Goal: Task Accomplishment & Management: Manage account settings

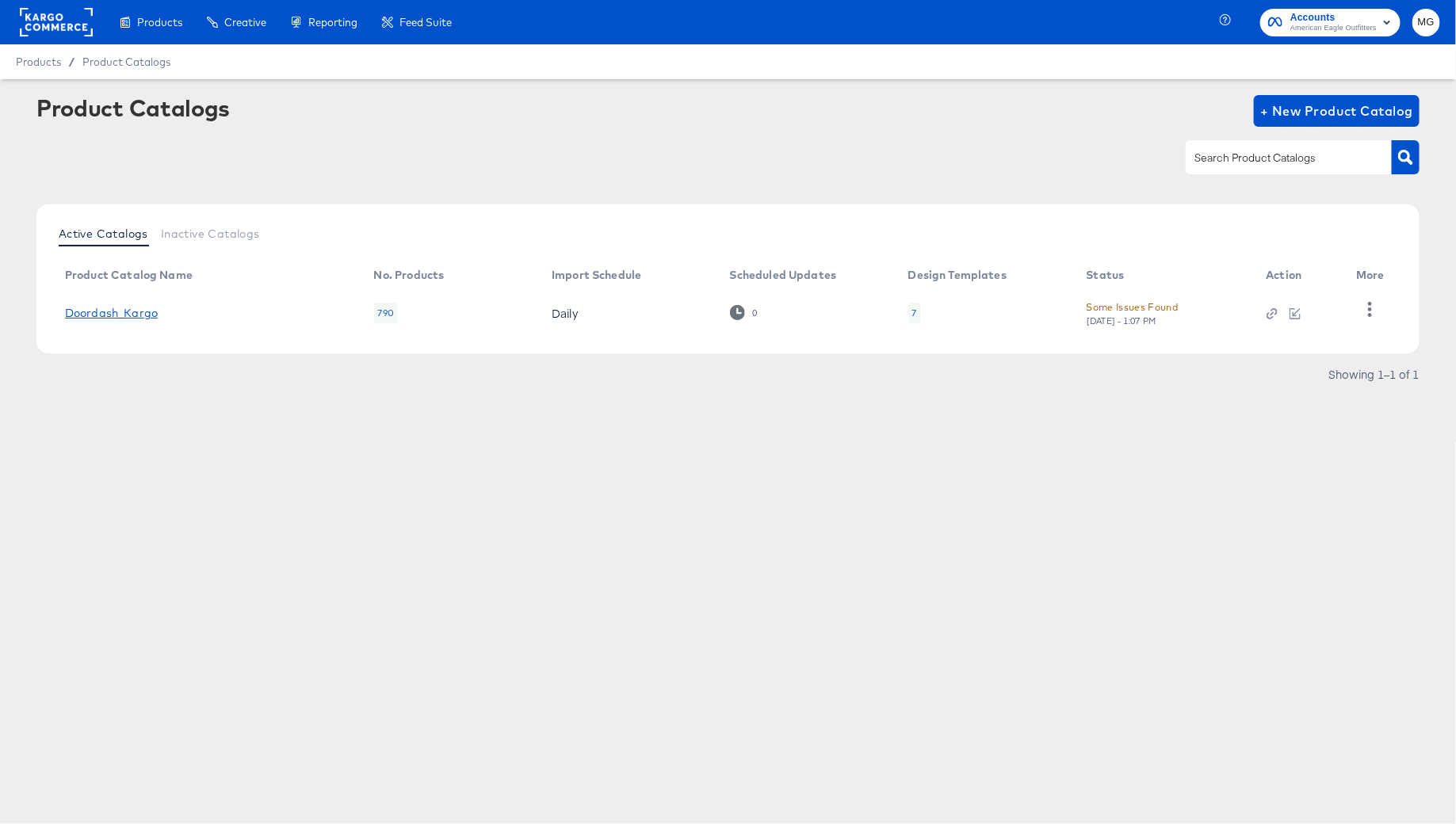
click at [141, 307] on link "Doordash_Kargo" at bounding box center [111, 313] width 93 height 12
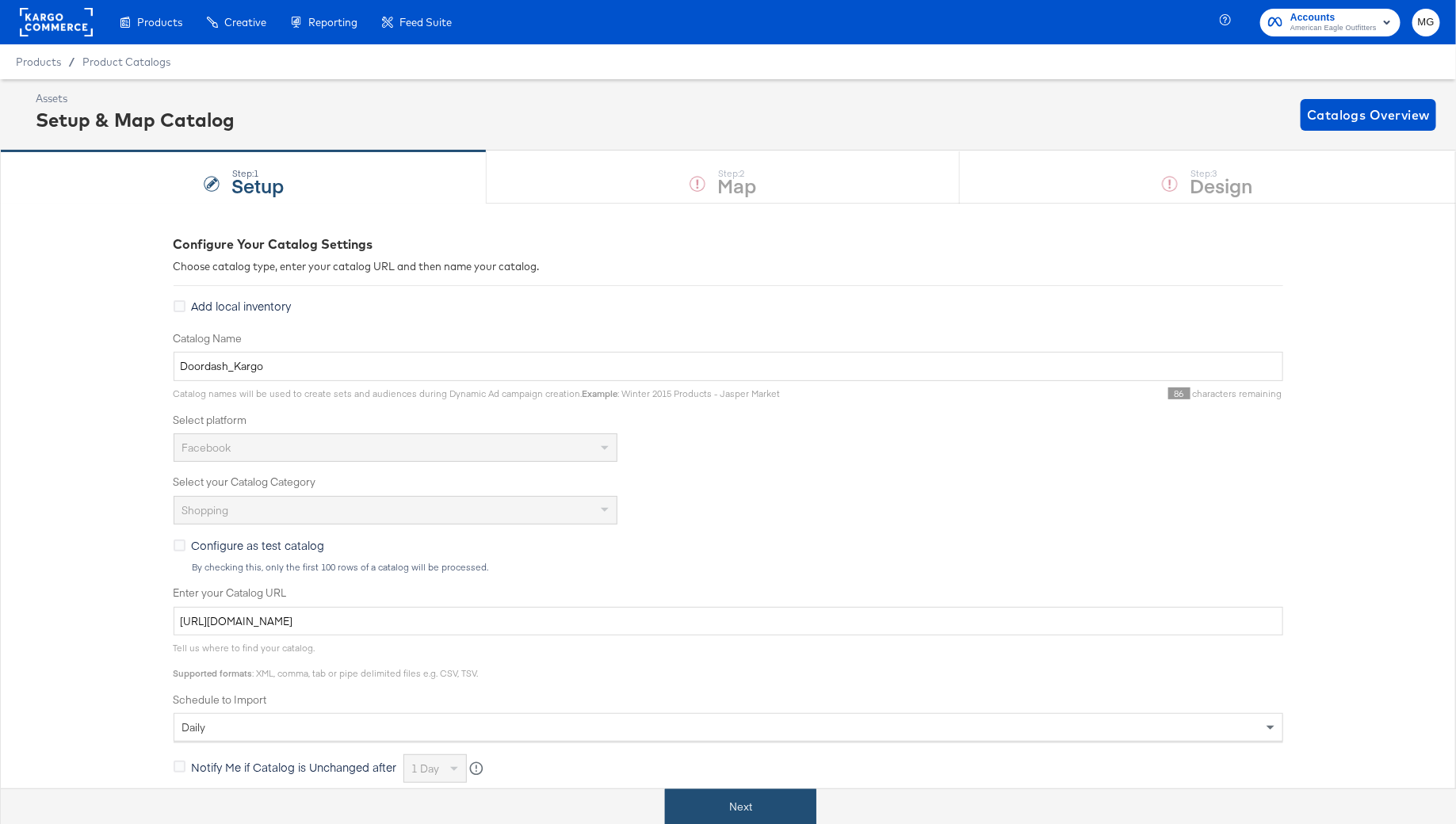
click at [688, 803] on button "Next" at bounding box center [740, 807] width 152 height 35
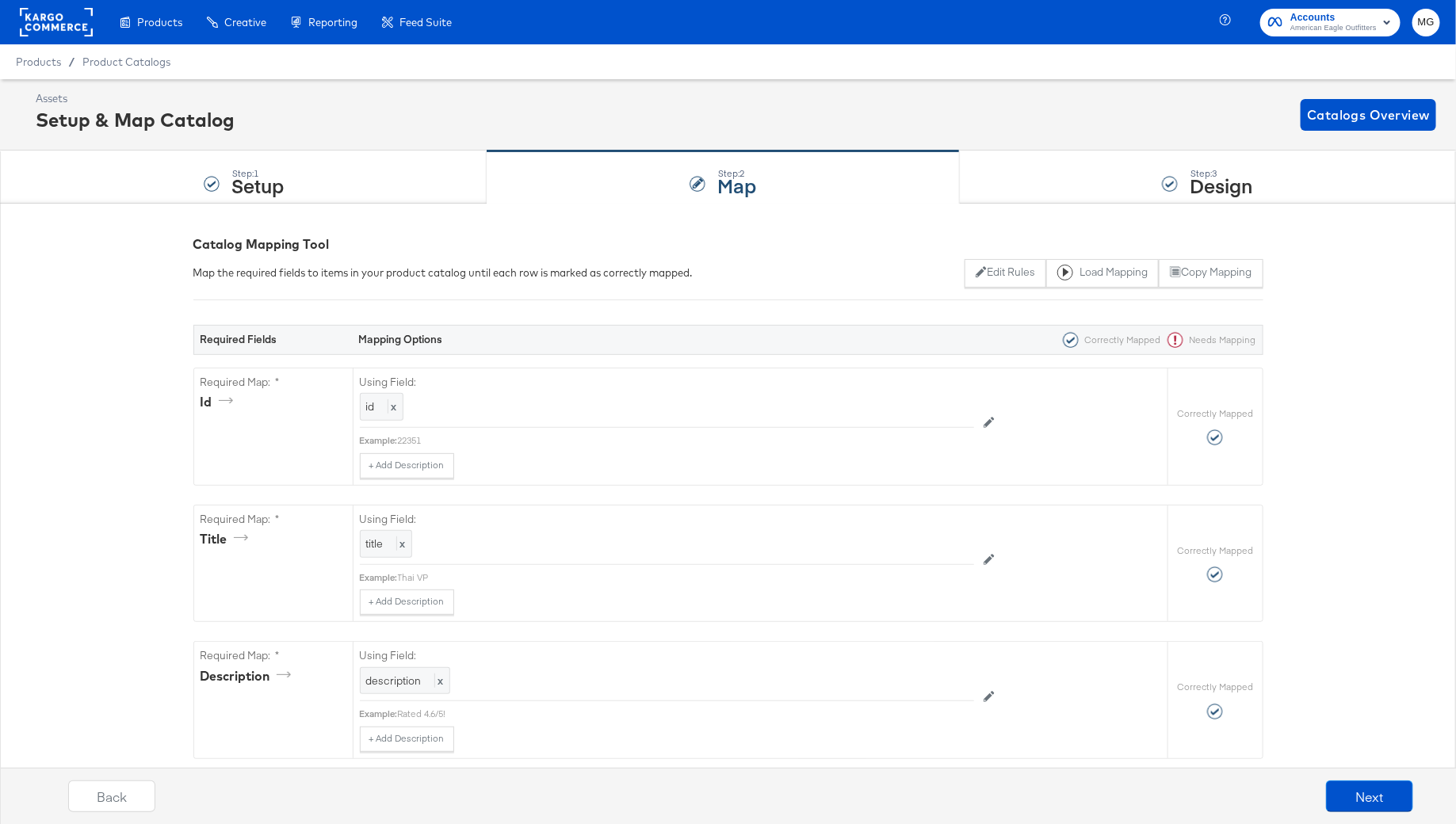
click at [64, 21] on rect at bounding box center [56, 22] width 73 height 28
click at [995, 281] on button "Edit Rules" at bounding box center [1006, 274] width 82 height 28
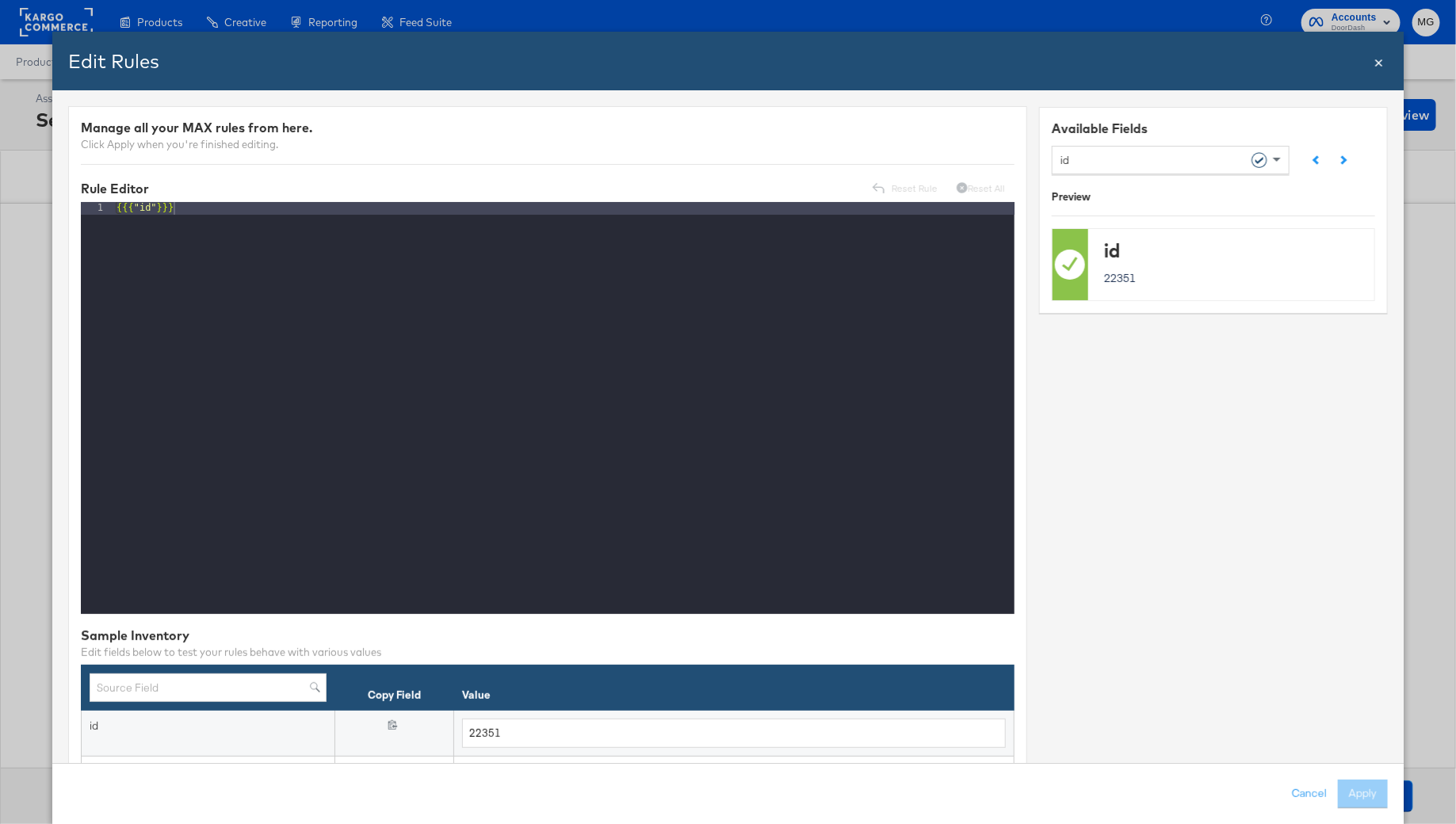
click at [1216, 154] on div "id" at bounding box center [1164, 159] width 208 height 27
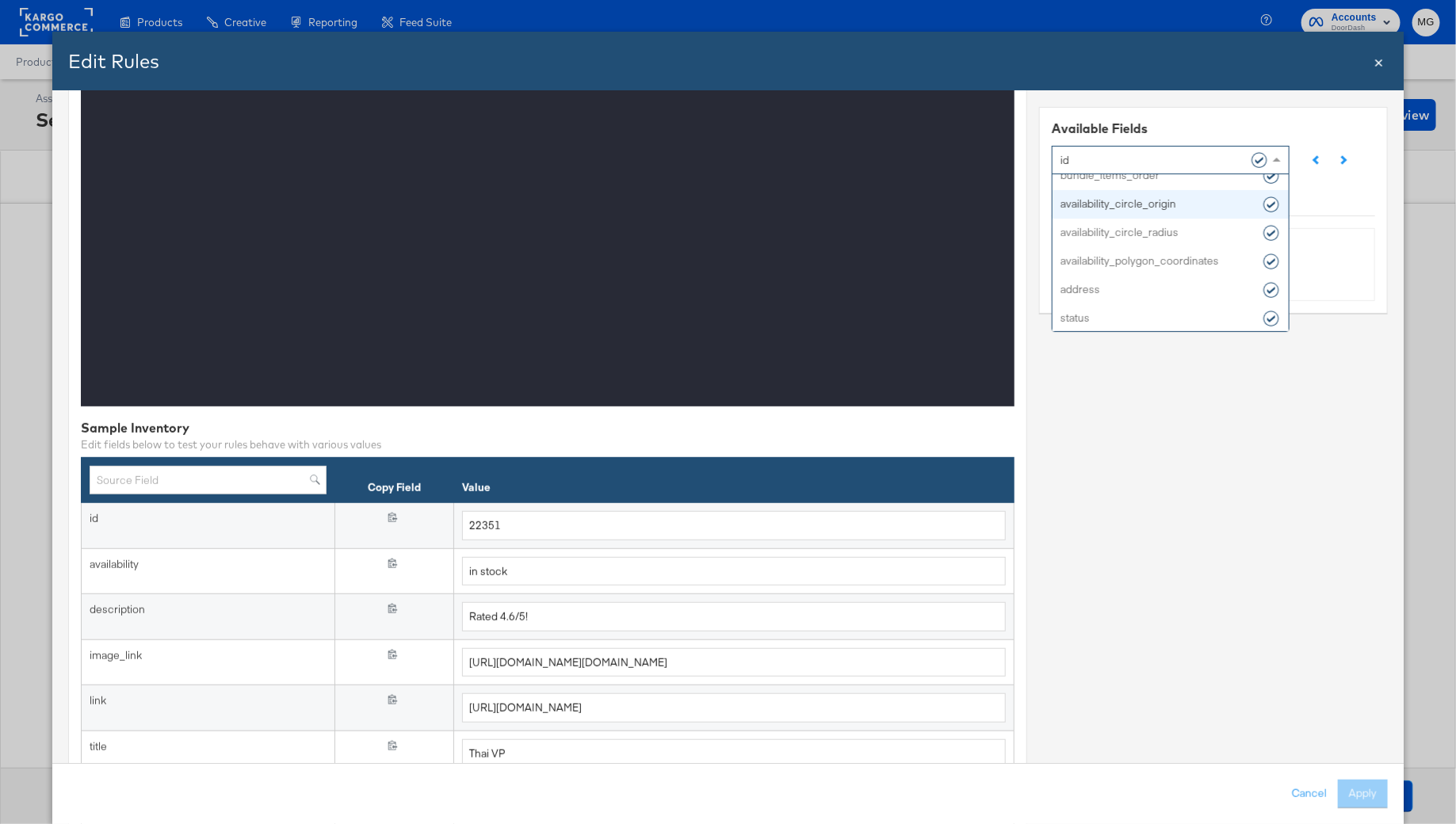
scroll to position [456, 0]
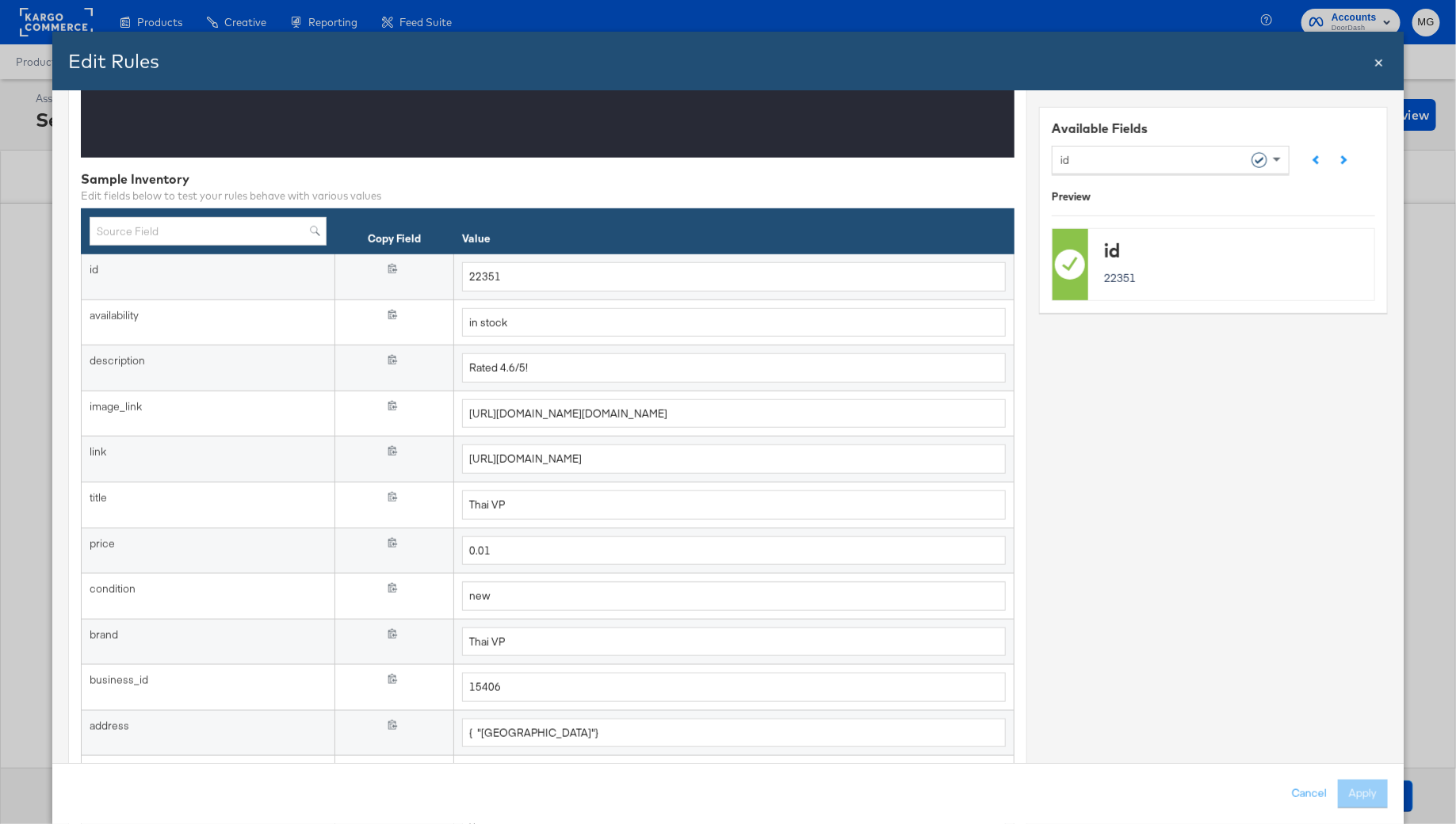
click at [1386, 66] on div "Edit Rules Close ×" at bounding box center [728, 61] width 1351 height 58
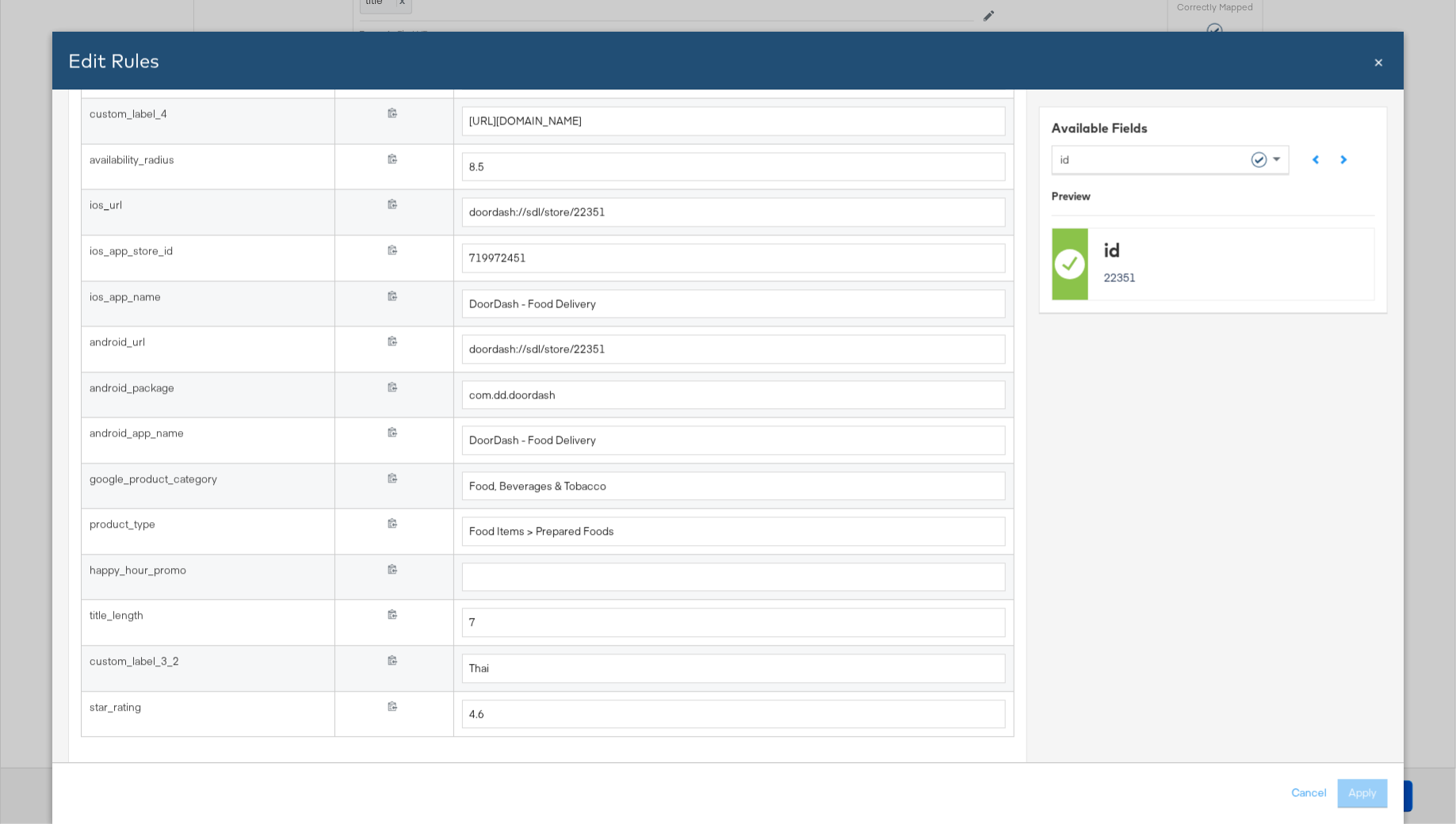
scroll to position [1325, 0]
click at [1377, 66] on span "×" at bounding box center [1379, 60] width 10 height 21
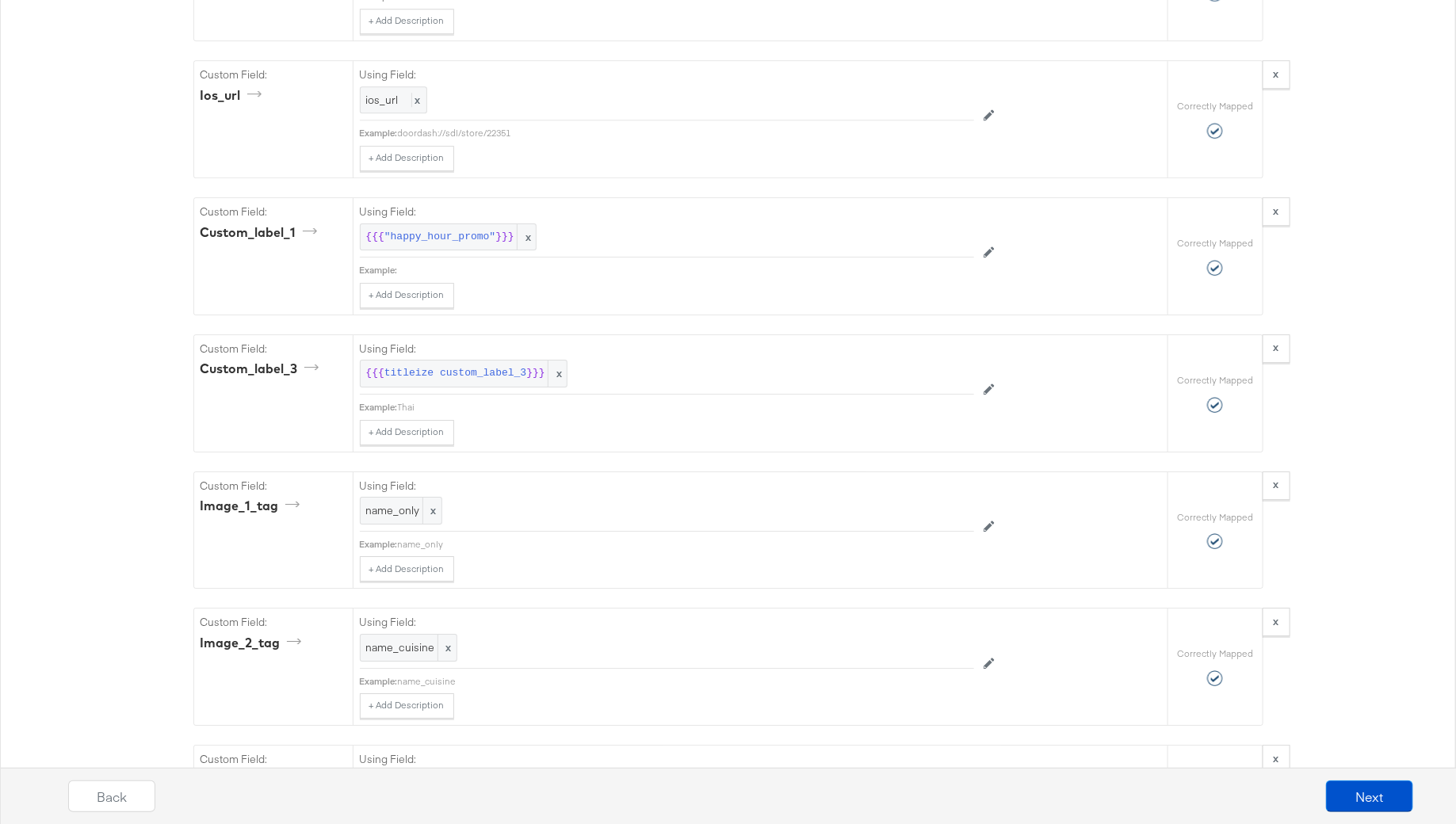
scroll to position [0, 0]
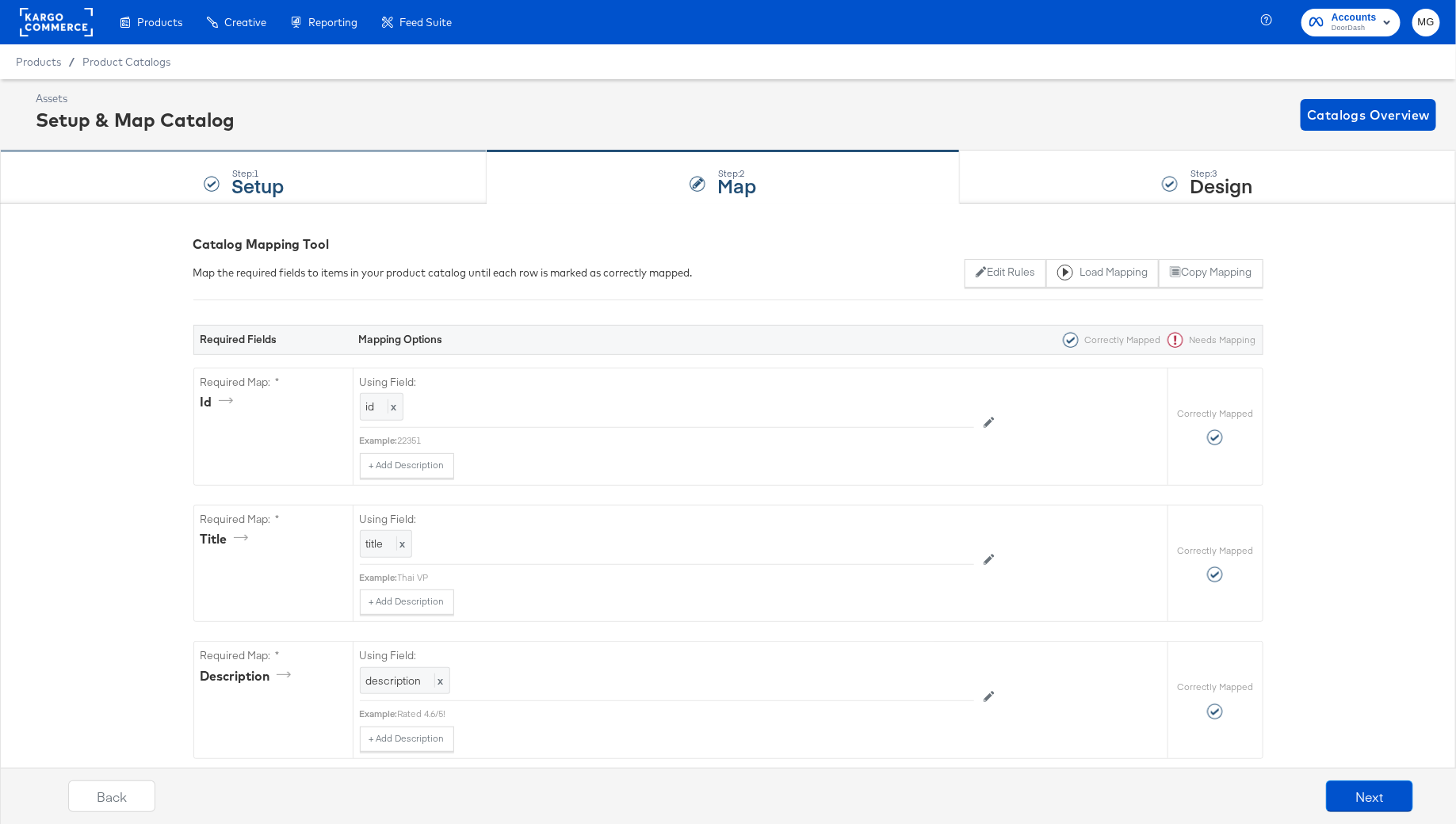
click at [253, 175] on strong "Setup" at bounding box center [257, 185] width 52 height 27
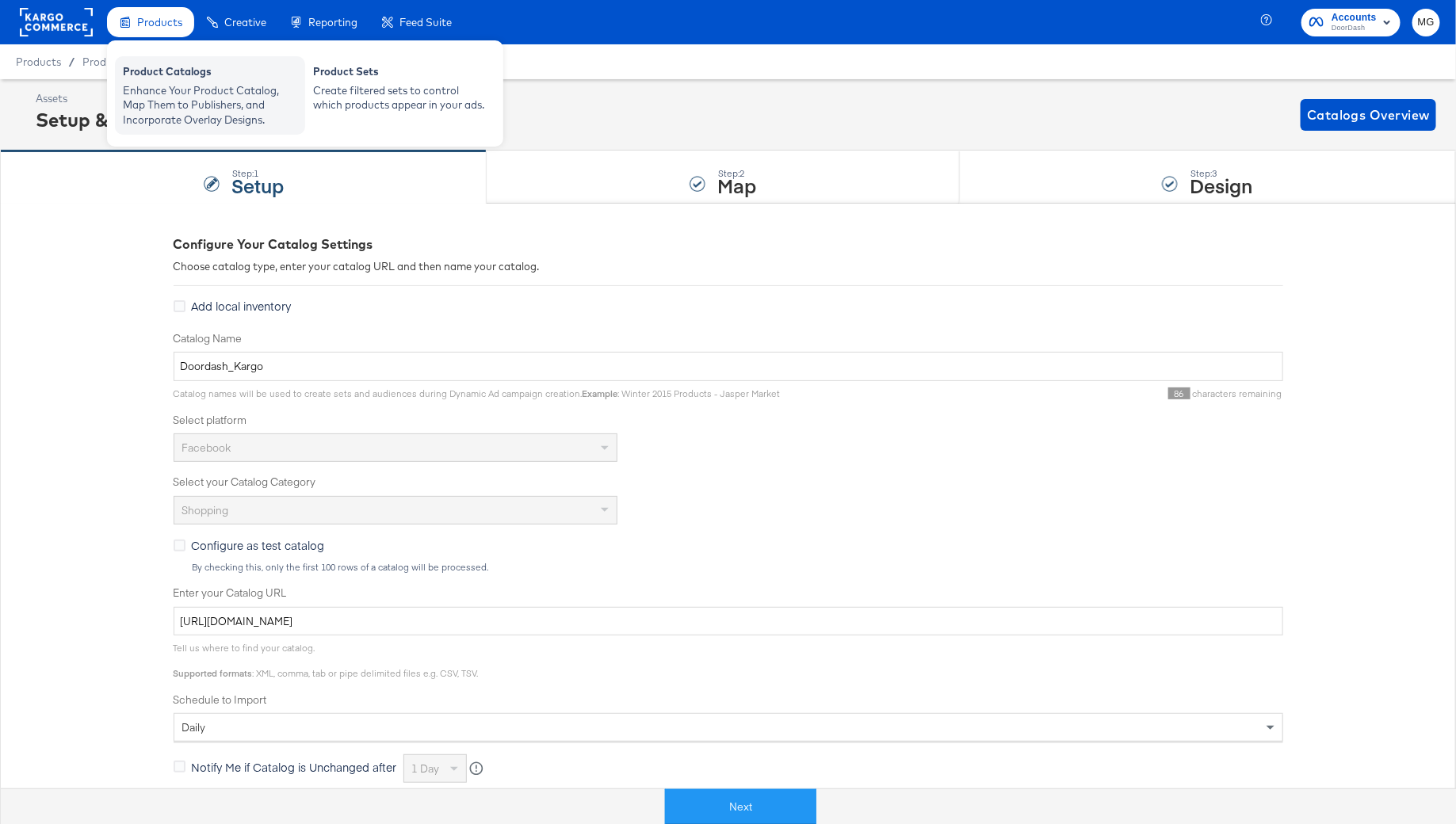
click at [178, 85] on div "Enhance Your Product Catalog, Map Them to Publishers, and Incorporate Overlay D…" at bounding box center [210, 105] width 175 height 44
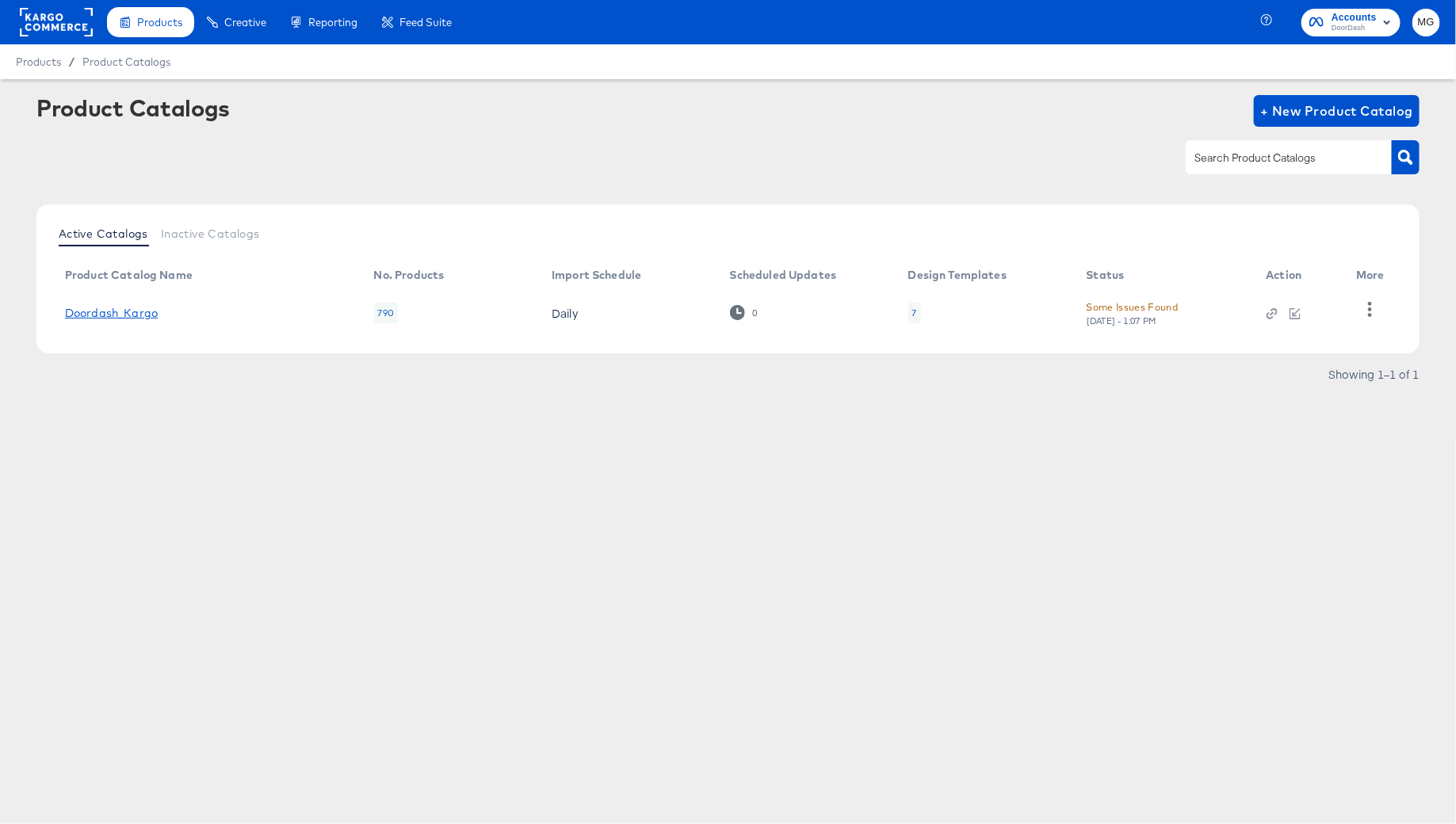
click at [135, 312] on link "Doordash_Kargo" at bounding box center [111, 313] width 93 height 12
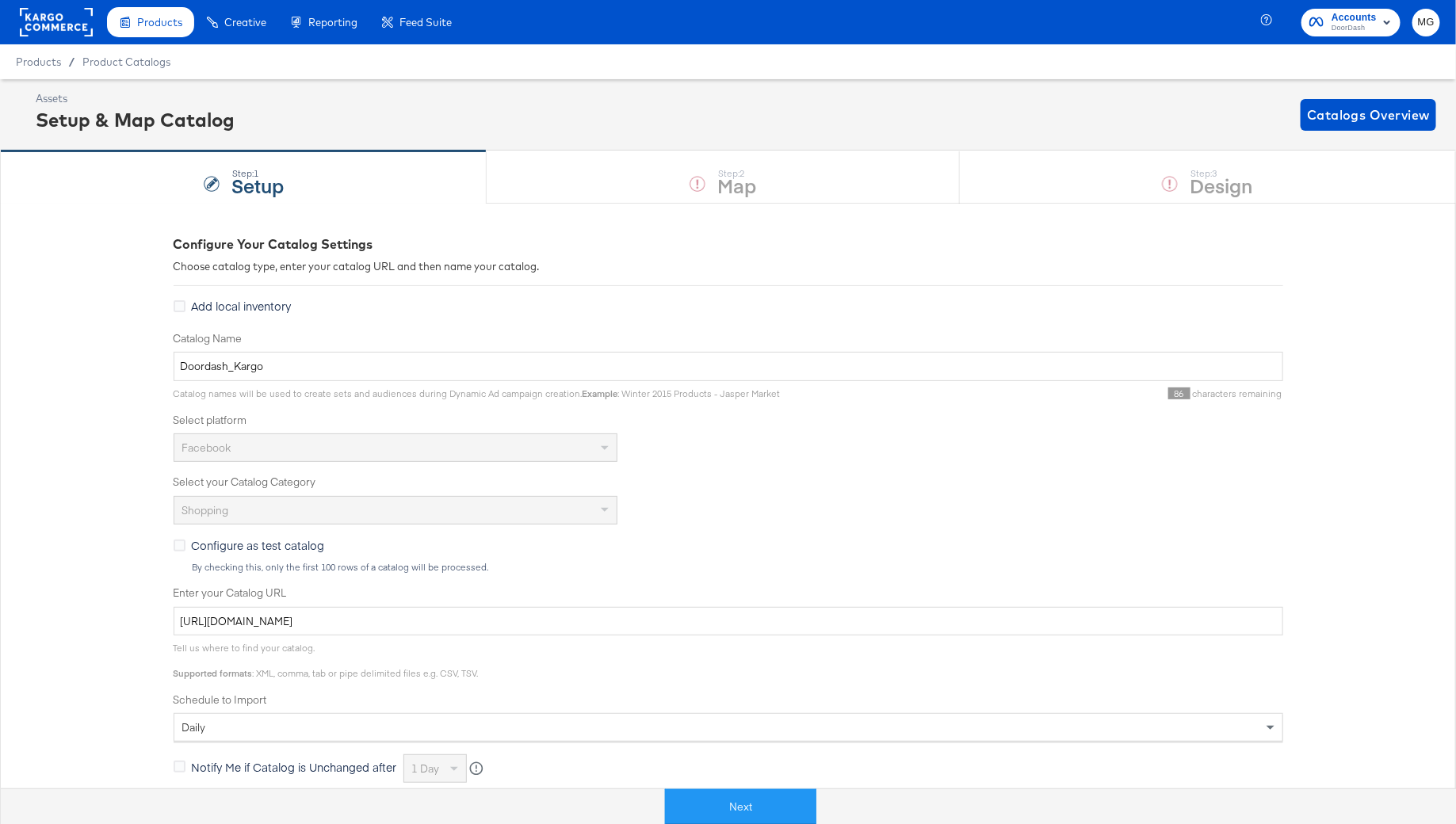
scroll to position [237, 0]
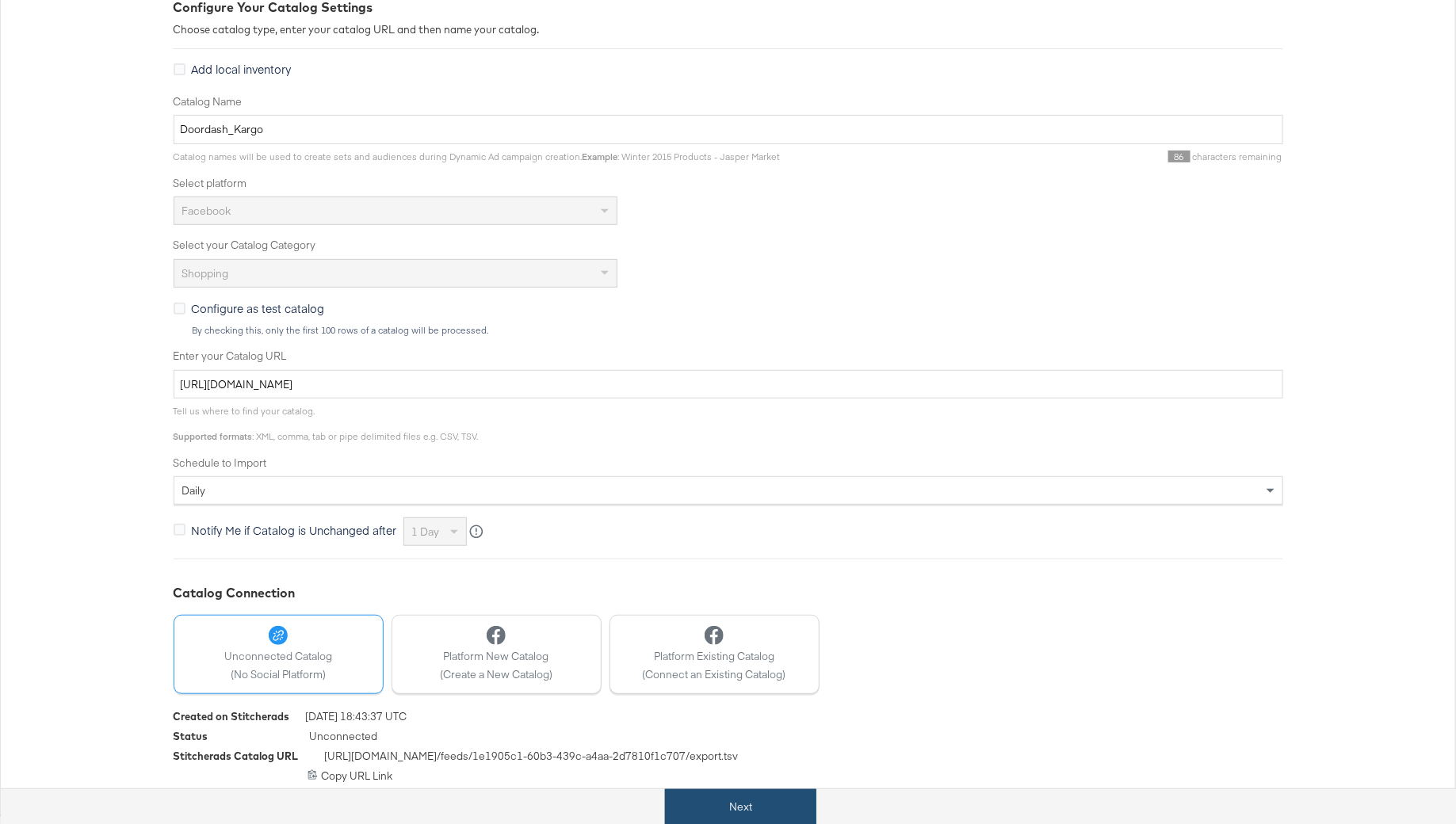
click at [678, 799] on button "Next" at bounding box center [740, 807] width 152 height 35
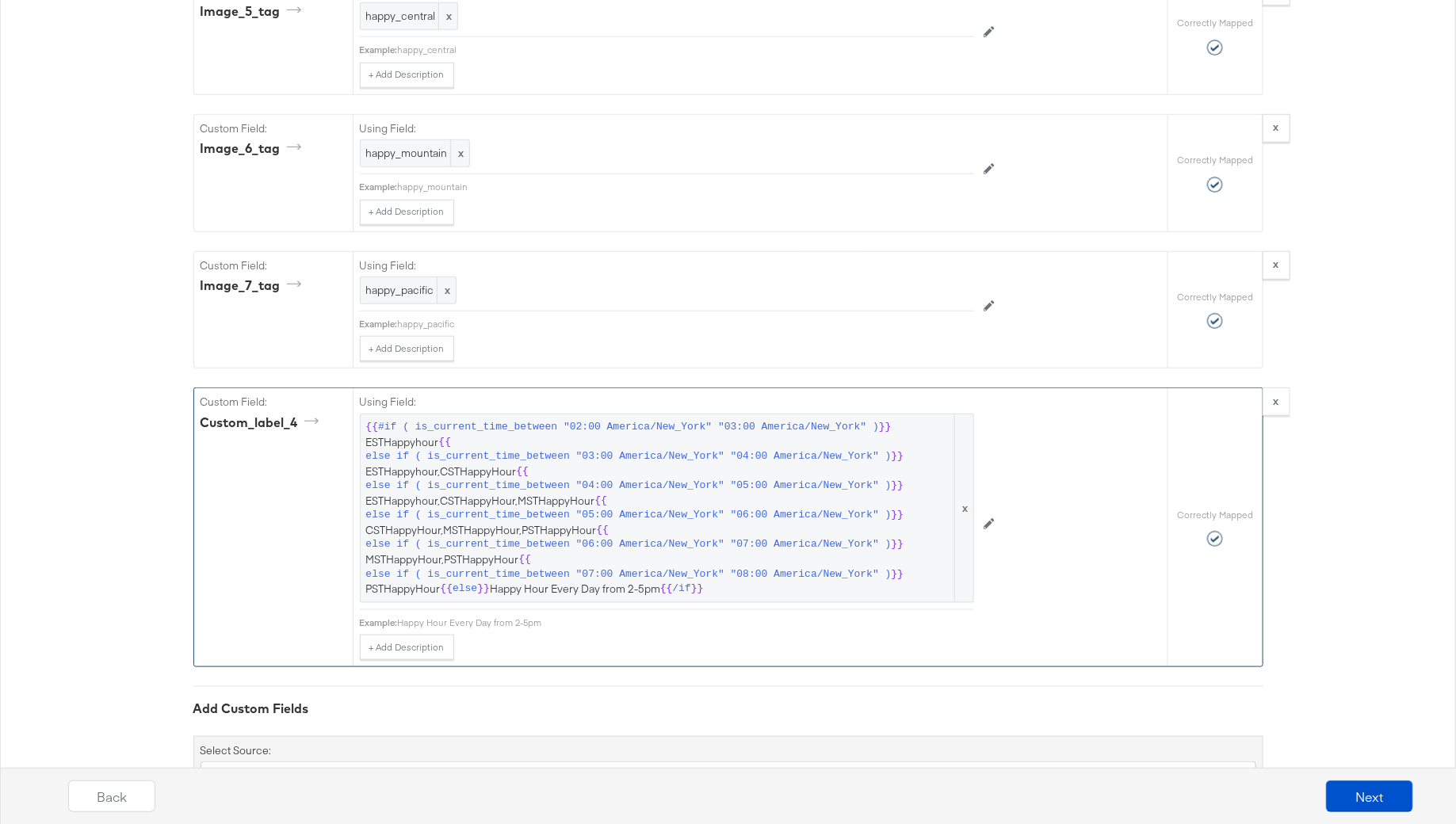
scroll to position [3408, 0]
click at [447, 432] on span "{{" at bounding box center [446, 439] width 12 height 15
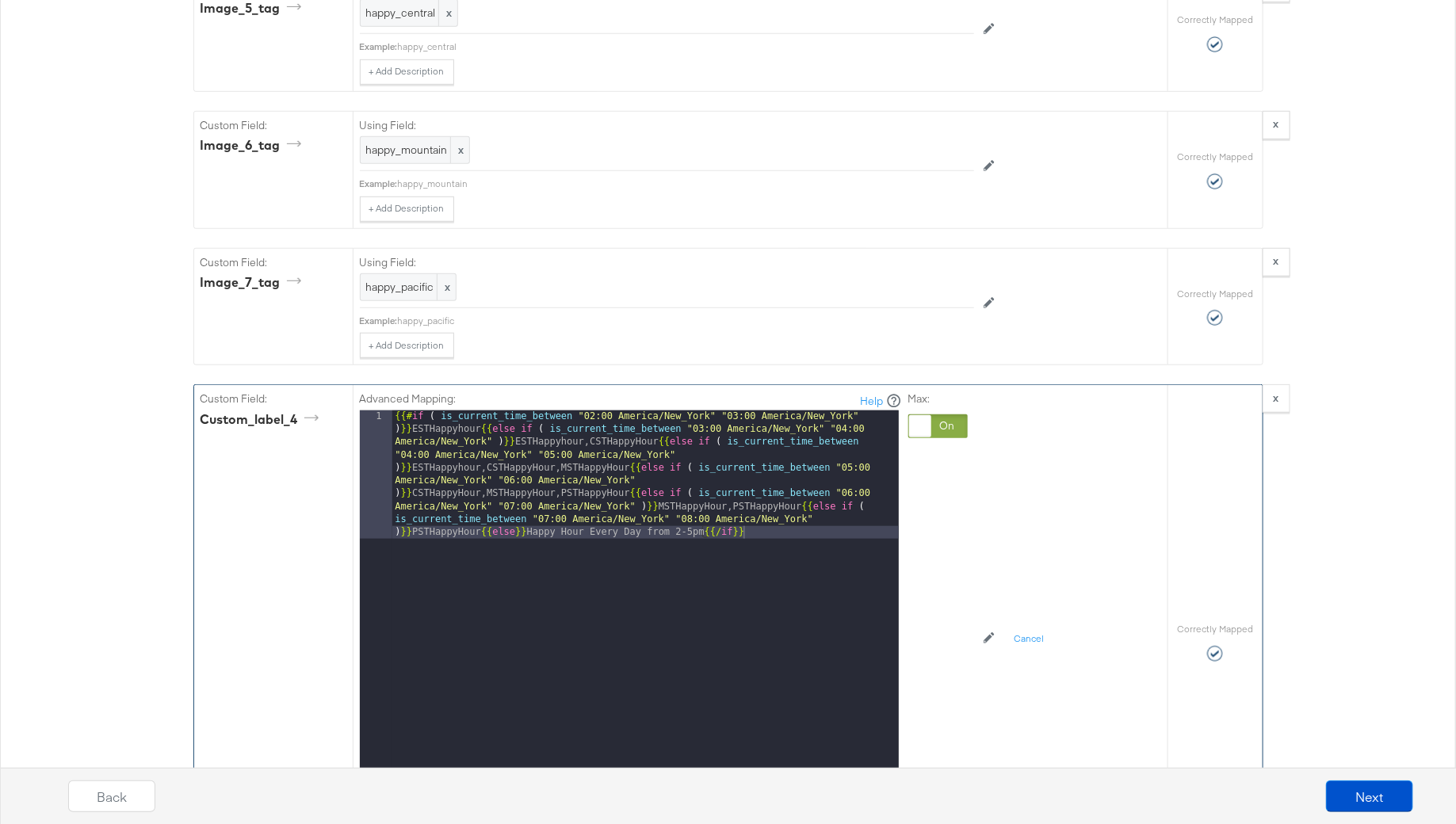
scroll to position [3445, 0]
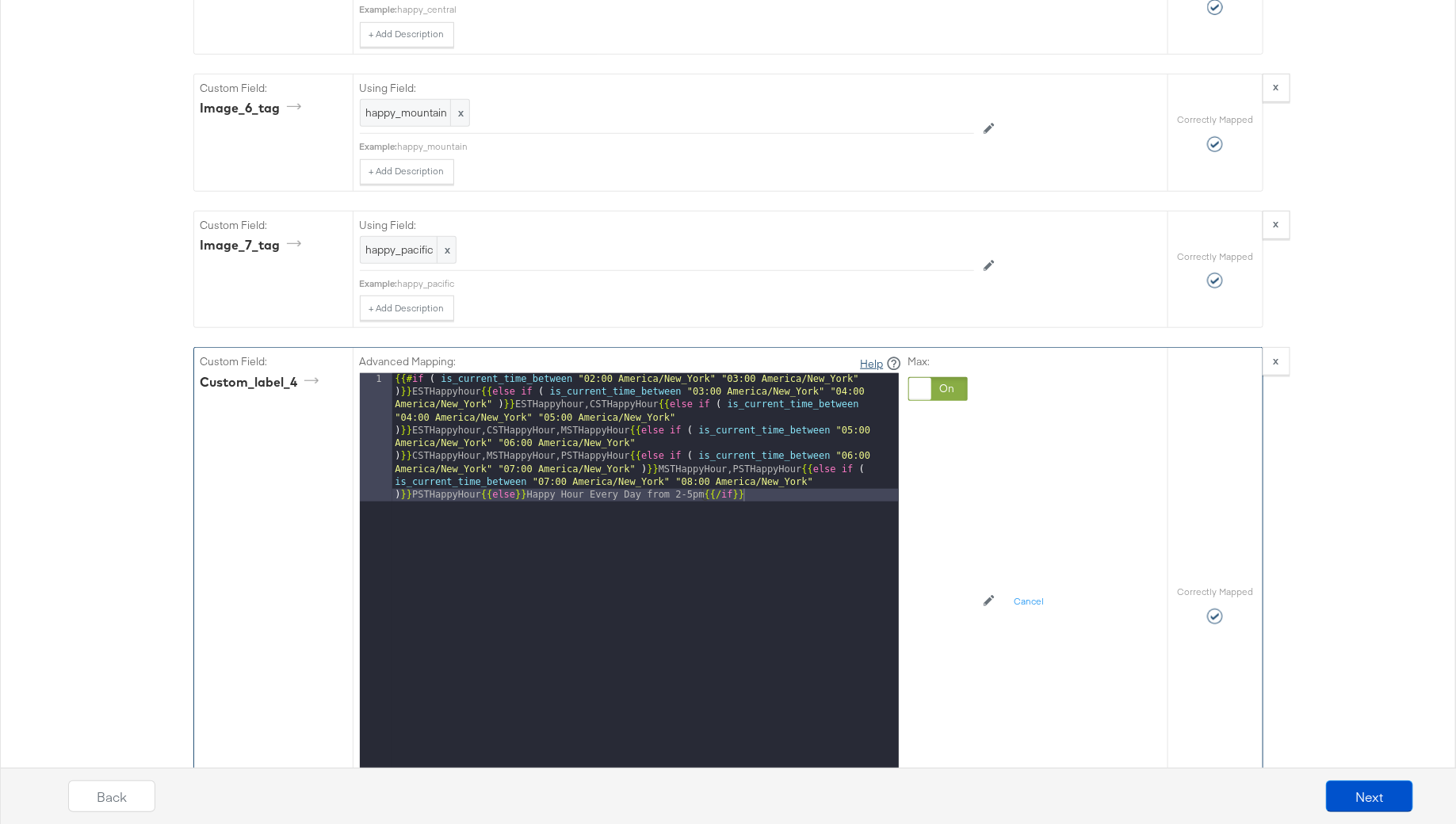
click at [871, 357] on link "Help" at bounding box center [872, 364] width 23 height 15
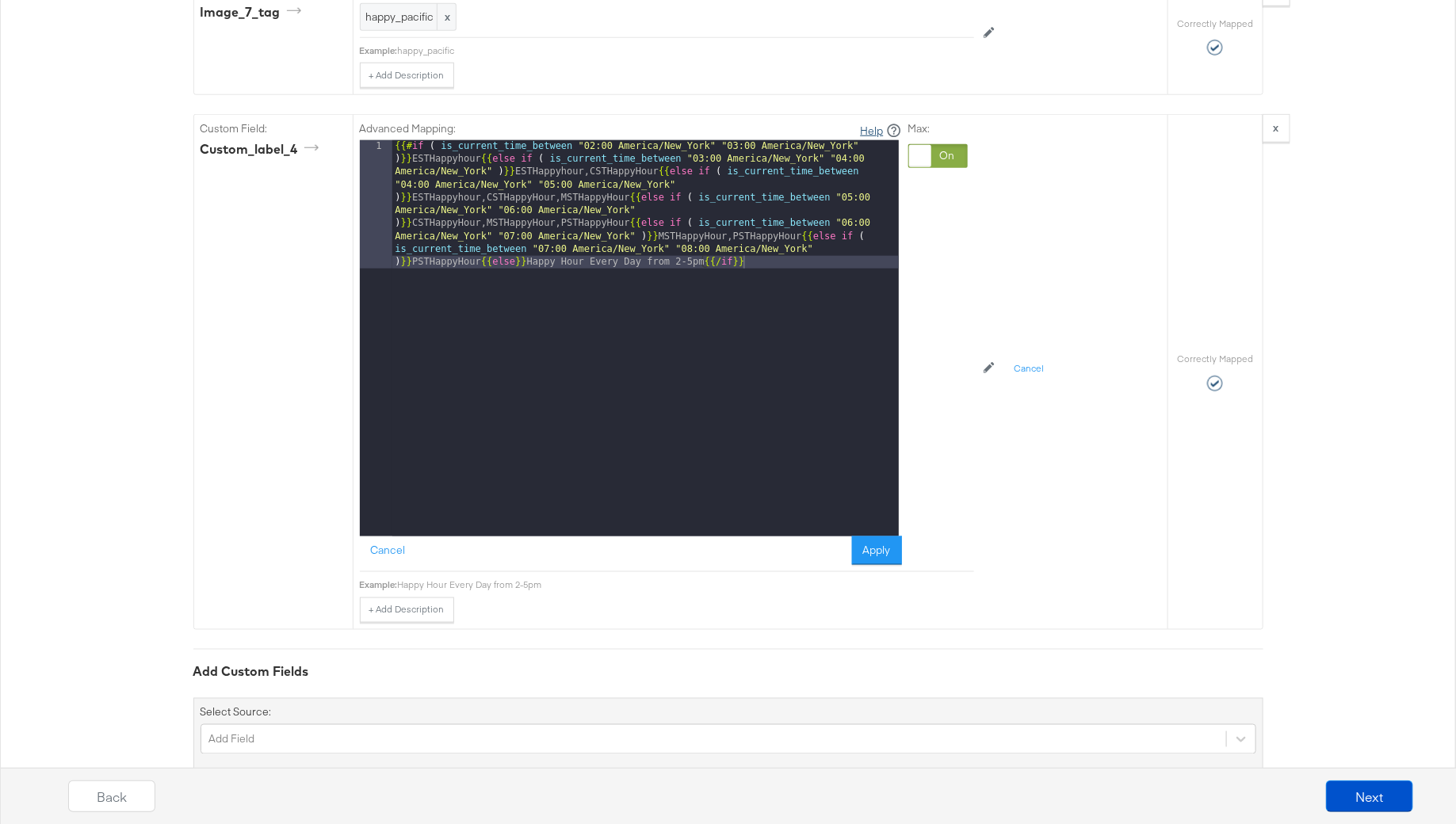
scroll to position [3625, 0]
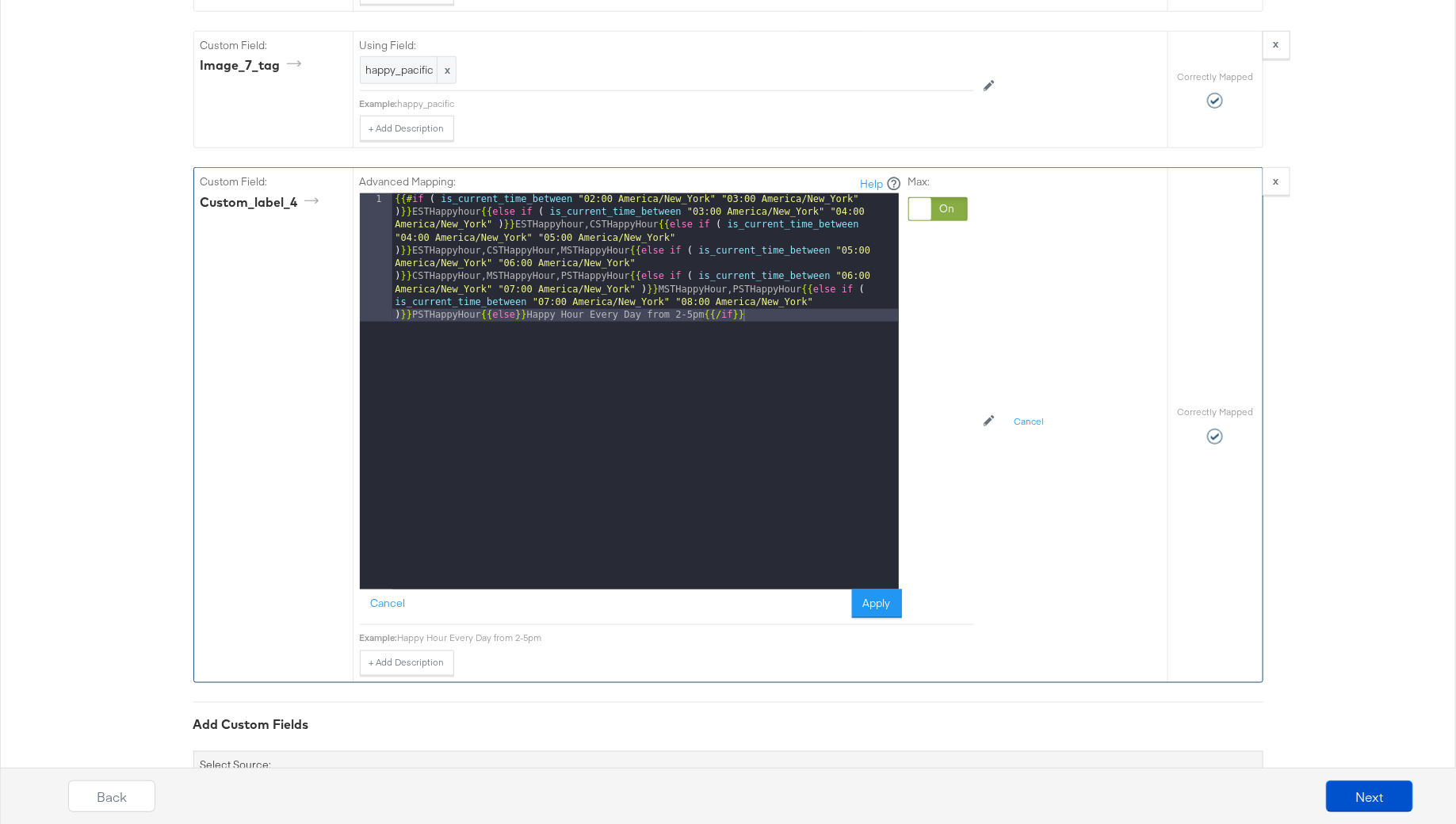
click at [297, 410] on div "Custom Field: custom_label_4" at bounding box center [273, 425] width 159 height 514
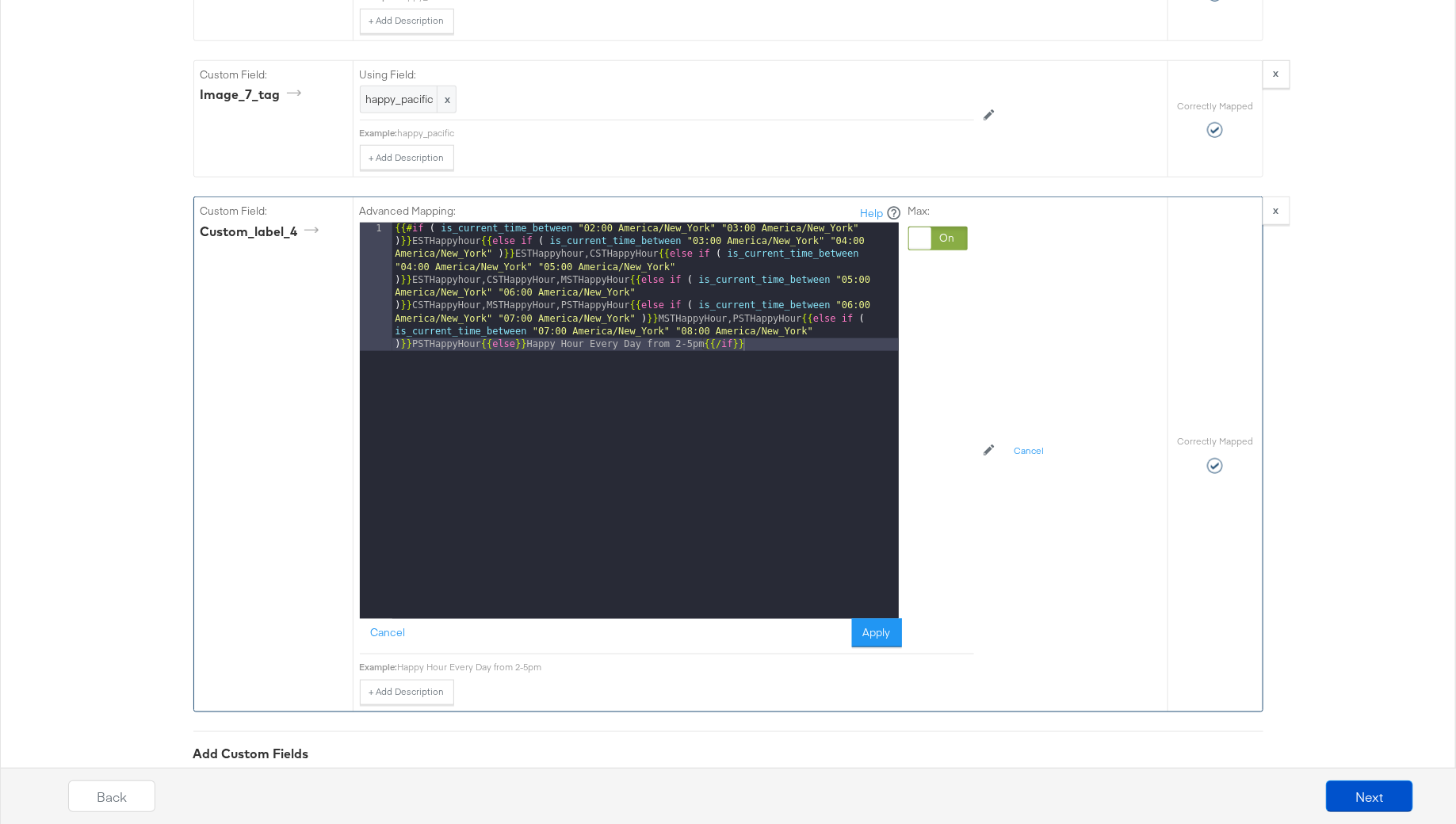
click at [636, 222] on div "{{# if ( is_current_time_between "02:00 America/New_York" "03:00 America/New_Yo…" at bounding box center [646, 549] width 507 height 654
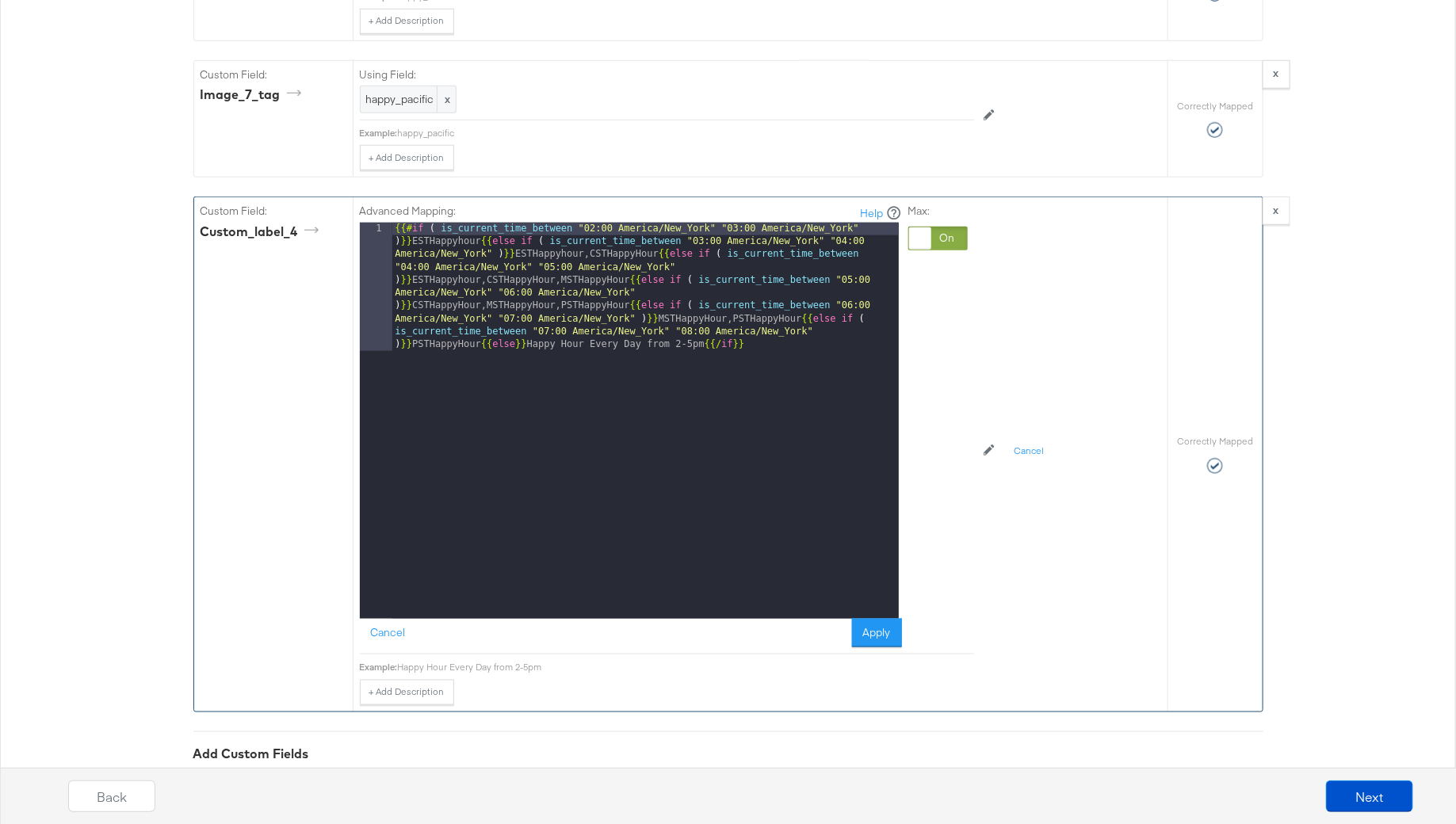
click at [657, 222] on div "{{# if ( is_current_time_between "02:00 America/New_York" "03:00 America/New_Yo…" at bounding box center [646, 549] width 507 height 654
click at [694, 222] on div "{{# if ( is_current_time_between "02:00 America/New_York" "03:00 America/New_Yo…" at bounding box center [646, 549] width 507 height 654
click at [706, 222] on div "{{# if ( is_current_time_between "02:00 America/New_York" "03:00 America/New_Yo…" at bounding box center [646, 549] width 507 height 654
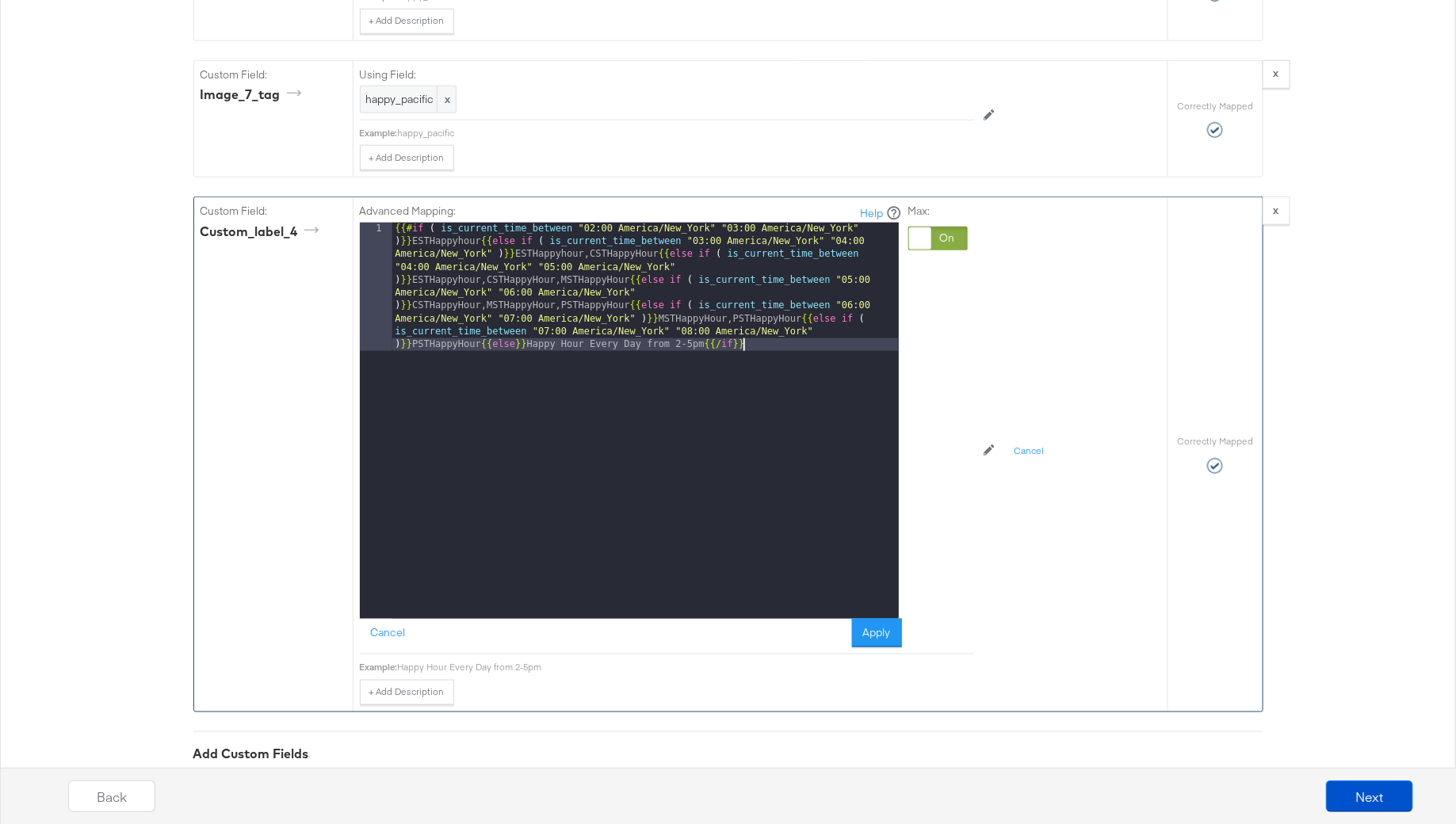
click at [685, 326] on div "{{# if ( is_current_time_between "02:00 America/New_York" "03:00 America/New_Yo…" at bounding box center [646, 549] width 507 height 654
click at [863, 619] on button "Apply" at bounding box center [877, 634] width 50 height 28
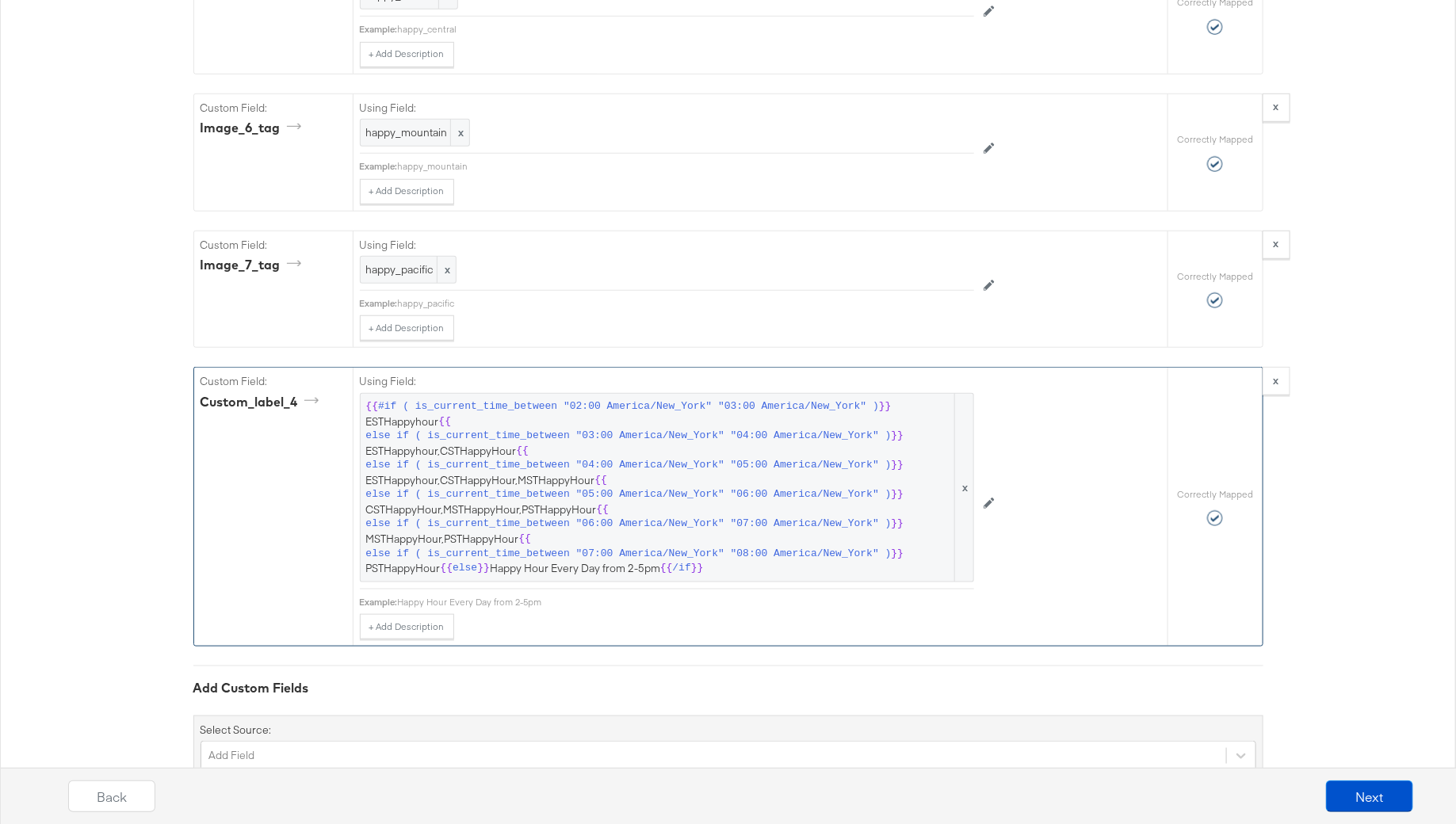
scroll to position [3420, 0]
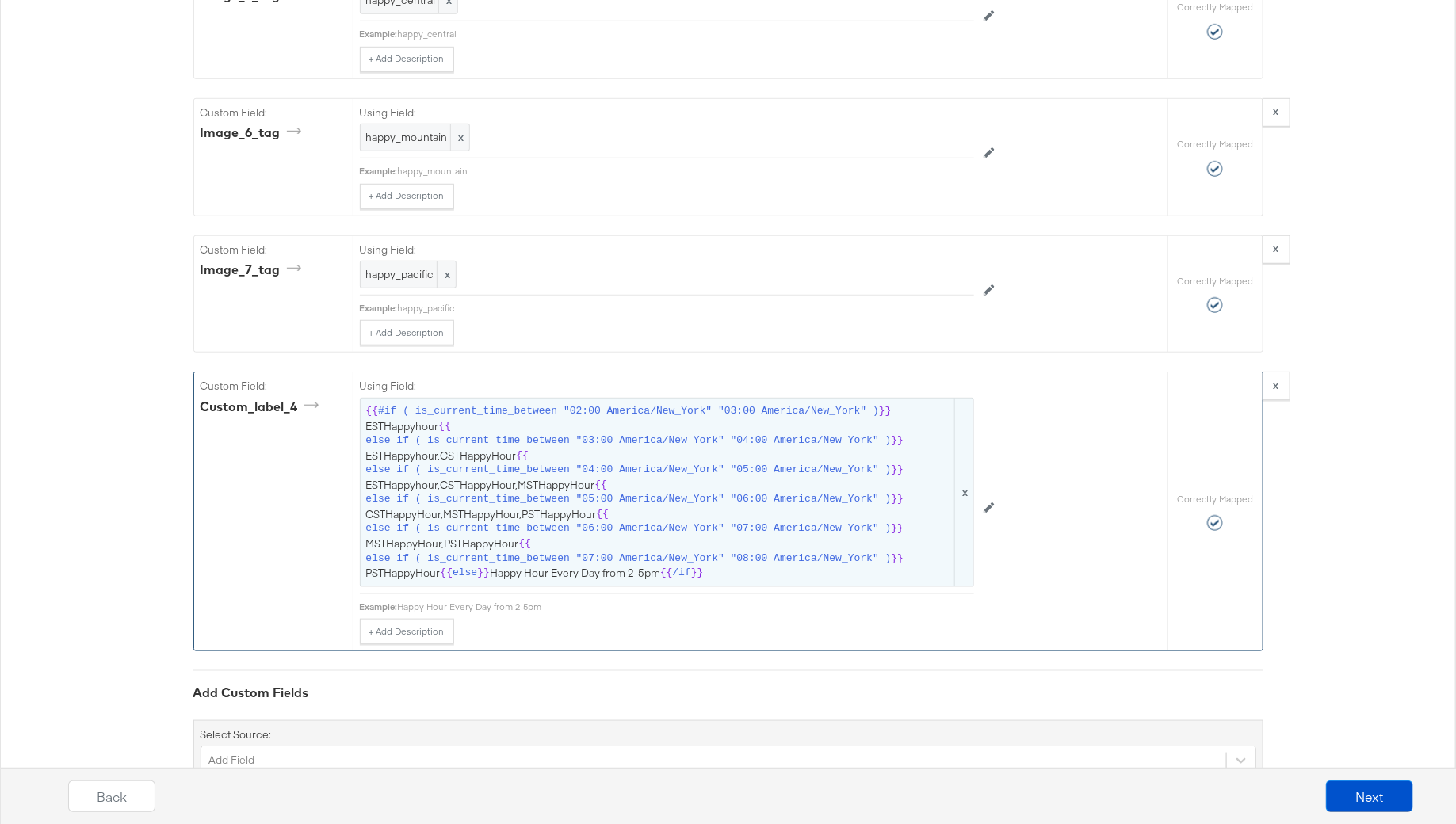
click at [650, 469] on span "{{ #if ( is_current_time_between "02:00 America/New_York" "03:00 America/New_Yo…" at bounding box center [666, 492] width 602 height 176
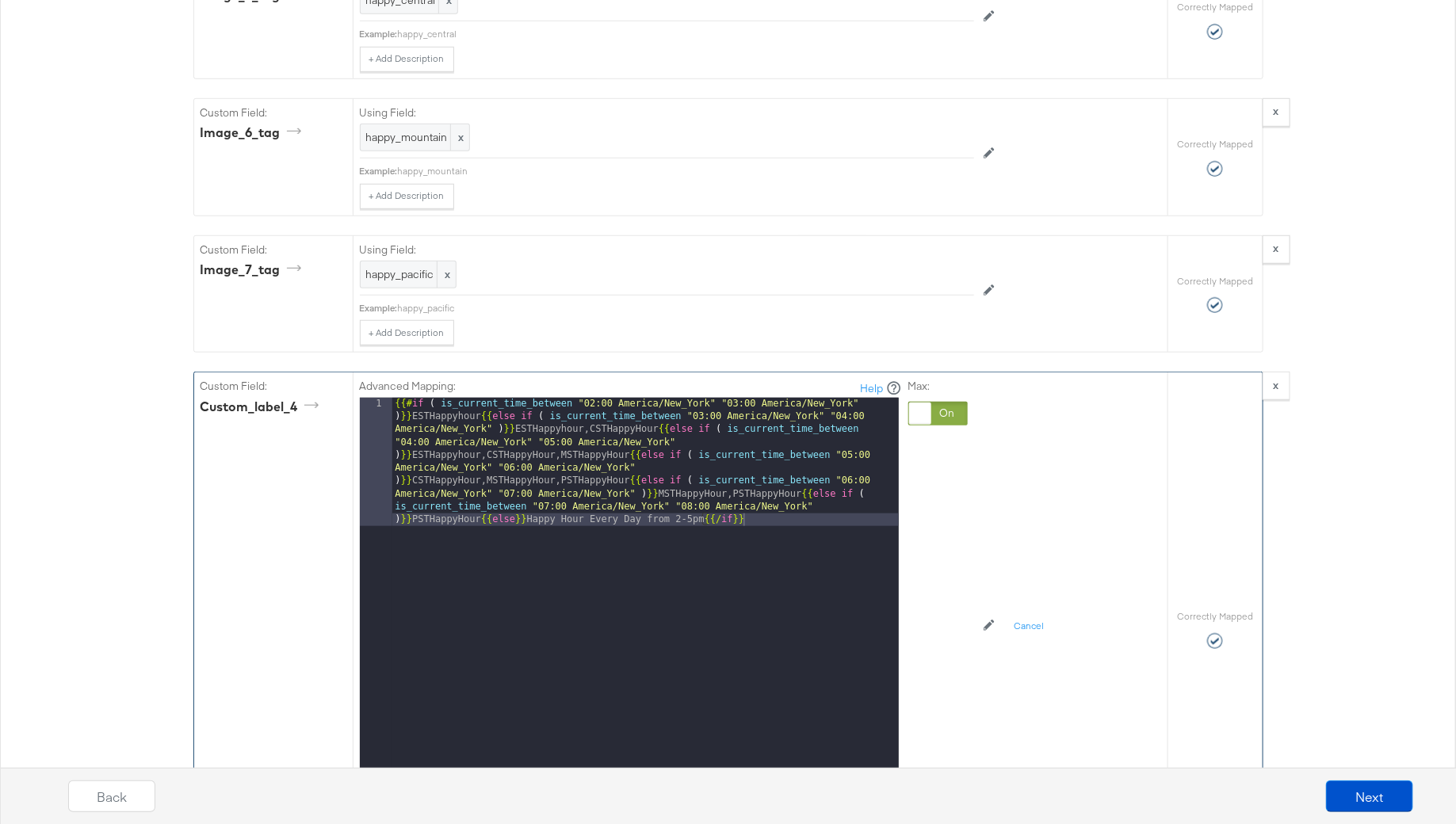
click at [611, 398] on div "{{# if ( is_current_time_between "02:00 America/New_York" "03:00 America/New_Yo…" at bounding box center [646, 725] width 507 height 654
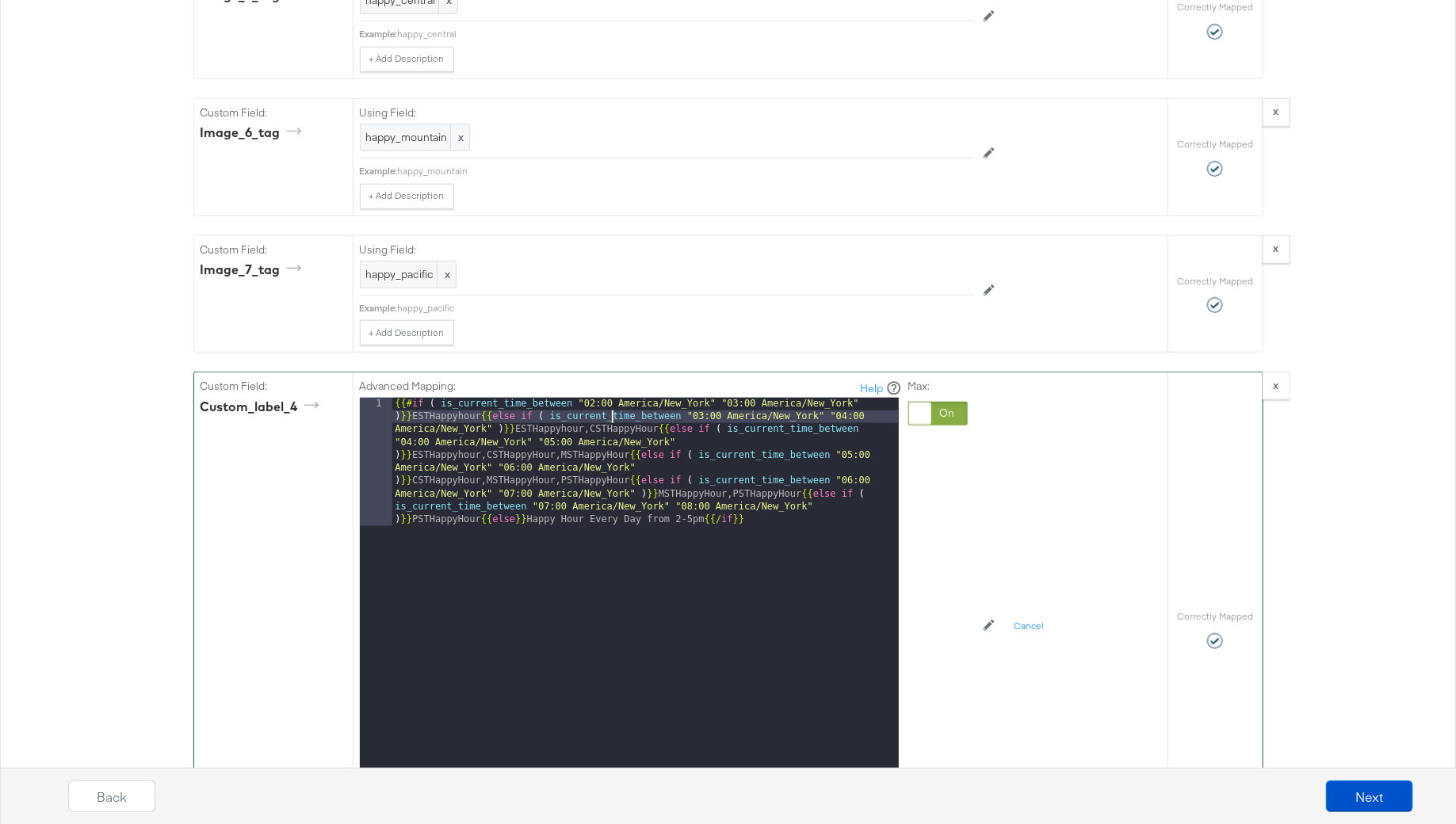
click at [611, 398] on div "{{# if ( is_current_time_between "02:00 America/New_York" "03:00 America/New_Yo…" at bounding box center [646, 725] width 507 height 654
click at [572, 398] on div "{{# if ( is_current_time_between "02:00 America/New_York" "03:00 America/New_Yo…" at bounding box center [646, 725] width 507 height 654
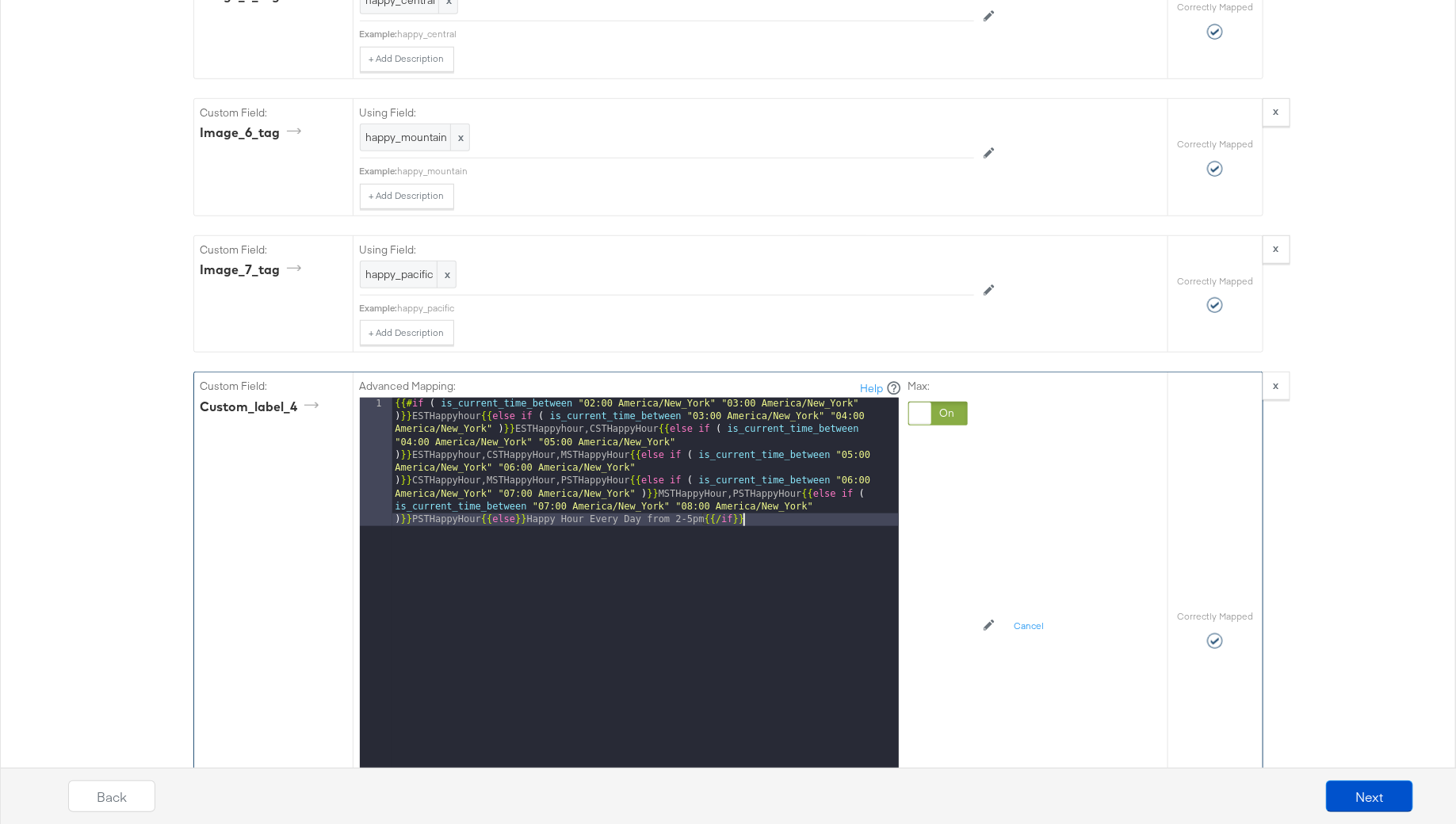
click at [698, 537] on div "{{# if ( is_current_time_between "02:00 America/New_York" "03:00 America/New_Yo…" at bounding box center [646, 725] width 507 height 654
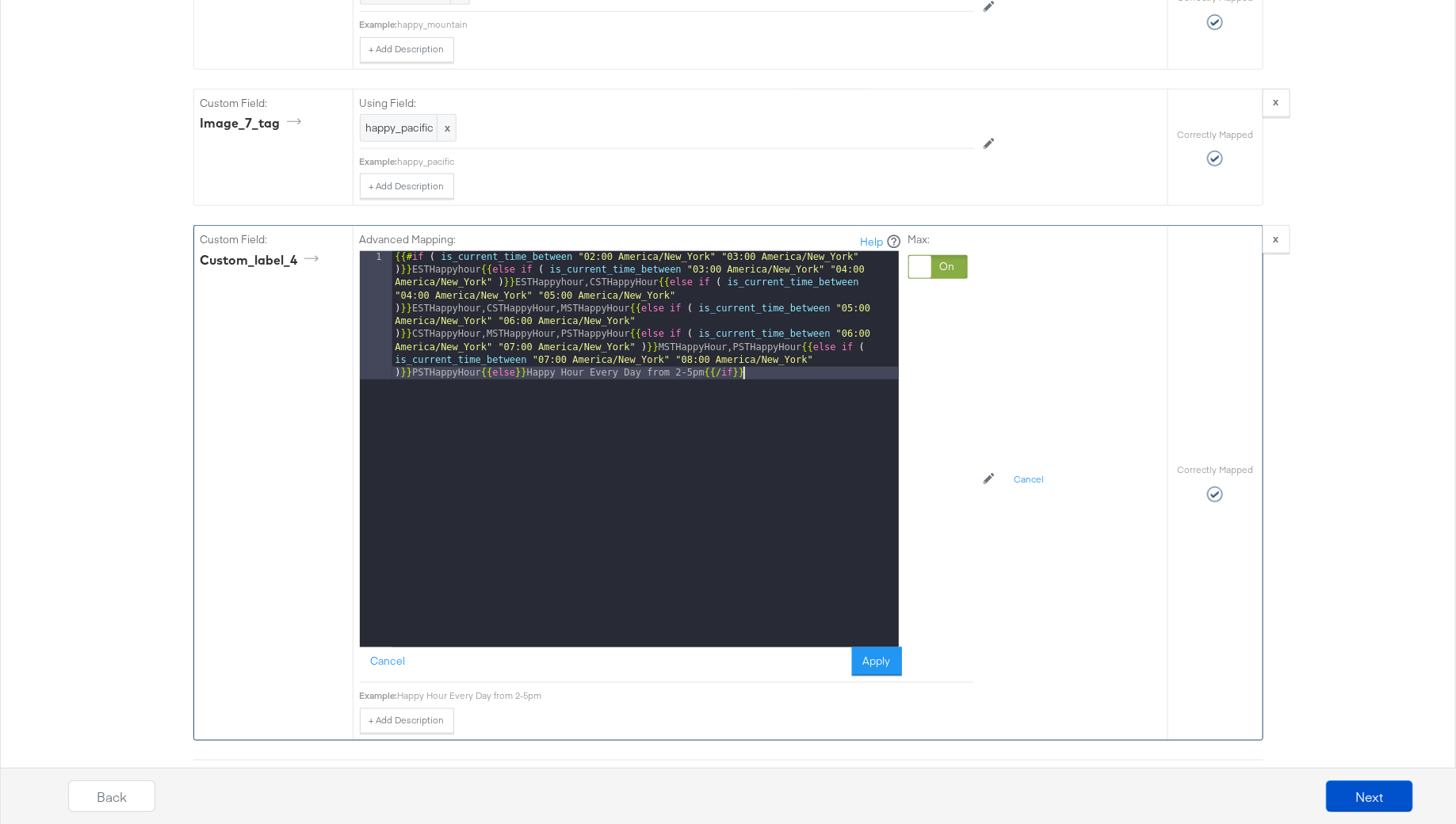
scroll to position [3582, 0]
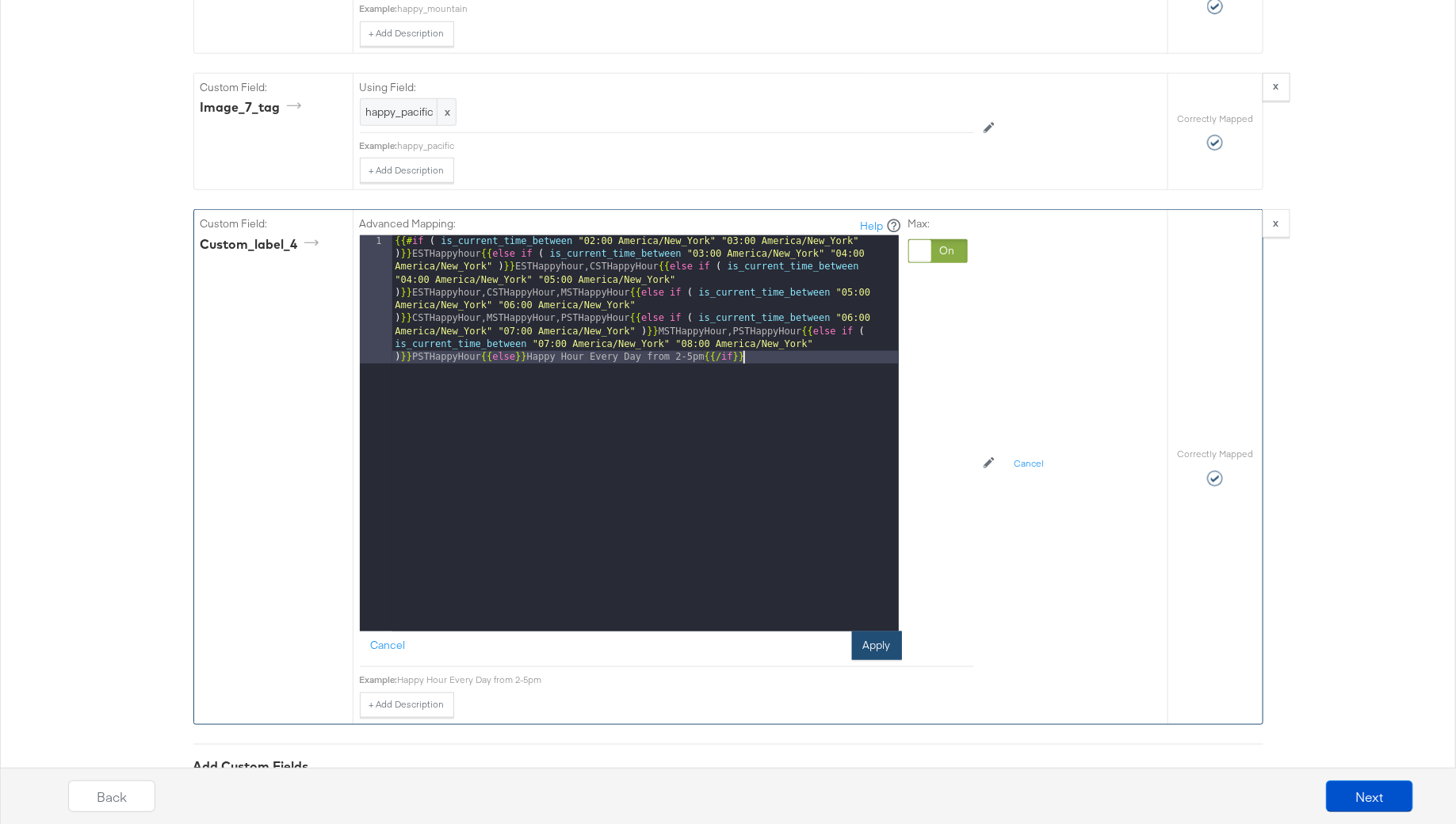
click at [866, 632] on button "Apply" at bounding box center [877, 646] width 50 height 28
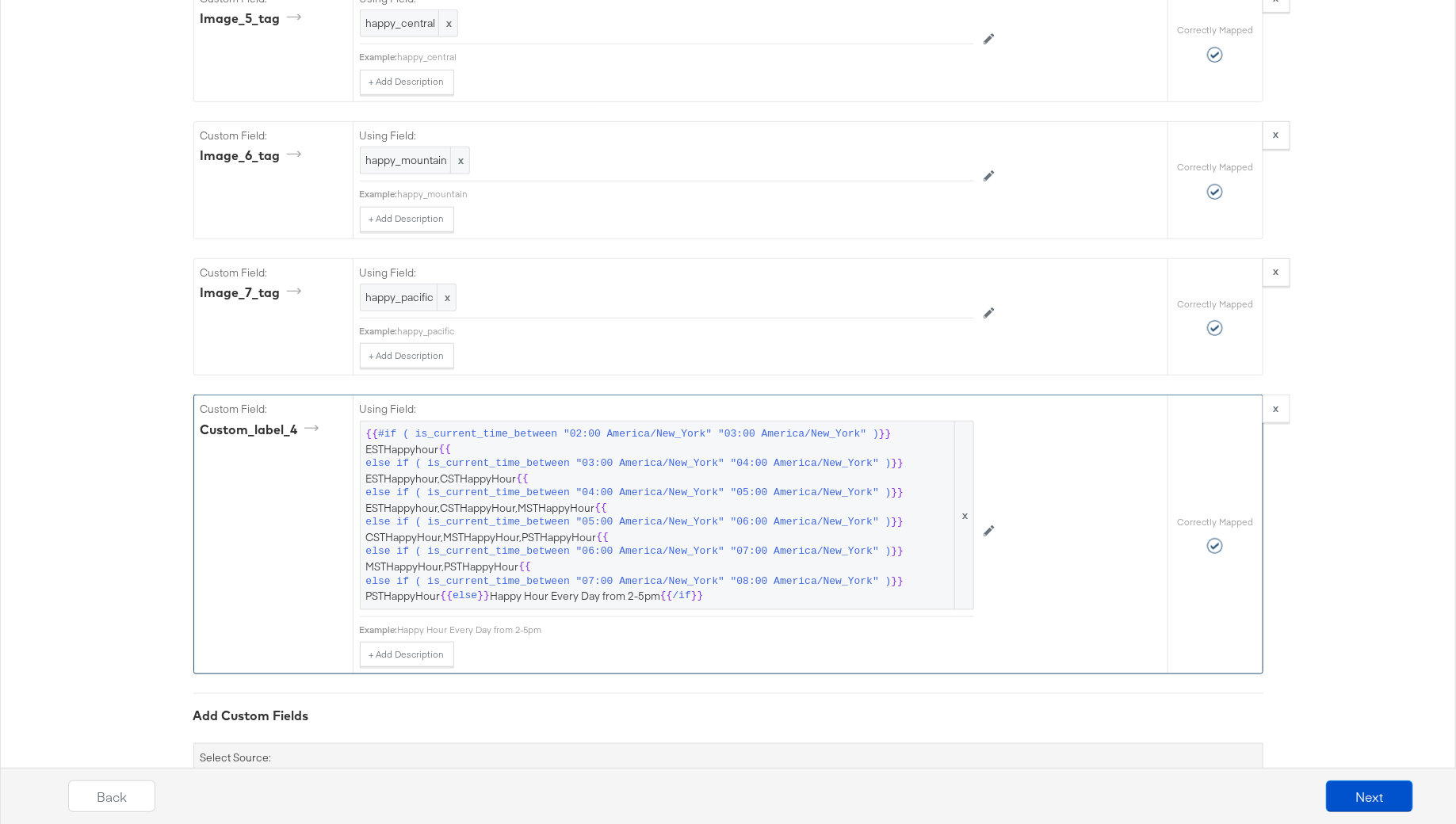
scroll to position [3391, 0]
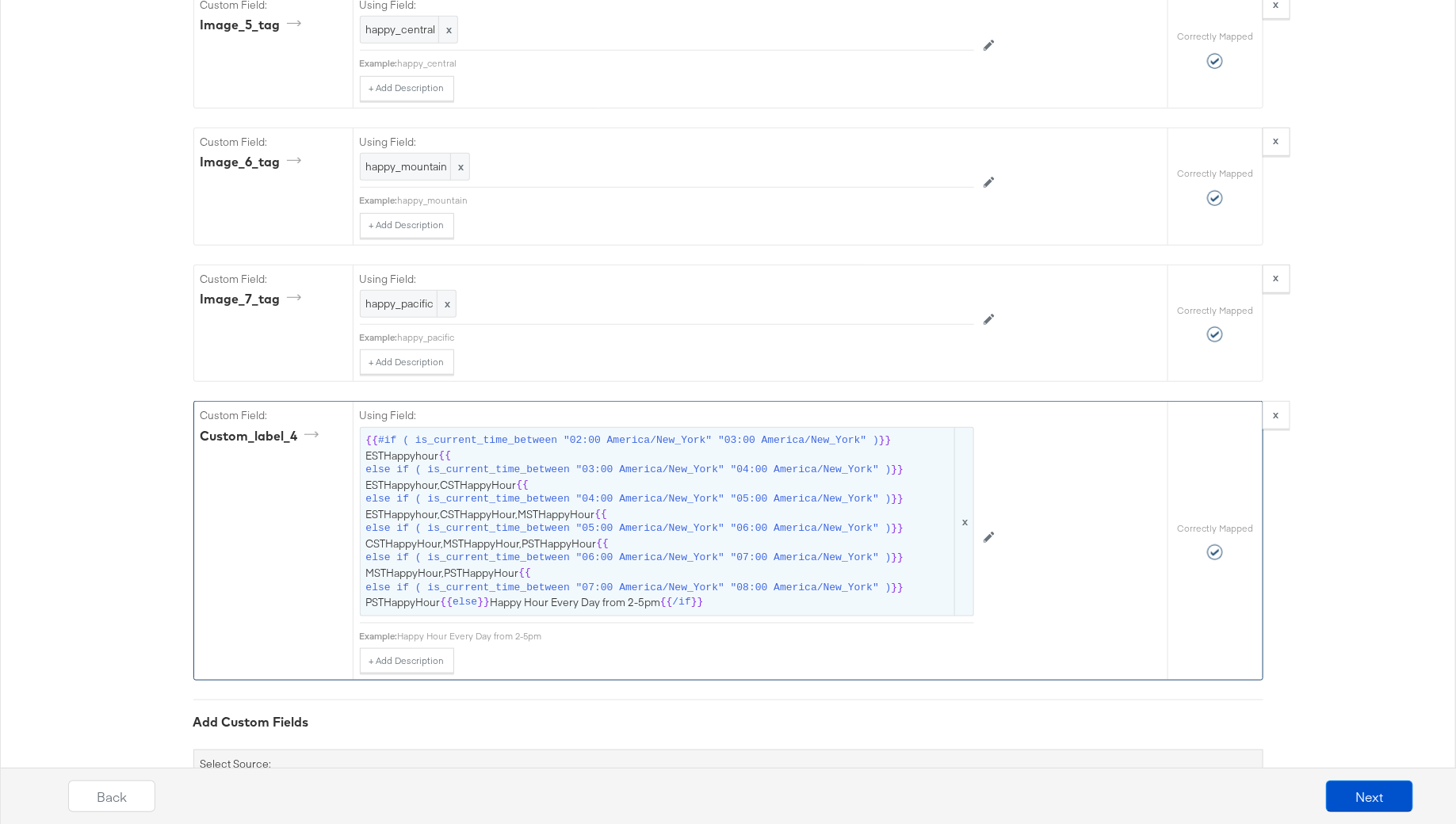
click at [612, 463] on span "else if ( is_current_time_between "03:00 America/New_York" "04:00 America/New_Y…" at bounding box center [628, 470] width 526 height 15
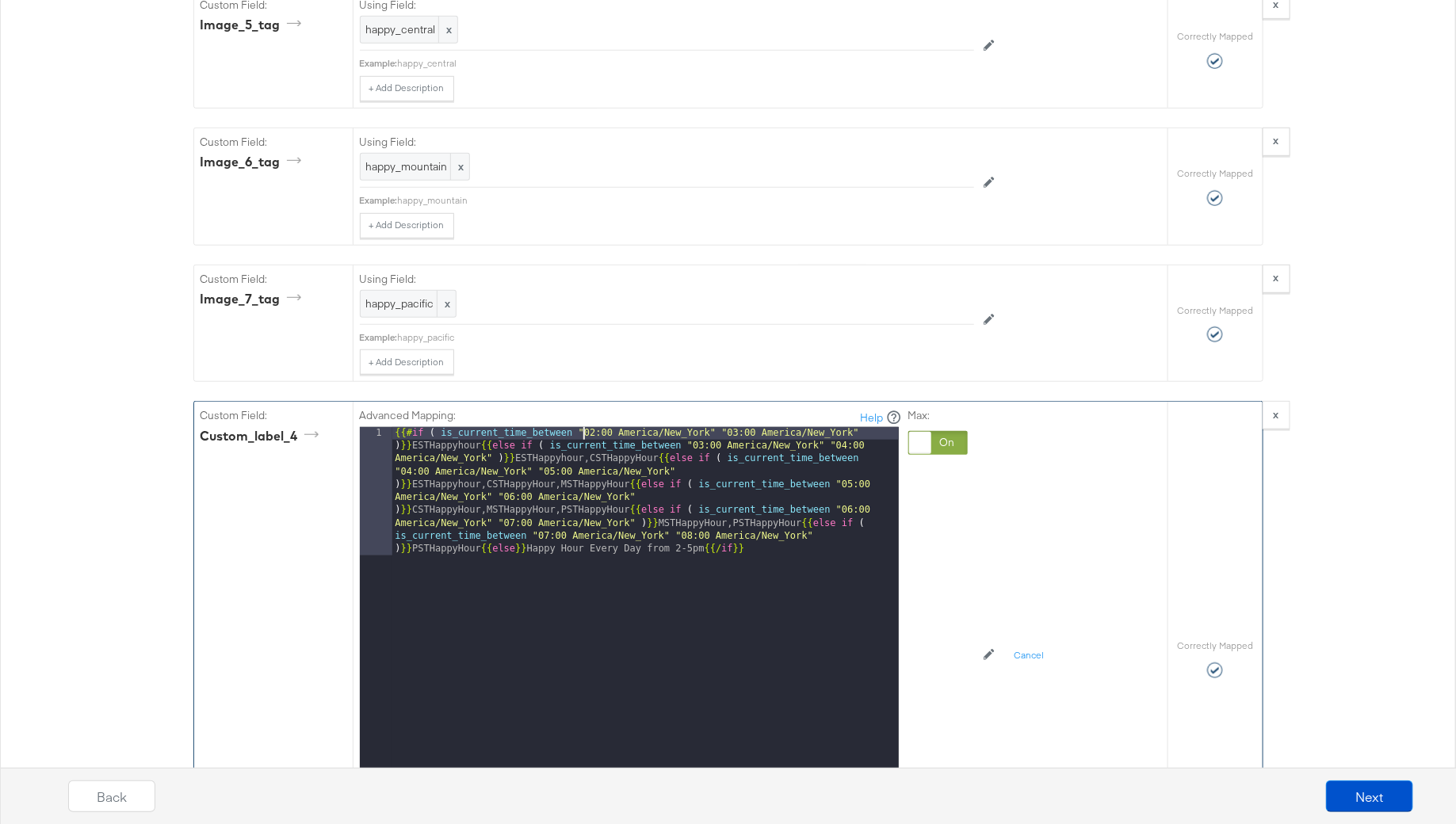
click at [584, 427] on div "{{# if ( is_current_time_between "02:00 America/New_York" "03:00 America/New_Yo…" at bounding box center [646, 754] width 507 height 654
click at [600, 427] on div "{{# if ( is_current_time_between "02:00 America/New_York" "03:00 America/New_Yo…" at bounding box center [646, 754] width 507 height 654
click at [634, 427] on div "{{# if ( is_current_time_between "02:00 America/New_York" "03:00 America/New_Yo…" at bounding box center [646, 754] width 507 height 654
click at [758, 427] on div "{{# if ( is_current_time_between "02:00 America/New_York" "03:00 America/New_Yo…" at bounding box center [646, 754] width 507 height 654
click at [599, 427] on div "{{# if ( is_current_time_between "02:00 America/New_York" "03:00 America/New_Yo…" at bounding box center [646, 754] width 507 height 654
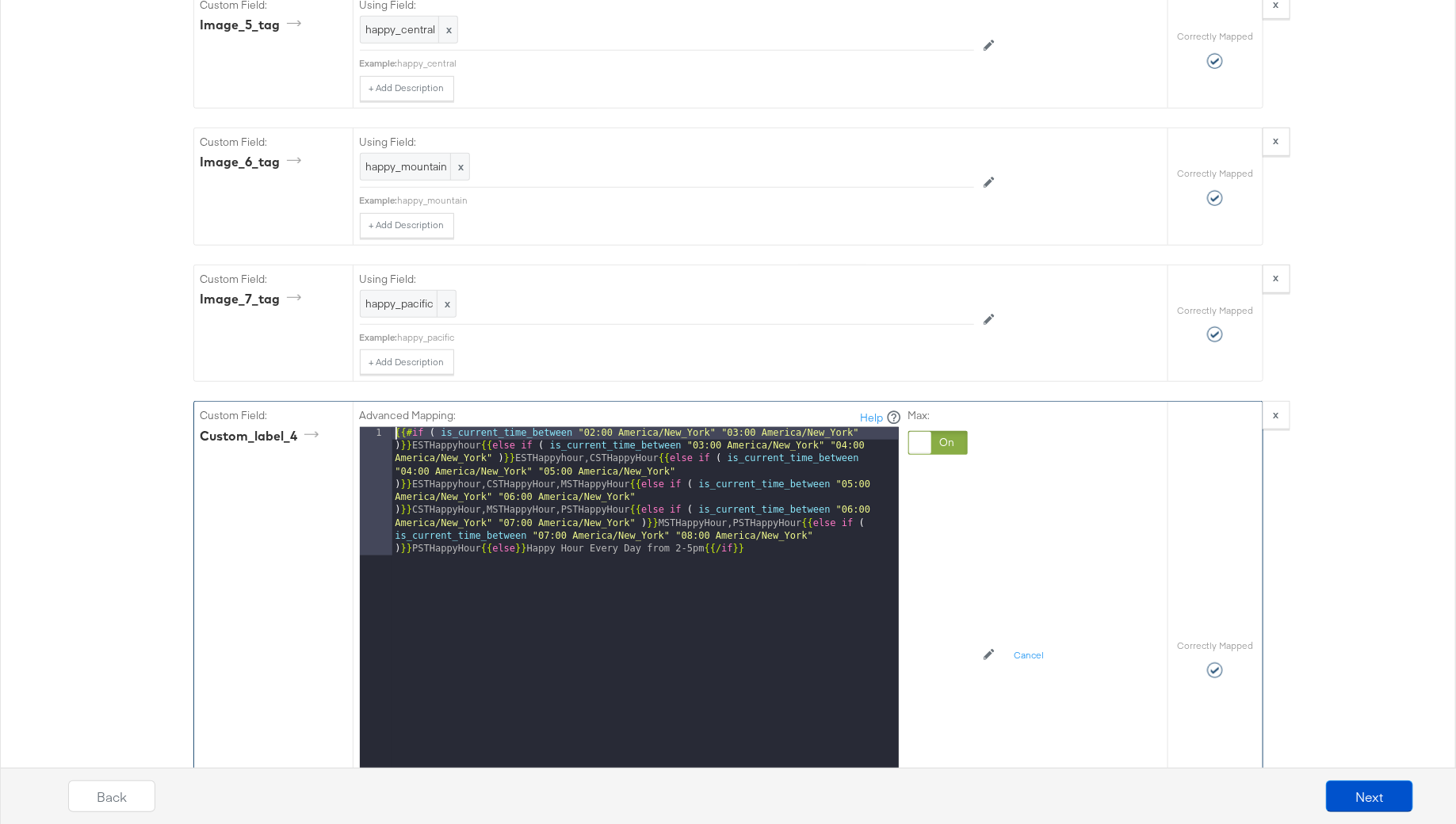
click at [521, 427] on div "{{# if ( is_current_time_between "02:00 America/New_York" "03:00 America/New_Yo…" at bounding box center [646, 754] width 507 height 654
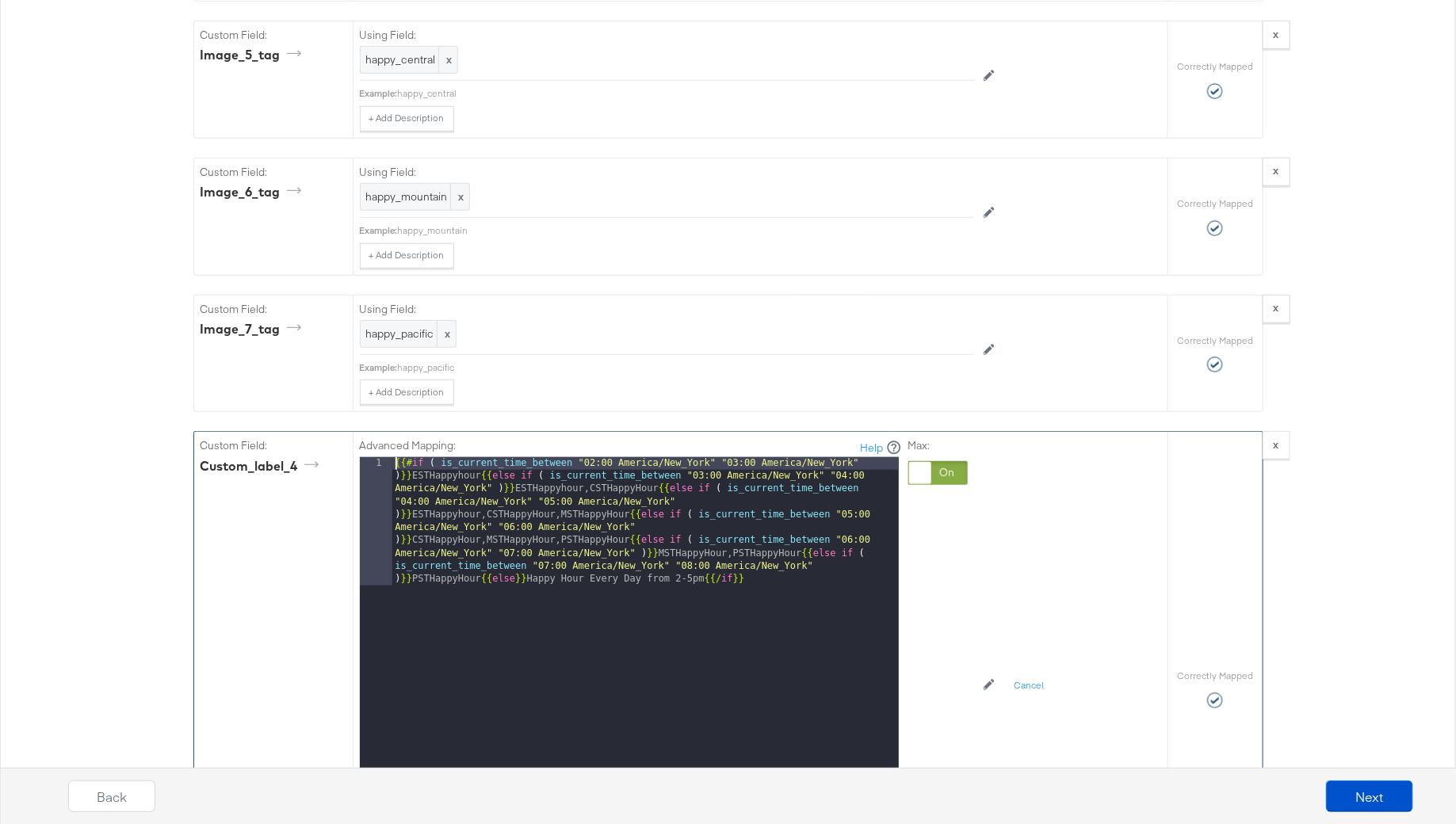
scroll to position [3353, 0]
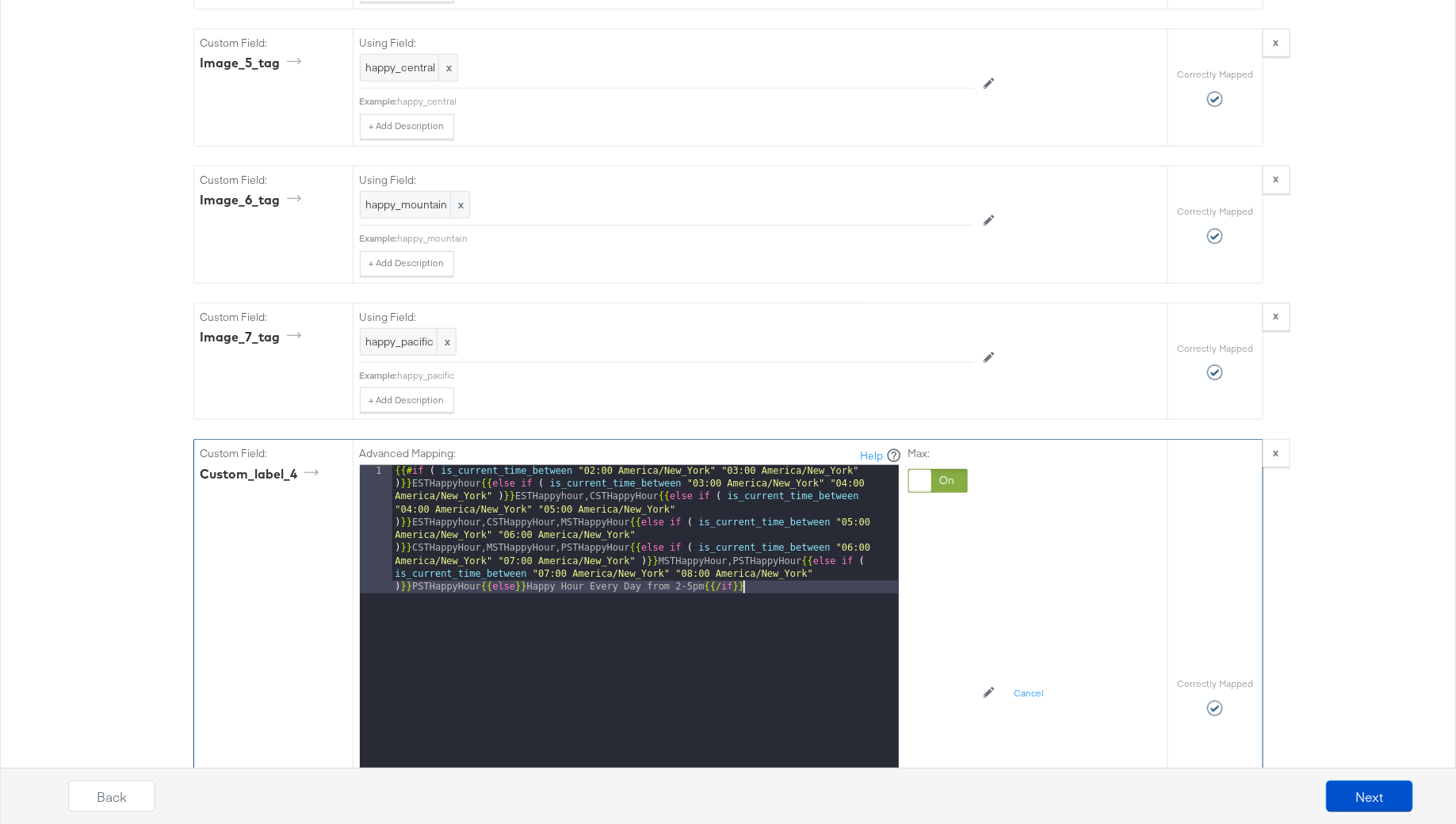
click at [611, 642] on div "{{# if ( is_current_time_between "02:00 America/New_York" "03:00 America/New_Yo…" at bounding box center [646, 792] width 507 height 654
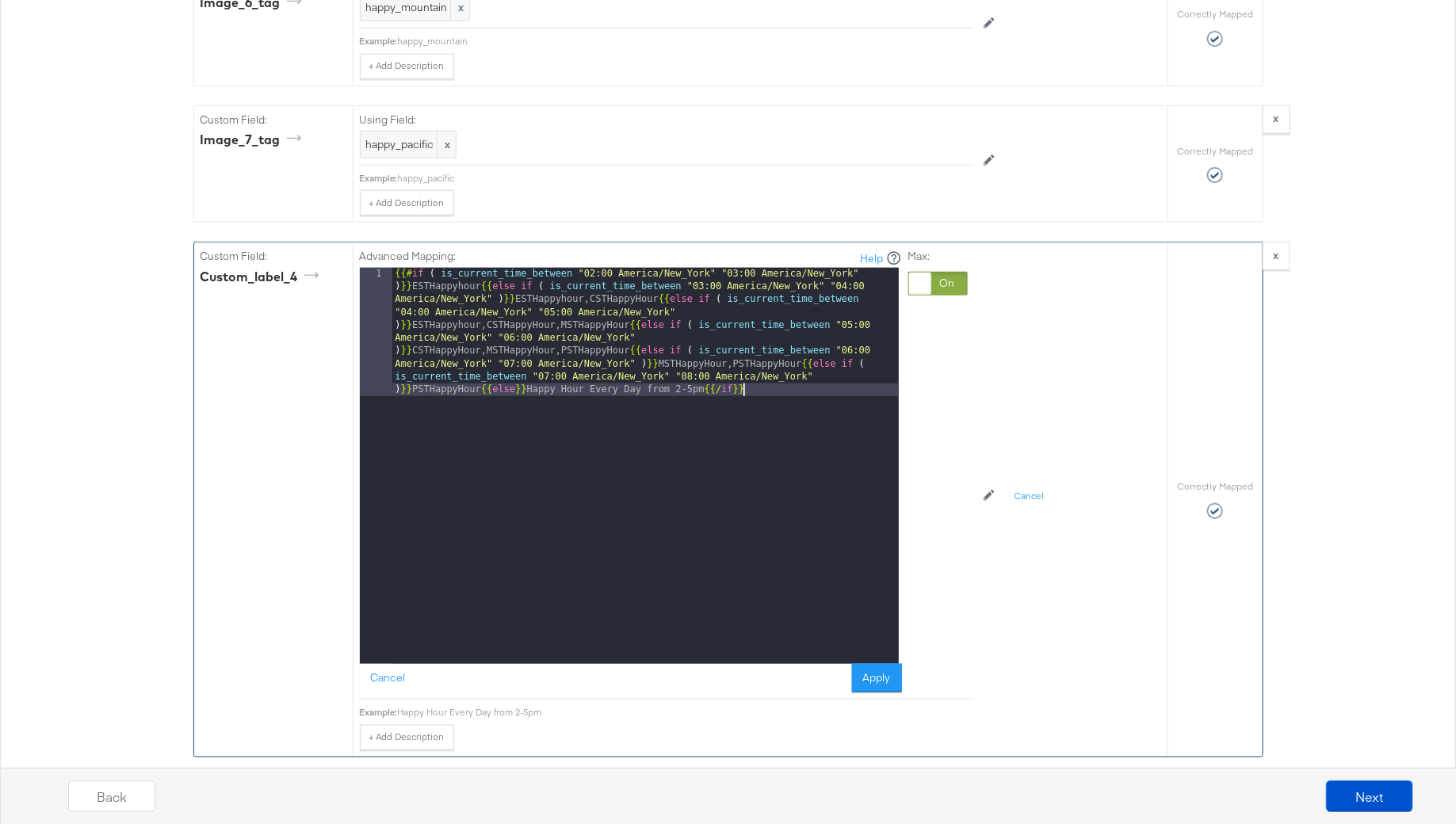
scroll to position [3583, 0]
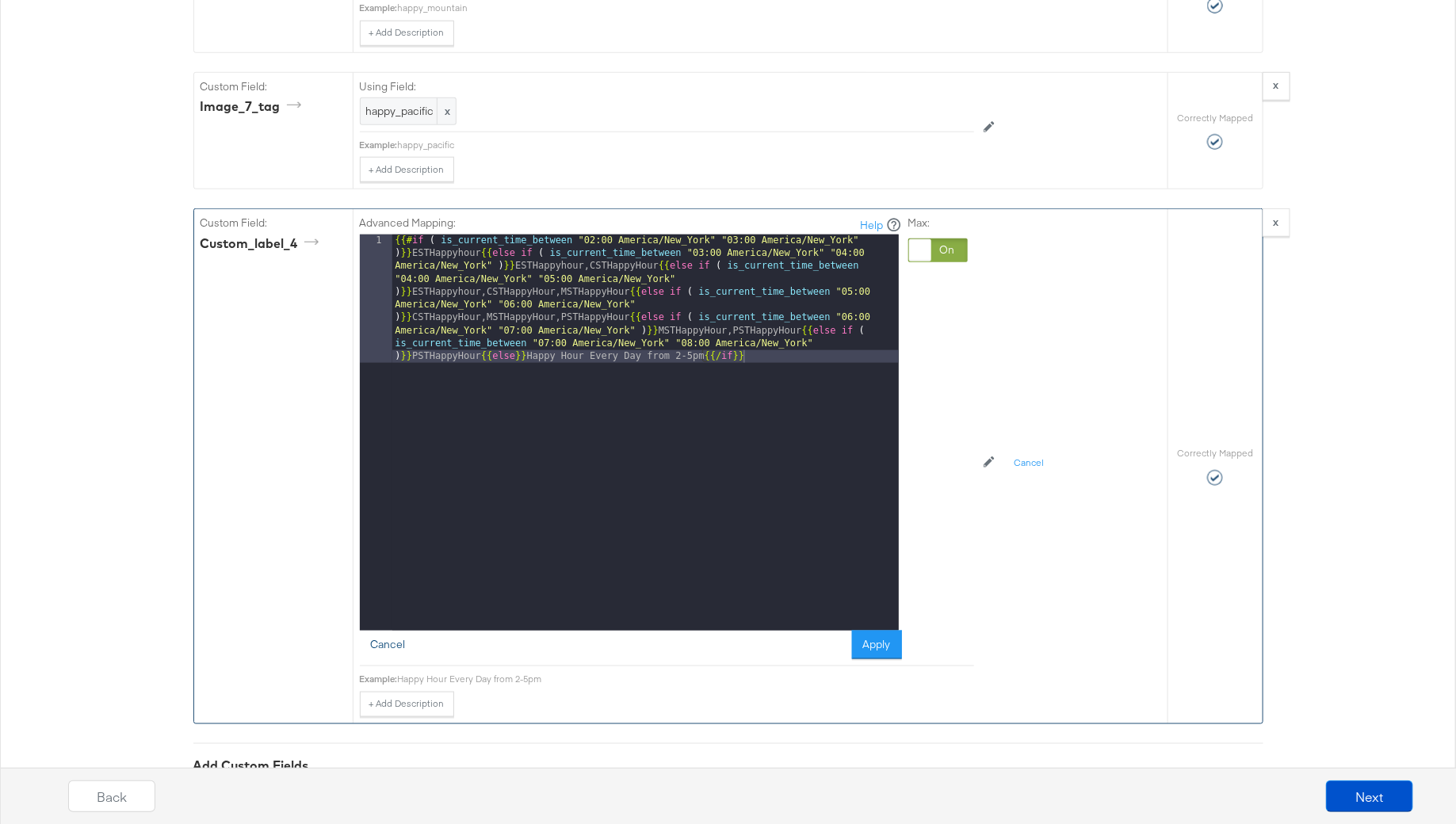
click at [397, 631] on button "Cancel" at bounding box center [388, 645] width 57 height 28
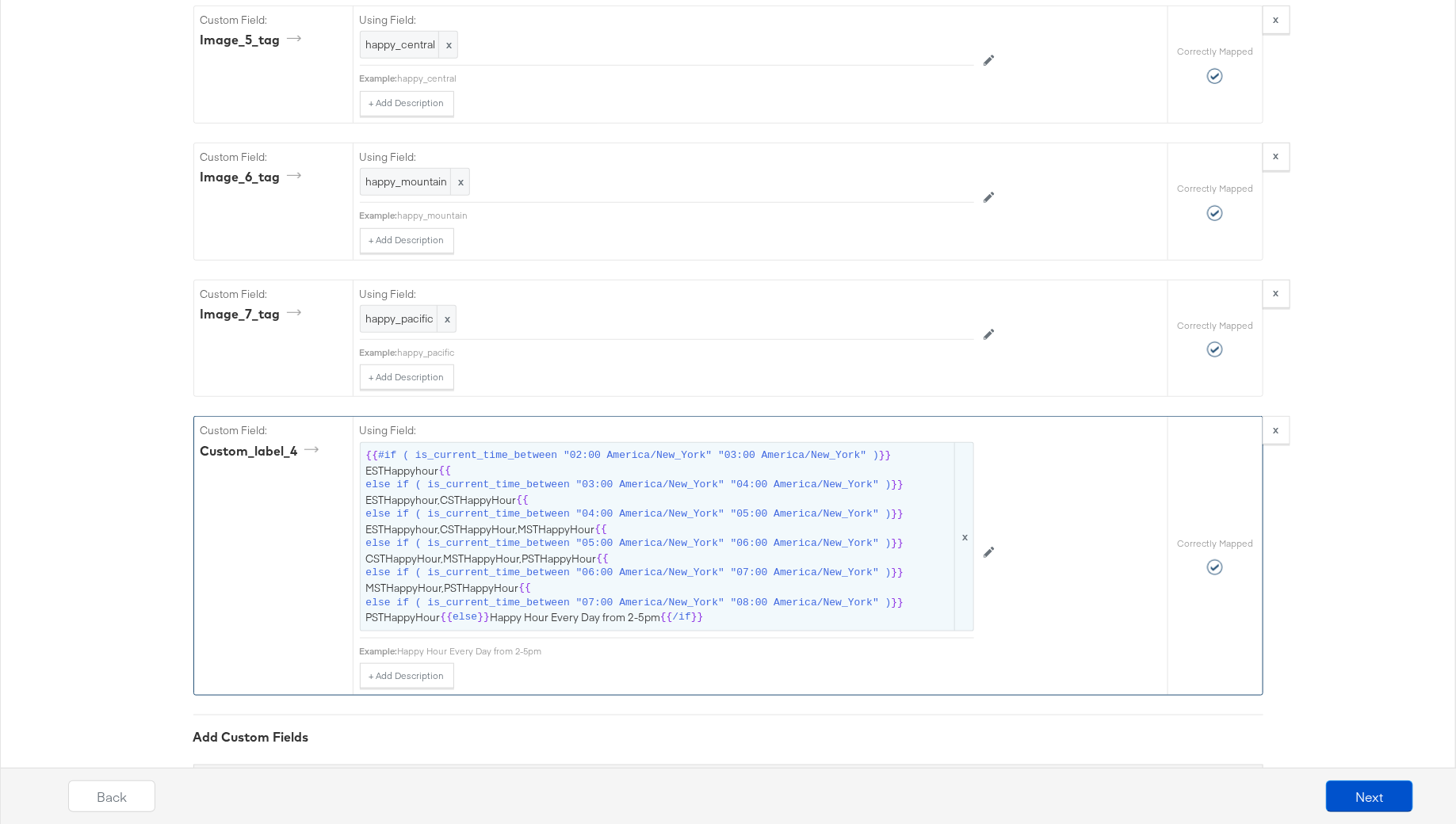
scroll to position [3378, 0]
click at [380, 475] on span "else if ( is_current_time_between "03:00 America/New_York" "04:00 America/New_Y…" at bounding box center [628, 482] width 526 height 15
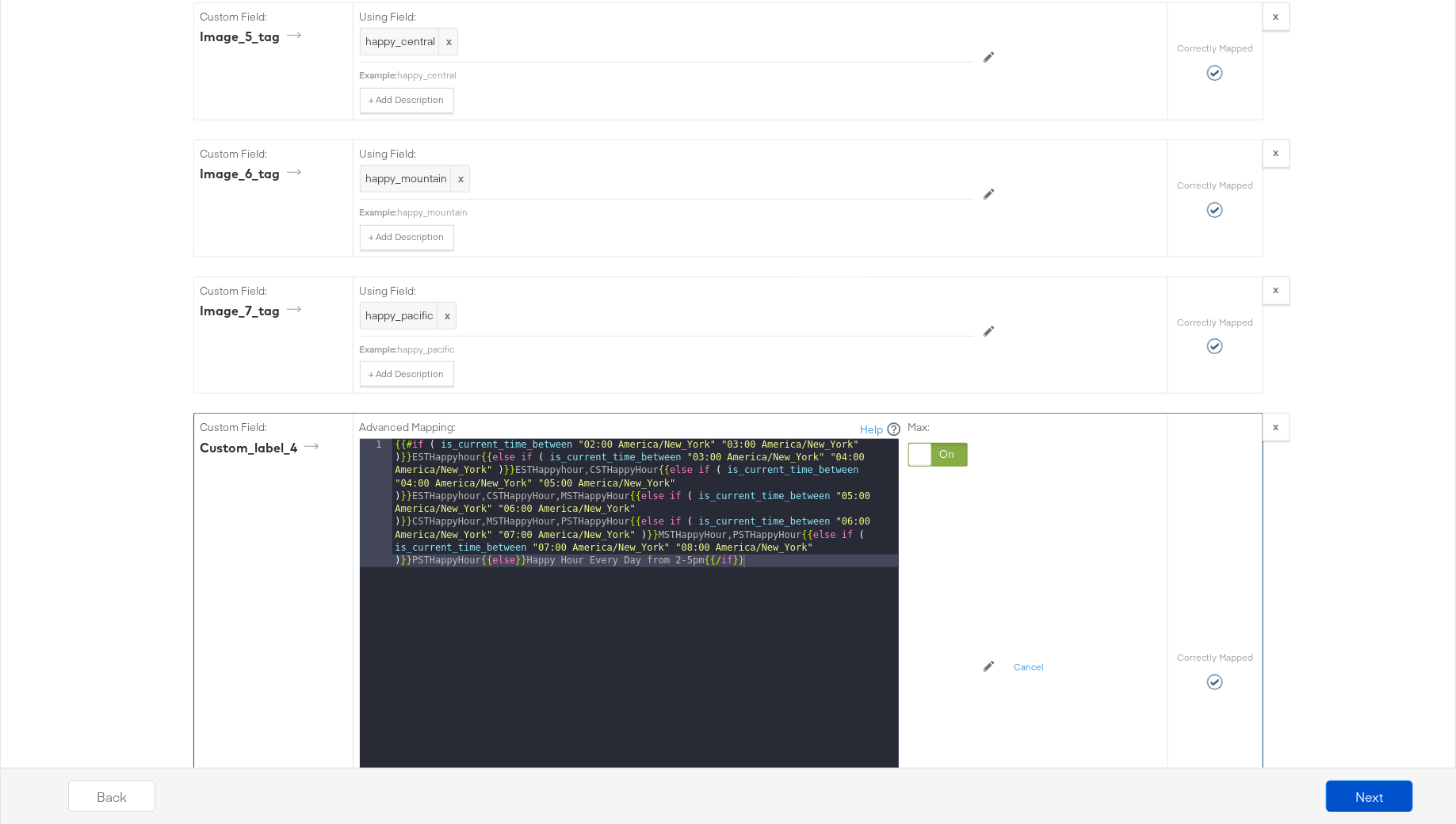
click at [691, 457] on div "{{# if ( is_current_time_between "02:00 America/New_York" "03:00 America/New_Yo…" at bounding box center [646, 766] width 507 height 654
click at [684, 439] on div "{{# if ( is_current_time_between "02:00 America/New_York" "03:00 America/New_Yo…" at bounding box center [646, 766] width 507 height 654
click at [394, 460] on div "{{# if ( is_current_time_between "02:00 America/New_York" "03:00 America/New_Yo…" at bounding box center [646, 766] width 507 height 654
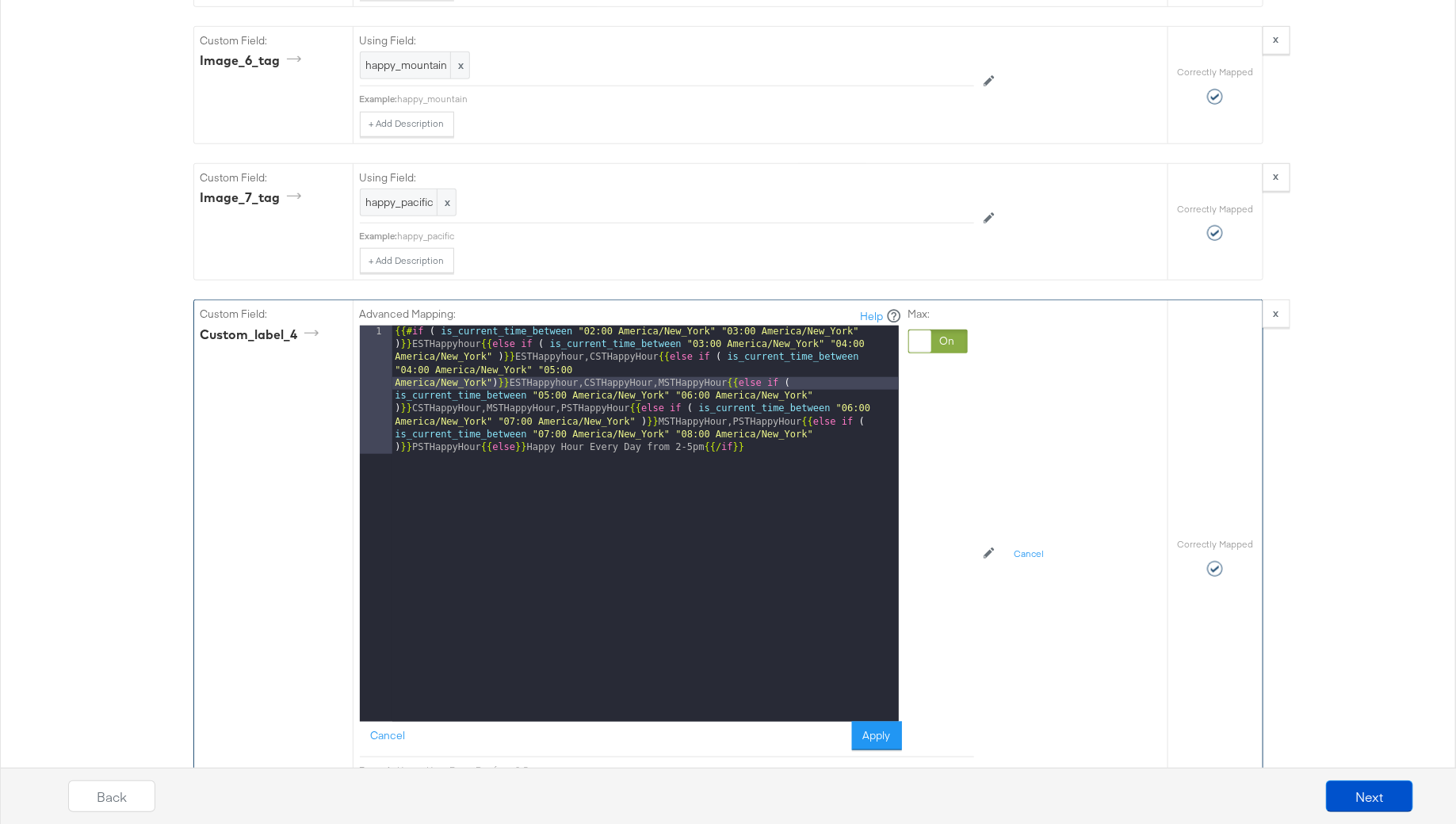
scroll to position [3494, 0]
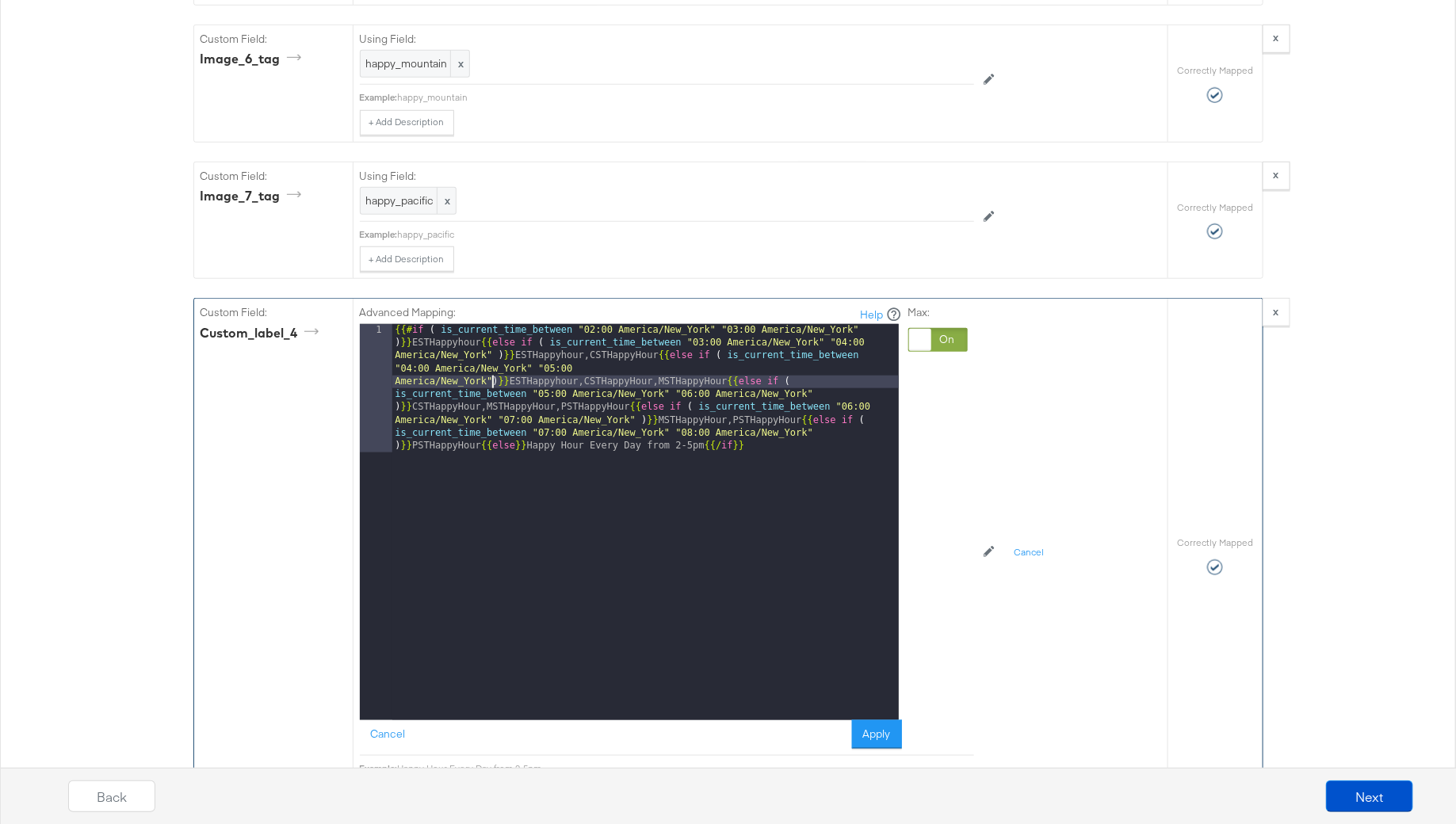
click at [395, 369] on div "{{# if ( is_current_time_between "02:00 America/New_York" "03:00 America/New_Yo…" at bounding box center [646, 651] width 507 height 654
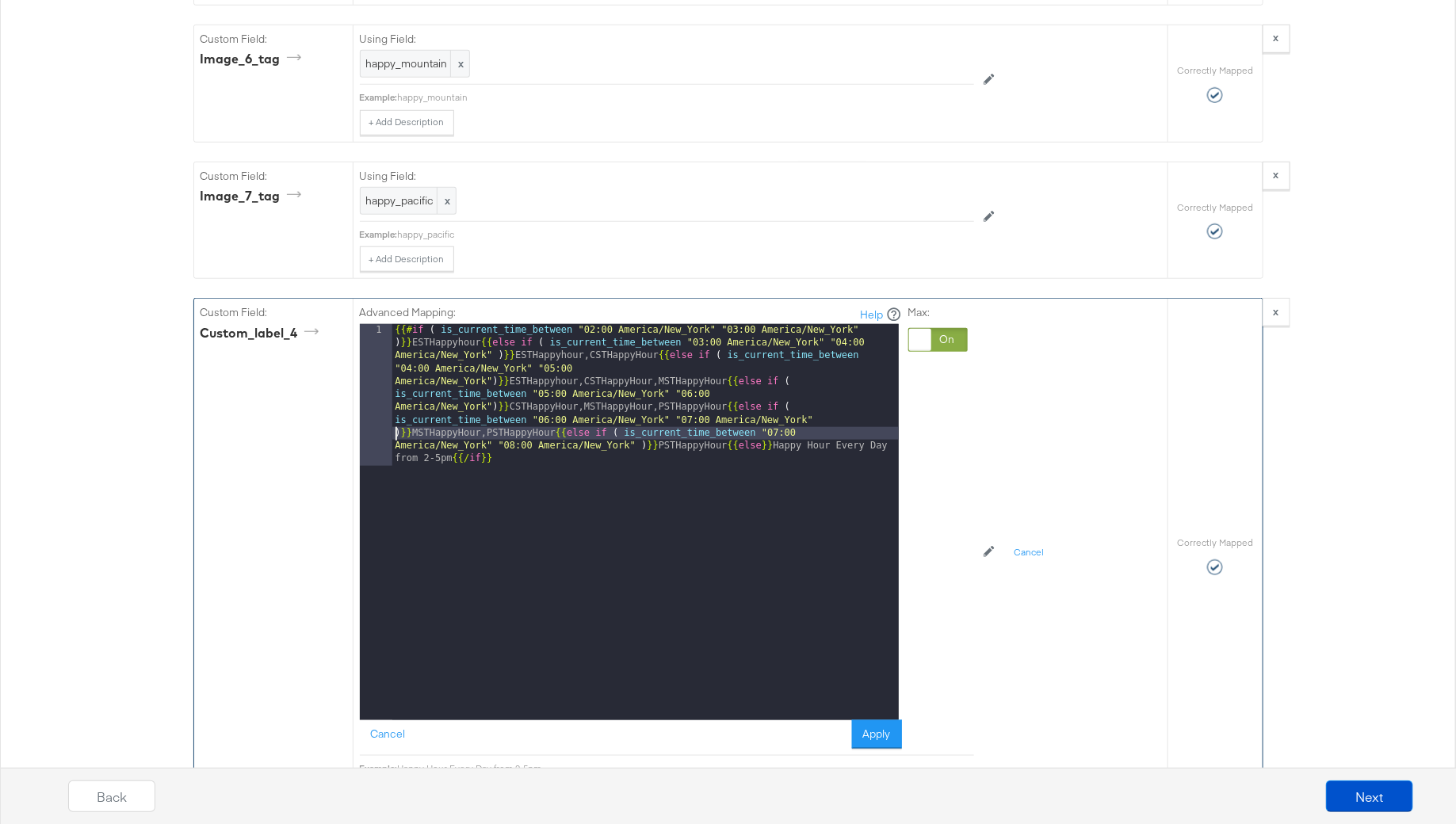
click at [394, 394] on div "{{# if ( is_current_time_between "02:00 America/New_York" "03:00 America/New_Yo…" at bounding box center [646, 664] width 507 height 680
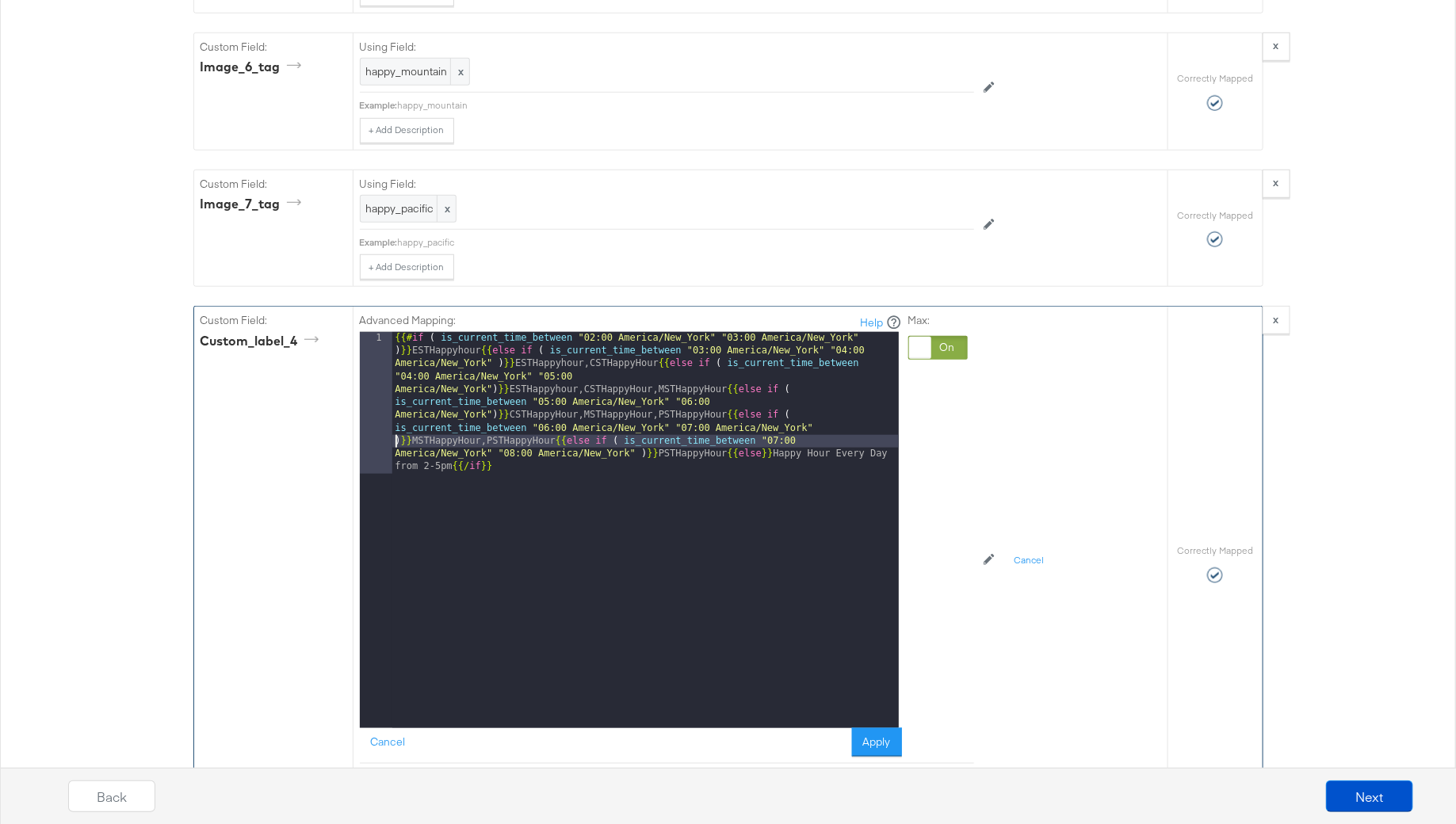
scroll to position [3458, 0]
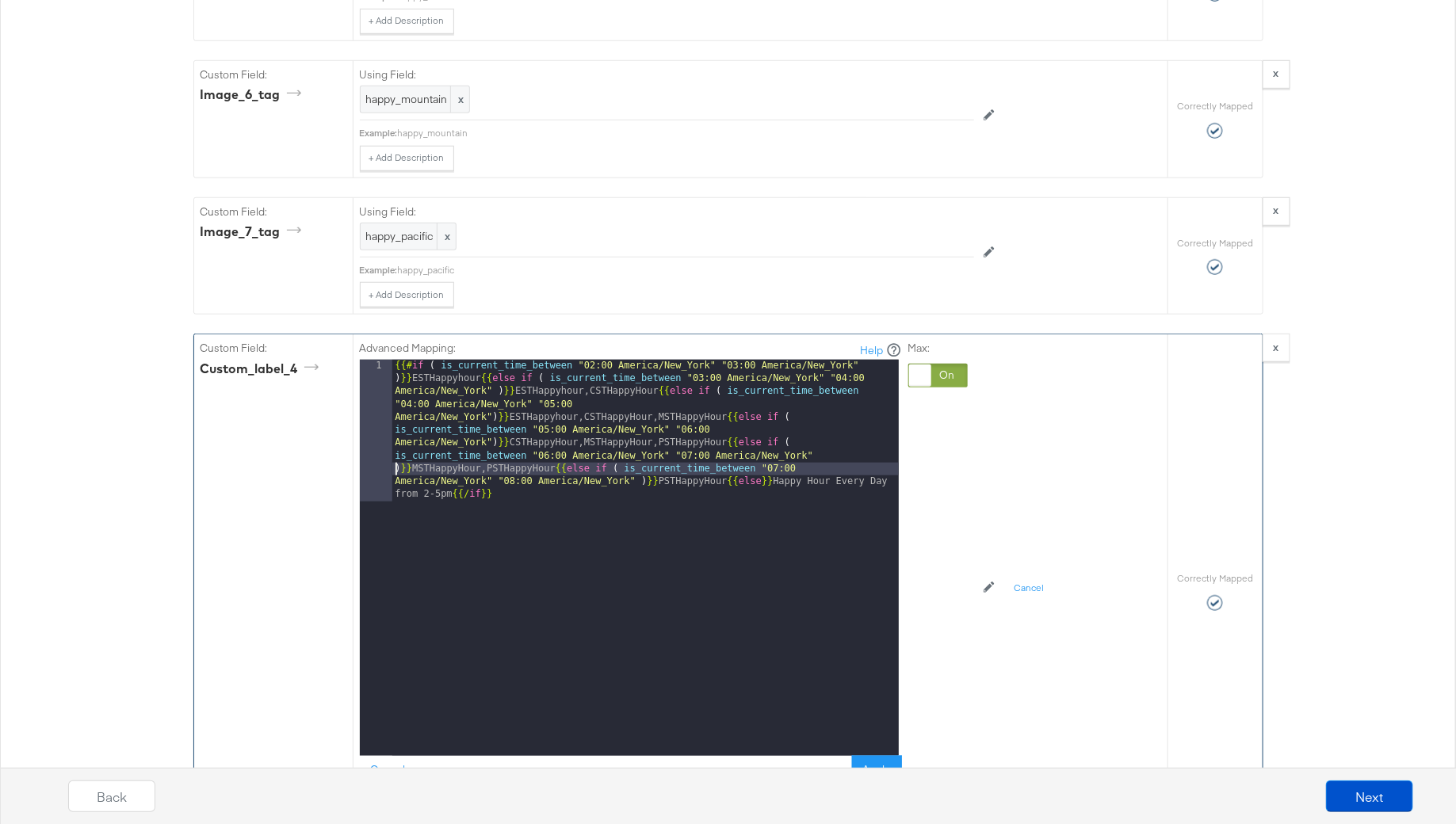
click at [492, 379] on div "{{# if ( is_current_time_between "02:00 America/New_York" "03:00 America/New_Yo…" at bounding box center [646, 699] width 507 height 680
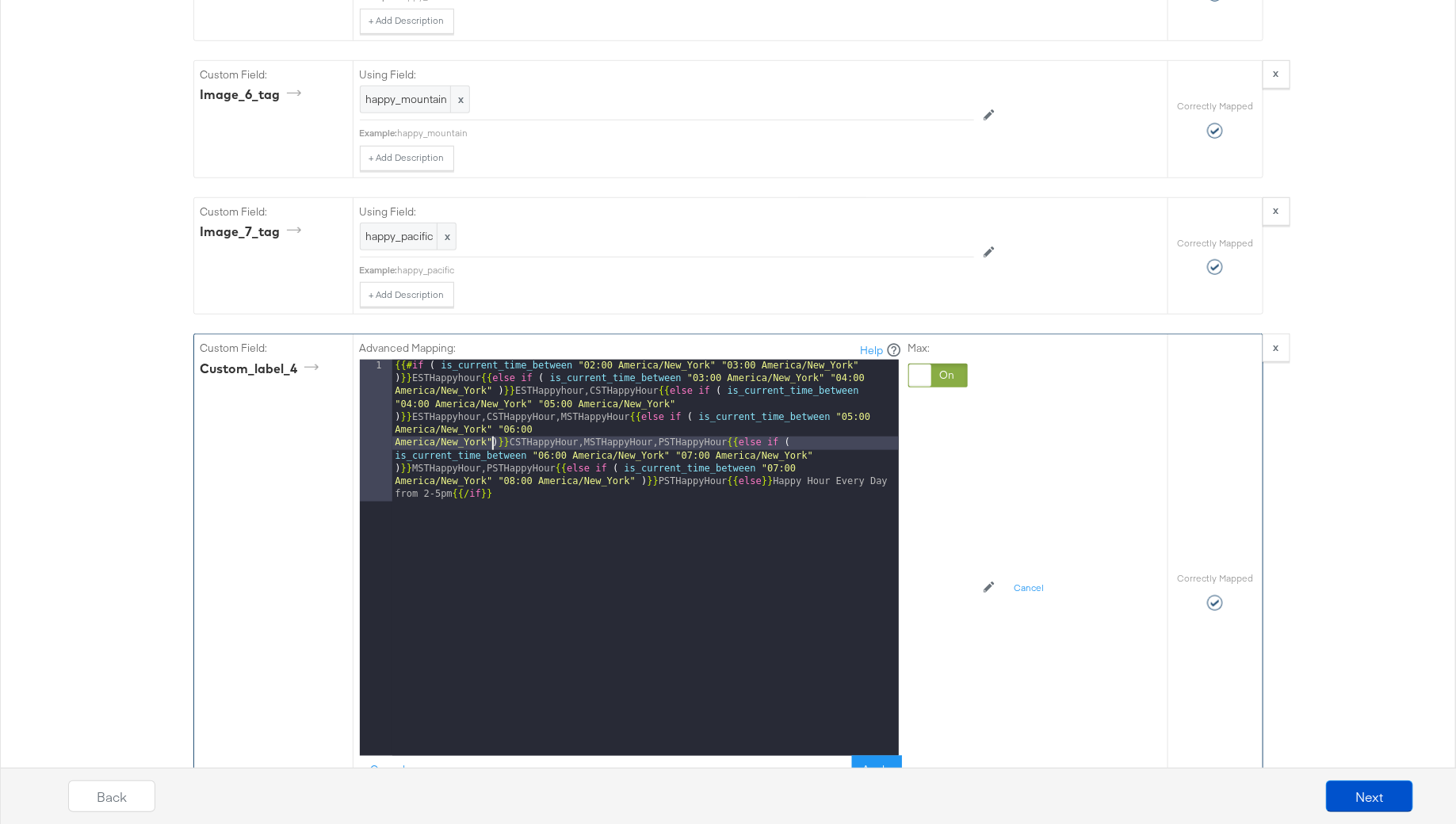
click at [493, 407] on div "{{# if ( is_current_time_between "02:00 America/New_York" "03:00 America/New_Yo…" at bounding box center [646, 699] width 507 height 680
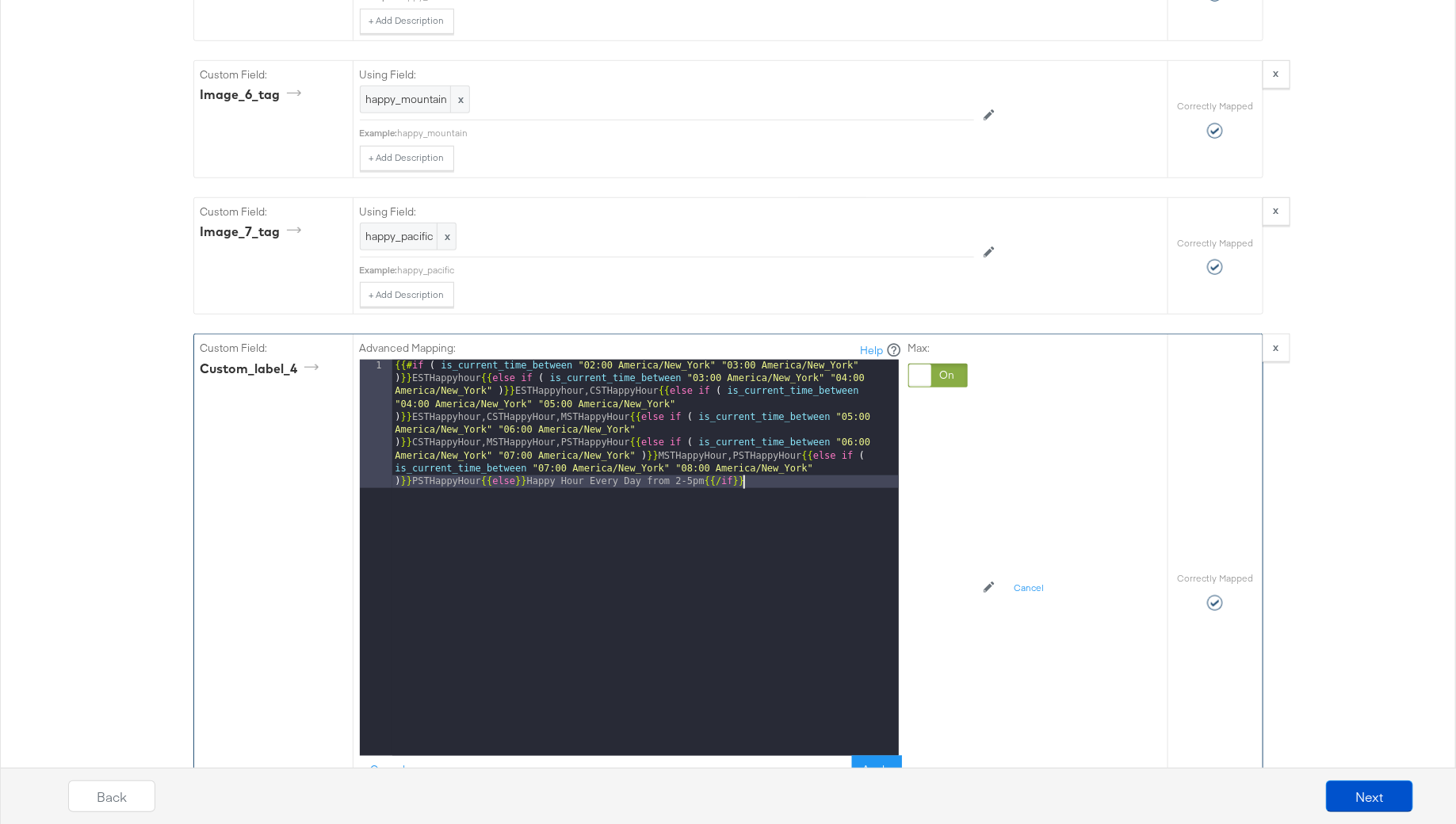
click at [729, 634] on div "{{# if ( is_current_time_between "02:00 America/New_York" "03:00 America/New_Yo…" at bounding box center [646, 687] width 507 height 654
click at [761, 456] on div "{{# if ( is_current_time_between "02:00 America/New_York" "03:00 America/New_Yo…" at bounding box center [646, 687] width 507 height 654
click at [825, 486] on div "{{# if ( is_current_time_between "02:00 America/New_York" "03:00 America/New_Yo…" at bounding box center [646, 687] width 507 height 654
click at [863, 756] on button "Apply" at bounding box center [877, 770] width 50 height 28
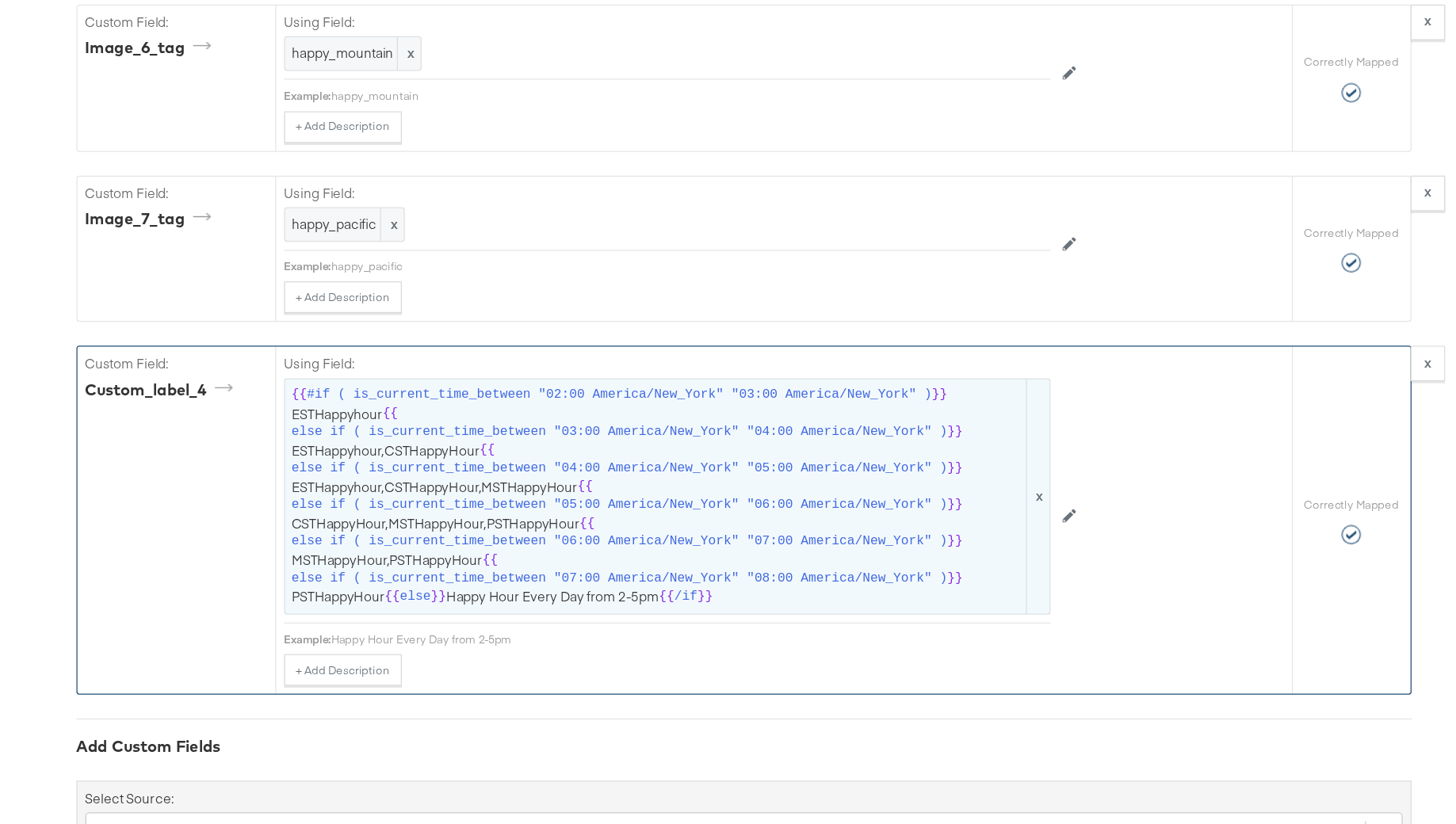
click at [624, 419] on span "{{ #if ( is_current_time_between "02:00 America/New_York" "03:00 America/New_Yo…" at bounding box center [666, 471] width 602 height 176
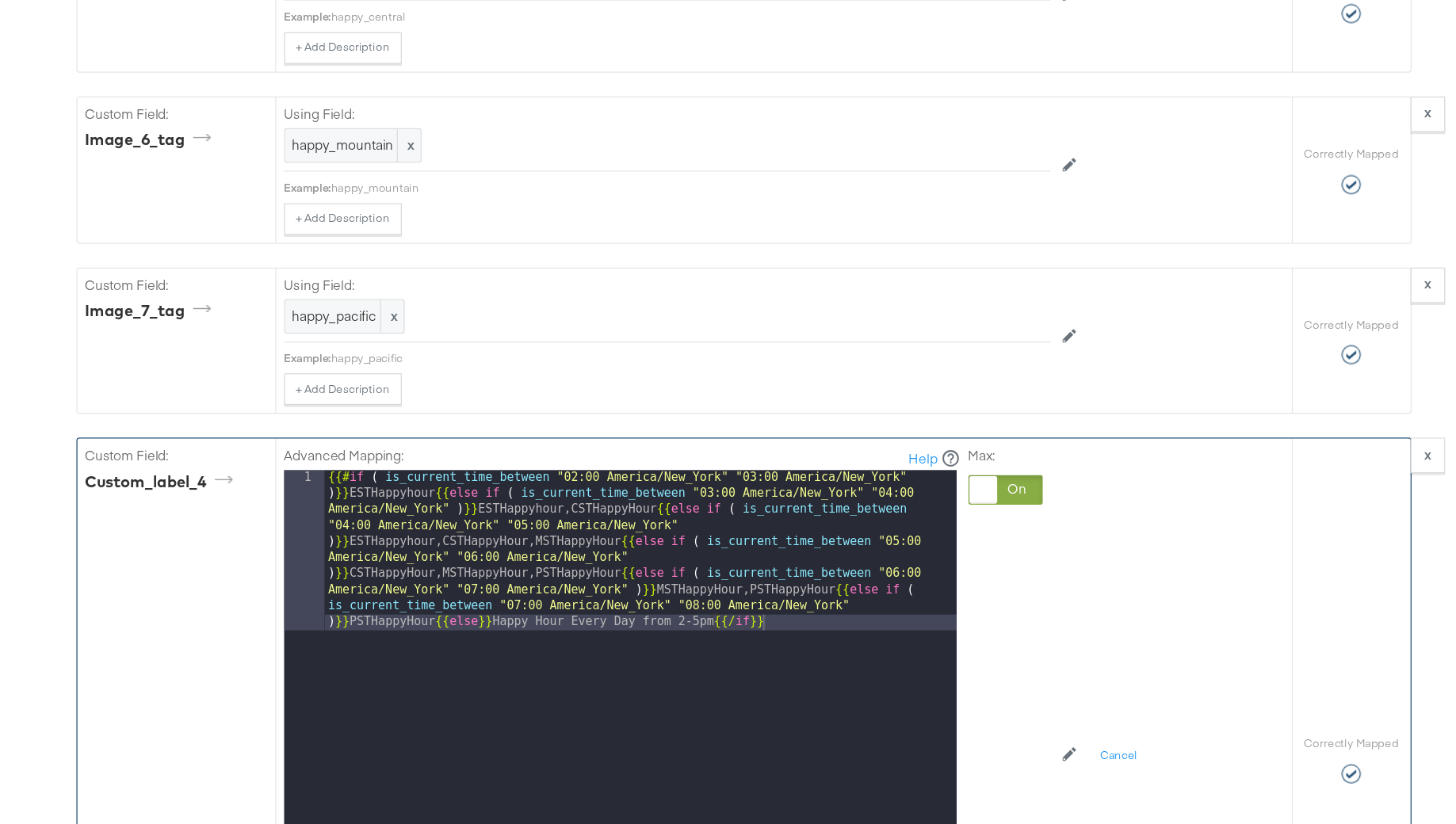
click at [401, 358] on div "Advanced Mapping: Help 1 {{# if ( is_current_time_between "02:00 America/New_Yo…" at bounding box center [631, 579] width 542 height 444
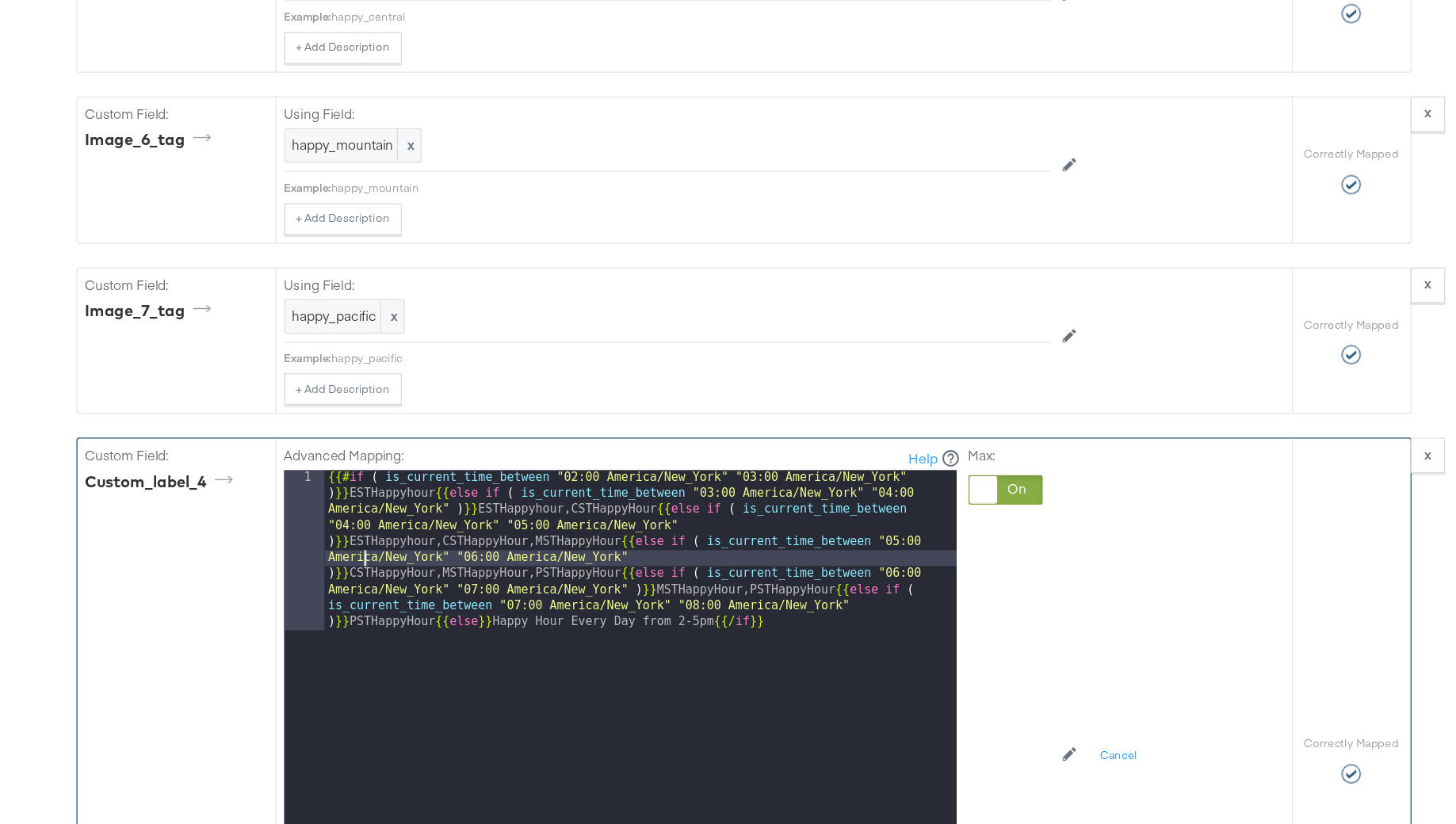
click at [424, 410] on div "{{# if ( is_current_time_between "02:00 America/New_York" "03:00 America/New_Yo…" at bounding box center [646, 704] width 507 height 654
click at [399, 394] on div "{{# if ( is_current_time_between "02:00 America/New_York" "03:00 America/New_Yo…" at bounding box center [646, 704] width 507 height 654
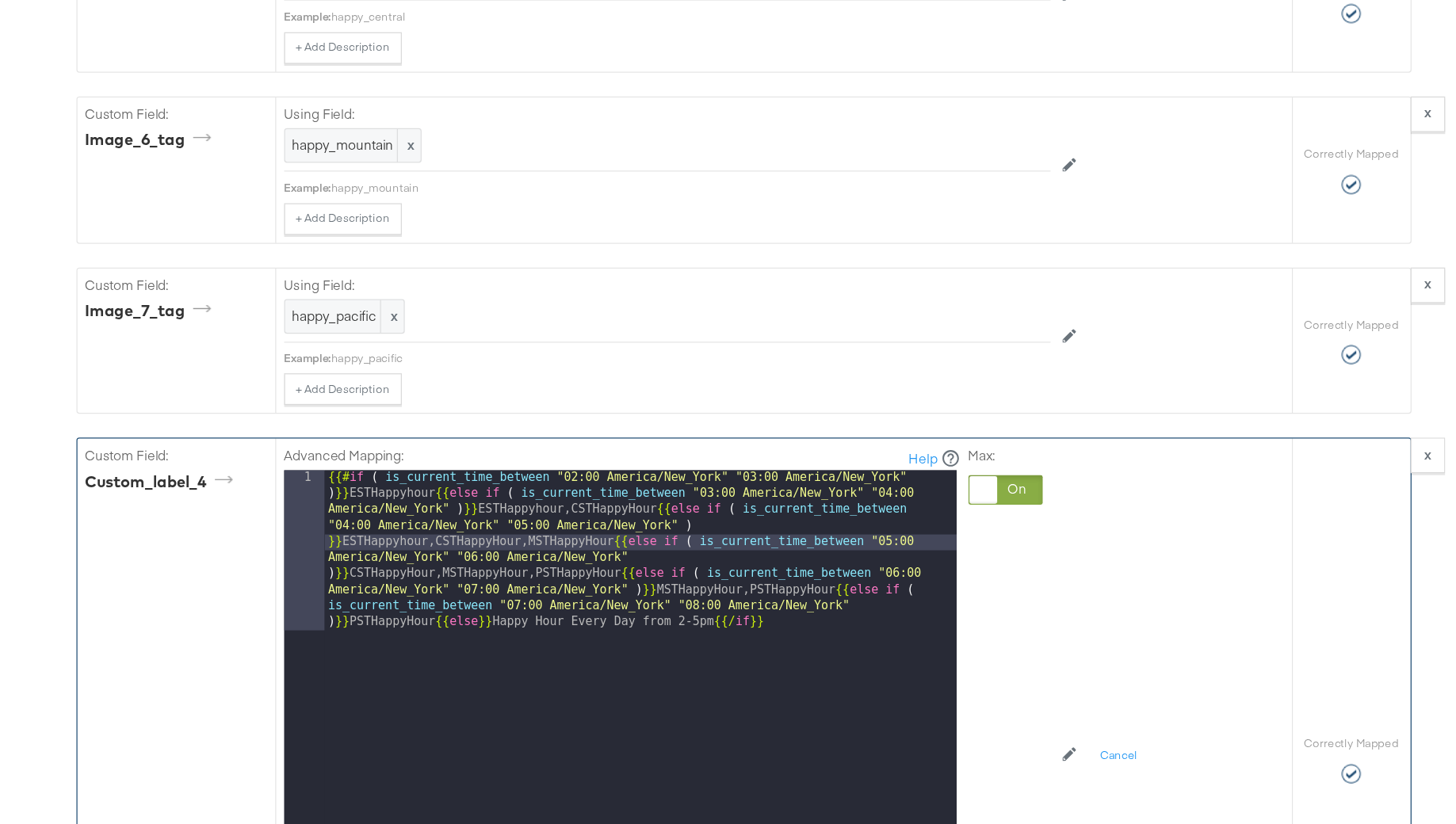
click at [536, 448] on div "{{# if ( is_current_time_between "02:00 America/New_York" "03:00 America/New_Yo…" at bounding box center [646, 704] width 507 height 654
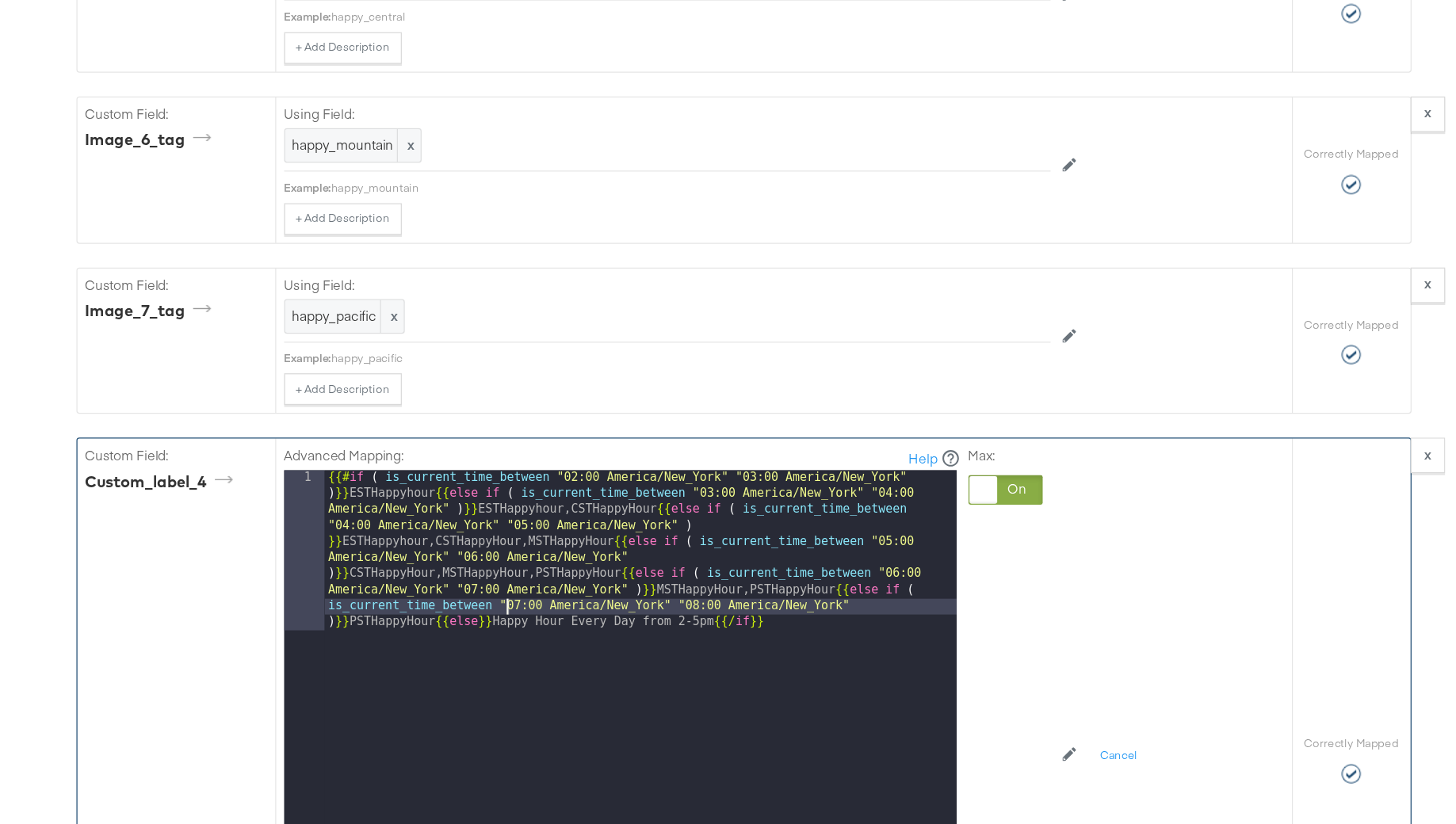
click at [506, 377] on div "{{# if ( is_current_time_between "02:00 America/New_York" "03:00 America/New_Yo…" at bounding box center [646, 704] width 507 height 654
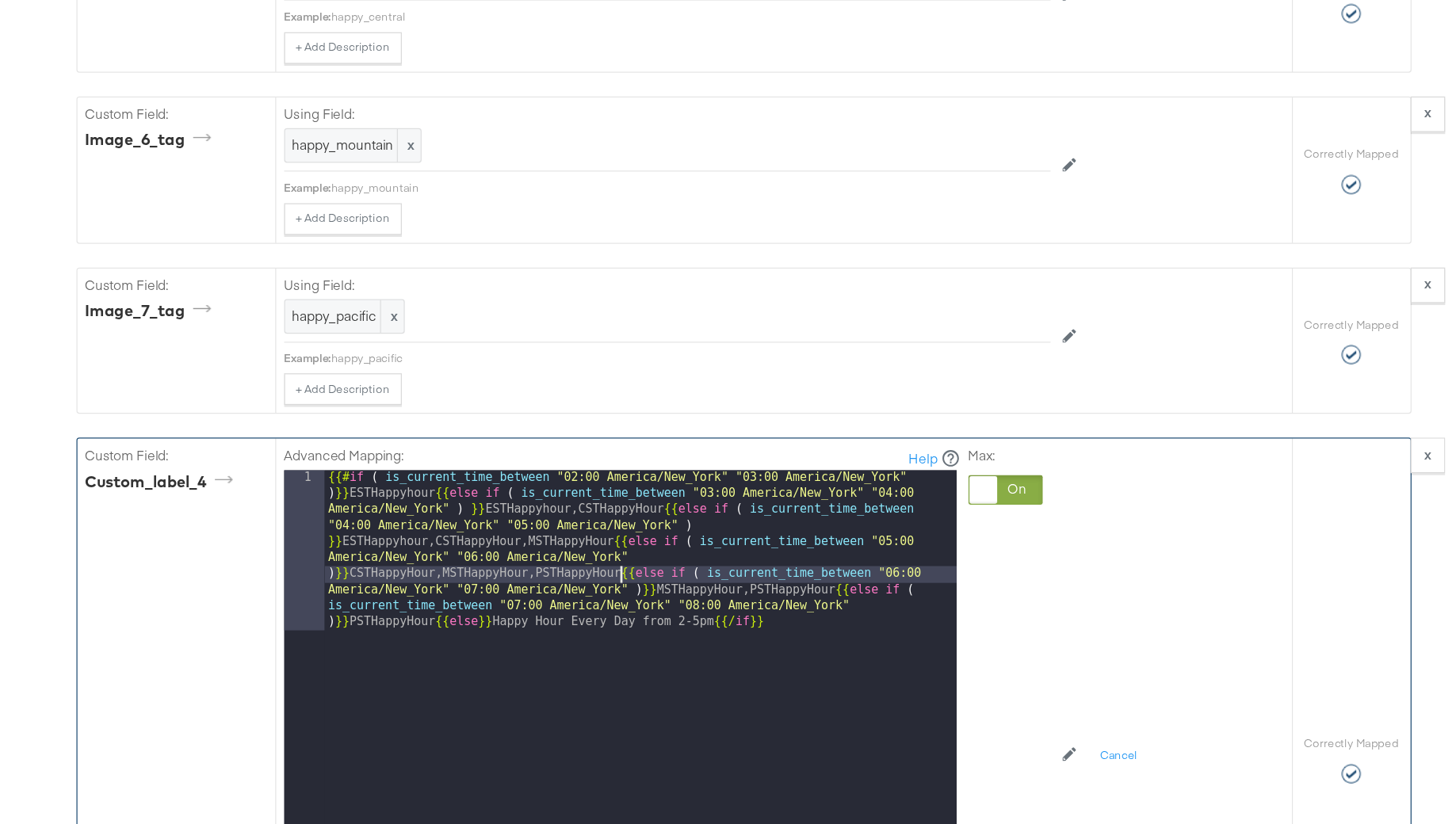
click at [627, 423] on div "{{# if ( is_current_time_between "02:00 America/New_York" "03:00 America/New_Yo…" at bounding box center [646, 704] width 507 height 654
click at [646, 435] on div "{{# if ( is_current_time_between "02:00 America/New_York" "03:00 America/New_Yo…" at bounding box center [646, 704] width 507 height 654
click at [399, 419] on div "{{# if ( is_current_time_between "02:00 America/New_York" "03:00 America/New_Yo…" at bounding box center [646, 704] width 507 height 654
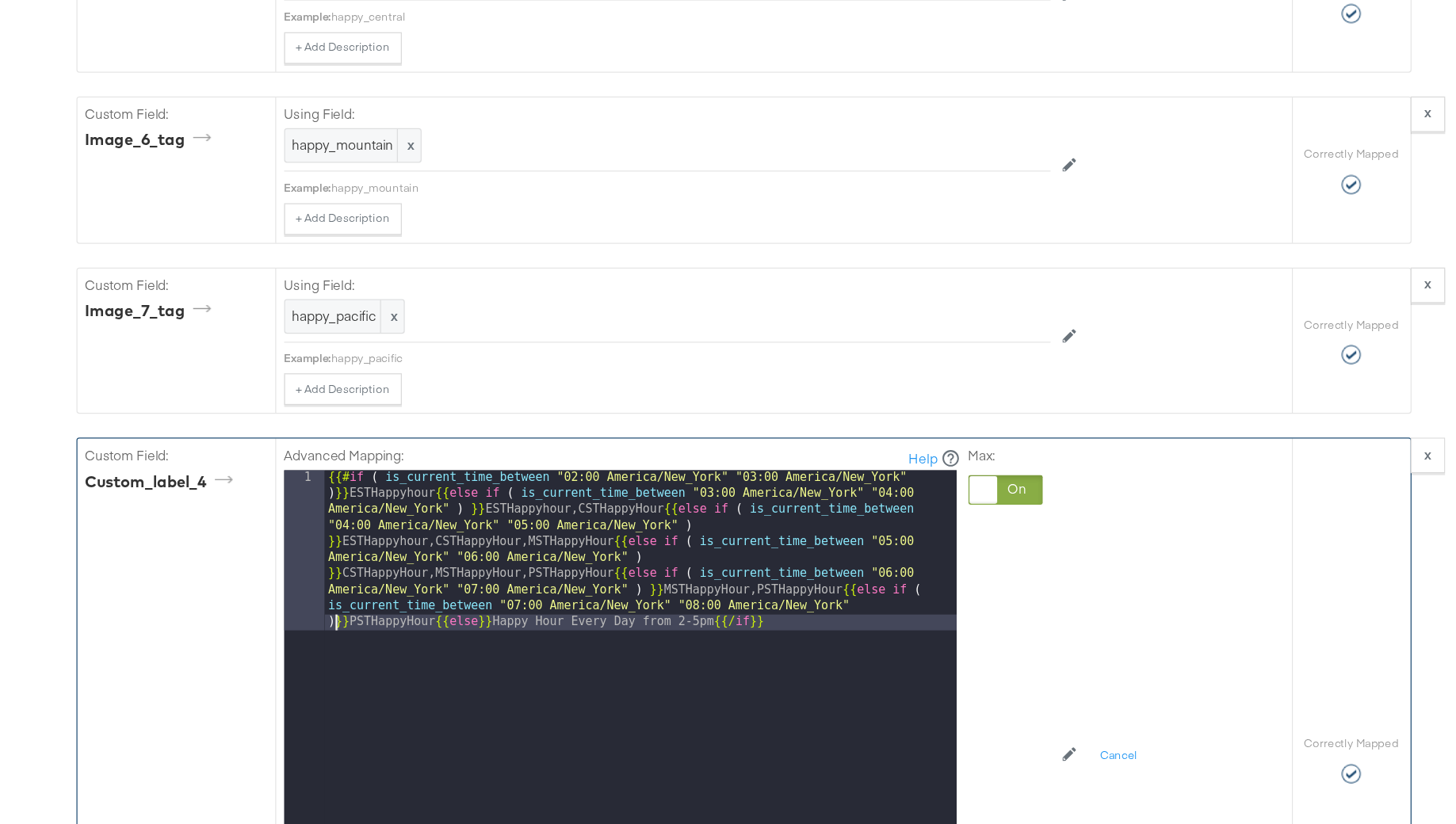
click at [402, 460] on div "{{# if ( is_current_time_between "02:00 America/New_York" "03:00 America/New_Yo…" at bounding box center [646, 704] width 507 height 654
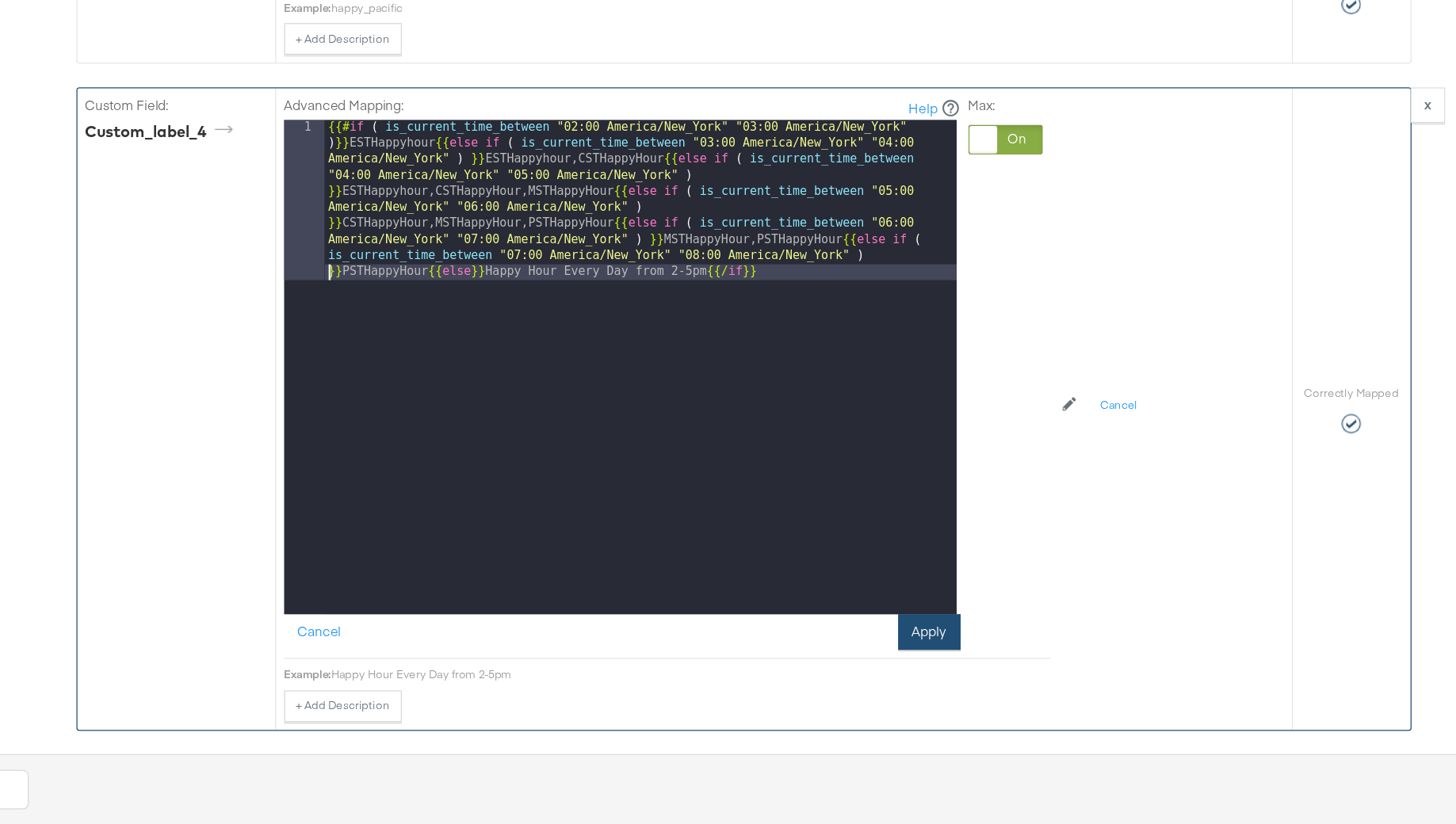
click at [879, 657] on button "Apply" at bounding box center [877, 671] width 50 height 28
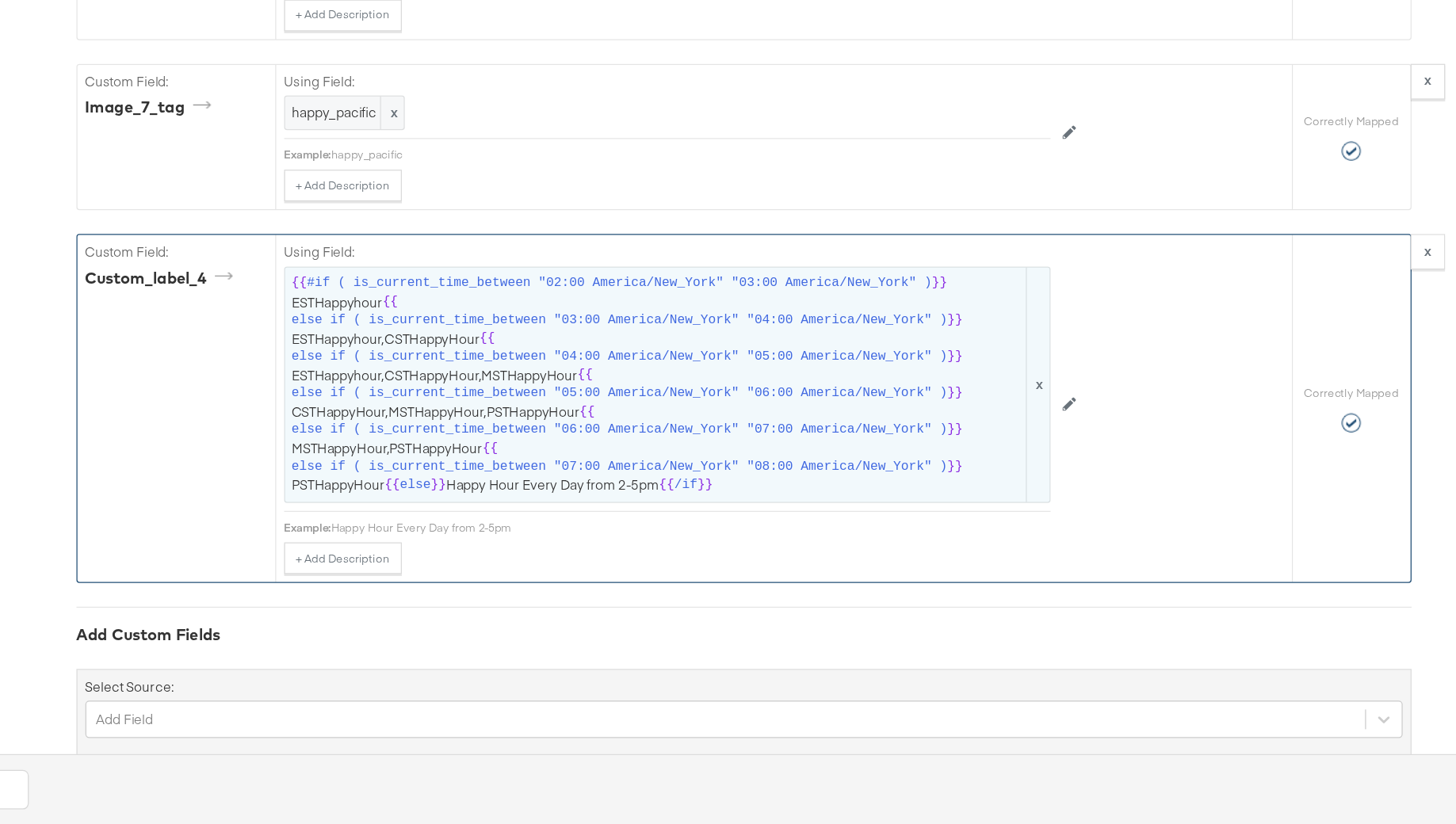
click at [778, 471] on span "else if ( is_current_time_between "05:00 America/New_York" "06:00 America/New_Y…" at bounding box center [628, 478] width 526 height 15
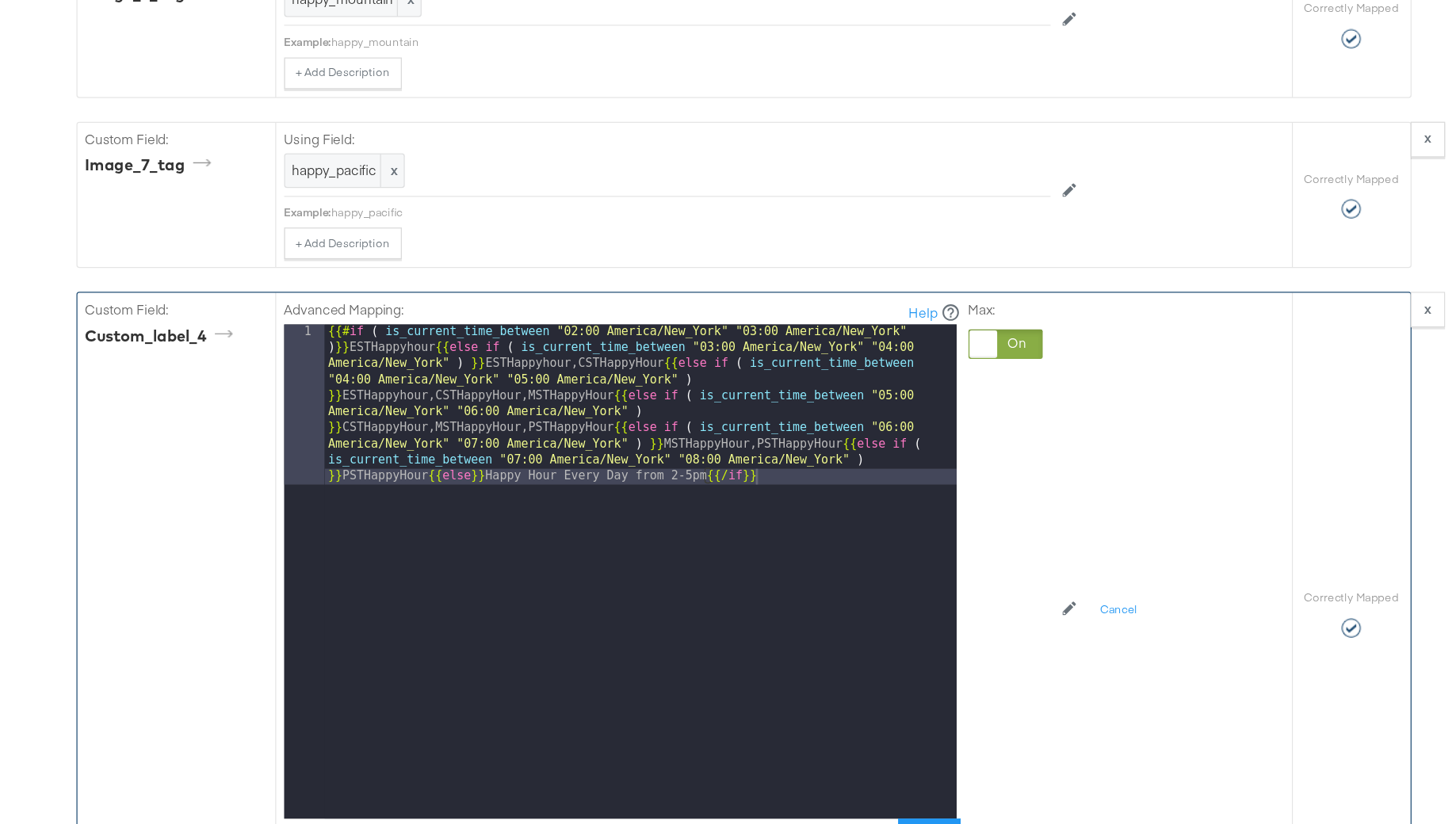
click at [396, 260] on div "{{# if ( is_current_time_between "02:00 America/New_York" "03:00 America/New_Yo…" at bounding box center [646, 587] width 507 height 654
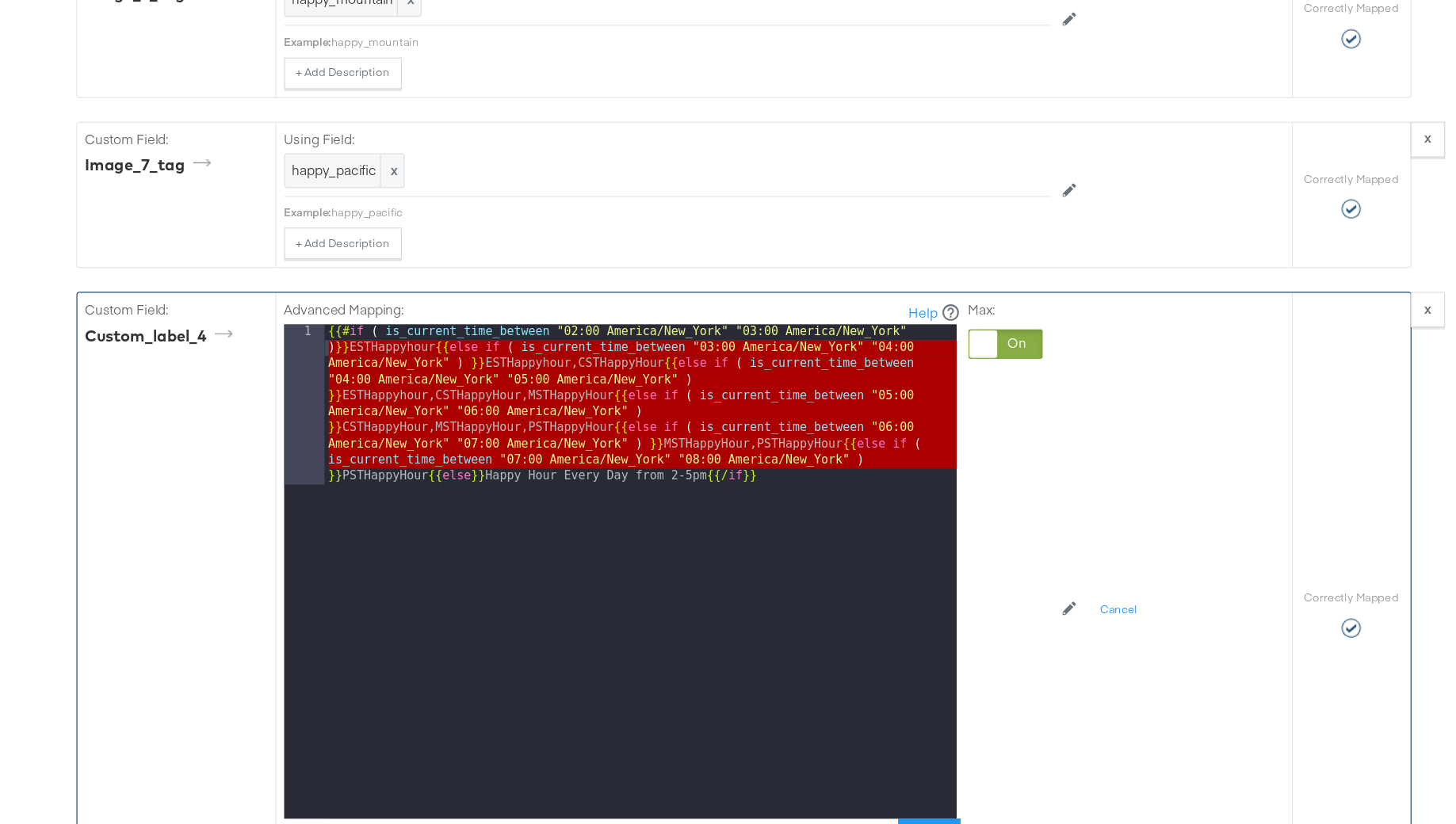
click at [397, 377] on div "{{# if ( is_current_time_between "02:00 America/New_York" "03:00 America/New_Yo…" at bounding box center [646, 587] width 507 height 654
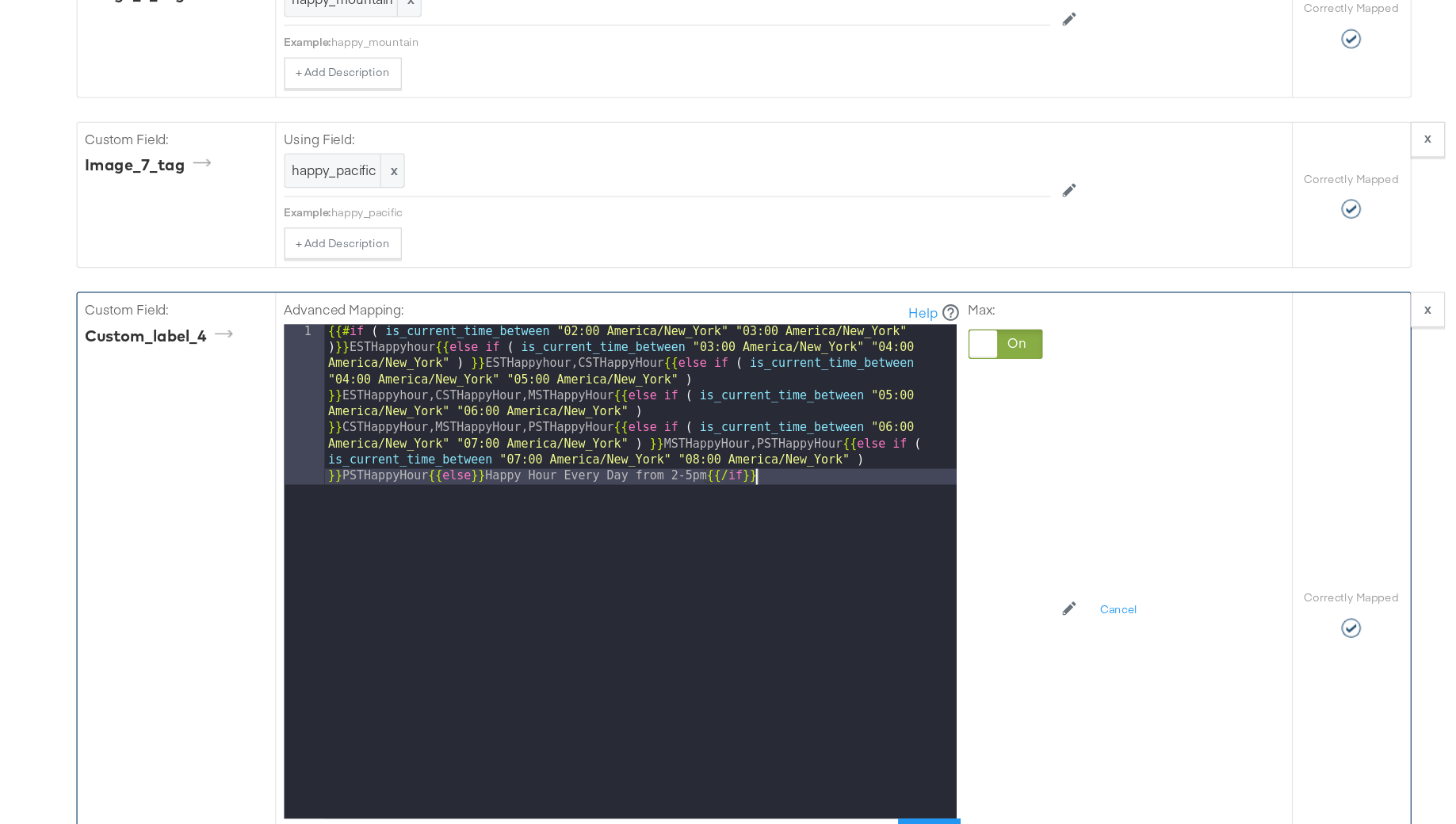
click at [393, 343] on div "{{# if ( is_current_time_between "02:00 America/New_York" "03:00 America/New_Yo…" at bounding box center [646, 587] width 507 height 654
click at [395, 304] on div "{{# if ( is_current_time_between "02:00 America/New_York" "03:00 America/New_Yo…" at bounding box center [646, 587] width 507 height 654
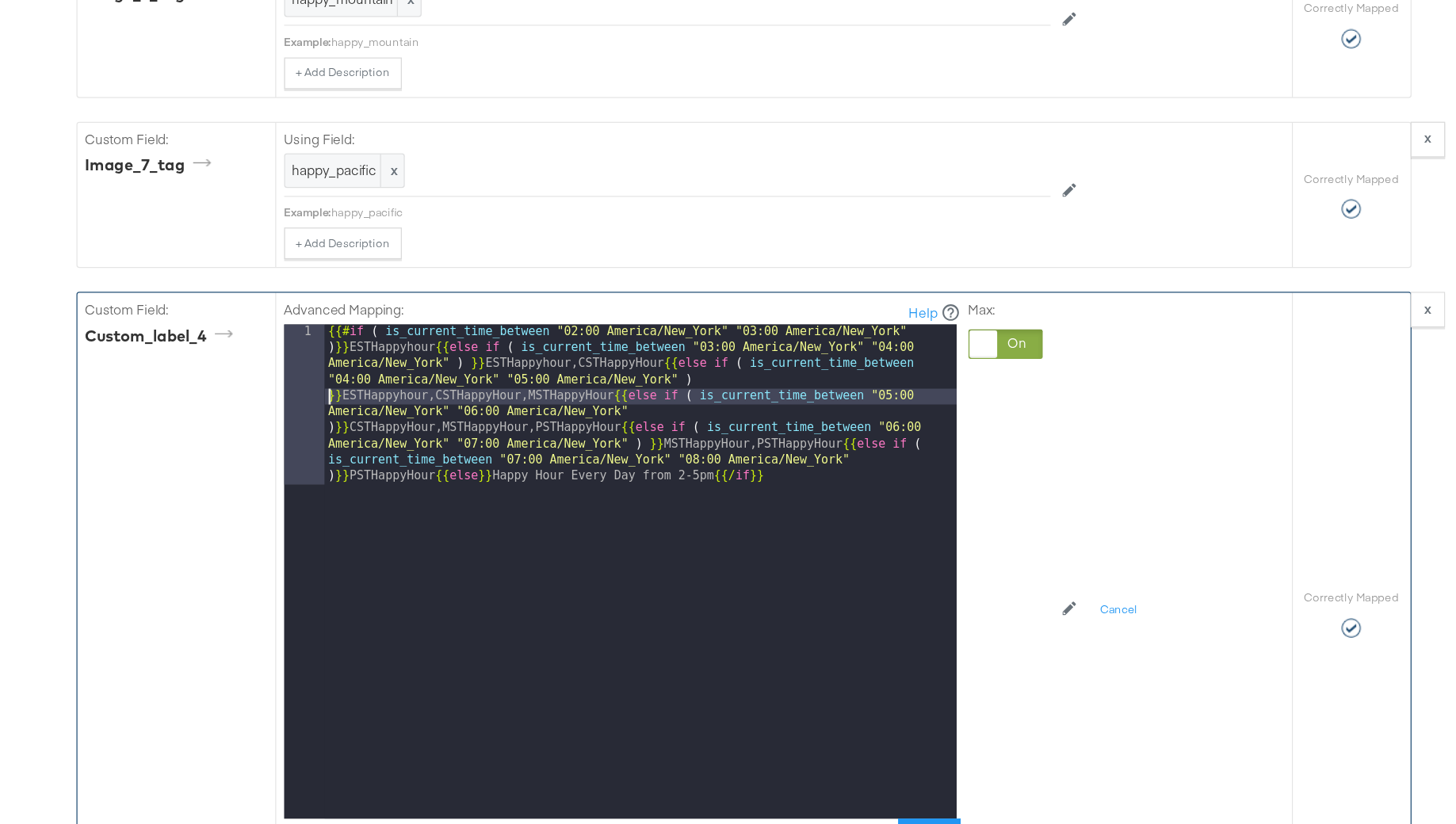
click at [394, 276] on div "{{# if ( is_current_time_between "02:00 America/New_York" "03:00 America/New_Yo…" at bounding box center [646, 587] width 507 height 654
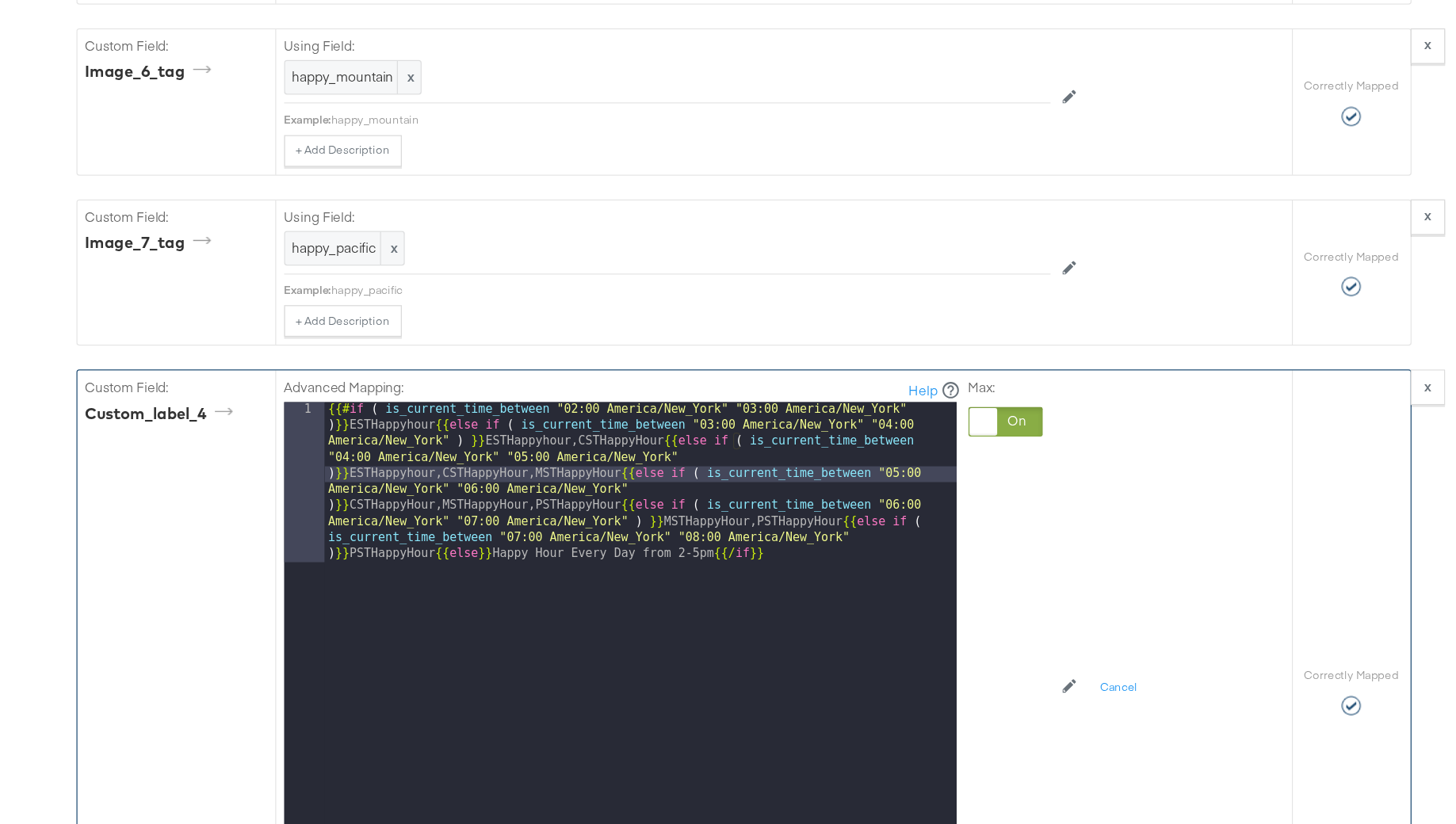
scroll to position [3493, 0]
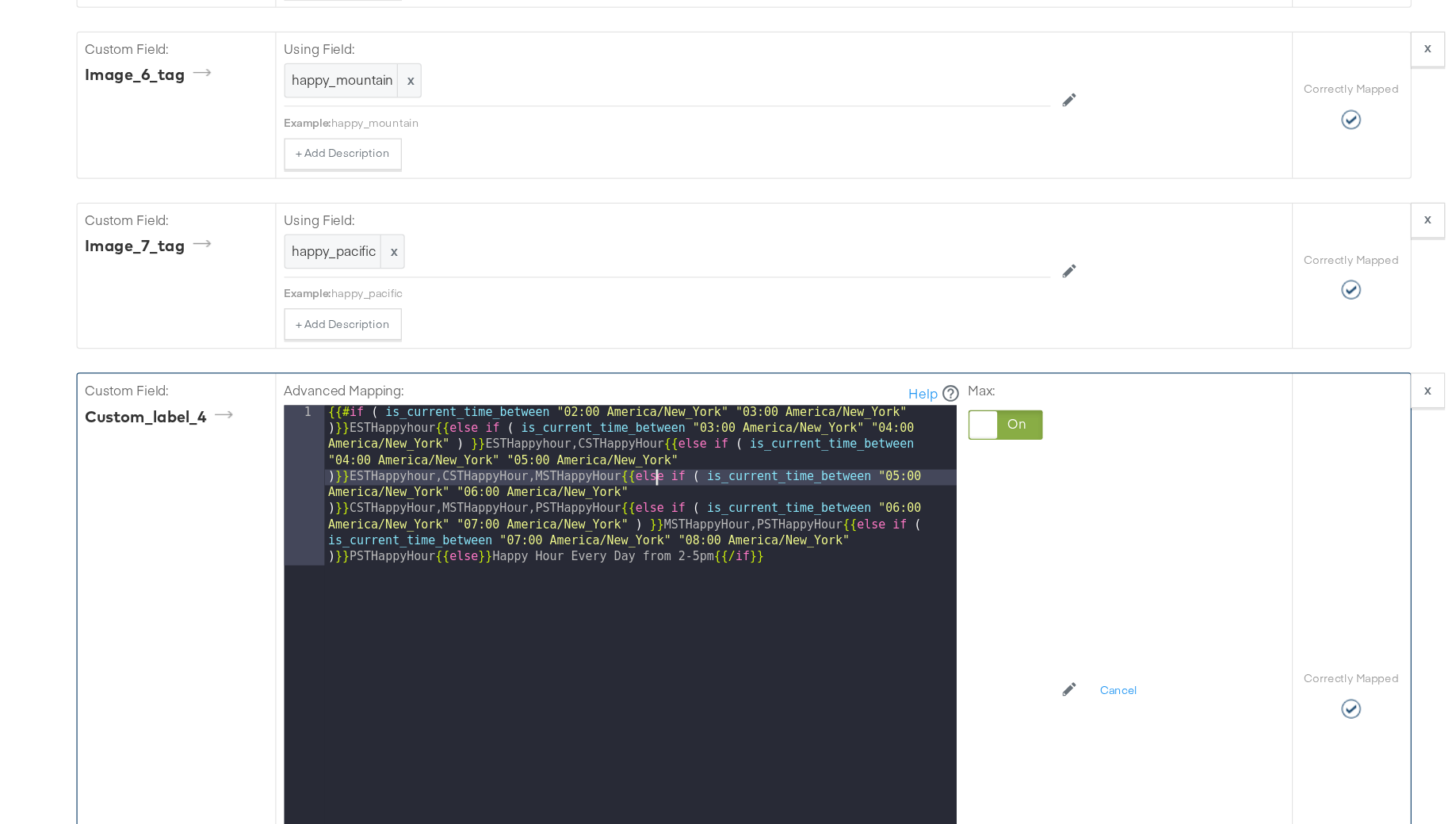
click at [659, 345] on div "{{# if ( is_current_time_between "02:00 America/New_York" "03:00 America/New_Yo…" at bounding box center [646, 652] width 507 height 654
click at [393, 338] on div "{{# if ( is_current_time_between "02:00 America/New_York" "03:00 America/New_Yo…" at bounding box center [646, 652] width 507 height 654
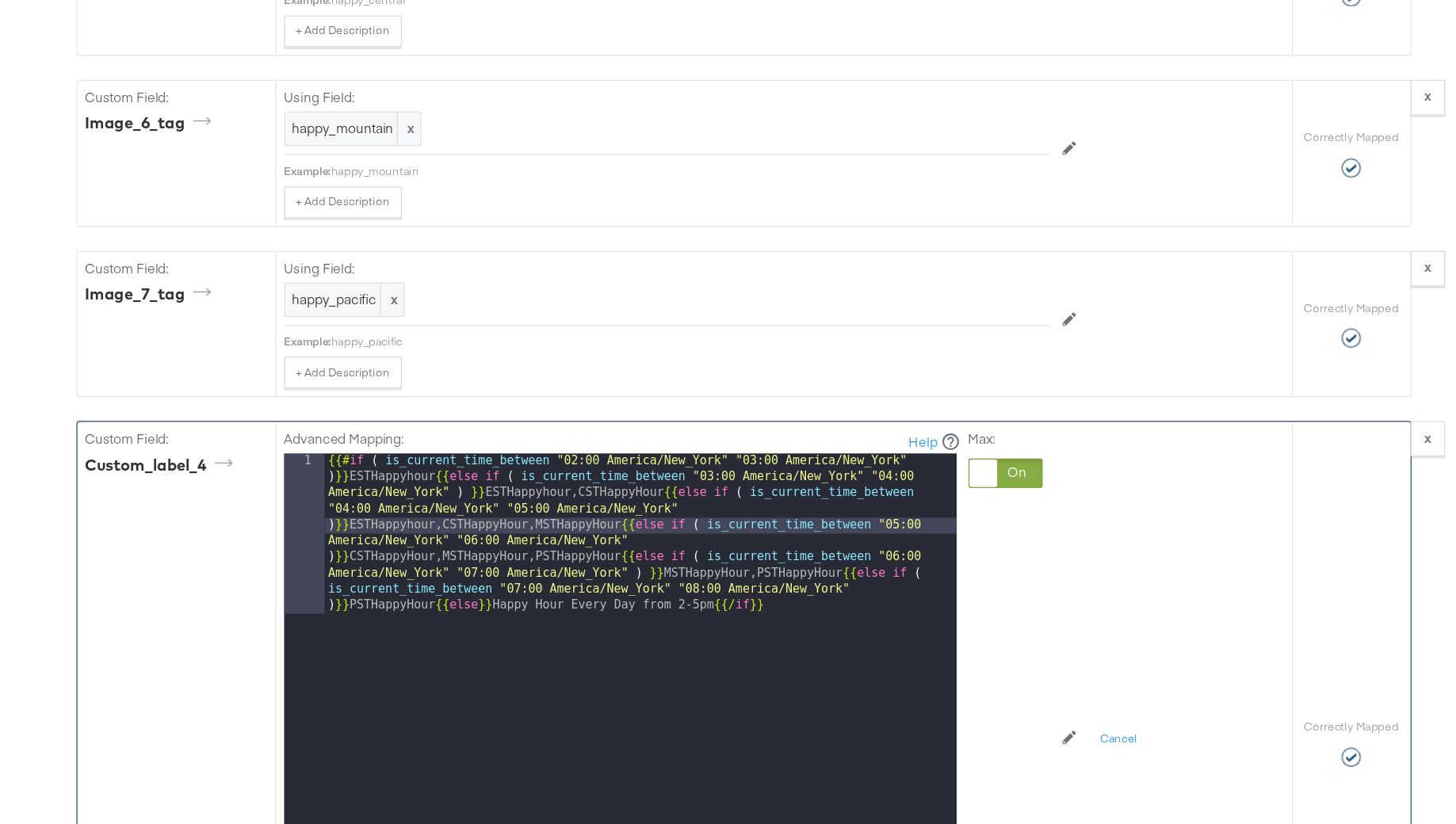
scroll to position [3451, 0]
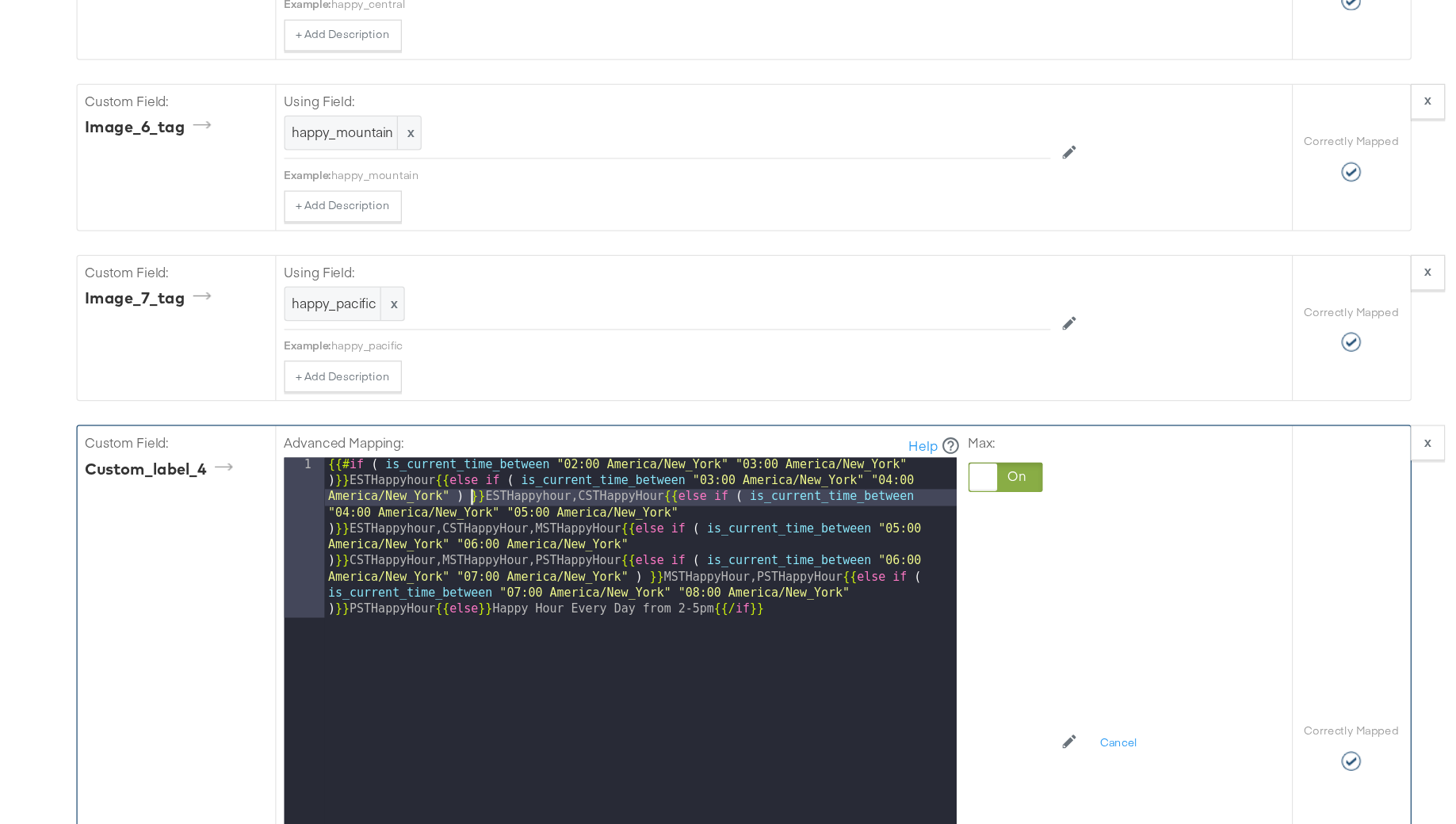
click at [509, 367] on div "{{# if ( is_current_time_between "02:00 America/New_York" "03:00 America/New_Yo…" at bounding box center [646, 694] width 507 height 654
click at [658, 487] on div "{{# if ( is_current_time_between "02:00 America/New_York" "03:00 America/New_Yo…" at bounding box center [646, 694] width 507 height 654
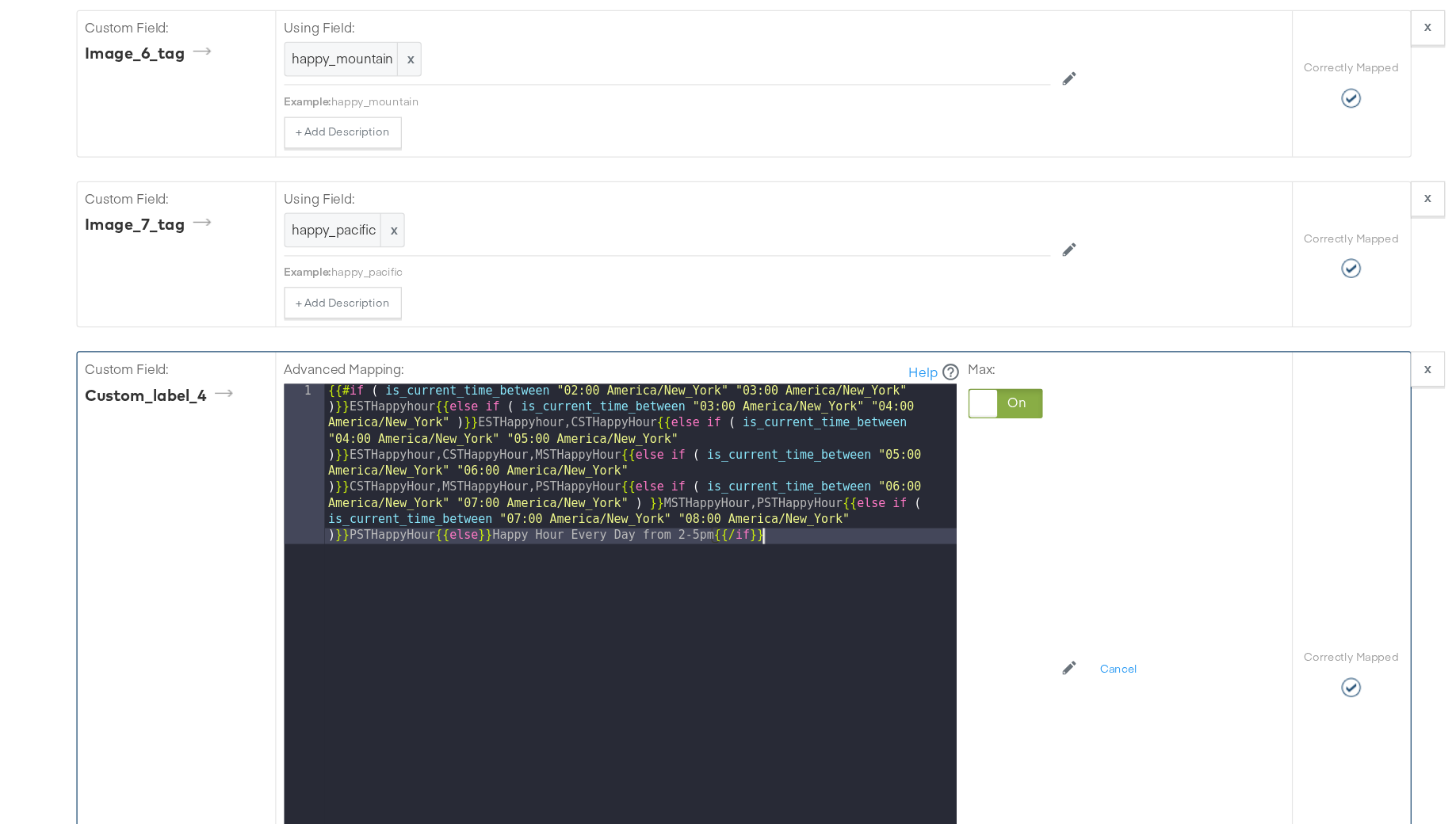
click at [479, 367] on div "{{# if ( is_current_time_between "02:00 America/New_York" "03:00 America/New_Yo…" at bounding box center [646, 694] width 507 height 654
click at [623, 510] on div "{{# if ( is_current_time_between "02:00 America/New_York" "03:00 America/New_Yo…" at bounding box center [646, 694] width 507 height 654
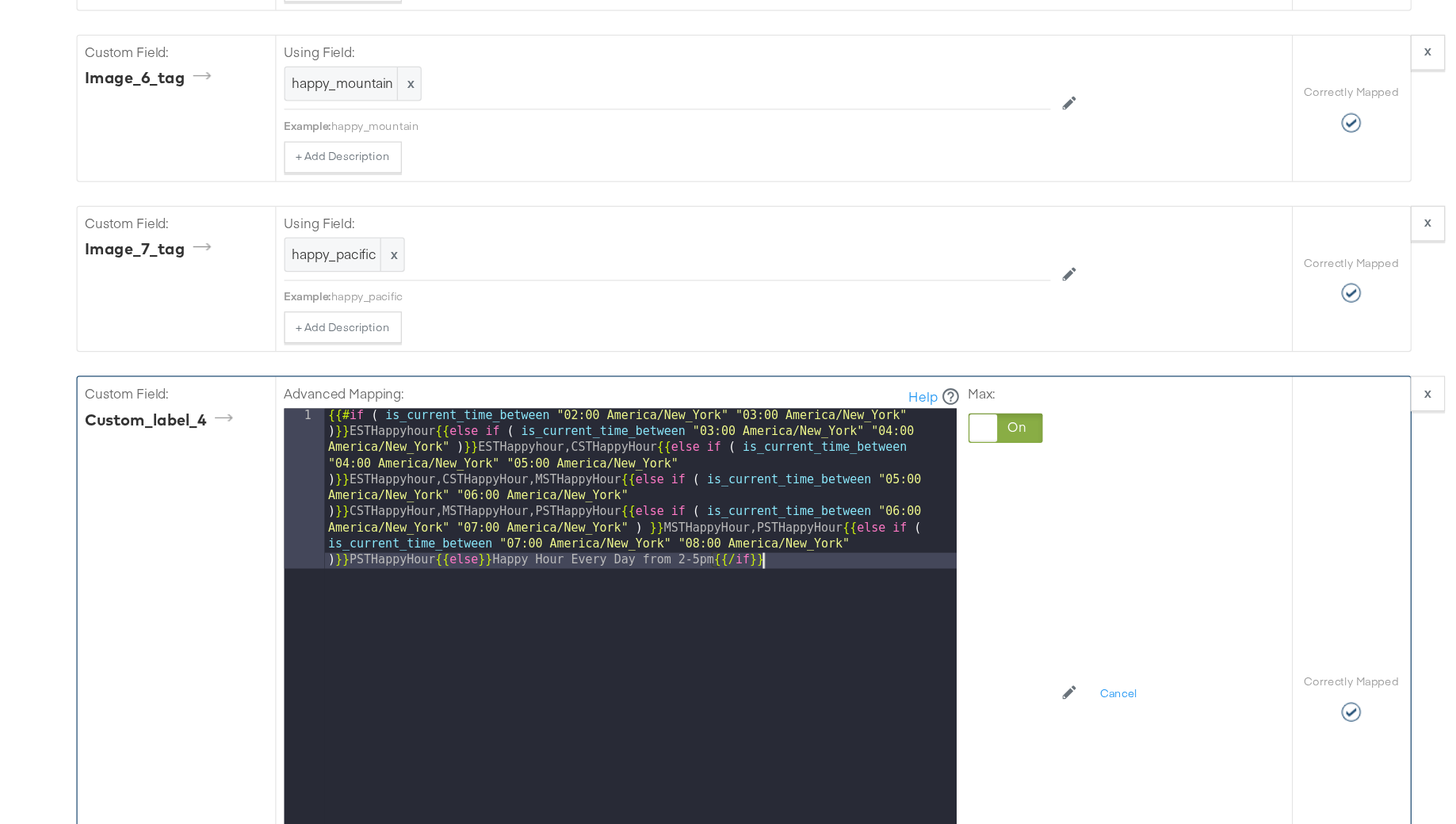
click at [623, 491] on div "{{# if ( is_current_time_between "02:00 America/New_York" "03:00 America/New_Yo…" at bounding box center [646, 694] width 507 height 654
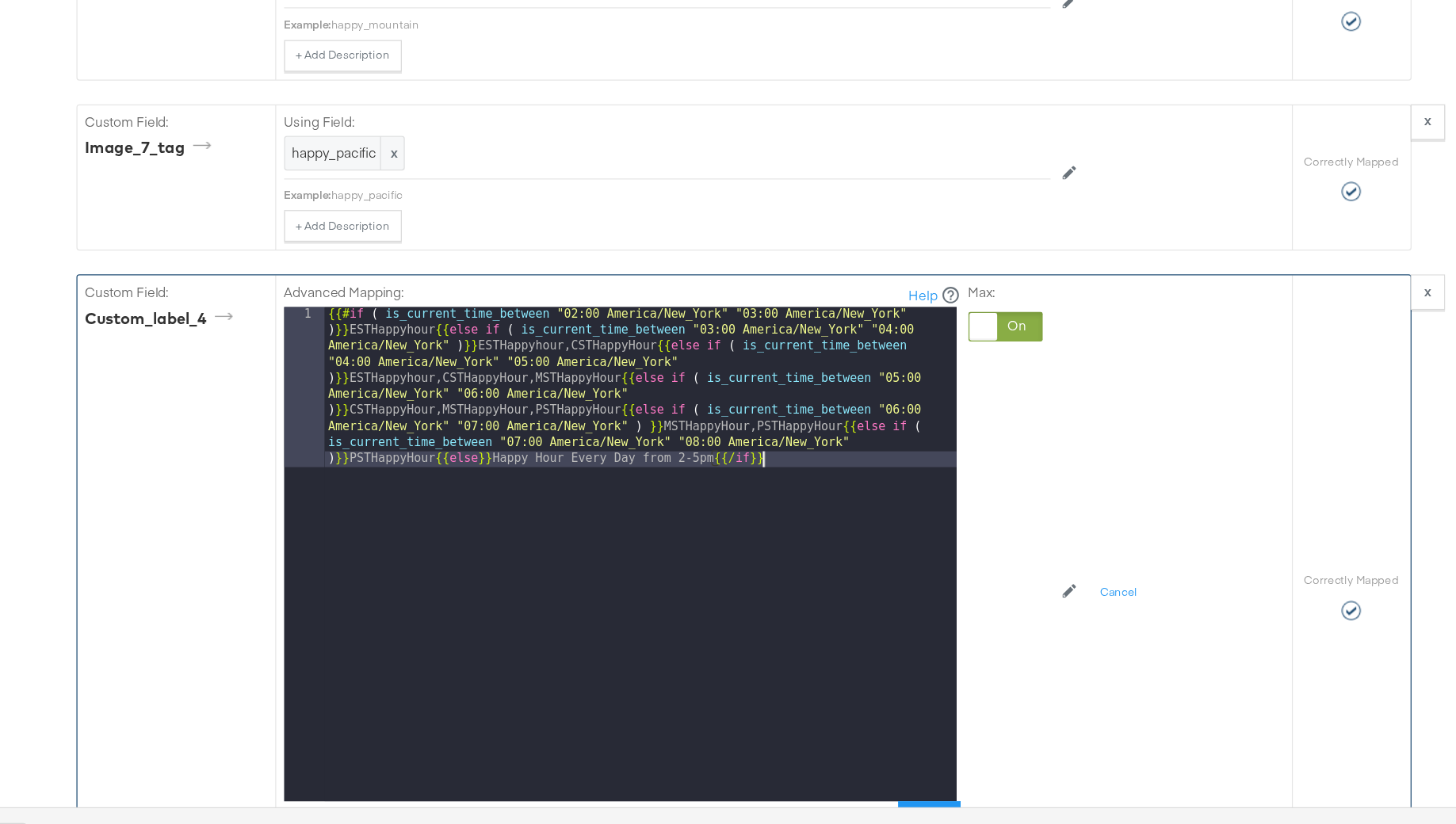
scroll to position [3635, 0]
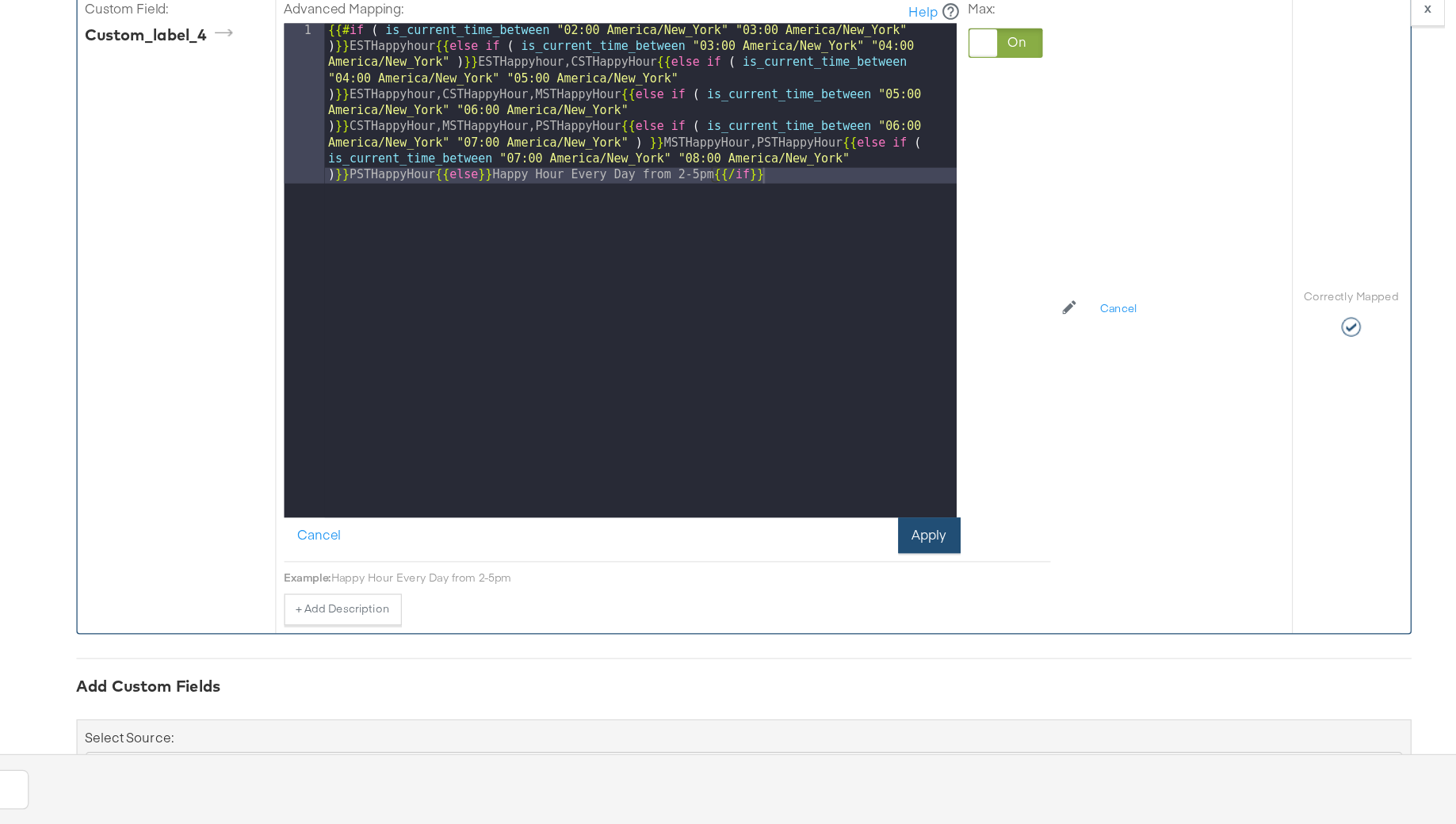
click at [886, 579] on button "Apply" at bounding box center [877, 593] width 50 height 28
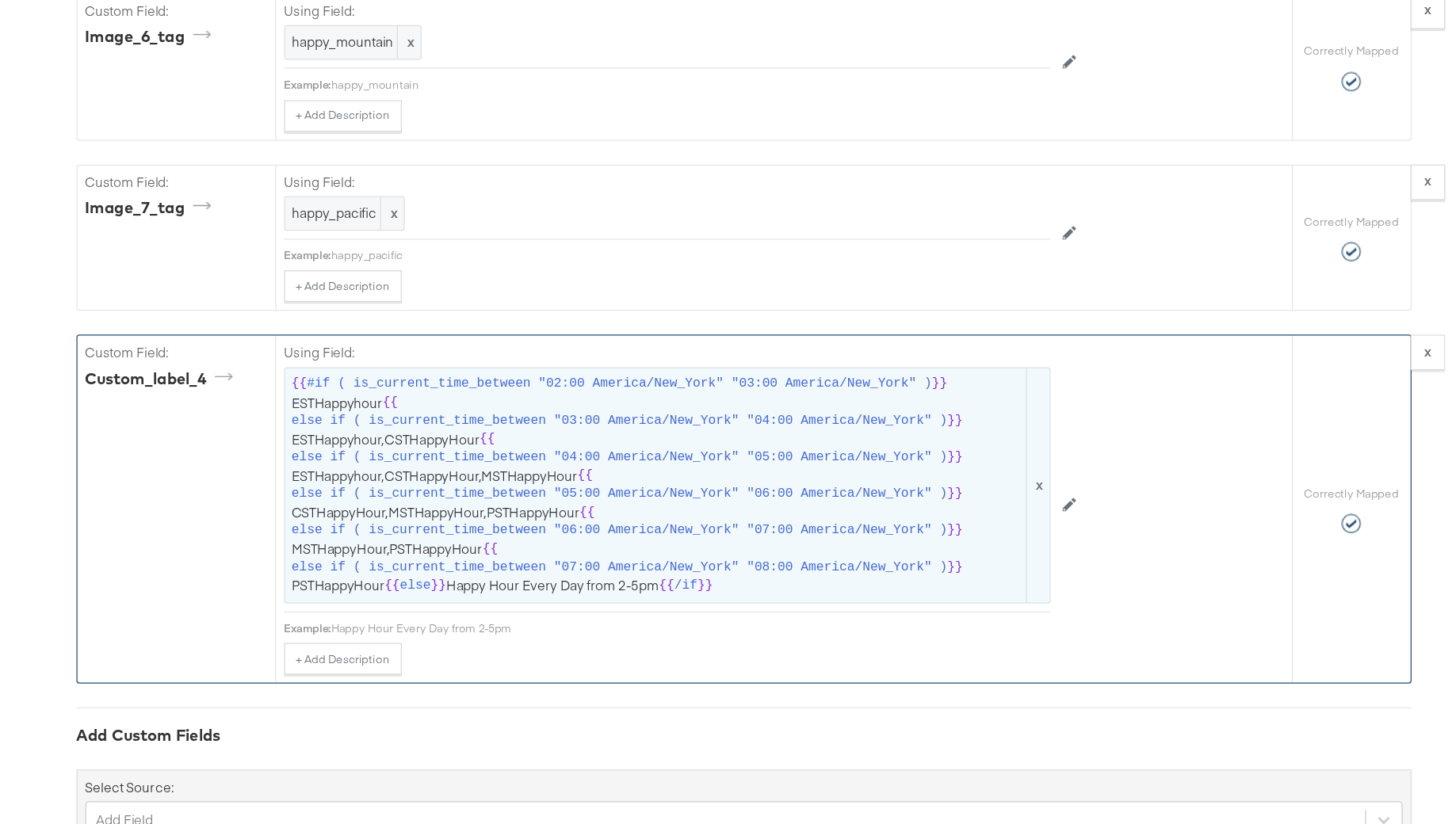
click at [610, 413] on span "else if ( is_current_time_between "03:00 America/New_York" "04:00 America/New_Y…" at bounding box center [628, 420] width 526 height 15
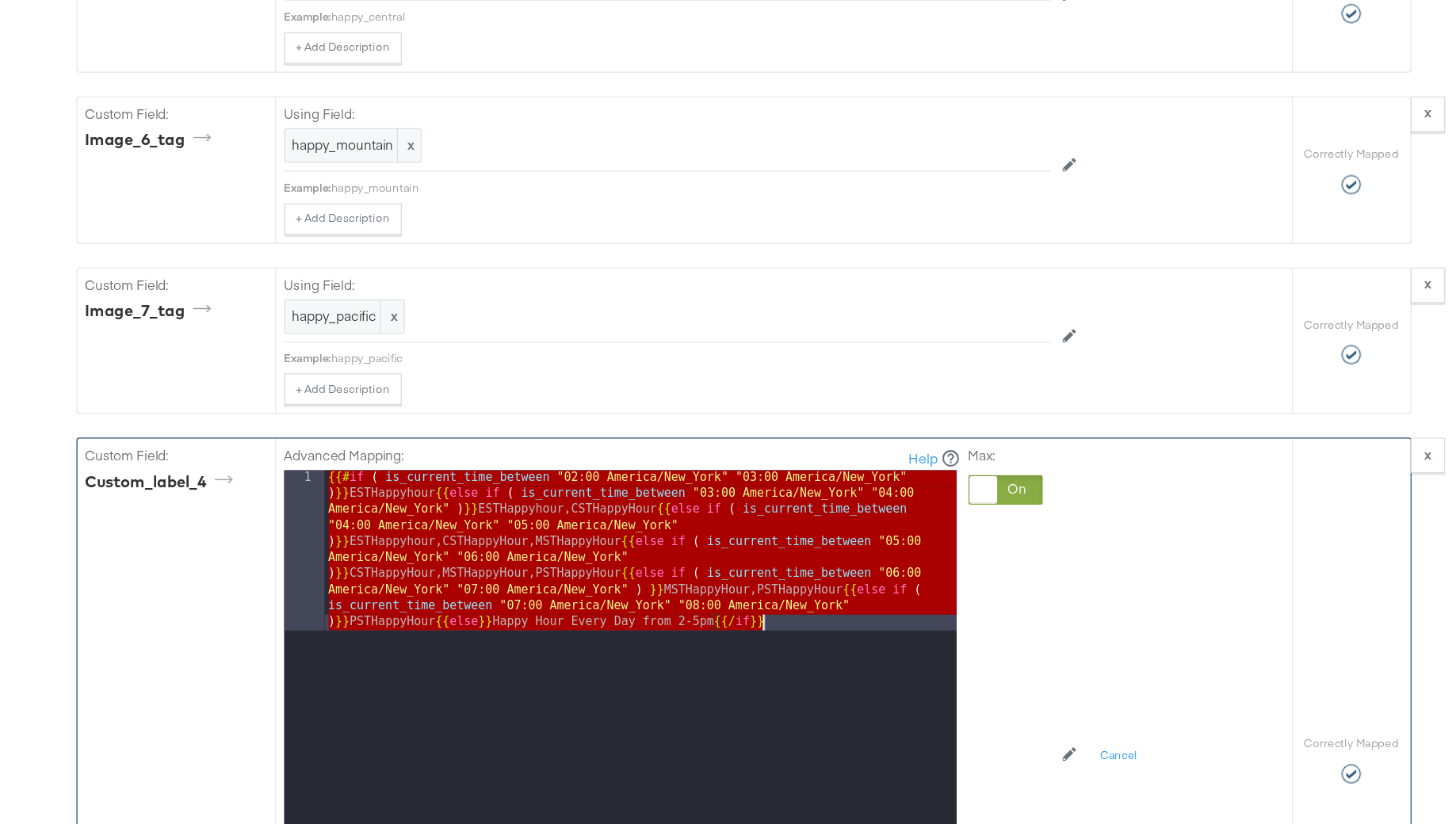
drag, startPoint x: 393, startPoint y: 344, endPoint x: 777, endPoint y: 457, distance: 400.3
click at [777, 457] on div "{{# if ( is_current_time_between "02:00 America/New_York" "03:00 America/New_Yo…" at bounding box center [646, 704] width 507 height 654
click at [768, 535] on div "{{# if ( is_current_time_between "02:00 America/New_York" "03:00 America/New_Yo…" at bounding box center [646, 704] width 507 height 654
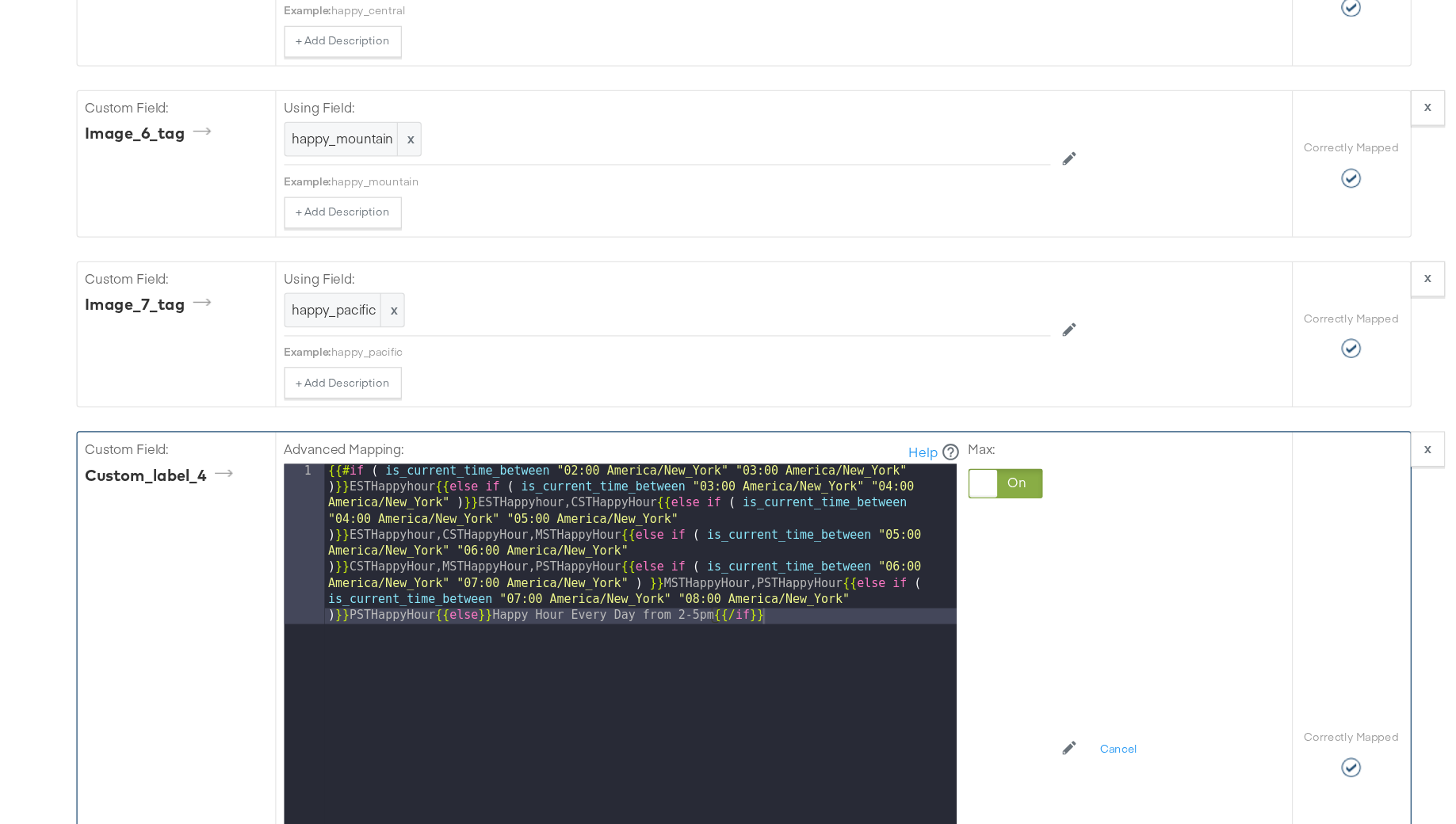
click at [927, 482] on div "Max:" at bounding box center [938, 579] width 59 height 444
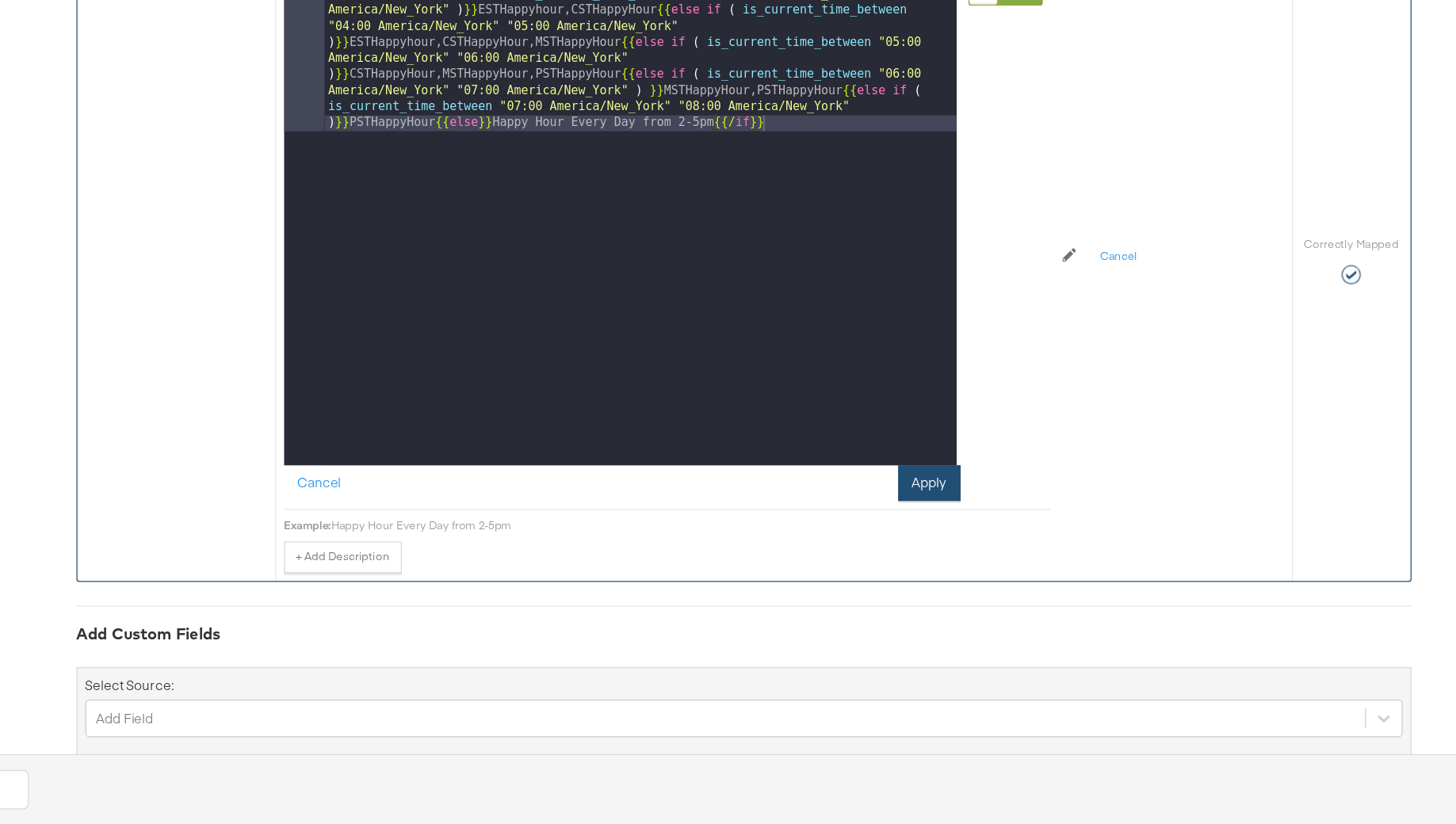
click at [858, 537] on button "Apply" at bounding box center [877, 551] width 50 height 28
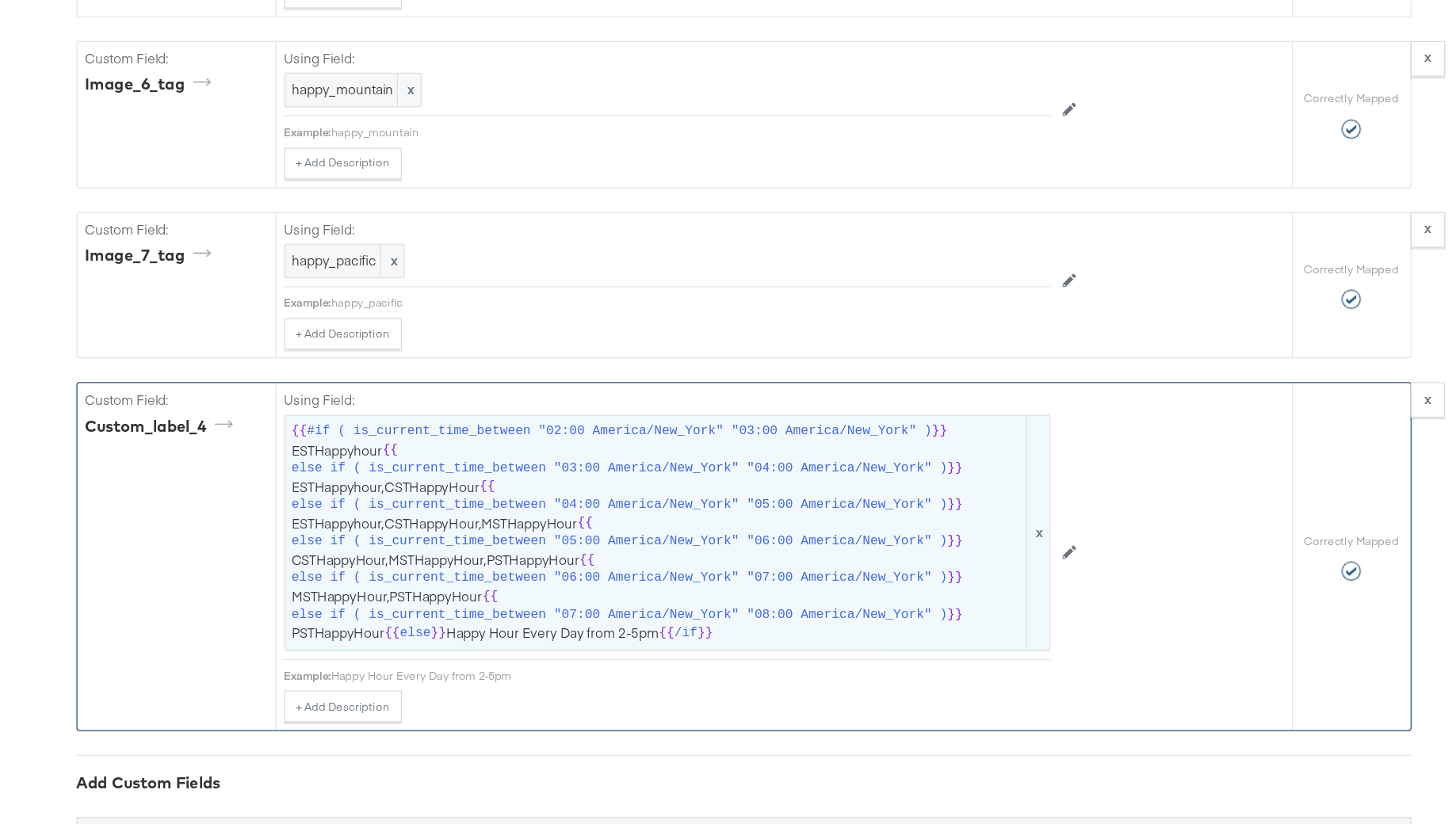
click at [594, 384] on span "#if ( is_current_time_between "02:00 America/New_York" "03:00 America/New_York"…" at bounding box center [628, 391] width 501 height 15
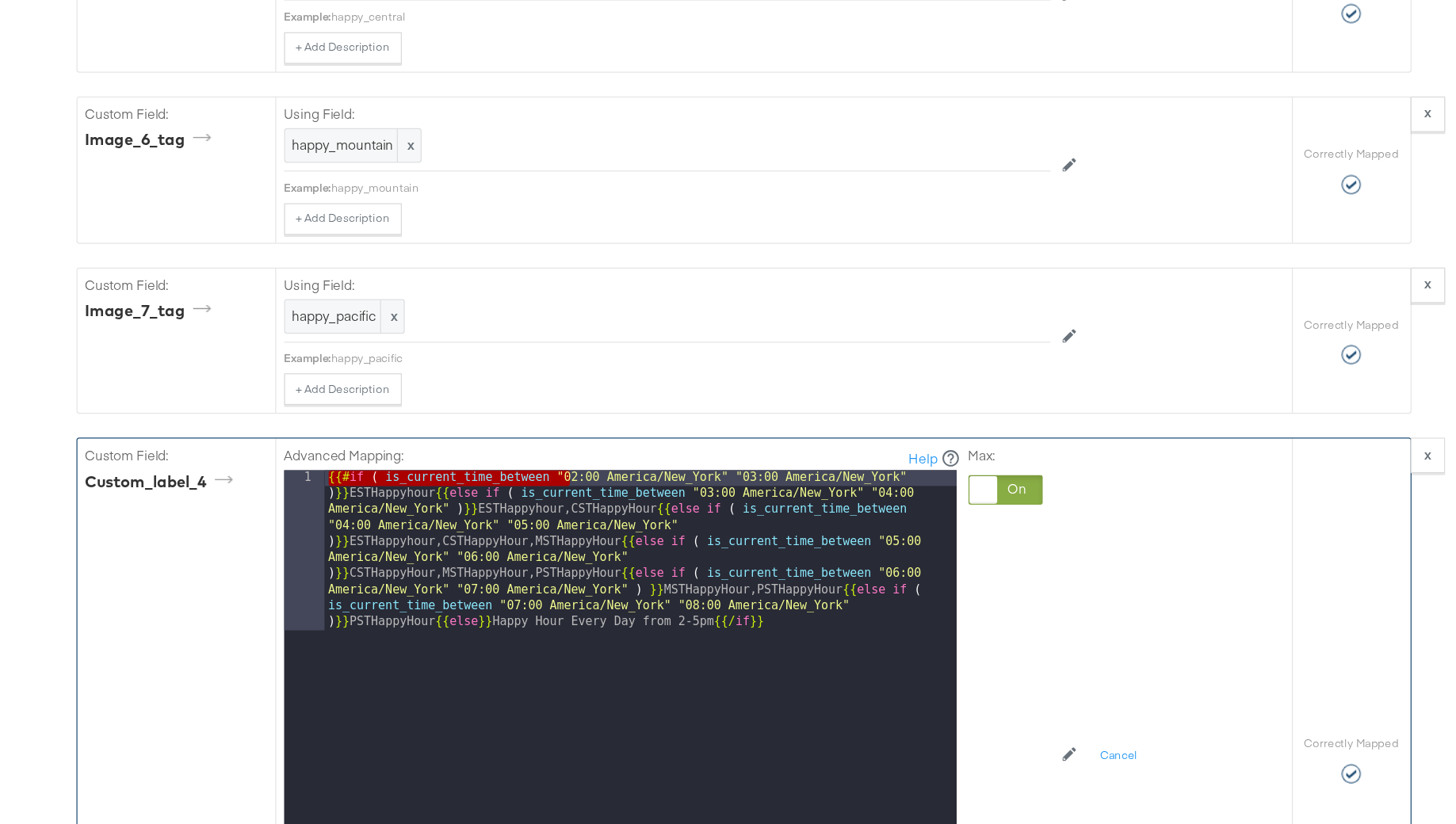
click at [599, 377] on div "{{# if ( is_current_time_between "02:00 America/New_York" "03:00 America/New_Yo…" at bounding box center [646, 704] width 507 height 654
click at [595, 377] on div "{{# if ( is_current_time_between "02:00 America/New_York" "03:00 America/New_Yo…" at bounding box center [646, 704] width 507 height 654
click at [733, 377] on div "{{# if ( is_current_time_between "14:00 America/New_York" "03:00 America/New_Yo…" at bounding box center [646, 704] width 507 height 654
click at [736, 377] on div "{{# if ( is_current_time_between "14:00 America/New_York" "03:00 America/New_Yo…" at bounding box center [646, 704] width 507 height 654
click at [766, 377] on div "{{# if ( is_current_time_between "14:00 America/New_York" "15:00 America/New_Yo…" at bounding box center [646, 704] width 507 height 654
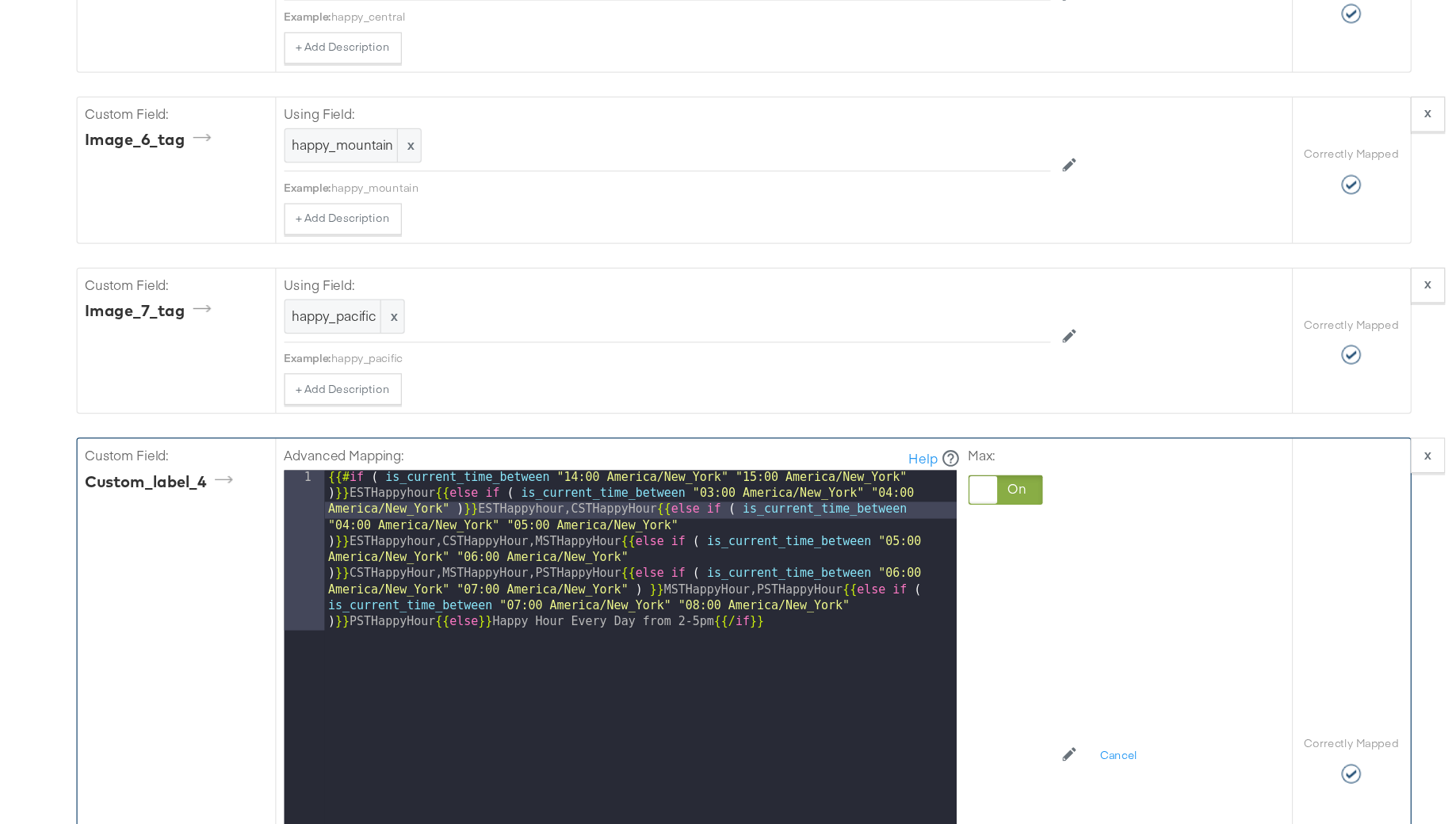
click at [702, 377] on div "{{# if ( is_current_time_between "14:00 America/New_York" "15:00 America/New_Yo…" at bounding box center [646, 704] width 507 height 654
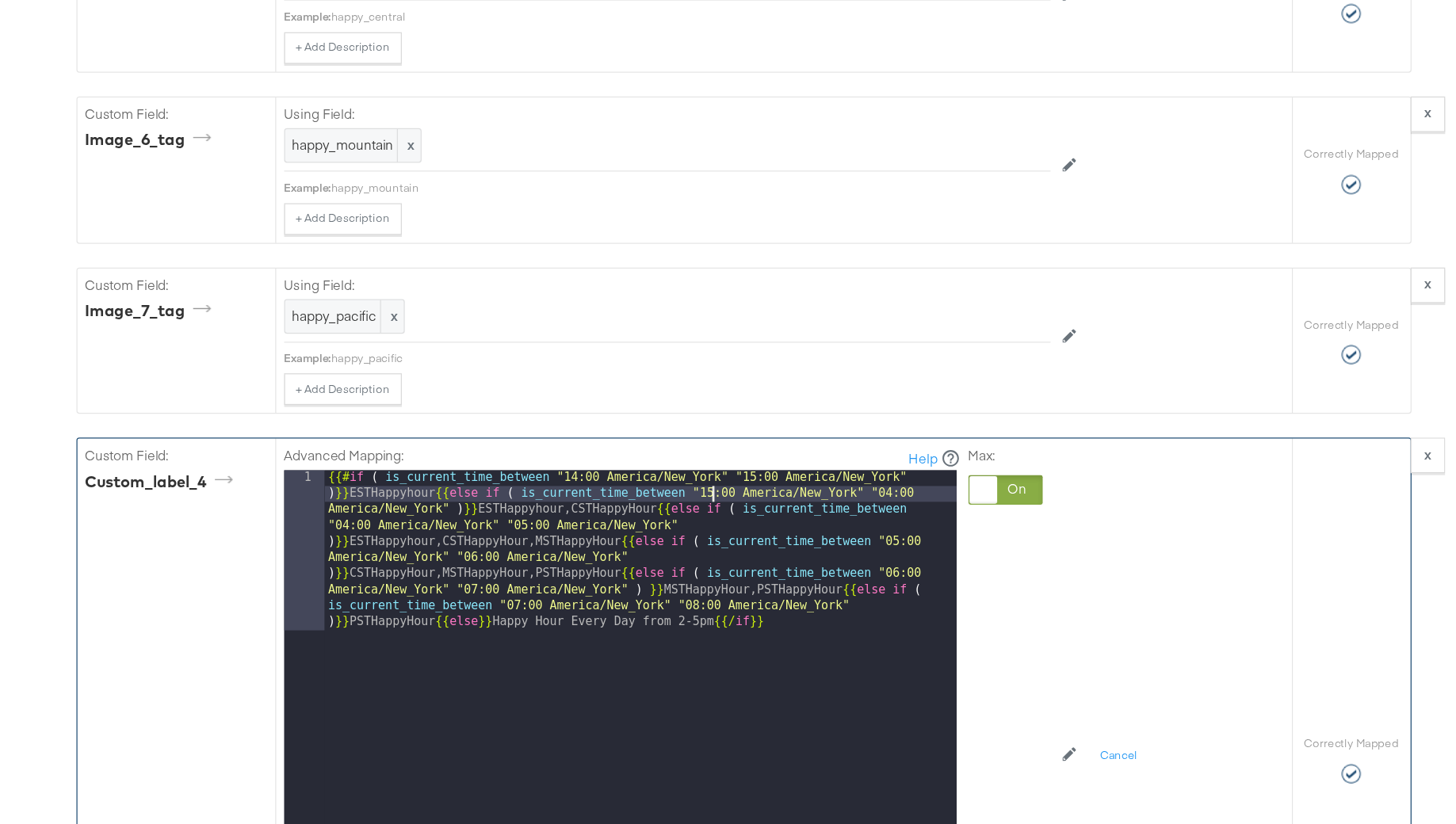
click at [844, 377] on div "{{# if ( is_current_time_between "14:00 America/New_York" "15:00 America/New_Yo…" at bounding box center [646, 704] width 507 height 654
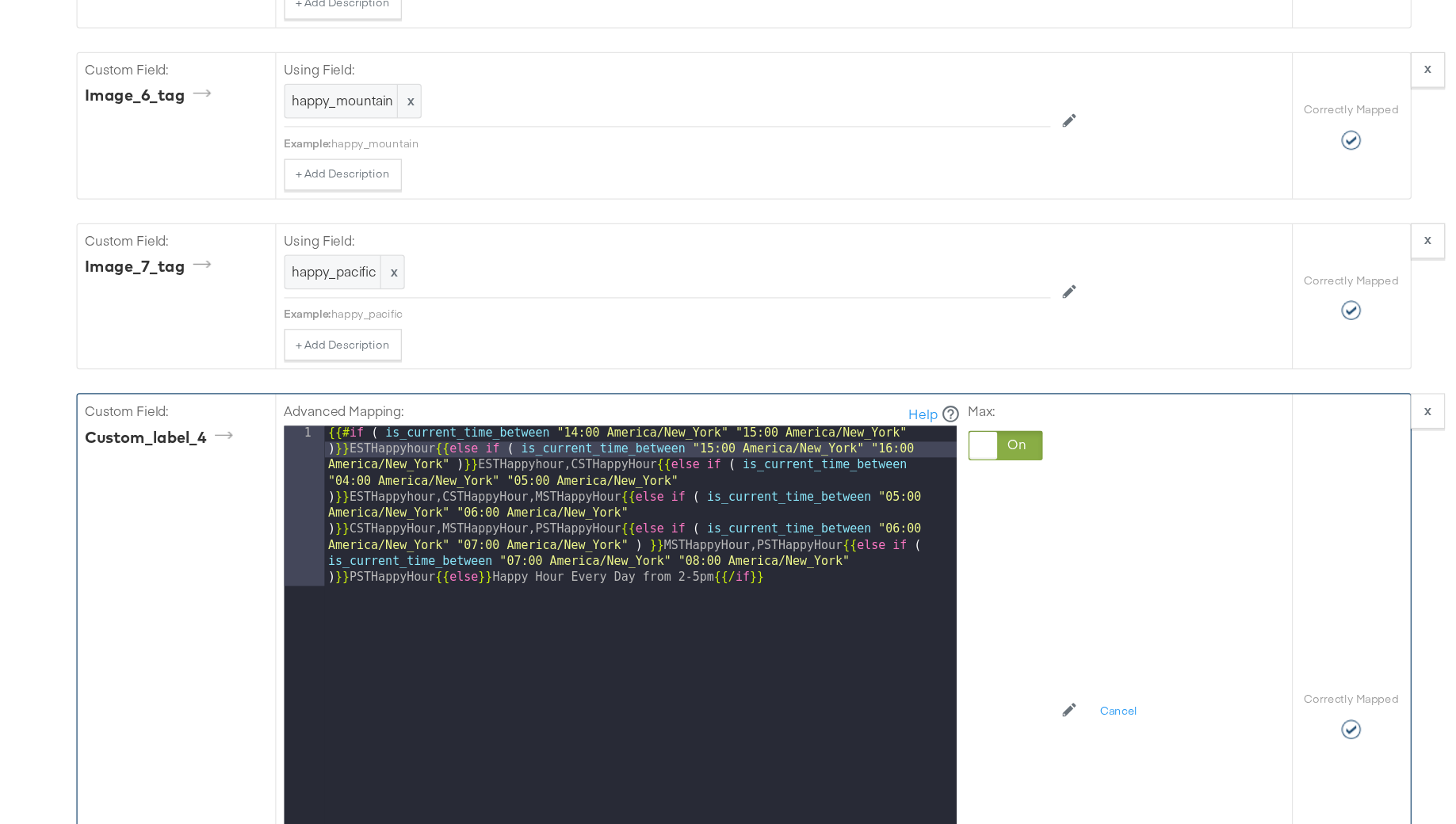
click at [411, 383] on div "{{# if ( is_current_time_between "14:00 America/New_York" "15:00 America/New_Yo…" at bounding box center [646, 704] width 507 height 654
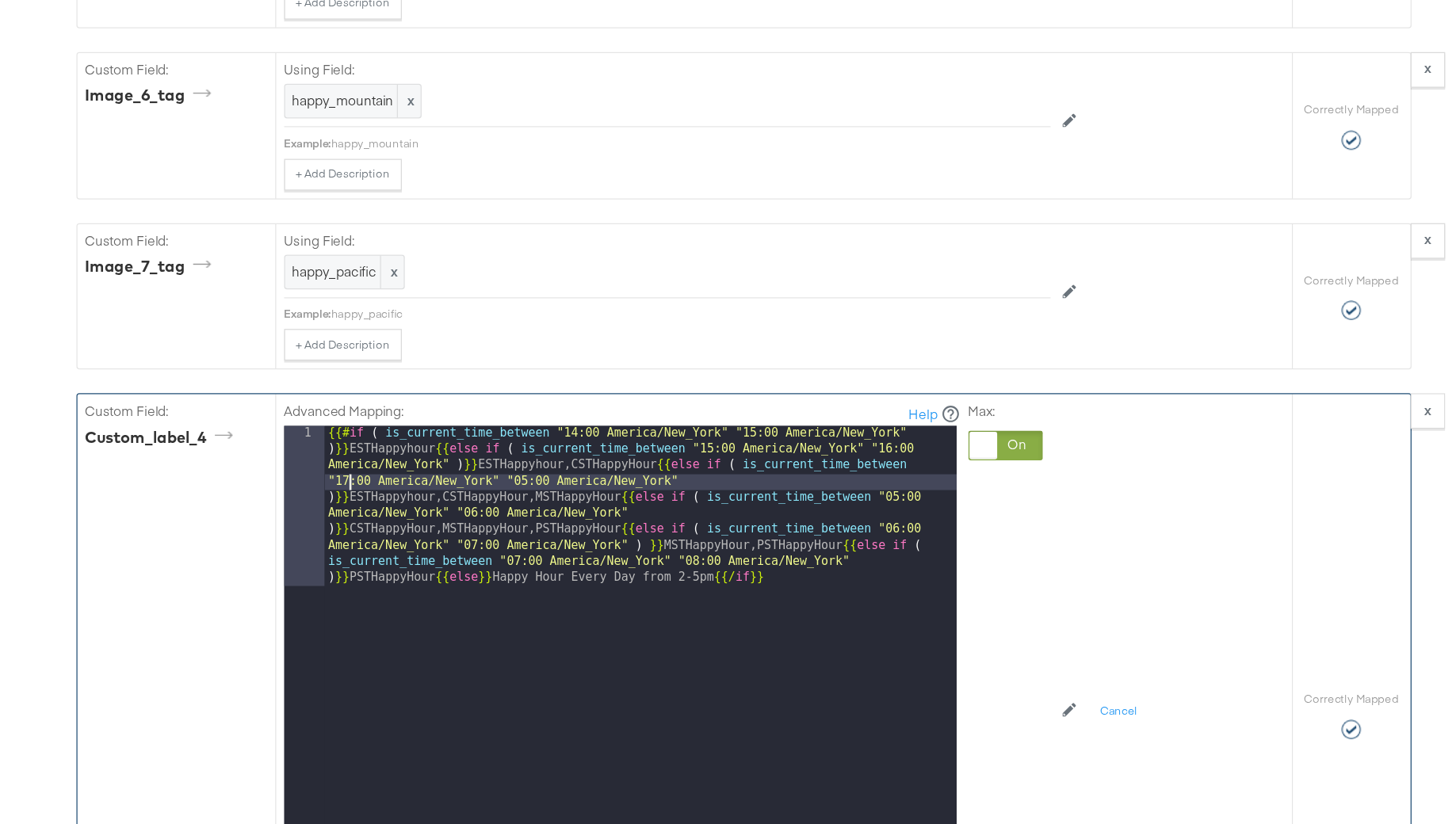
click at [553, 385] on div "{{# if ( is_current_time_between "14:00 America/New_York" "15:00 America/New_Yo…" at bounding box center [646, 704] width 507 height 654
click at [409, 382] on div "{{# if ( is_current_time_between "14:00 America/New_York" "15:00 America/New_Yo…" at bounding box center [646, 704] width 507 height 654
click at [553, 383] on div "{{# if ( is_current_time_between "14:00 America/New_York" "15:00 America/New_Yo…" at bounding box center [646, 704] width 507 height 654
click at [853, 395] on div "{{# if ( is_current_time_between "14:00 America/New_York" "15:00 America/New_Yo…" at bounding box center [646, 704] width 507 height 654
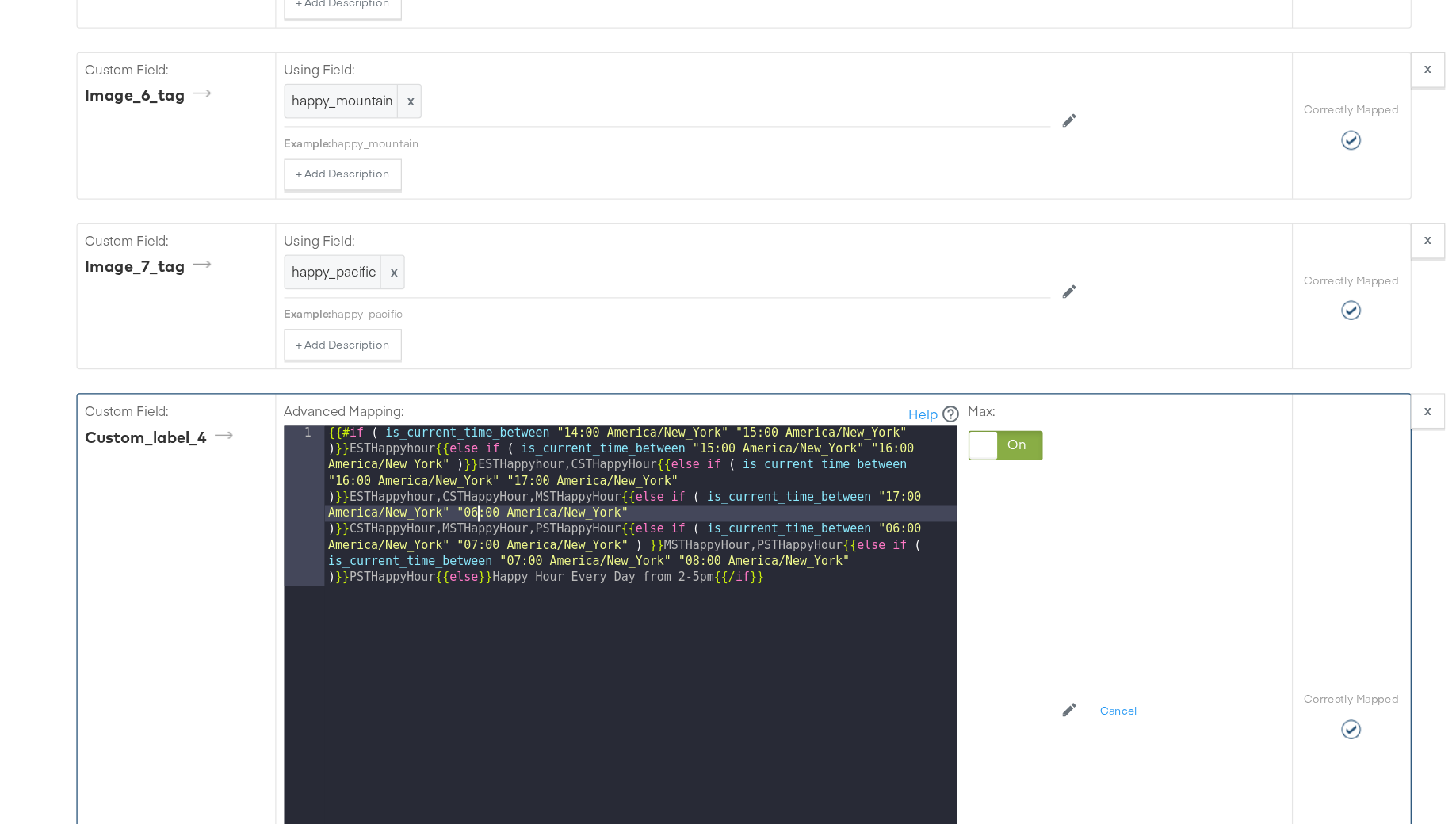
click at [514, 410] on div "{{# if ( is_current_time_between "14:00 America/New_York" "15:00 America/New_Yo…" at bounding box center [646, 704] width 507 height 654
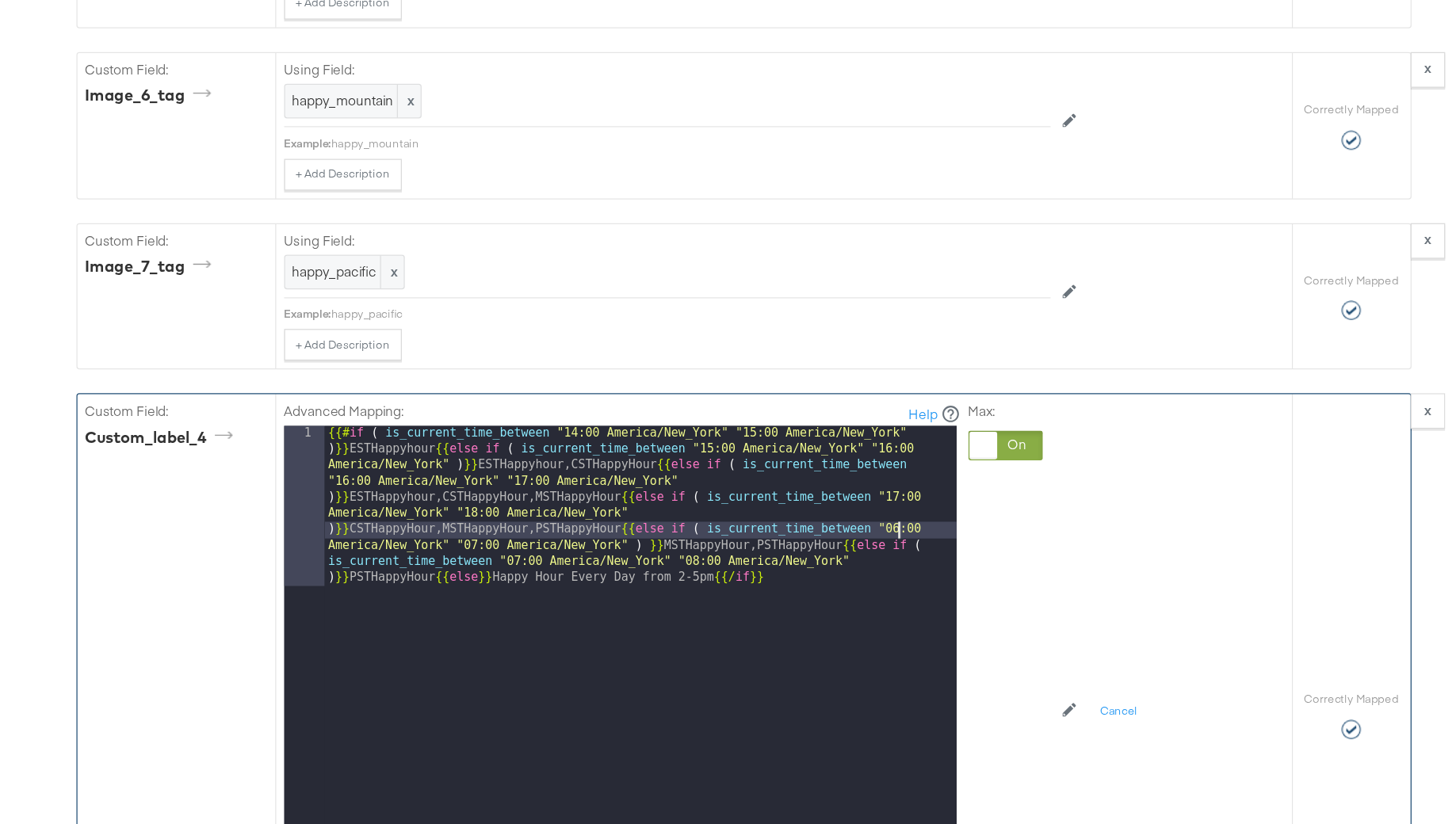
click at [853, 420] on div "{{# if ( is_current_time_between "14:00 America/New_York" "15:00 America/New_Yo…" at bounding box center [646, 704] width 507 height 654
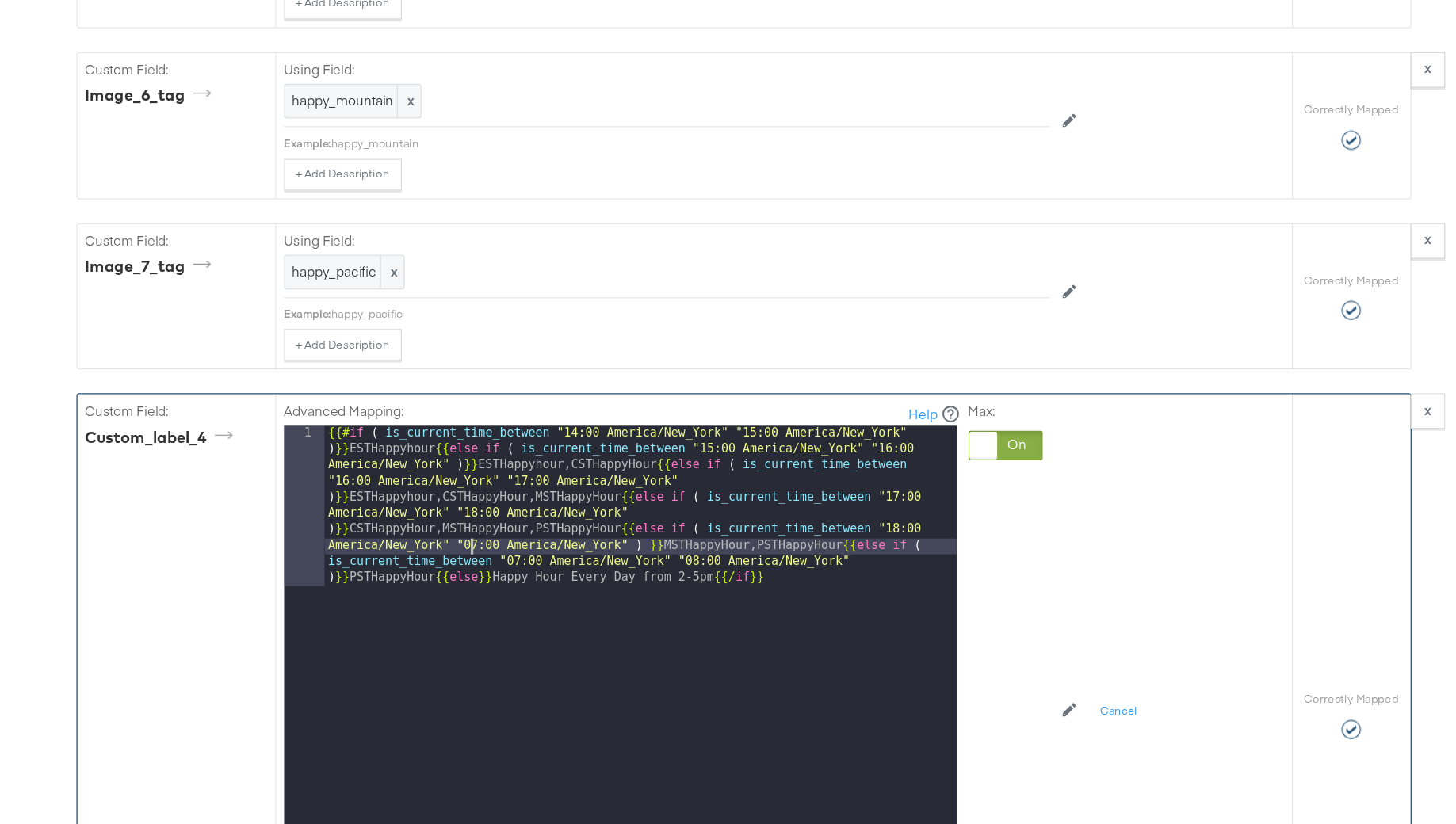
click at [511, 433] on div "{{# if ( is_current_time_between "14:00 America/New_York" "15:00 America/New_Yo…" at bounding box center [646, 704] width 507 height 654
click at [515, 434] on div "{{# if ( is_current_time_between "14:00 America/New_York" "15:00 America/New_Yo…" at bounding box center [646, 704] width 507 height 654
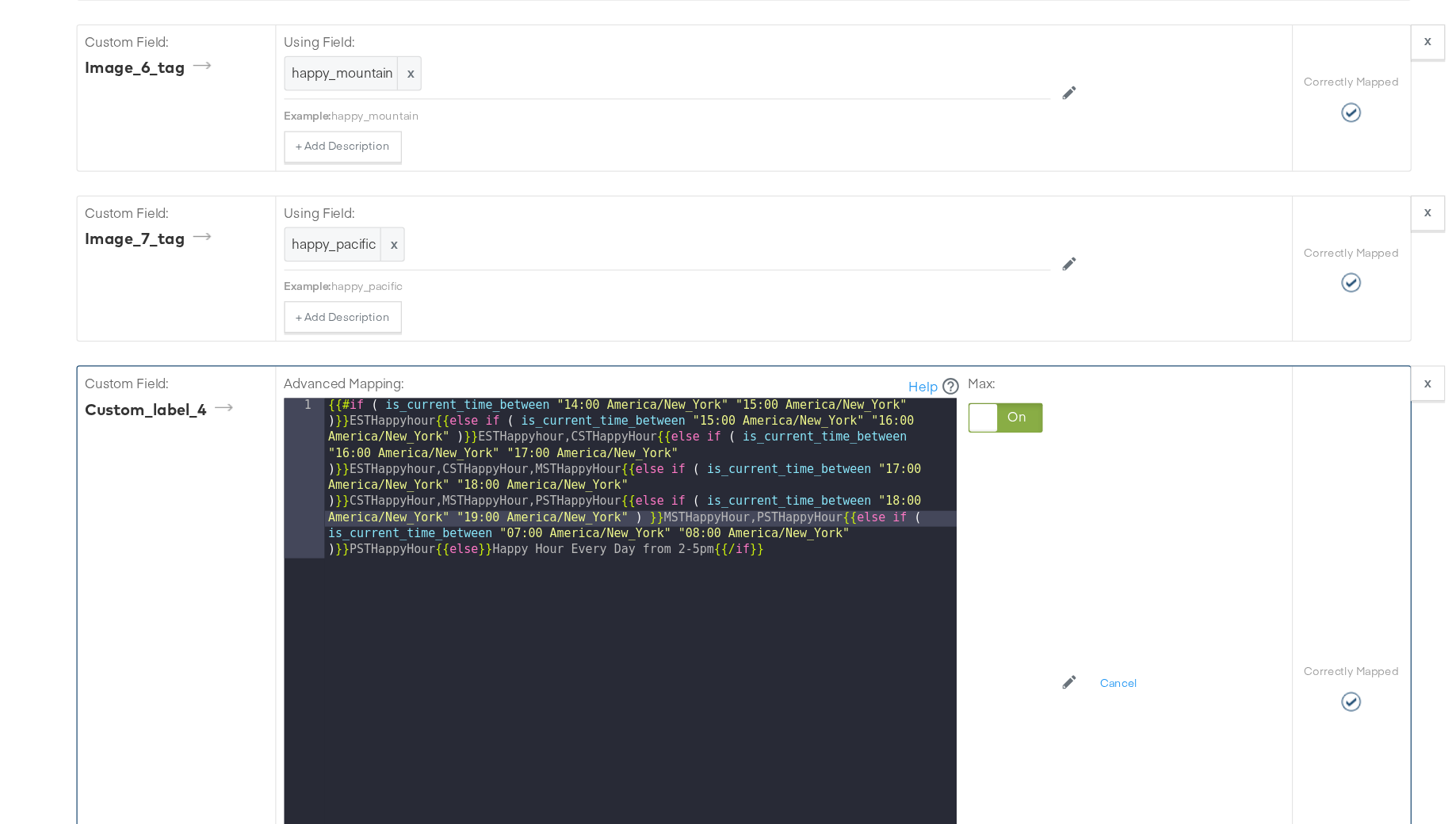
click at [547, 447] on div "{{# if ( is_current_time_between "14:00 America/New_York" "15:00 America/New_Yo…" at bounding box center [646, 704] width 507 height 654
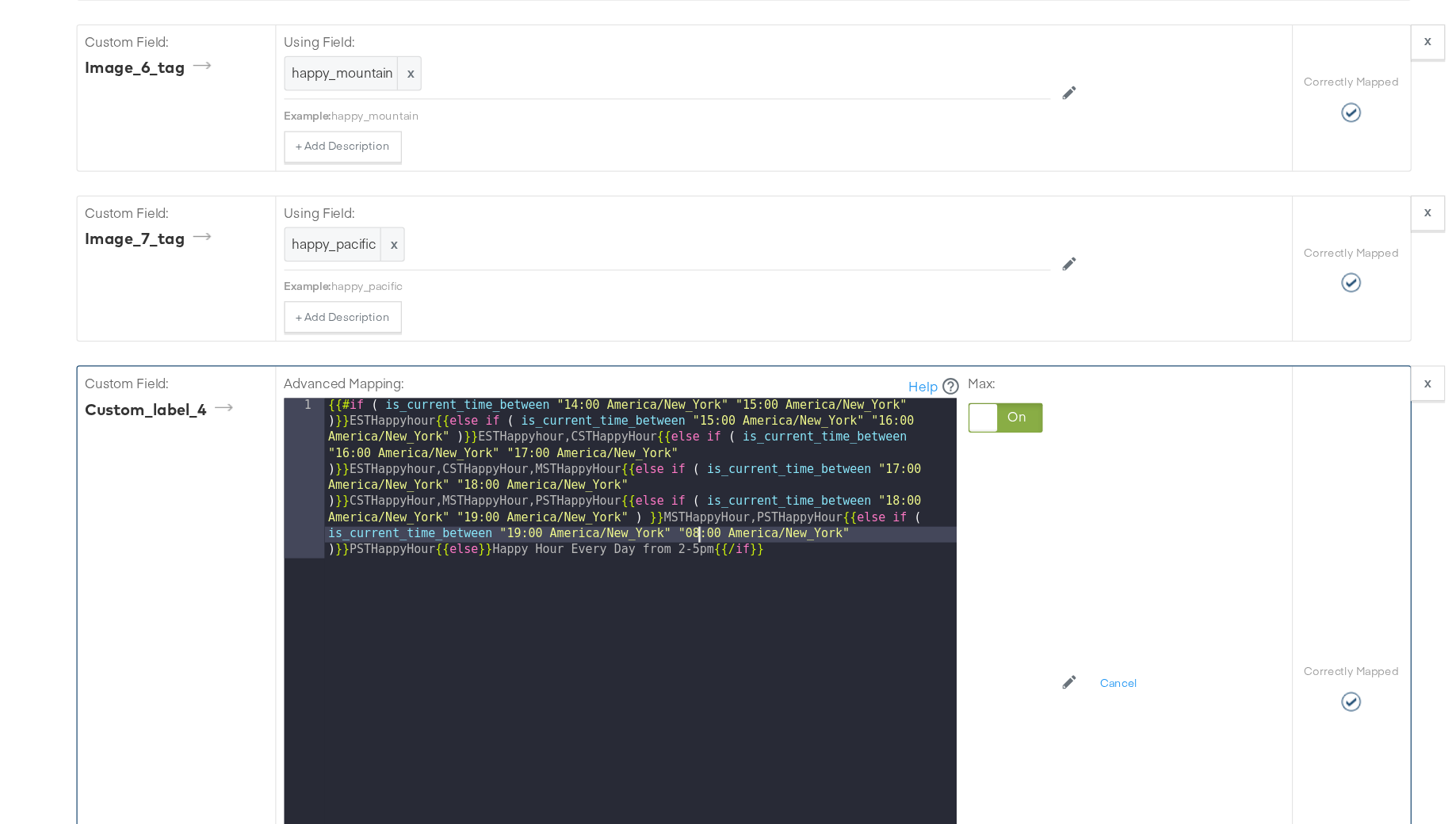
click at [690, 447] on div "{{# if ( is_current_time_between "14:00 America/New_York" "15:00 America/New_Yo…" at bounding box center [646, 704] width 507 height 654
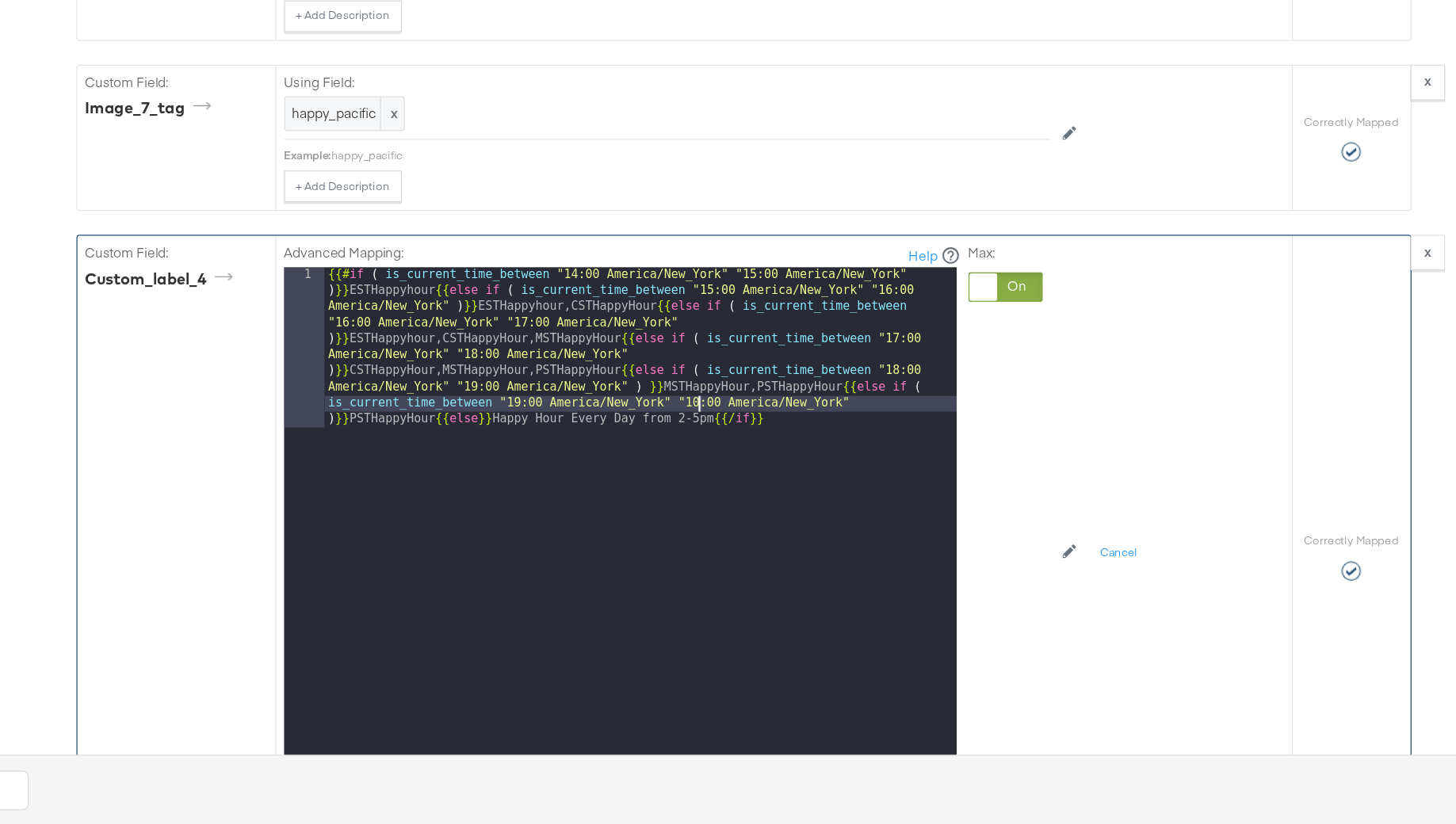
scroll to position [3456, 0]
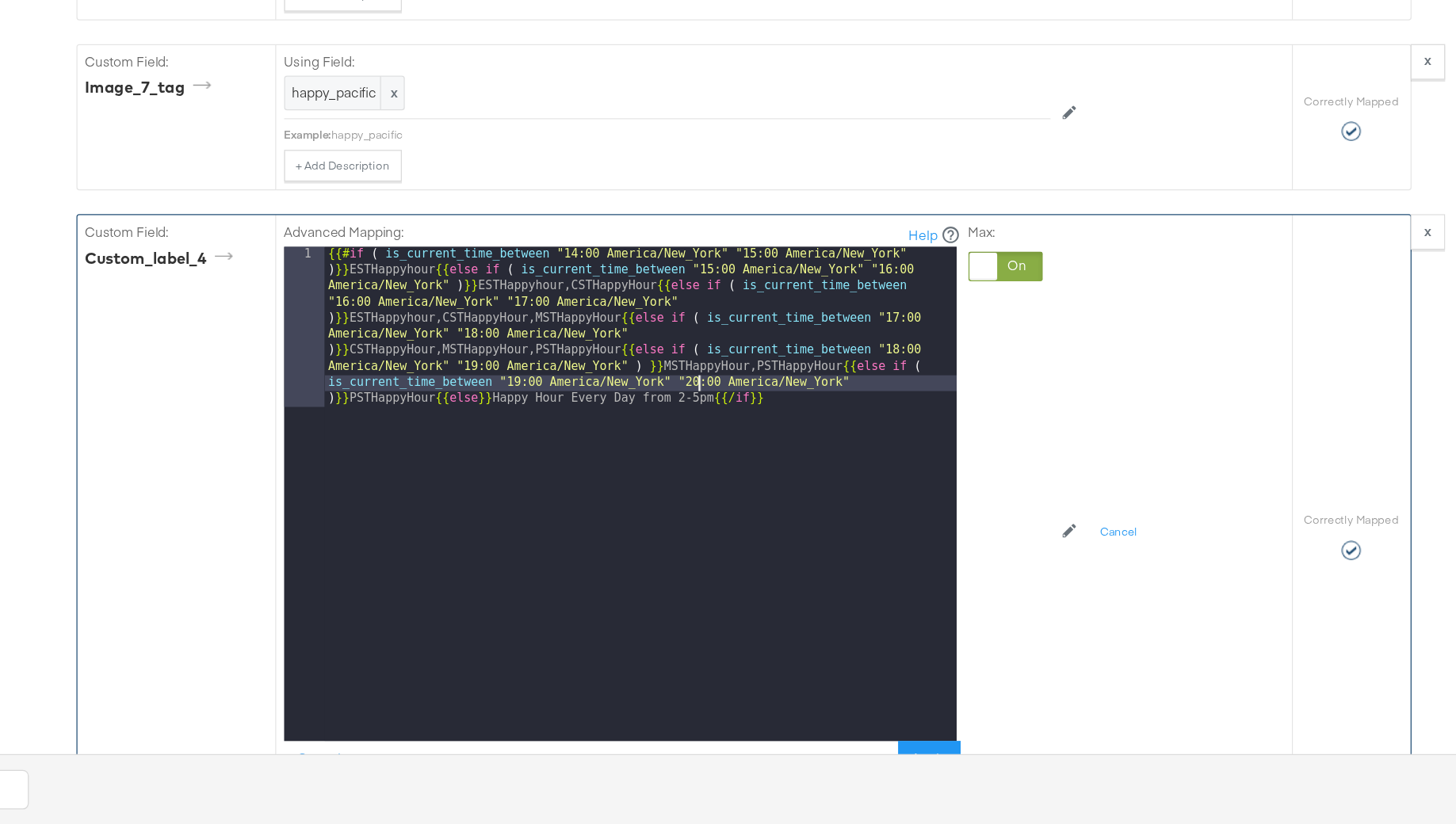
click at [762, 565] on div "{{# if ( is_current_time_between "14:00 America/New_York" "15:00 America/New_Yo…" at bounding box center [646, 688] width 507 height 654
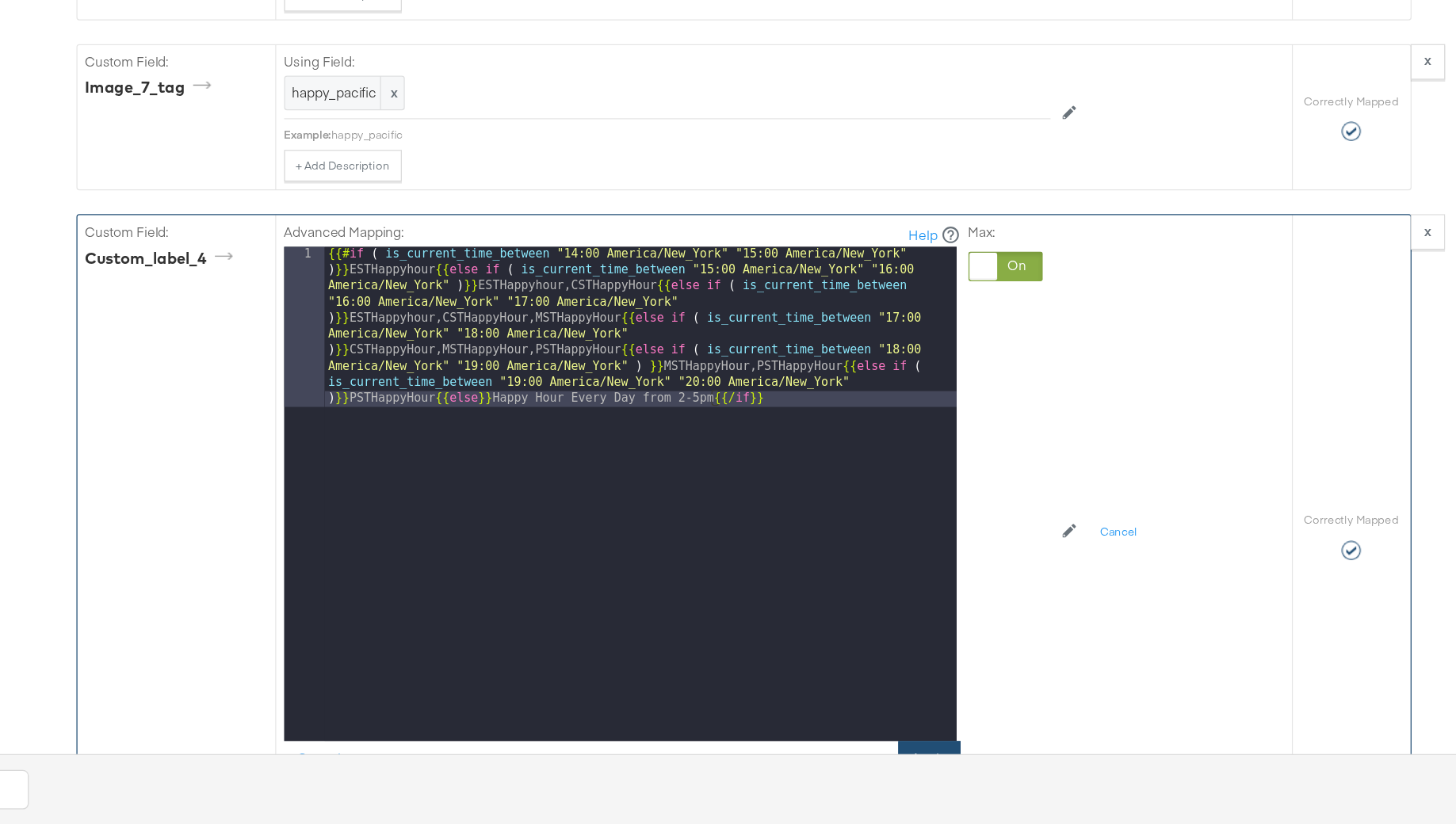
click at [875, 758] on button "Apply" at bounding box center [877, 772] width 50 height 28
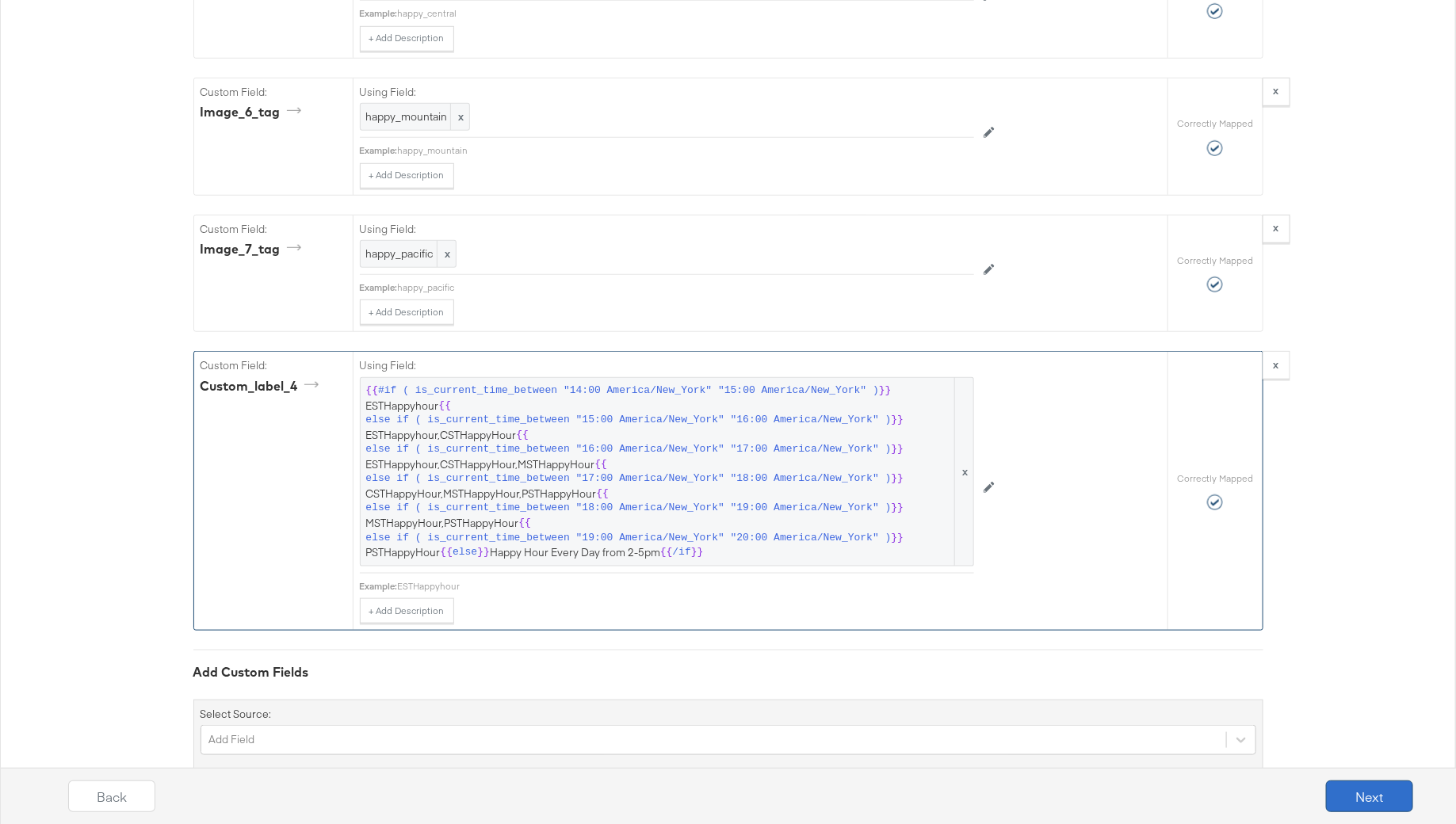
click at [1339, 790] on button "Next" at bounding box center [1370, 797] width 87 height 32
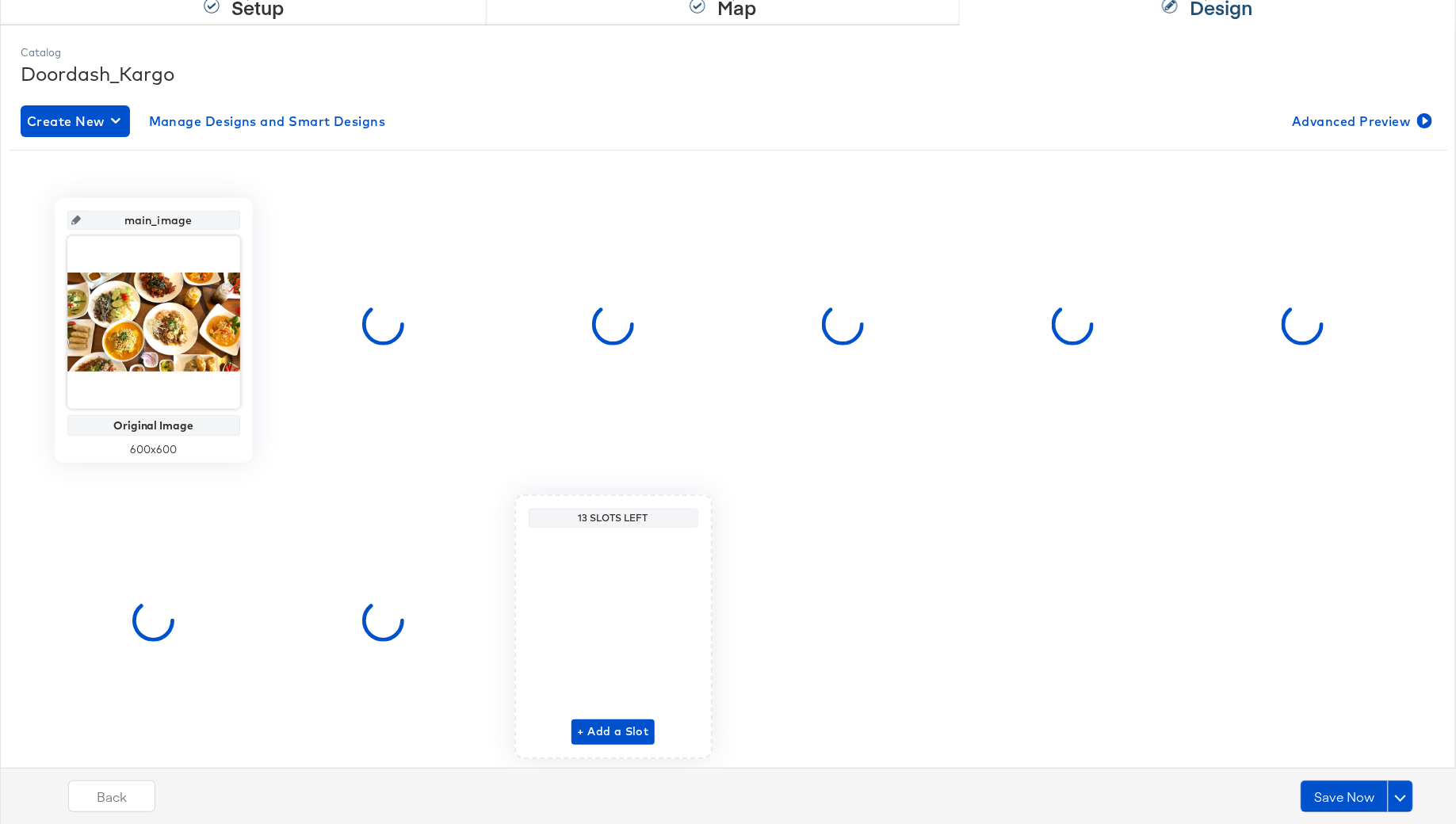
scroll to position [227, 0]
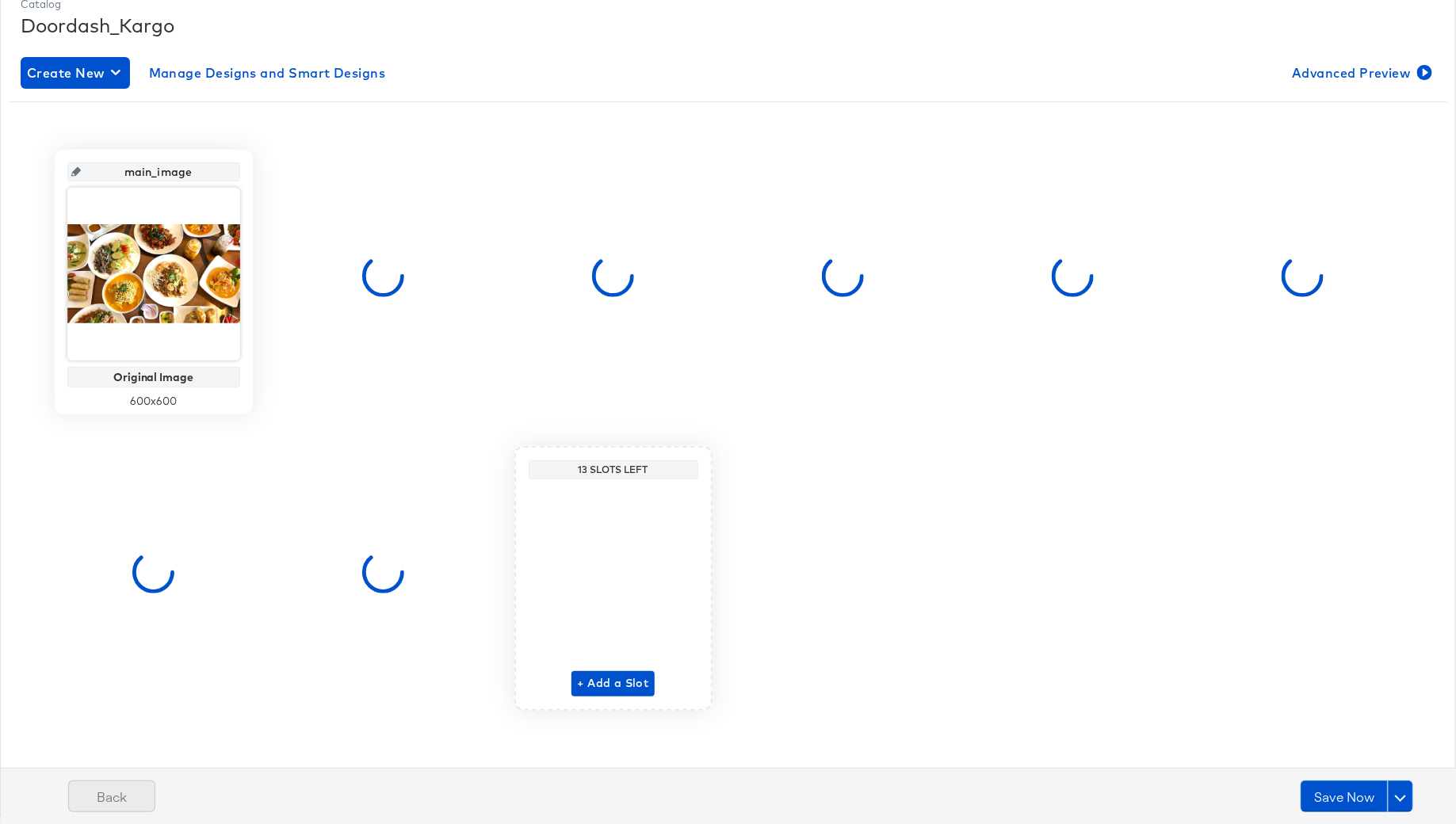
click at [131, 793] on button "Back" at bounding box center [112, 797] width 87 height 32
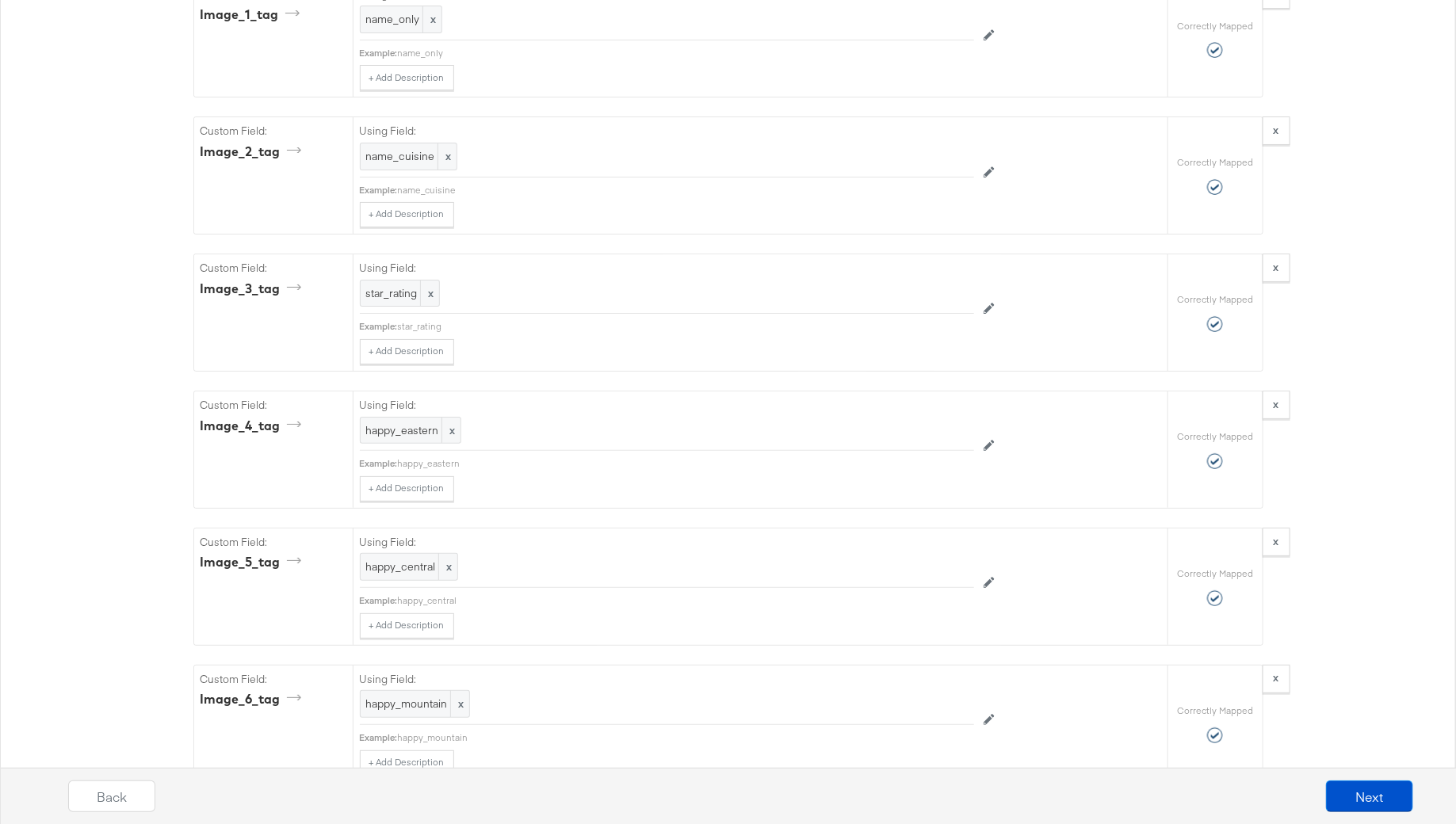
scroll to position [3440, 0]
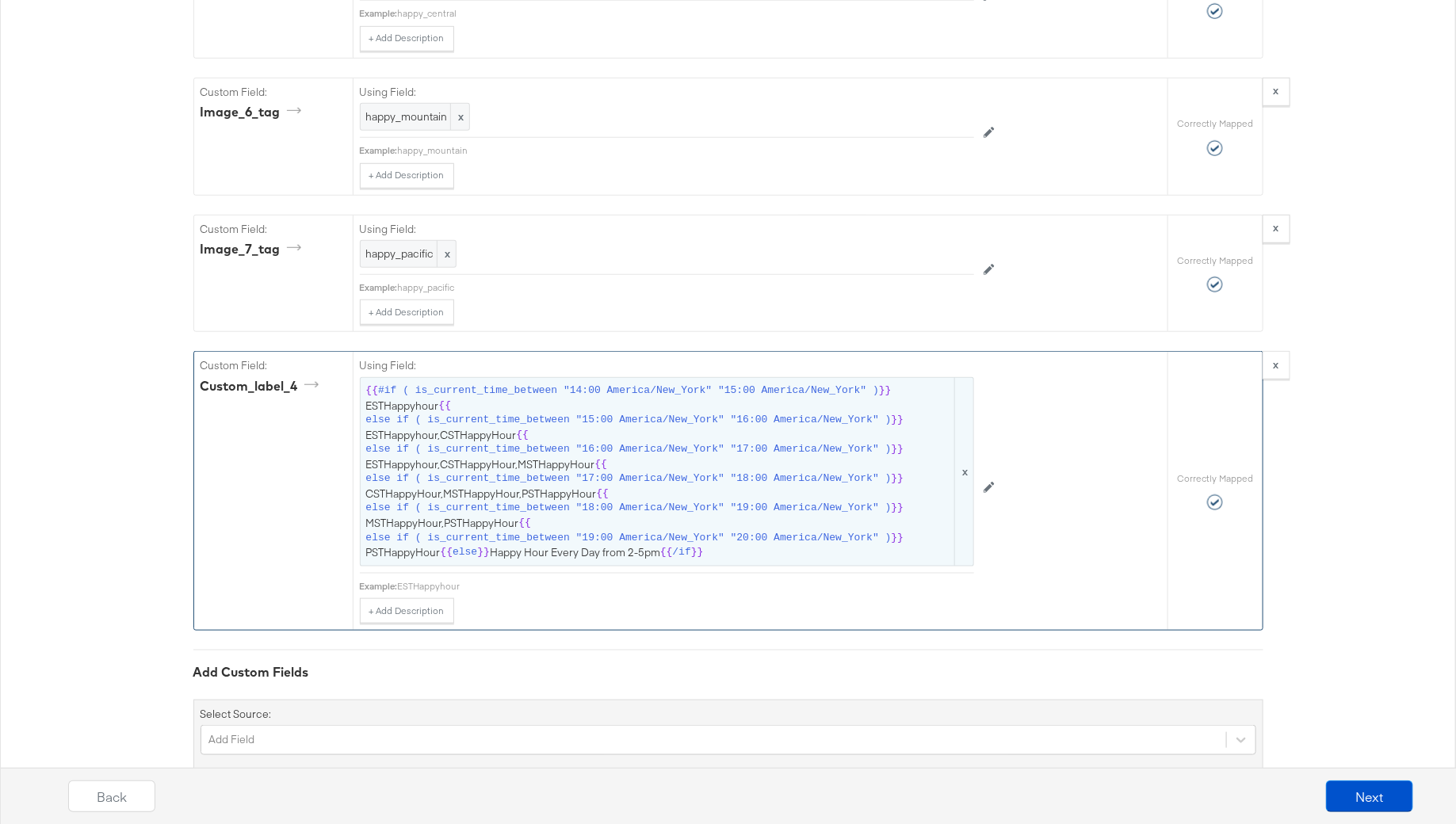
click at [677, 471] on span "else if ( is_current_time_between "17:00 America/New_York" "18:00 America/New_Y…" at bounding box center [628, 478] width 526 height 15
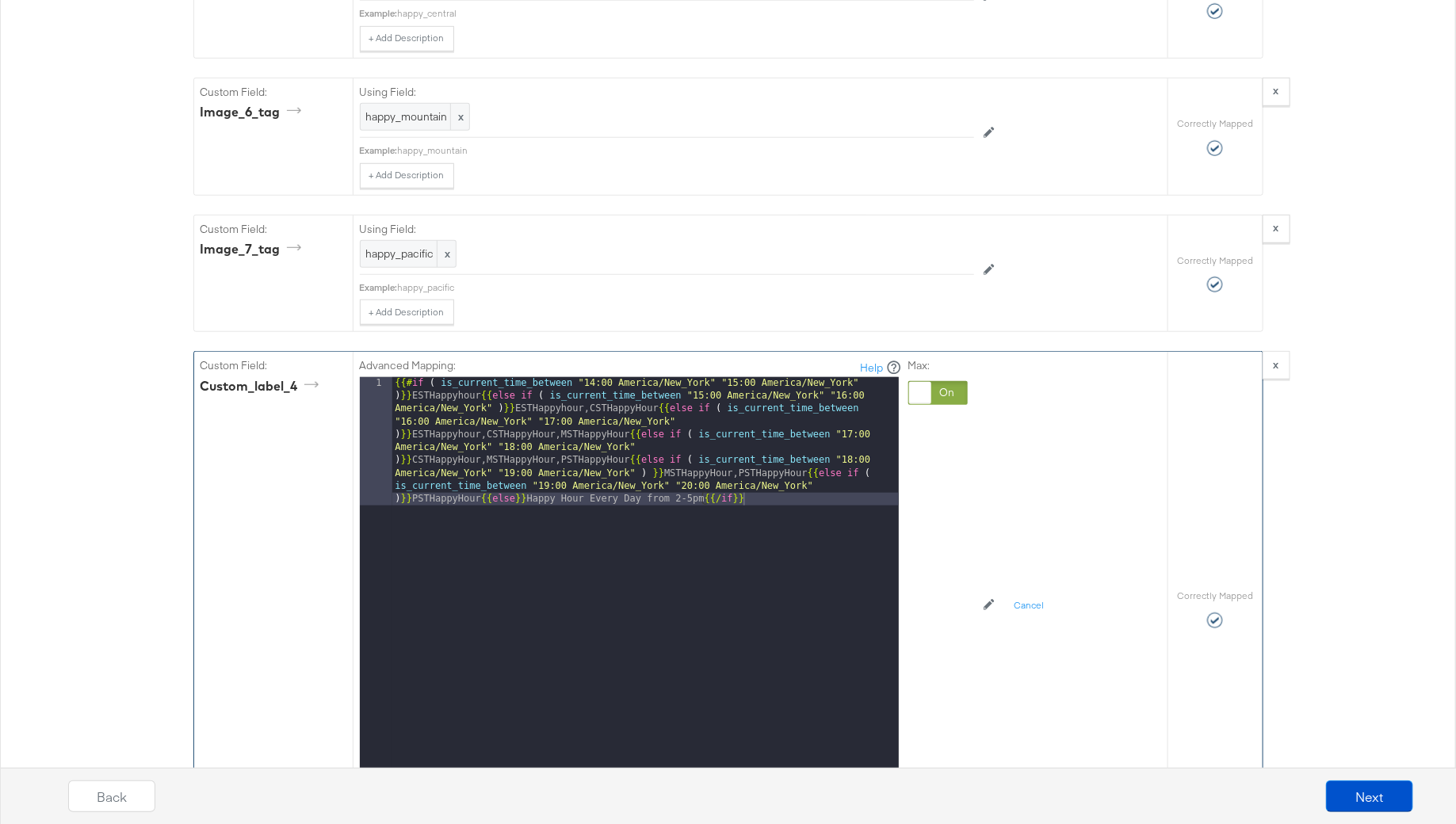
click at [802, 463] on div "{{# if ( is_current_time_between "14:00 America/New_York" "15:00 America/New_Yo…" at bounding box center [646, 704] width 507 height 654
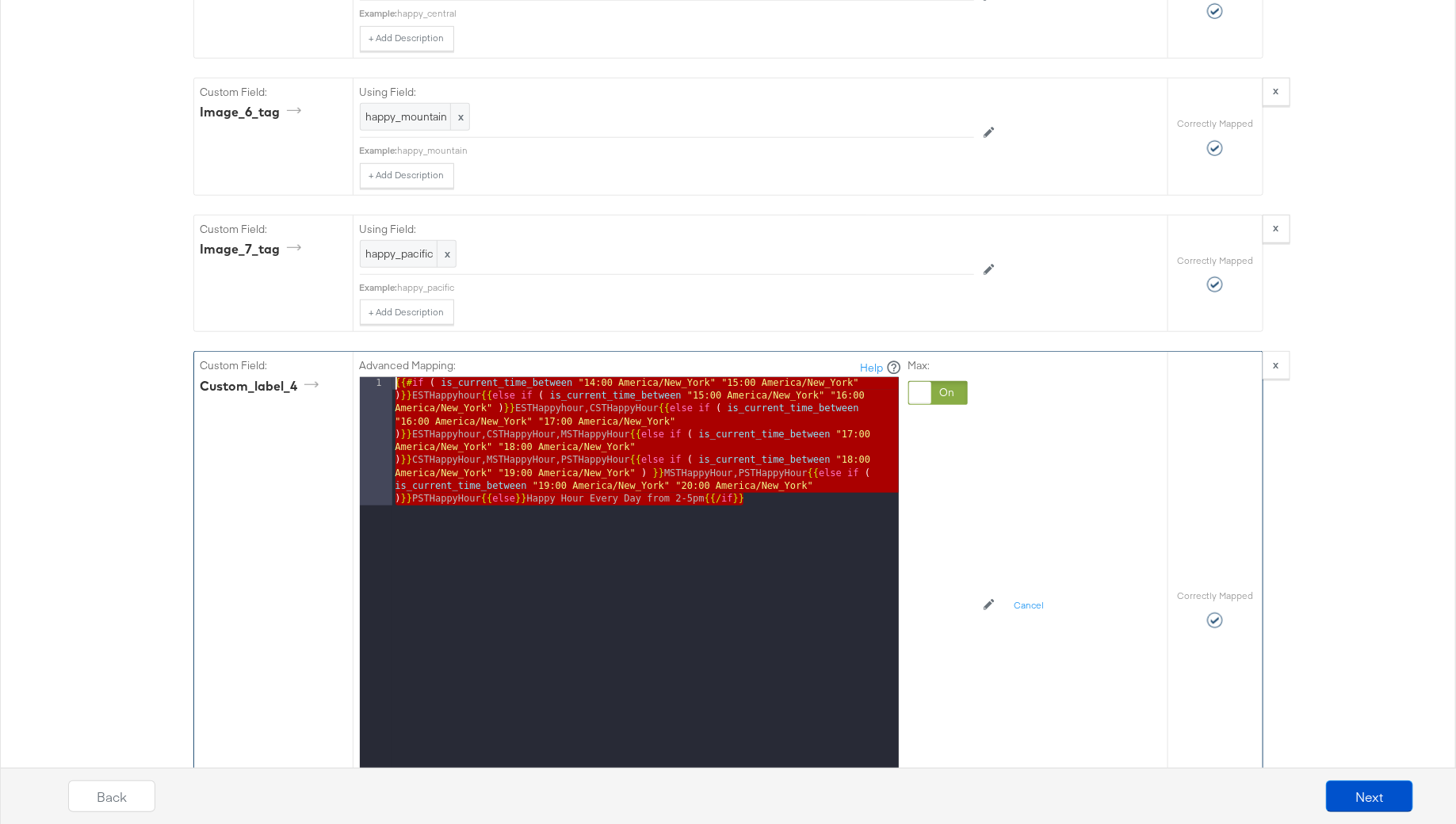
drag, startPoint x: 794, startPoint y: 461, endPoint x: 365, endPoint y: 334, distance: 447.4
click at [365, 358] on div "Advanced Mapping: Help 1 {{# if ( is_current_time_between "14:00 America/New_Yo…" at bounding box center [631, 579] width 542 height 444
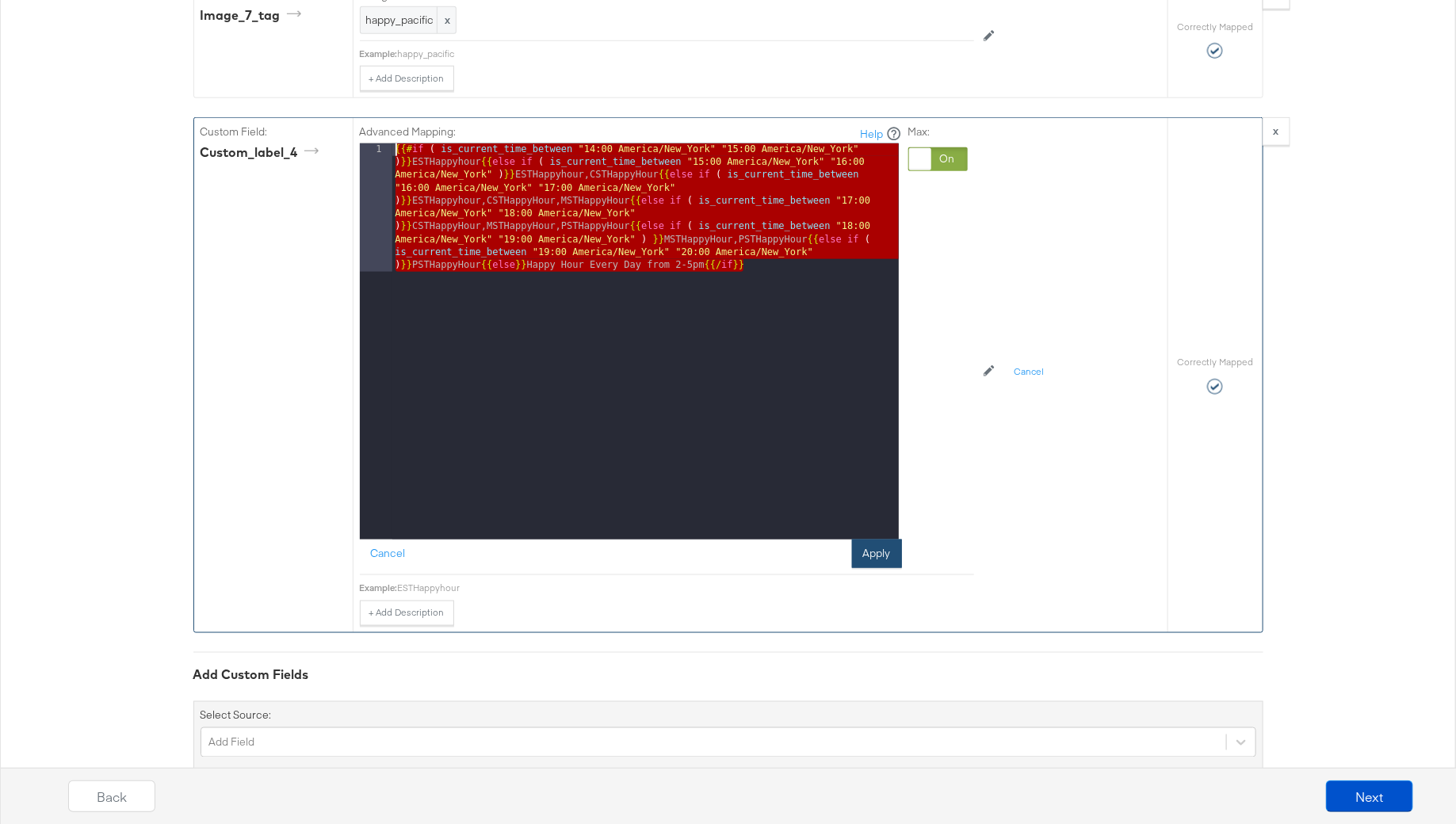
click at [876, 540] on button "Apply" at bounding box center [877, 554] width 50 height 28
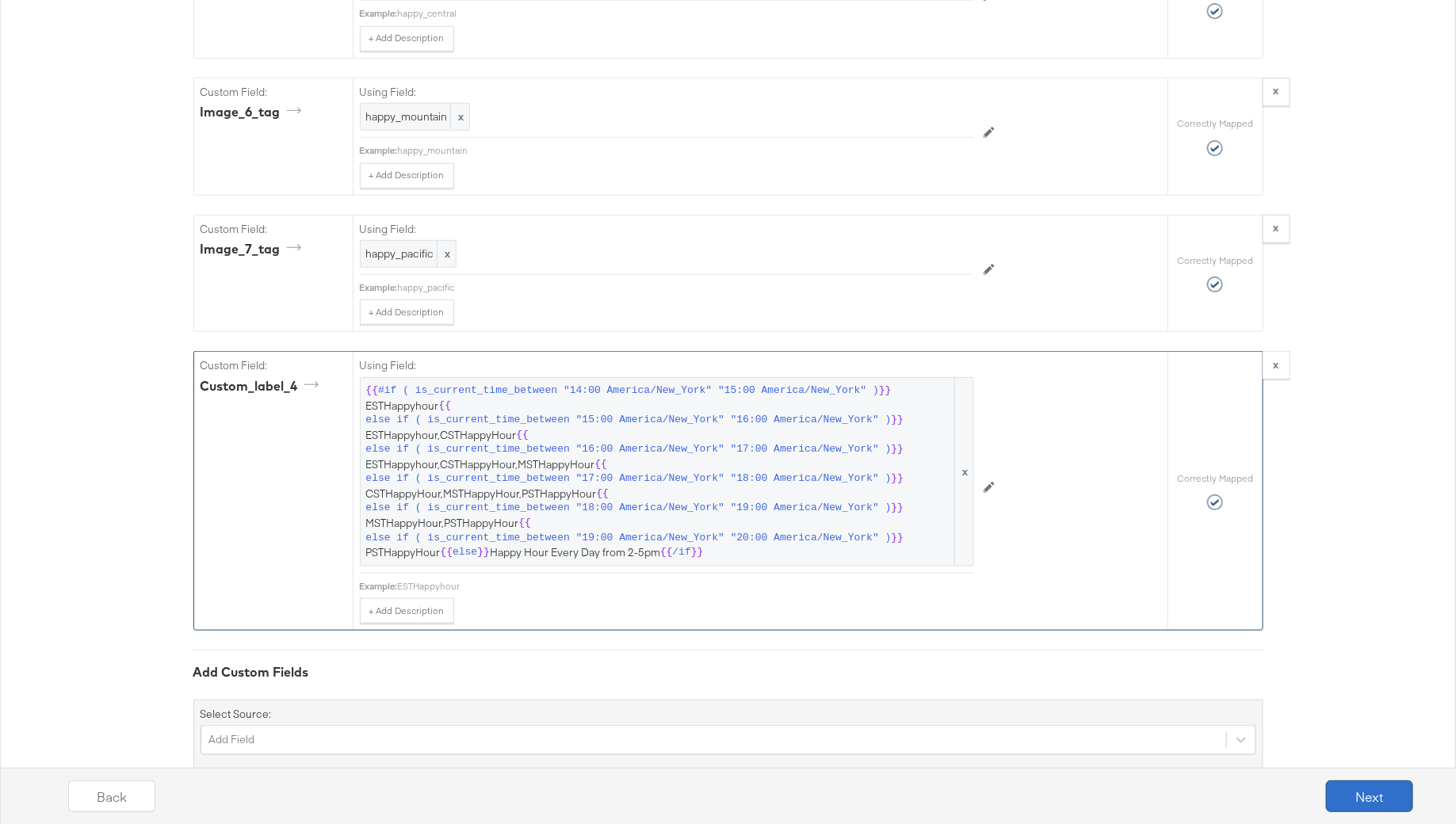
click at [1386, 785] on button "Next" at bounding box center [1370, 797] width 87 height 32
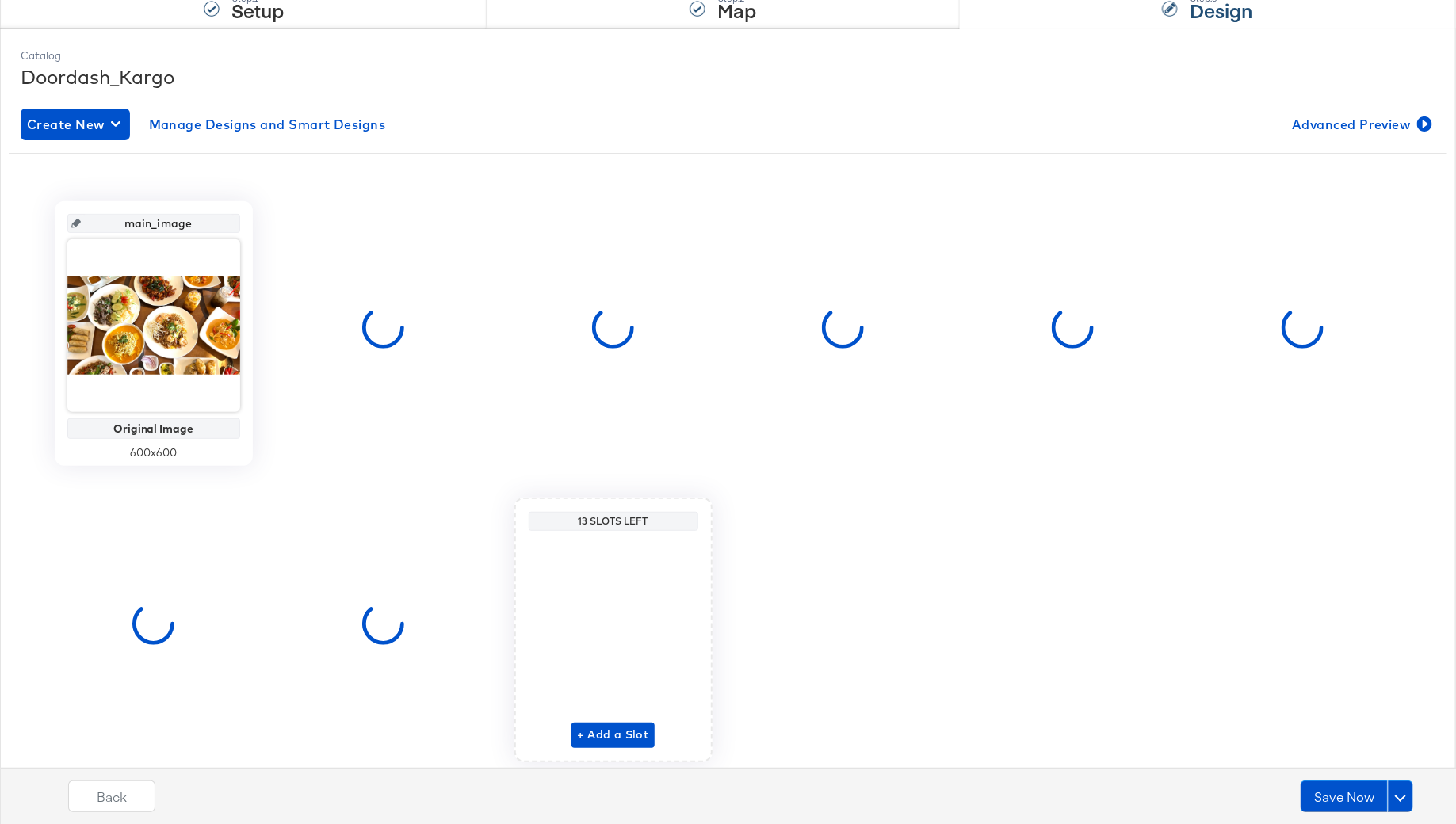
scroll to position [0, 0]
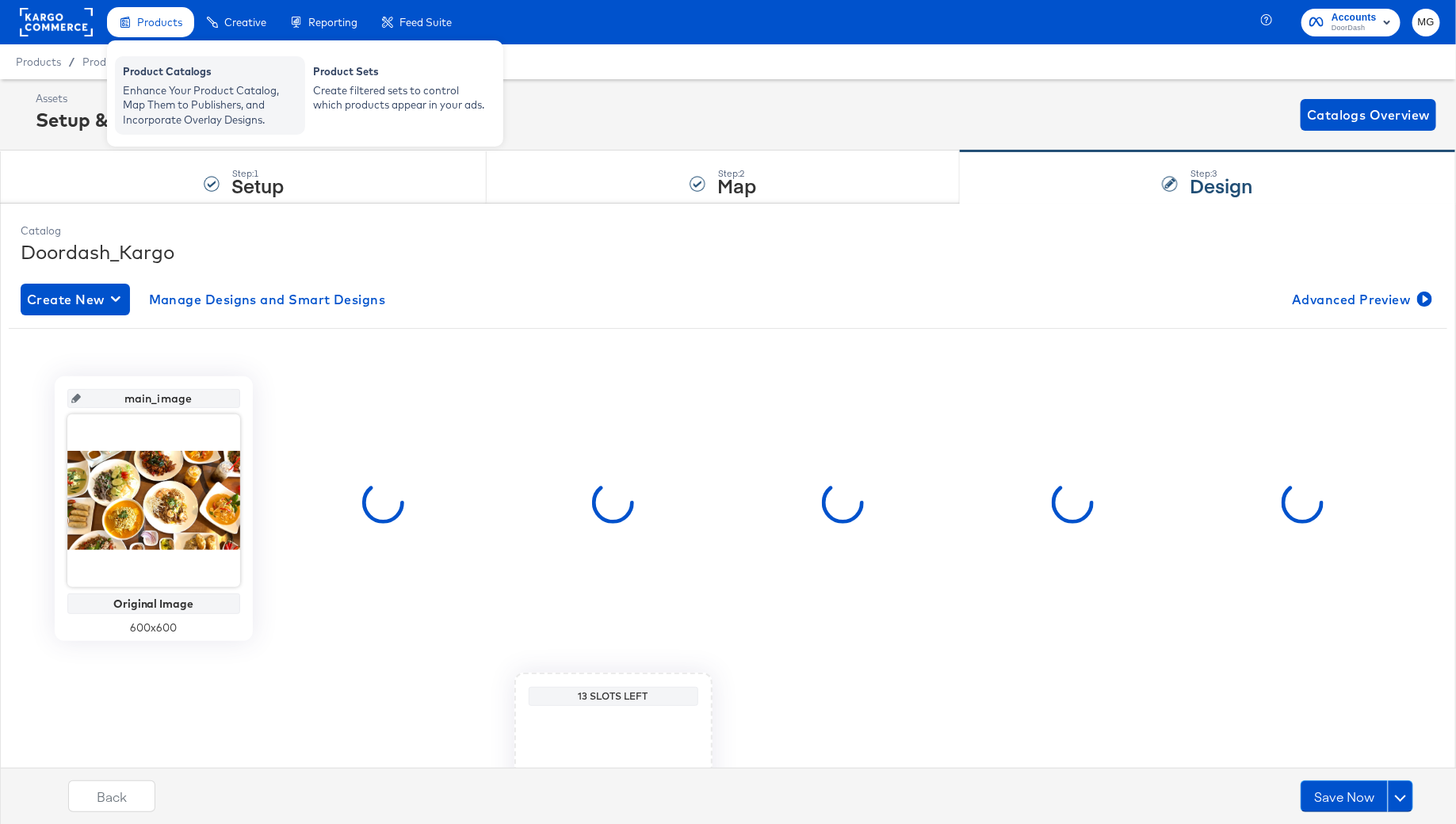
click at [169, 73] on div "Product Catalogs" at bounding box center [210, 73] width 175 height 19
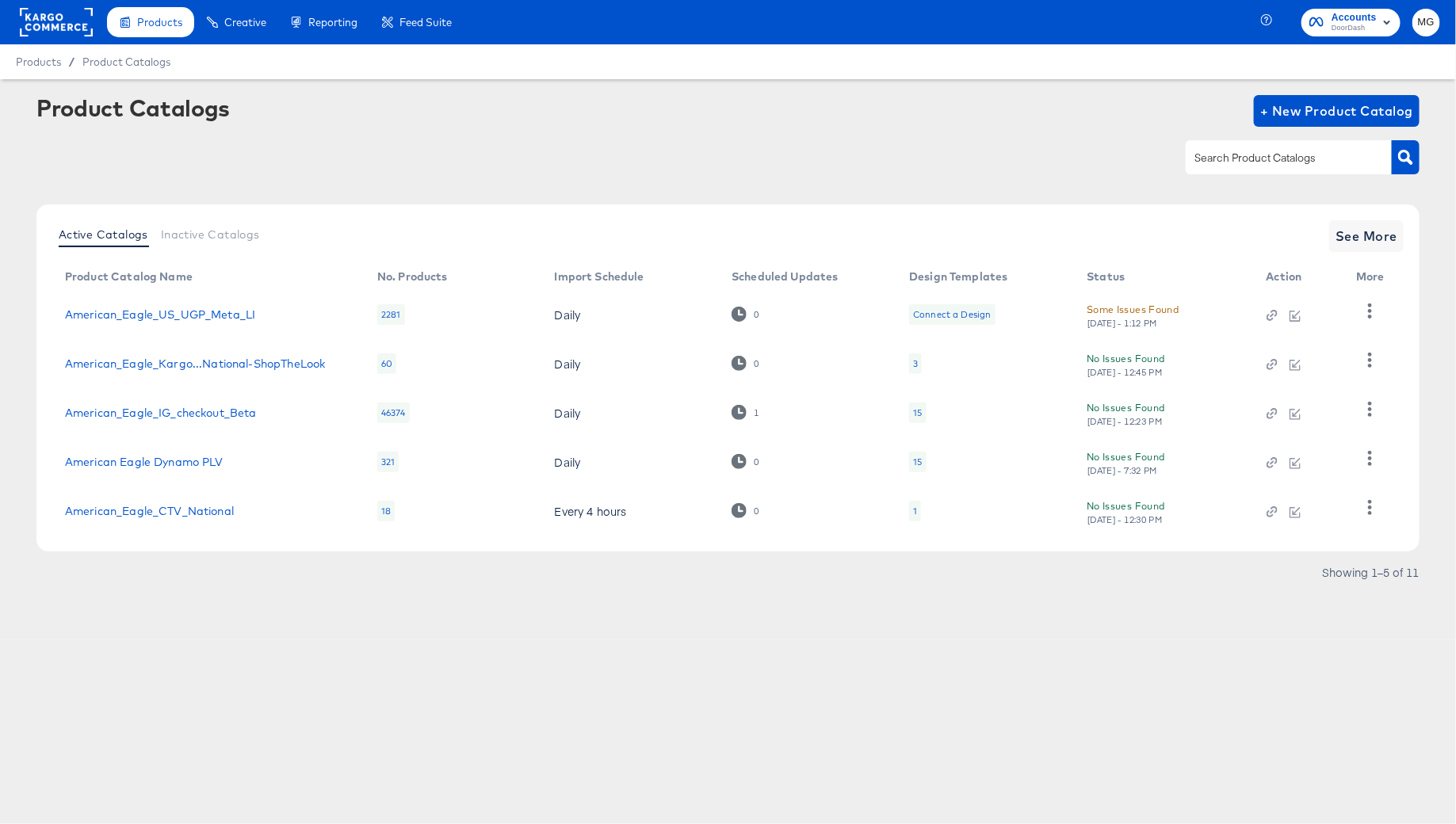
click at [53, 21] on rect at bounding box center [56, 22] width 73 height 28
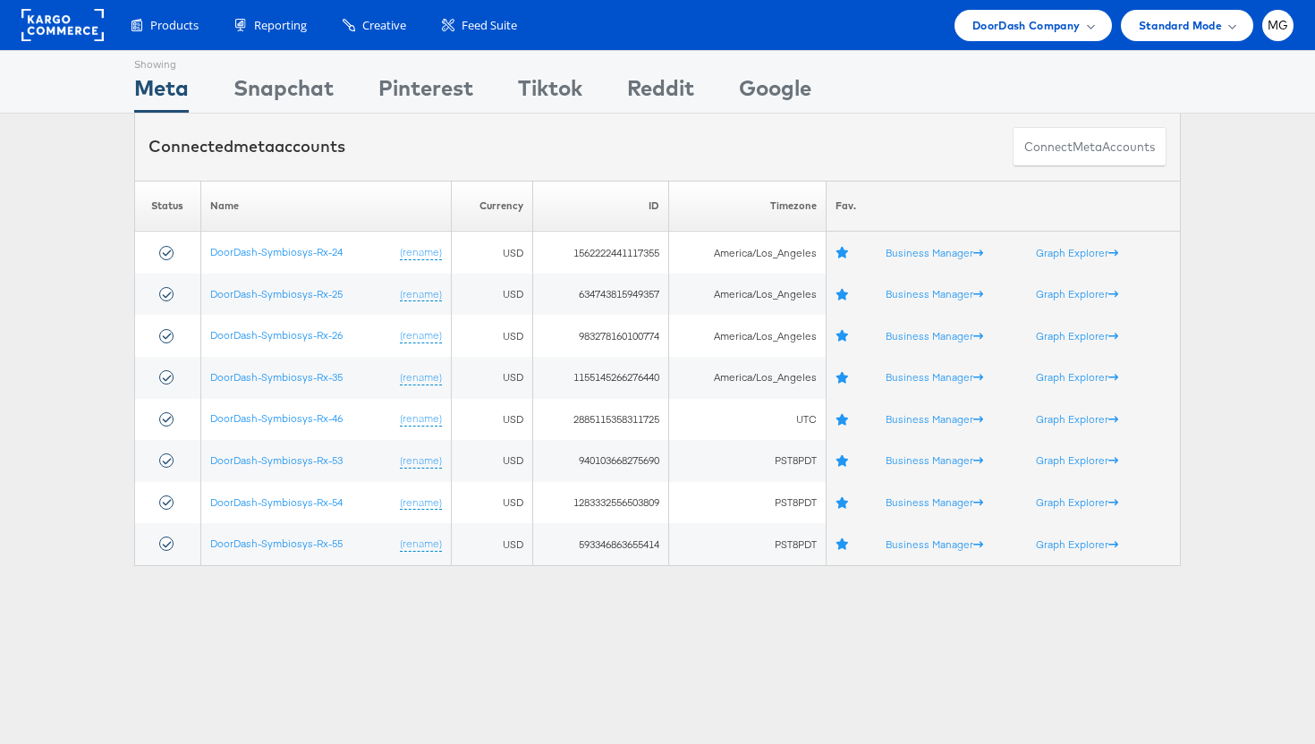
click at [49, 37] on rect at bounding box center [62, 25] width 82 height 32
click at [1148, 13] on div "Standard Mode" at bounding box center [1187, 25] width 132 height 31
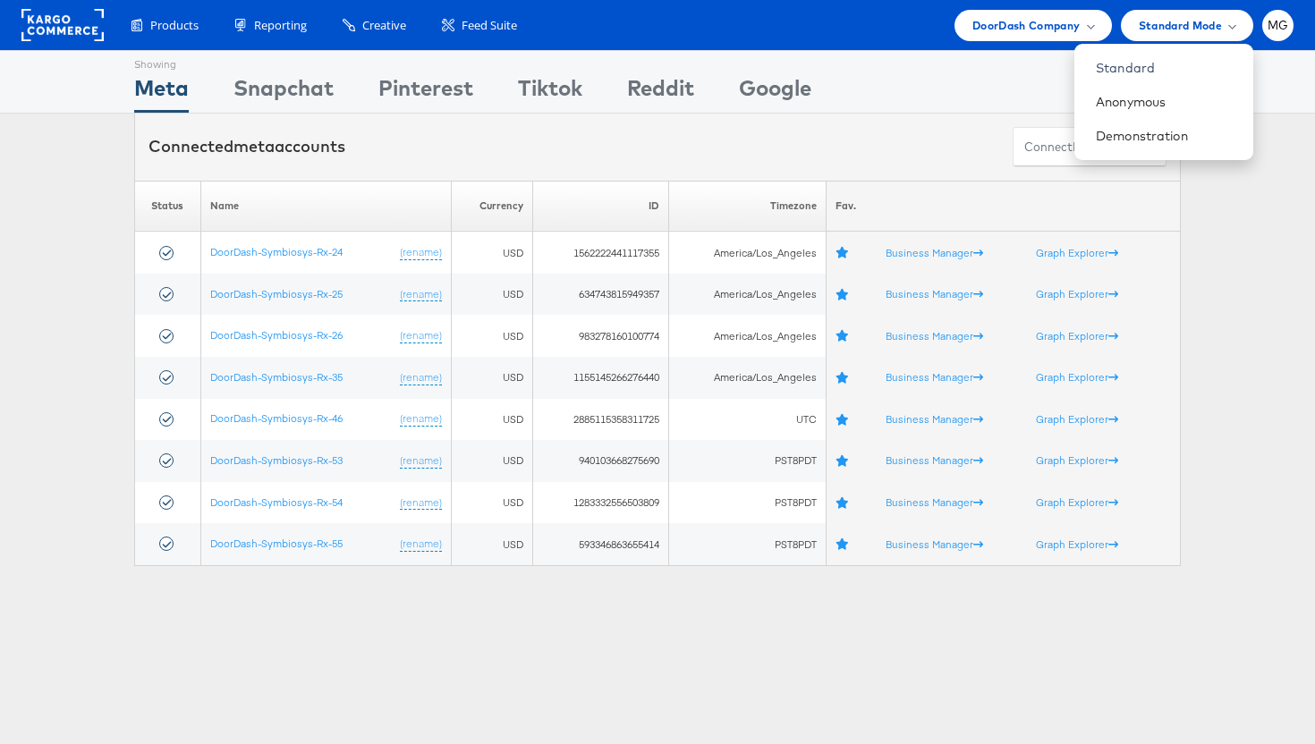
click at [1311, 61] on div "Showing Meta Showing Snapchat Showing Pinterest Showing Tiktok Showing Reddit S…" at bounding box center [657, 82] width 1315 height 64
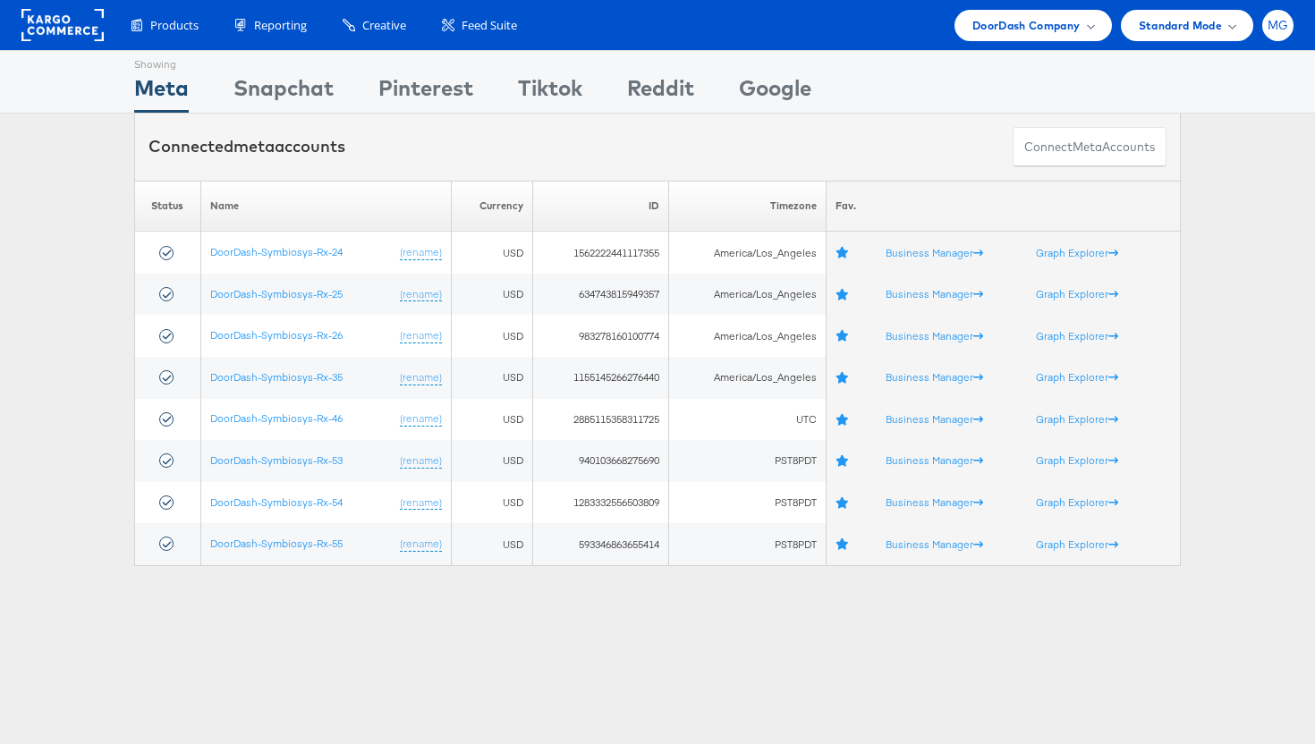
click at [1286, 29] on span "MG" at bounding box center [1278, 26] width 21 height 12
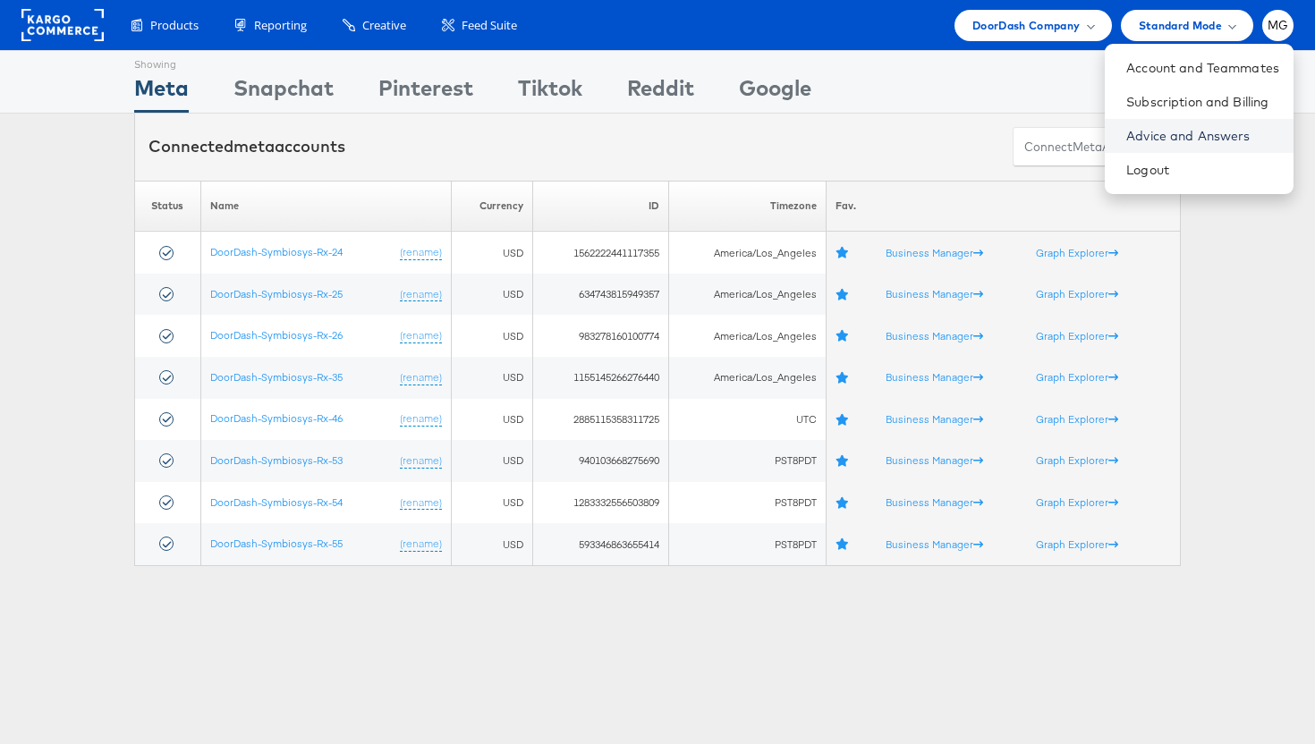
click at [1231, 140] on link "Advice and Answers" at bounding box center [1202, 136] width 153 height 18
click at [76, 21] on rect at bounding box center [62, 25] width 82 height 32
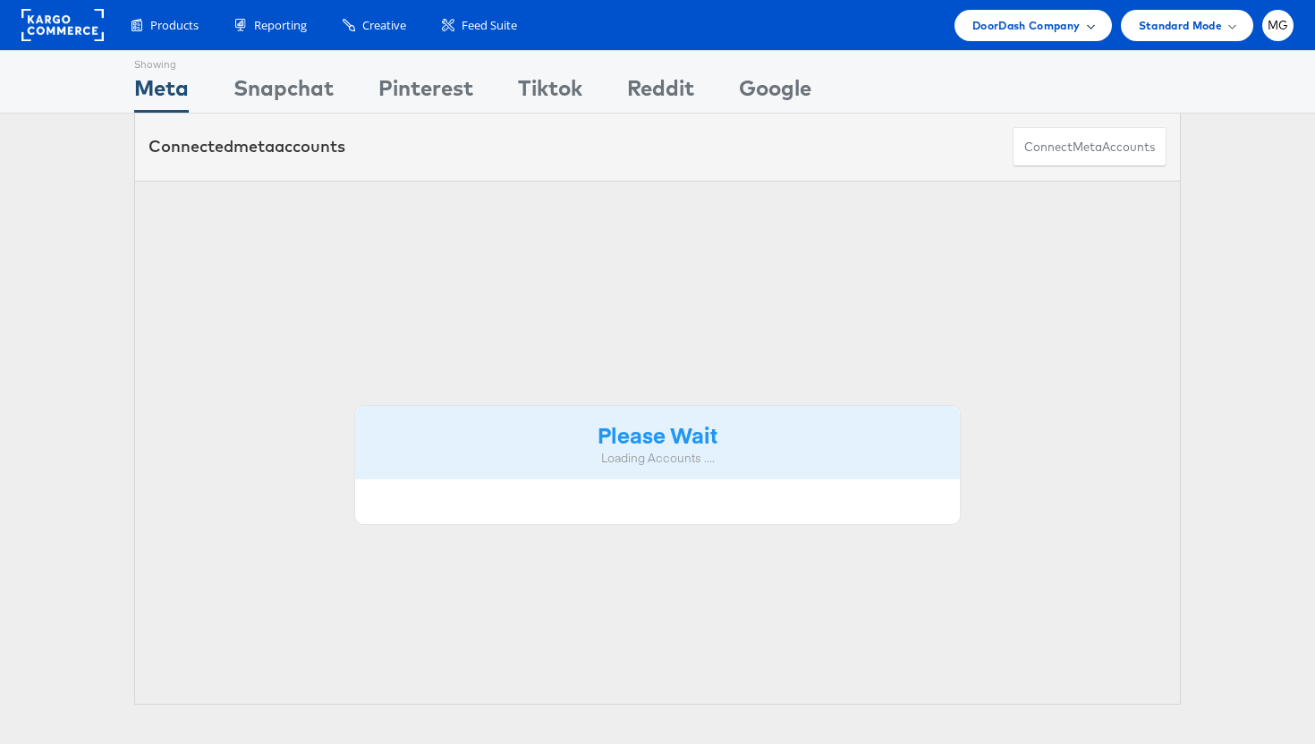
click at [1054, 38] on div "DoorDash Company" at bounding box center [1032, 25] width 157 height 31
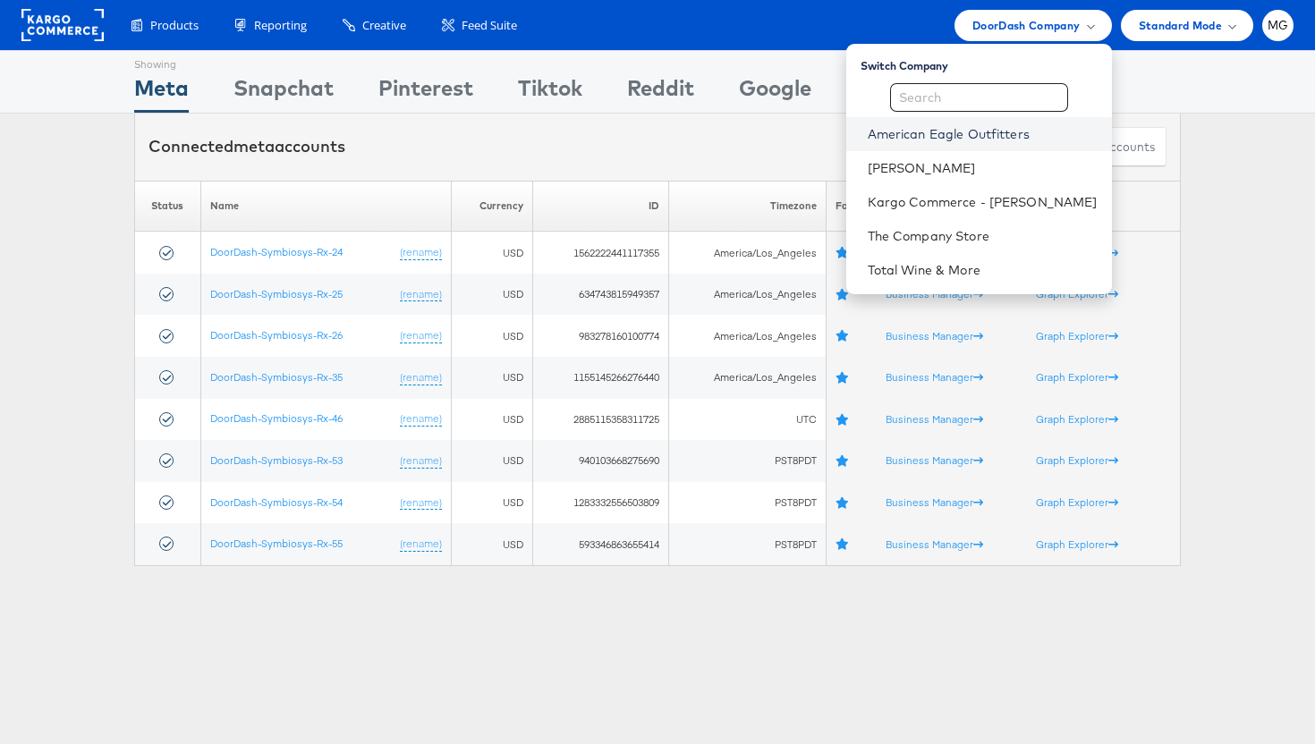
click at [988, 131] on link "American Eagle Outfitters" at bounding box center [983, 134] width 230 height 18
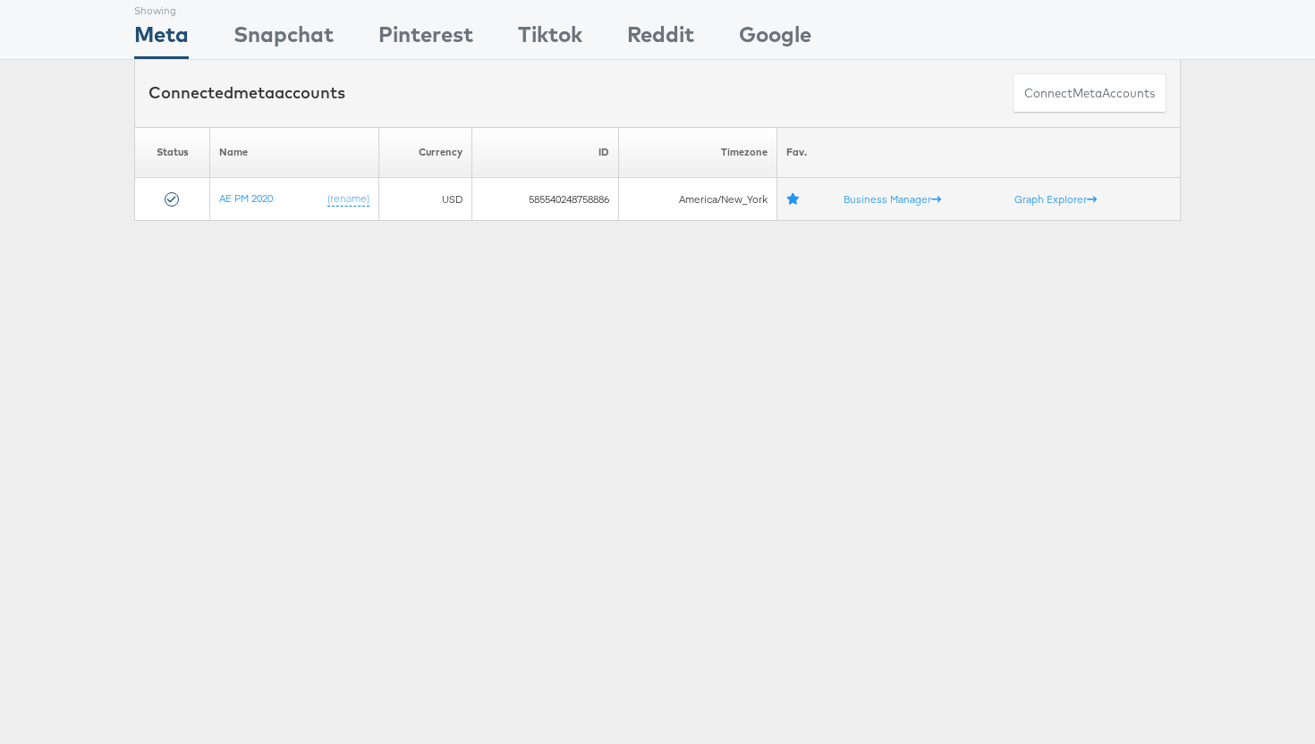
scroll to position [75, 0]
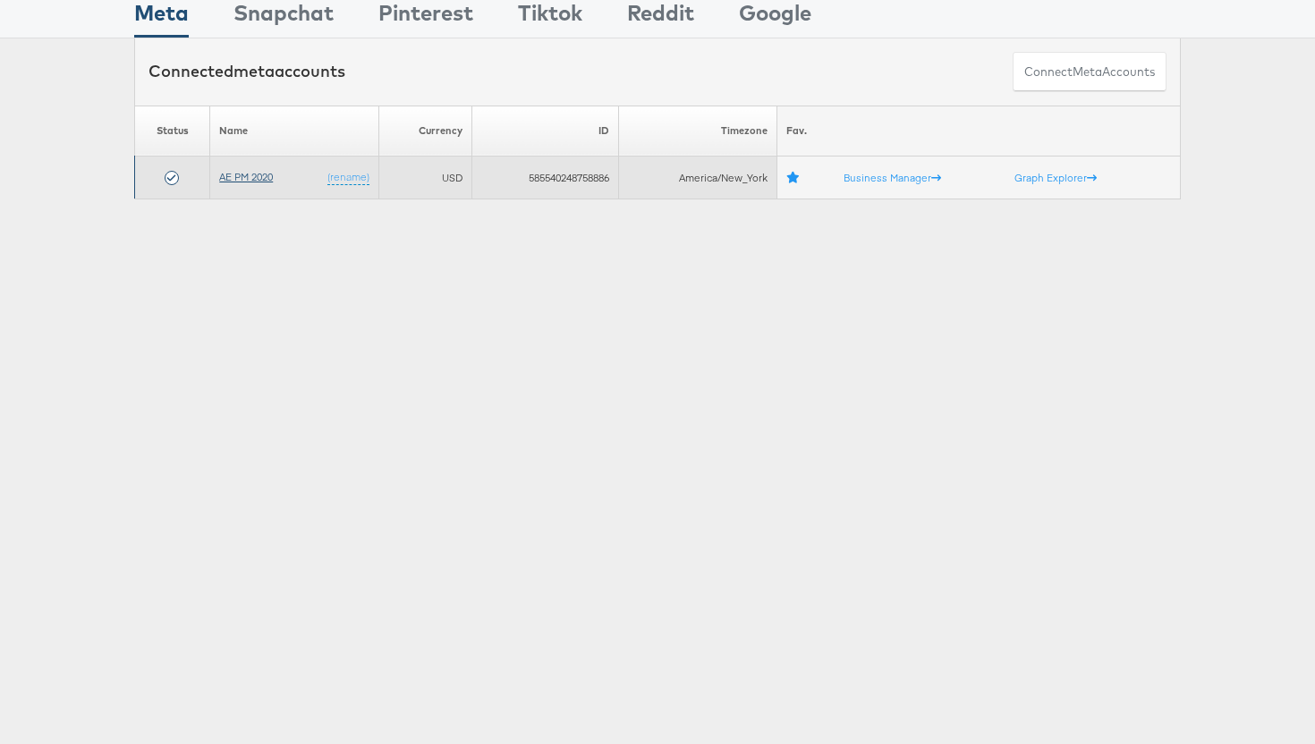
click at [242, 176] on link "AE PM 2020" at bounding box center [246, 176] width 54 height 13
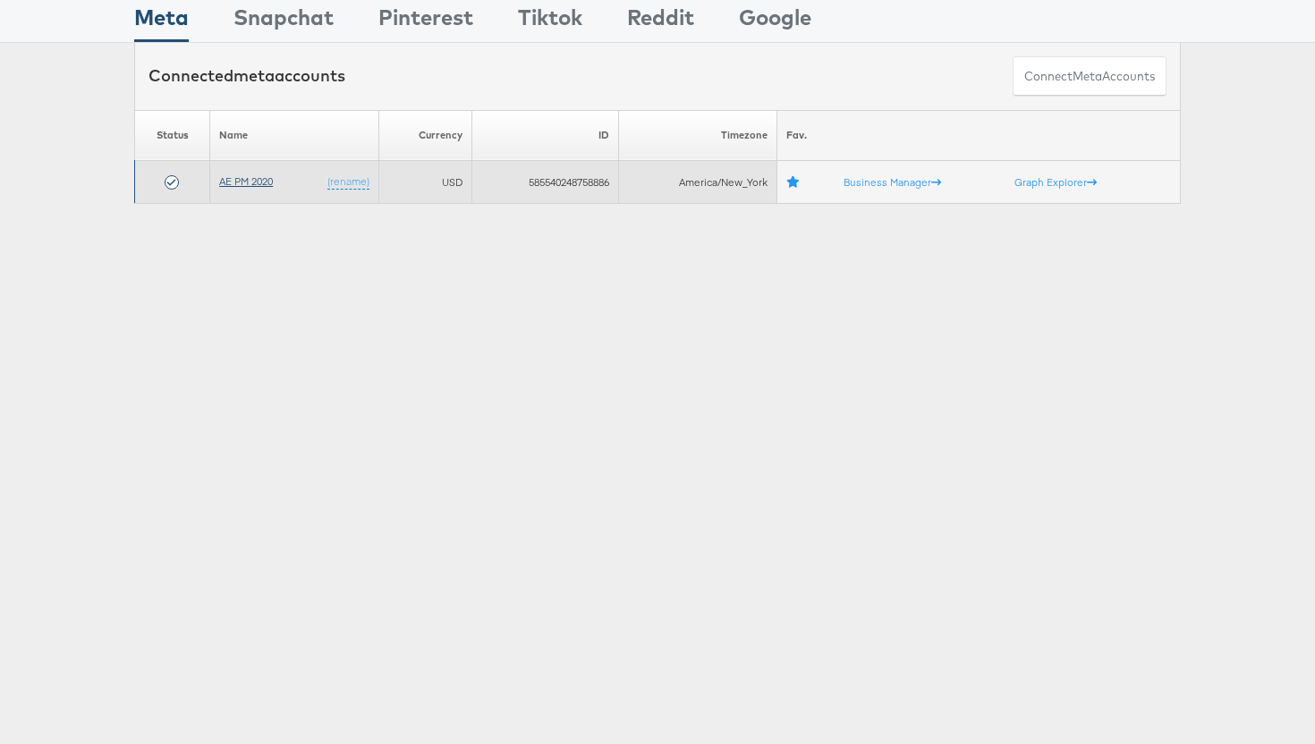
scroll to position [0, 0]
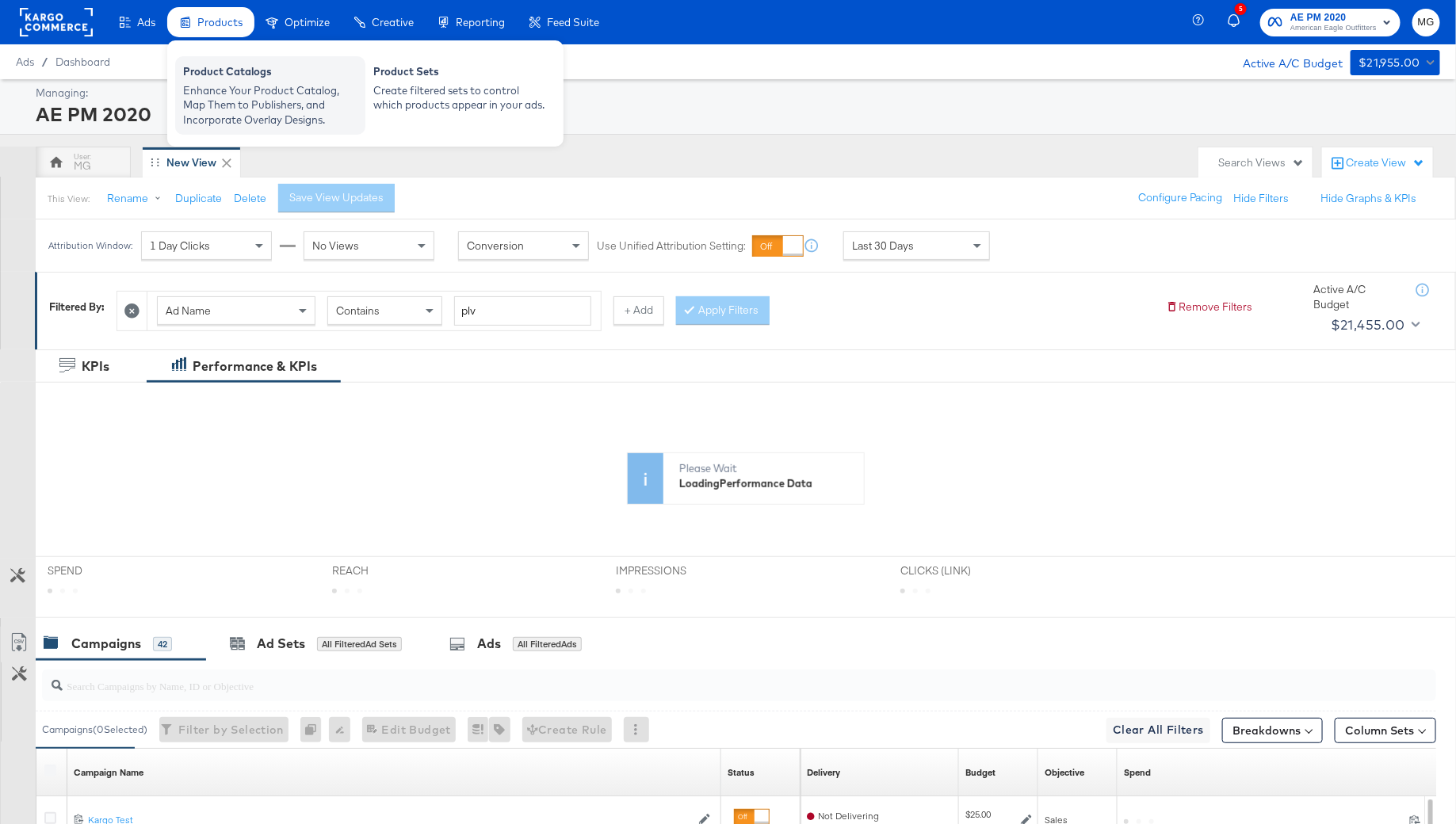
click at [256, 91] on div "Enhance Your Product Catalog, Map Them to Publishers, and Incorporate Overlay D…" at bounding box center [270, 105] width 175 height 44
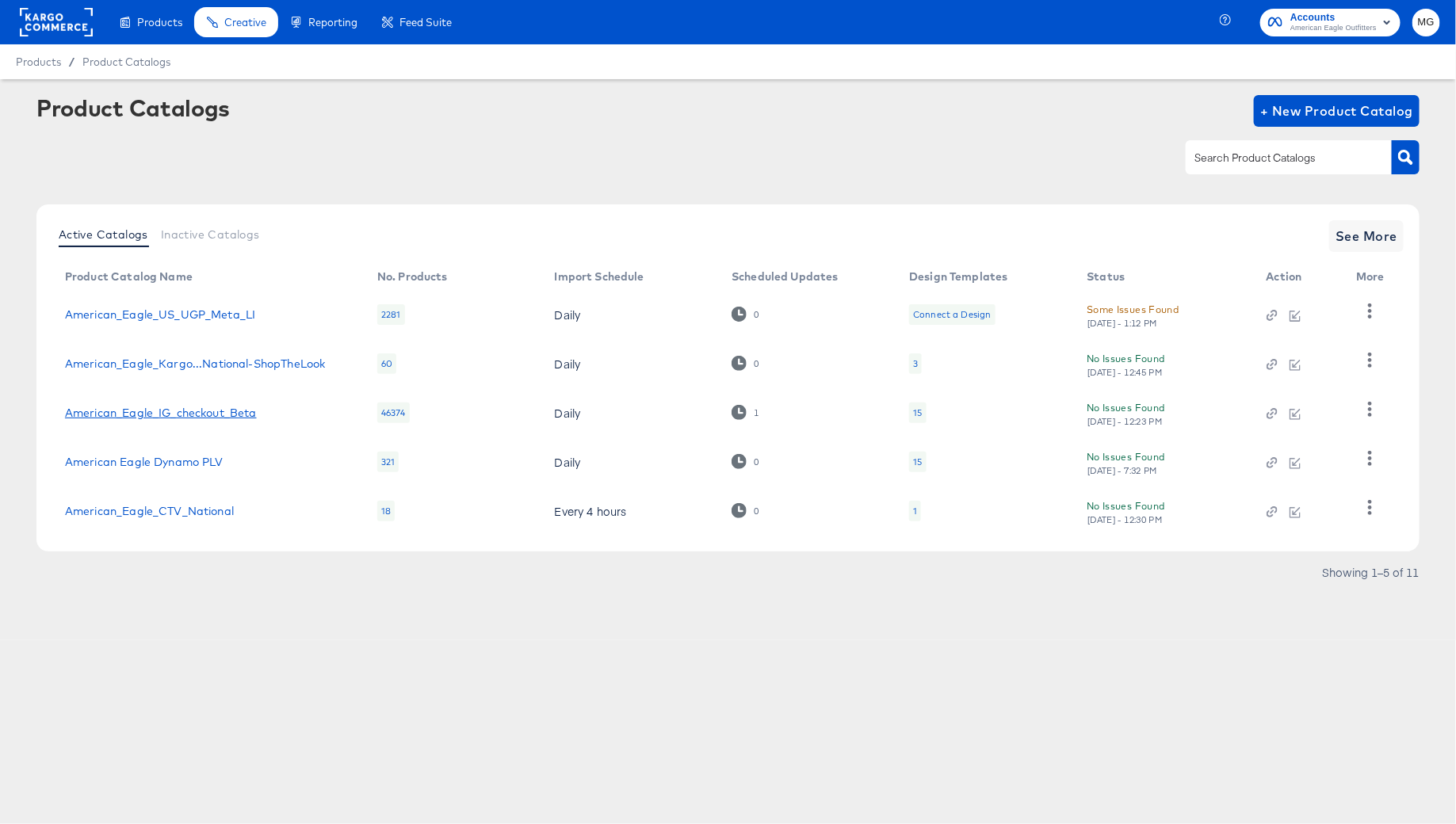
click at [205, 413] on link "American_Eagle_IG_checkout_Beta" at bounding box center [160, 413] width 191 height 12
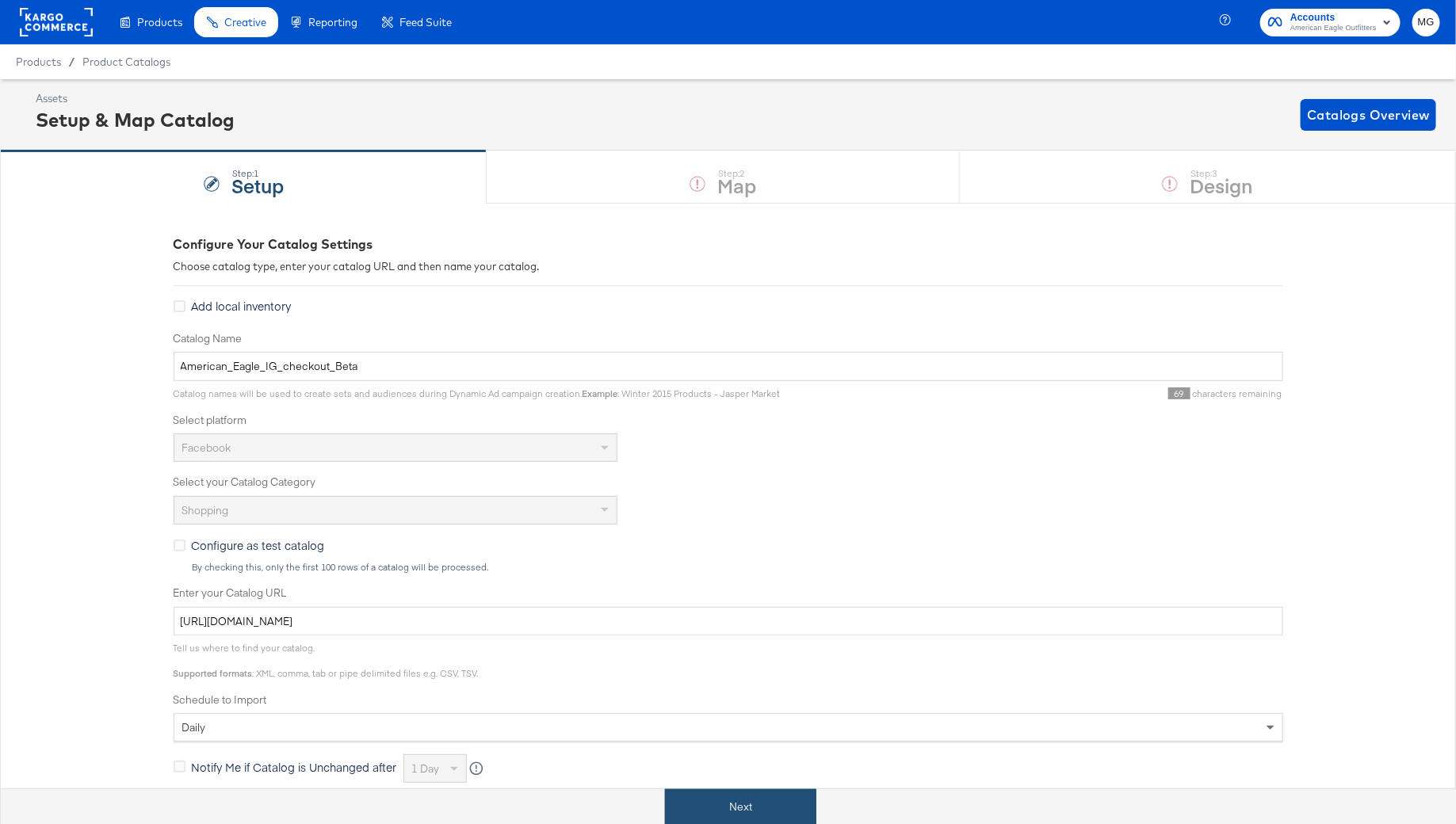
click at [706, 810] on button "Next" at bounding box center [740, 807] width 152 height 35
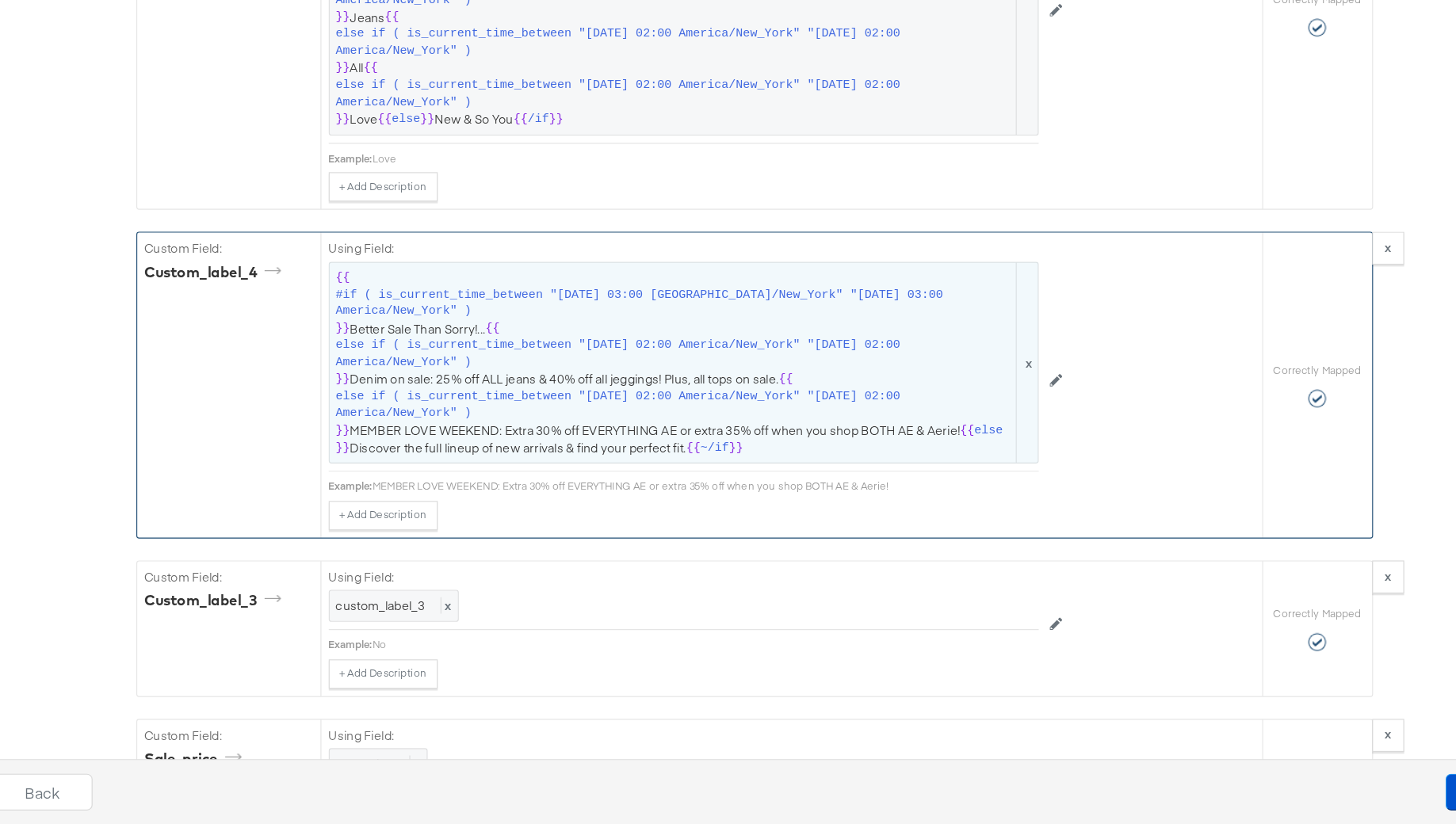
scroll to position [2476, 0]
click at [627, 353] on span "#if ( is_current_time_between "2024-06-11 03:00 America/New_York" "2024-06-14 0…" at bounding box center [658, 366] width 586 height 29
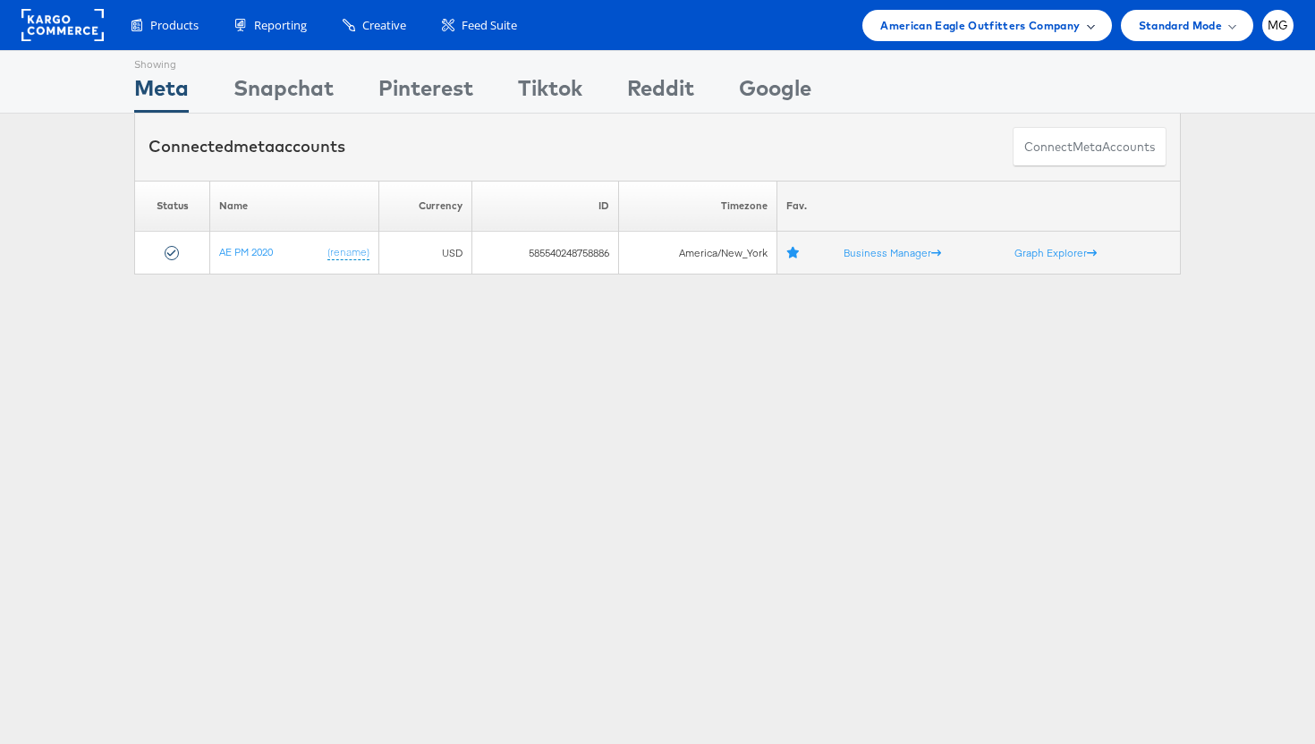
click at [1033, 36] on div "American Eagle Outfitters Company" at bounding box center [986, 25] width 249 height 31
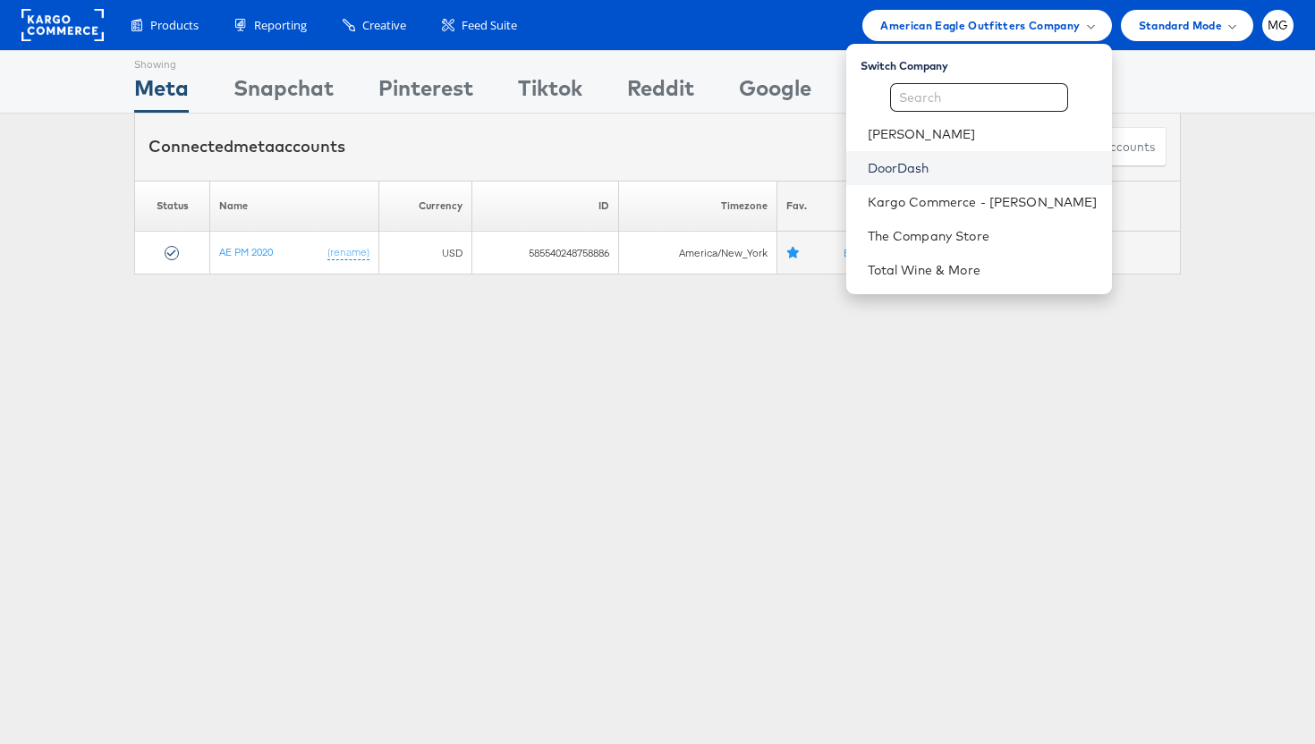
click at [915, 172] on link "DoorDash" at bounding box center [983, 168] width 230 height 18
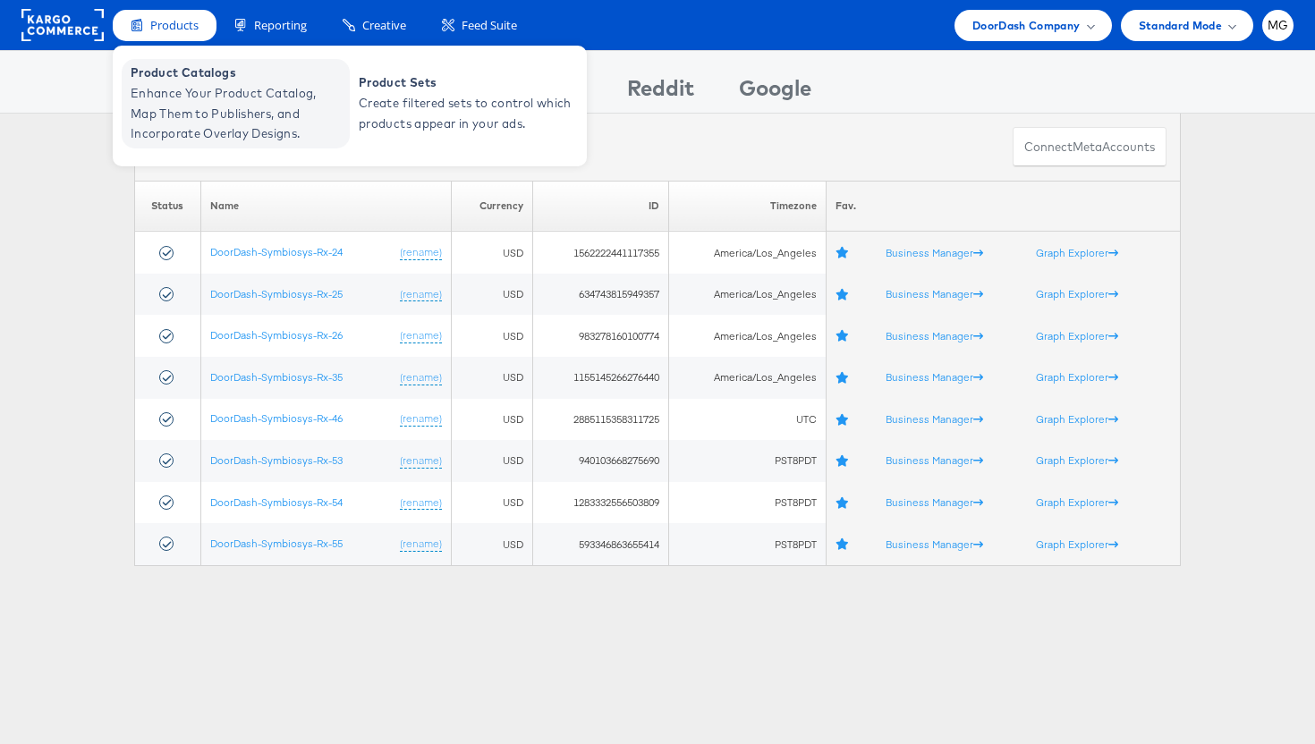
click at [196, 114] on span "Enhance Your Product Catalog, Map Them to Publishers, and Incorporate Overlay D…" at bounding box center [238, 113] width 215 height 61
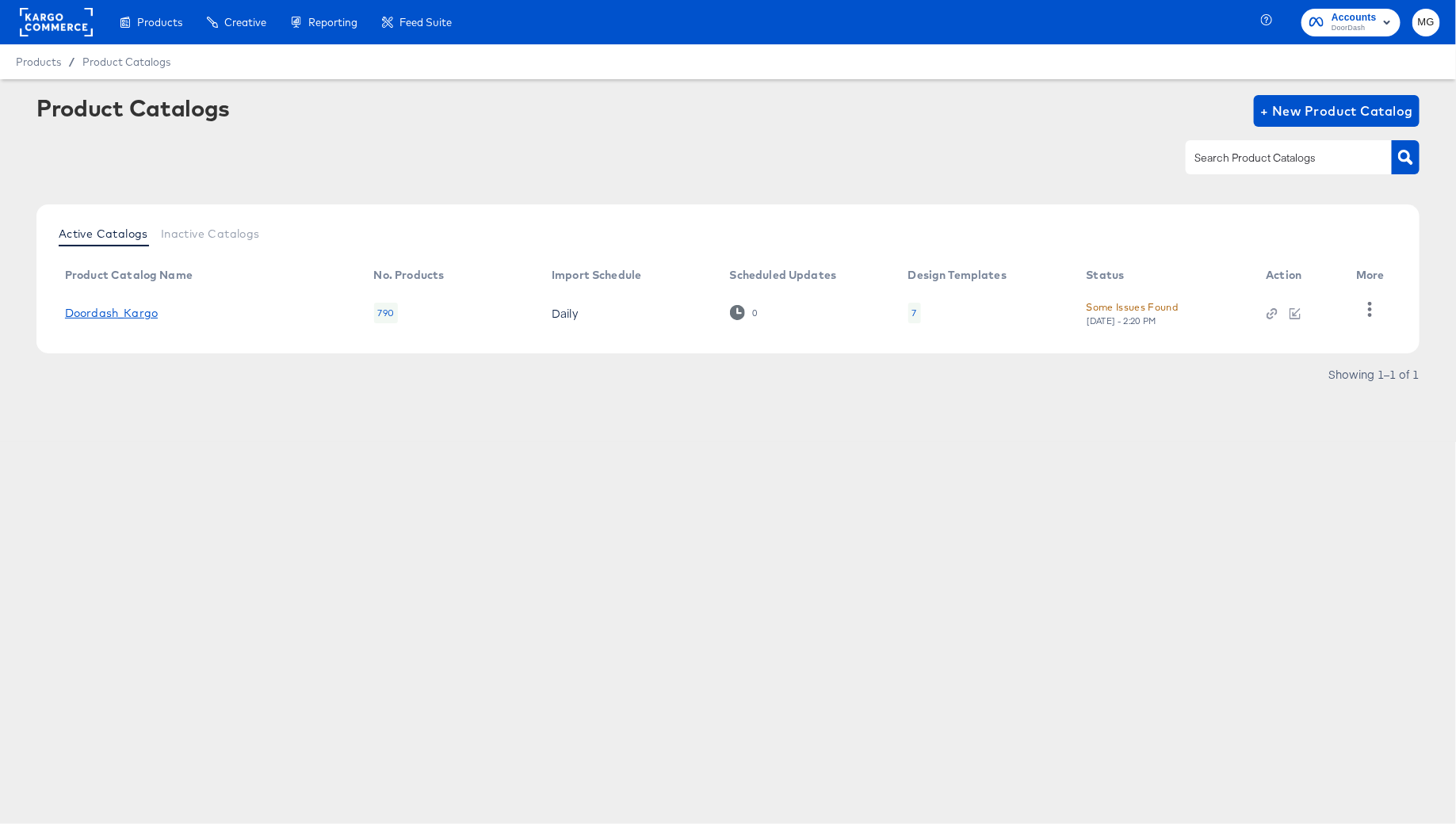
click at [136, 312] on link "Doordash_Kargo" at bounding box center [111, 313] width 93 height 12
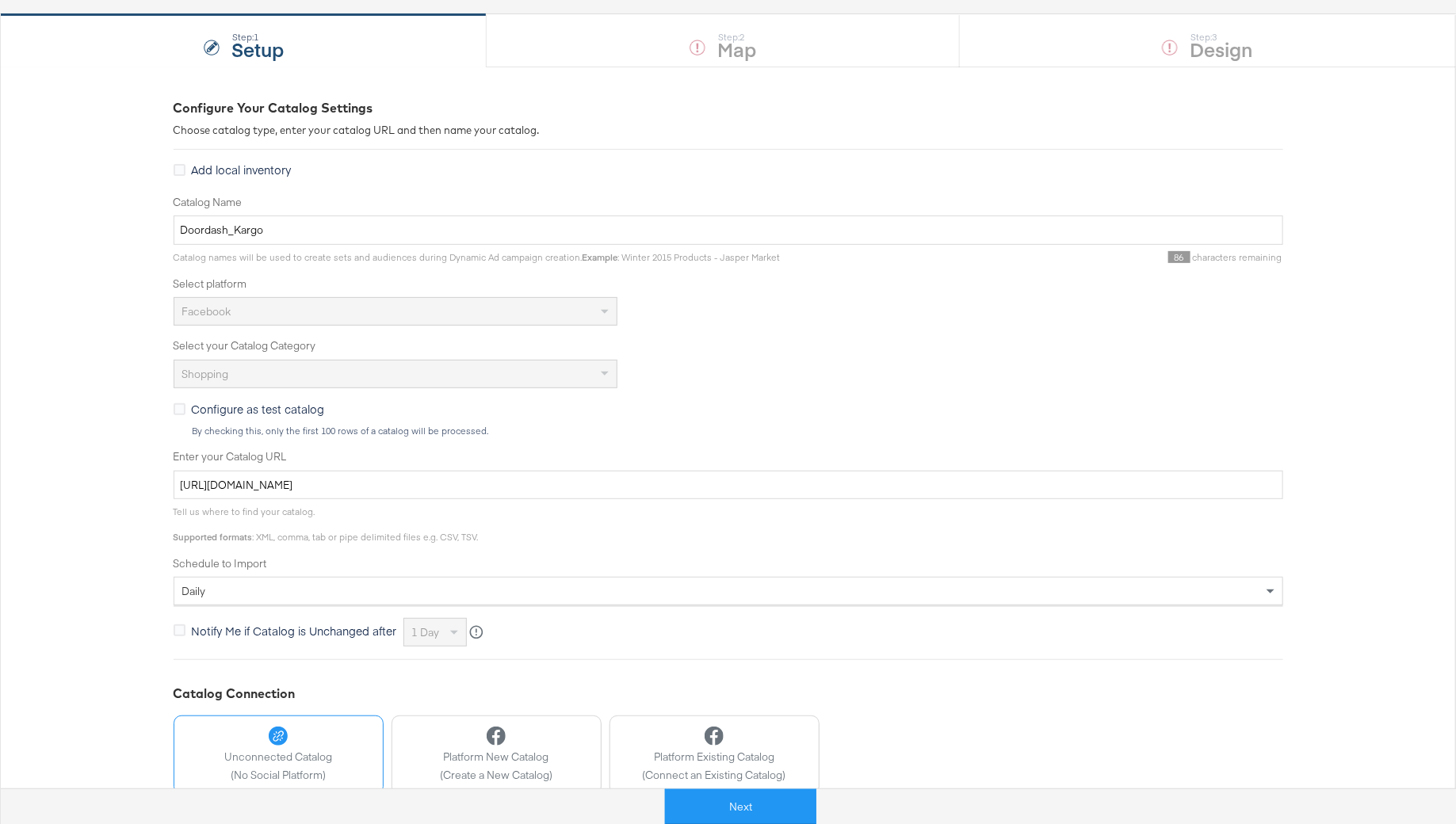
scroll to position [163, 0]
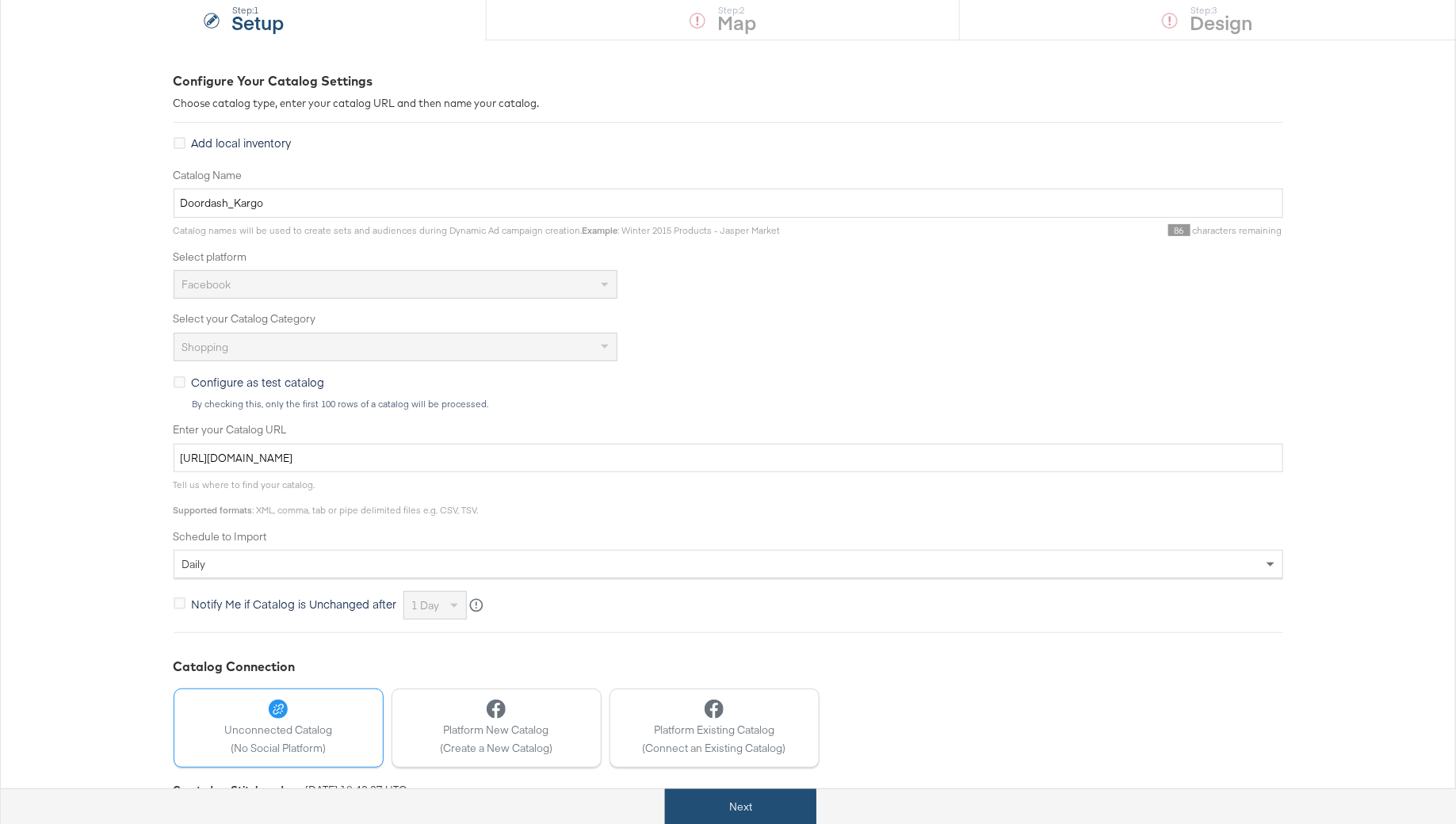
click at [726, 805] on button "Next" at bounding box center [740, 807] width 152 height 35
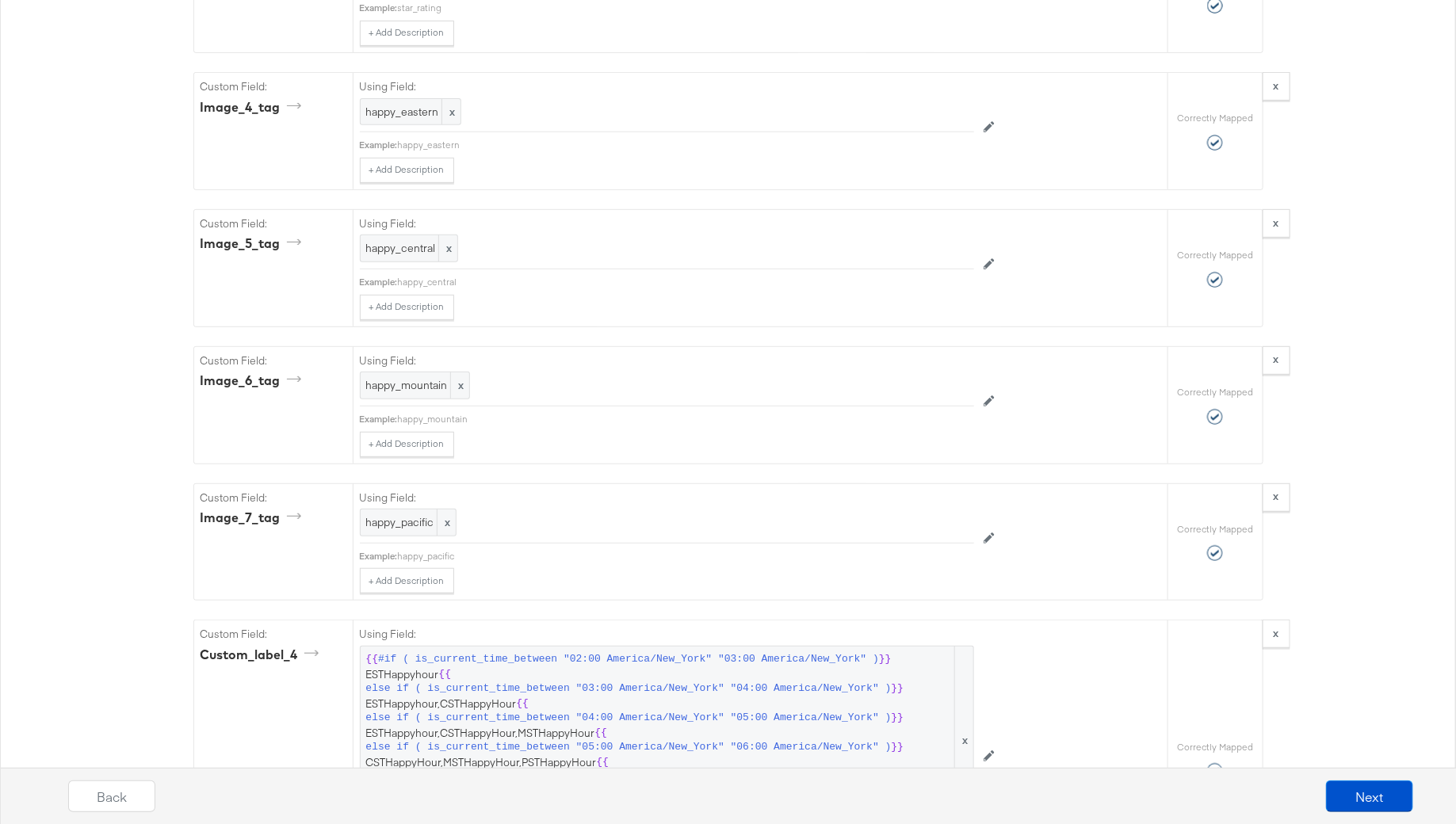
scroll to position [3440, 0]
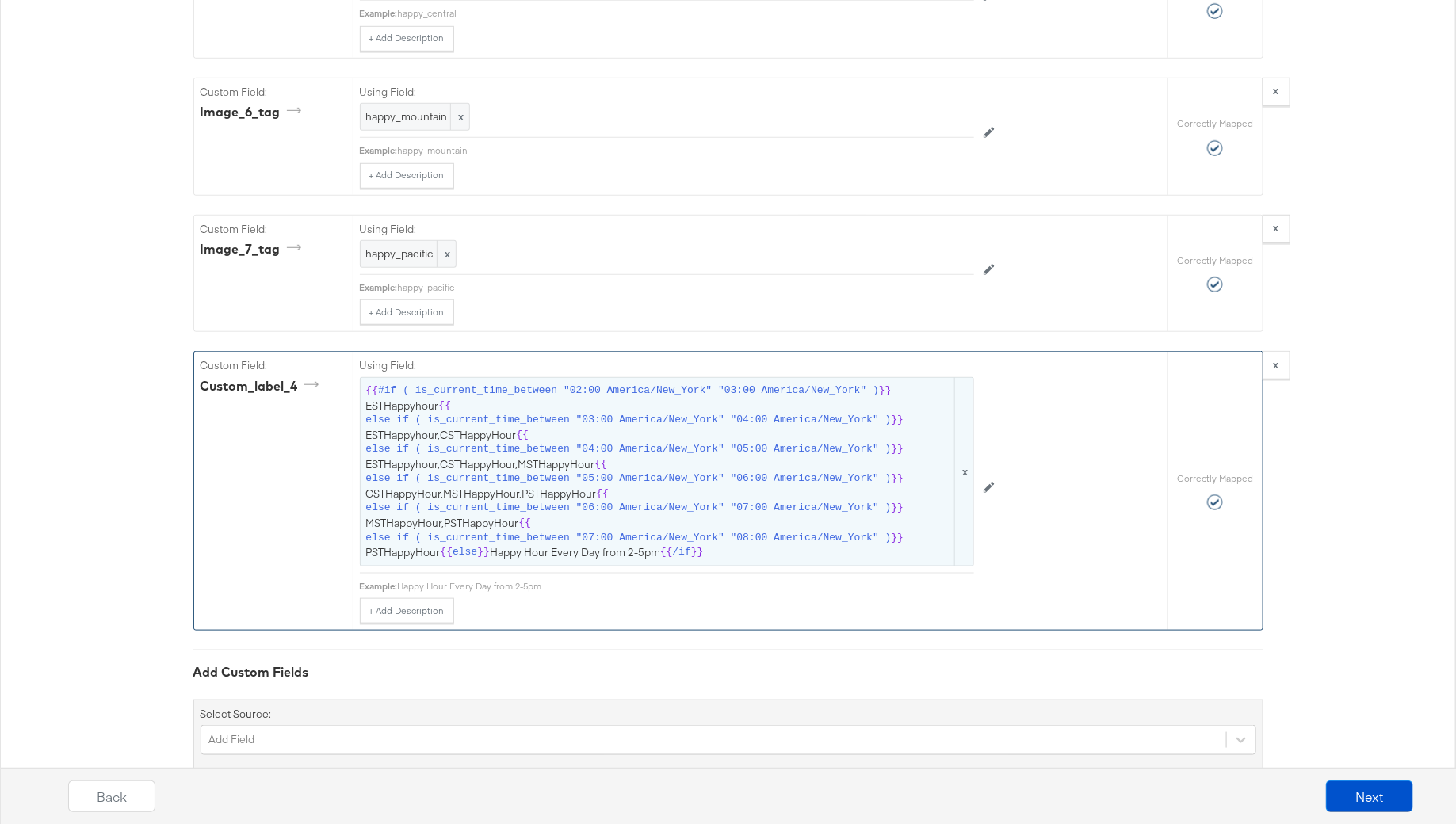
click at [747, 471] on span "else if ( is_current_time_between "05:00 America/New_York" "06:00 America/New_Y…" at bounding box center [628, 478] width 526 height 15
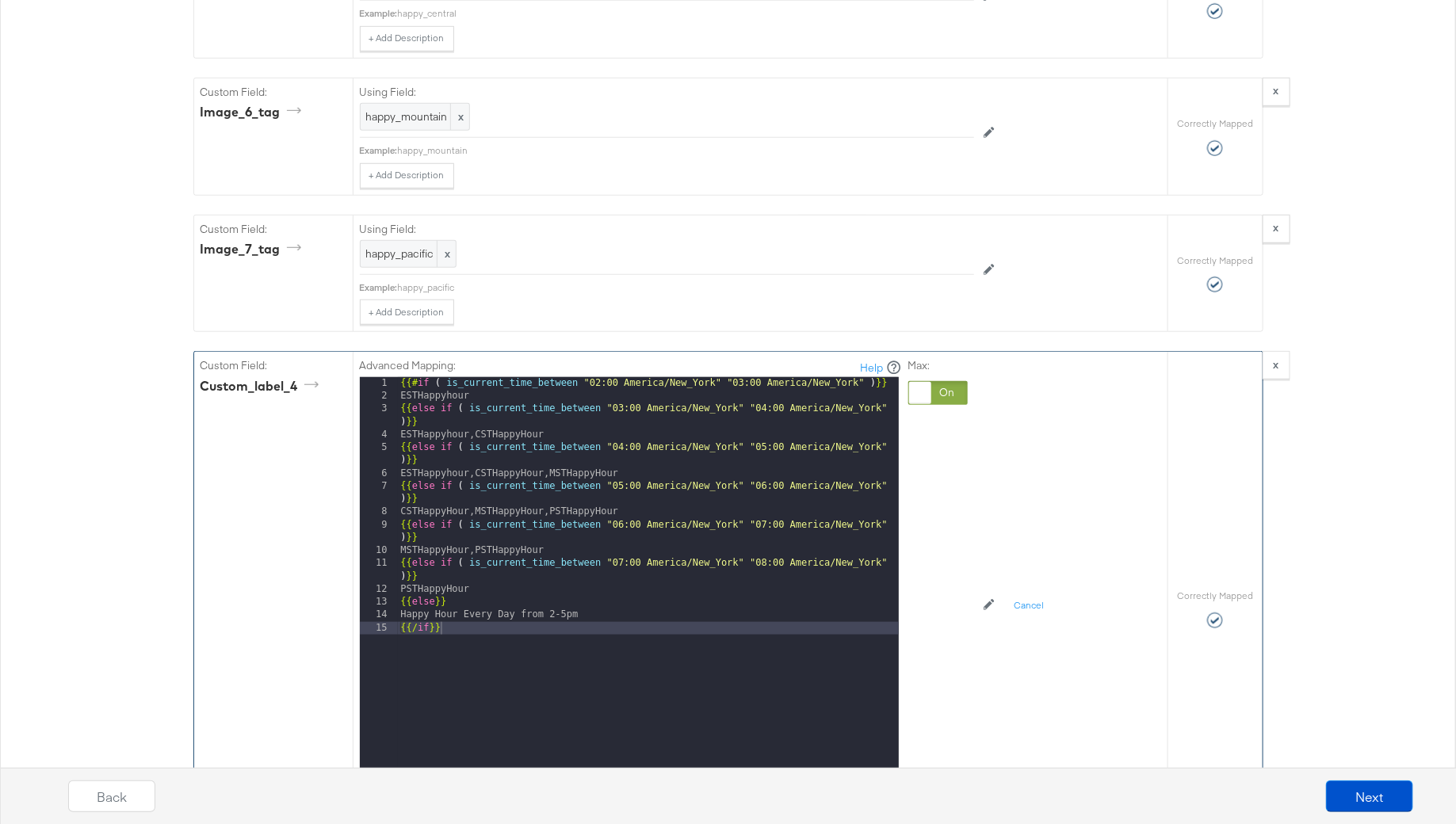
click at [609, 586] on div "{{# if ( is_current_time_between "02:00 America/New_York" "03:00 America/New_Yo…" at bounding box center [648, 588] width 501 height 423
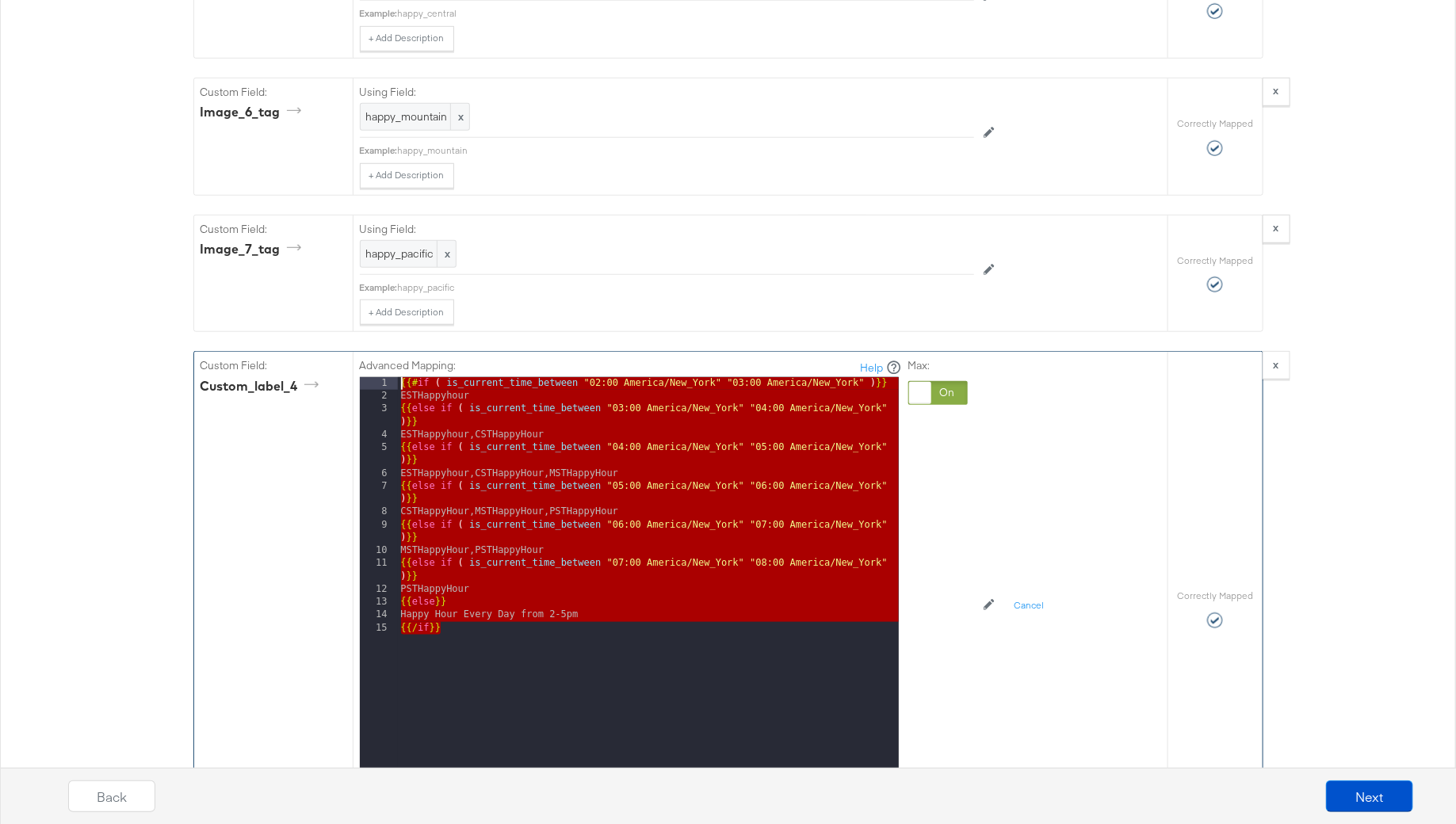
drag, startPoint x: 546, startPoint y: 599, endPoint x: 310, endPoint y: 316, distance: 368.5
click at [308, 352] on div "Custom Field: custom_label_4 Advanced Mapping: Help 1 2 3 4 5 6 7 8 9 10 11 12 …" at bounding box center [681, 609] width 973 height 514
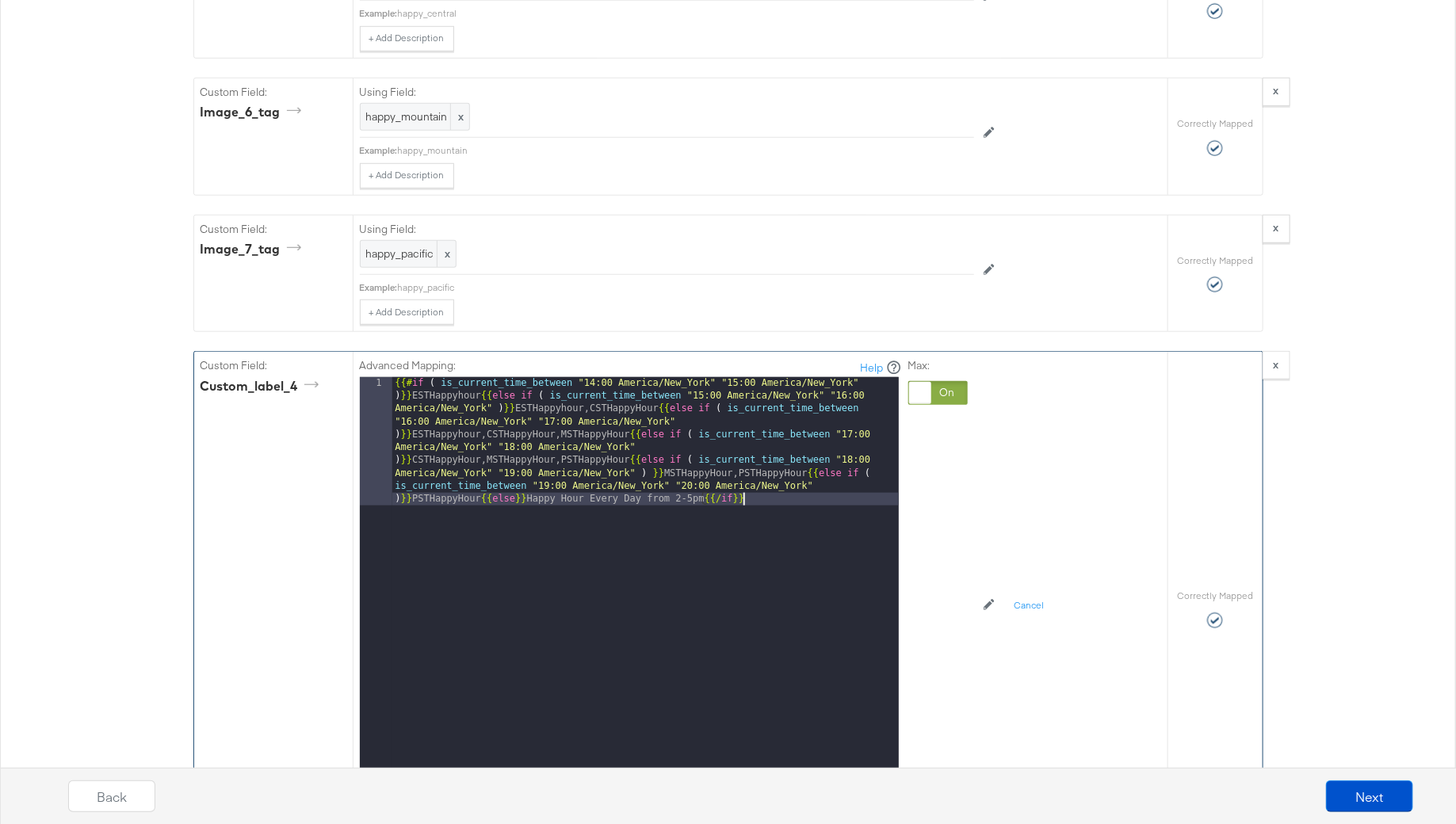
click at [698, 525] on div "{{# if ( is_current_time_between "14:00 America/New_York" "15:00 America/New_Yo…" at bounding box center [646, 704] width 507 height 654
click at [865, 758] on div "Back Next" at bounding box center [740, 789] width 1456 height 68
click at [882, 773] on button "Apply" at bounding box center [877, 788] width 50 height 28
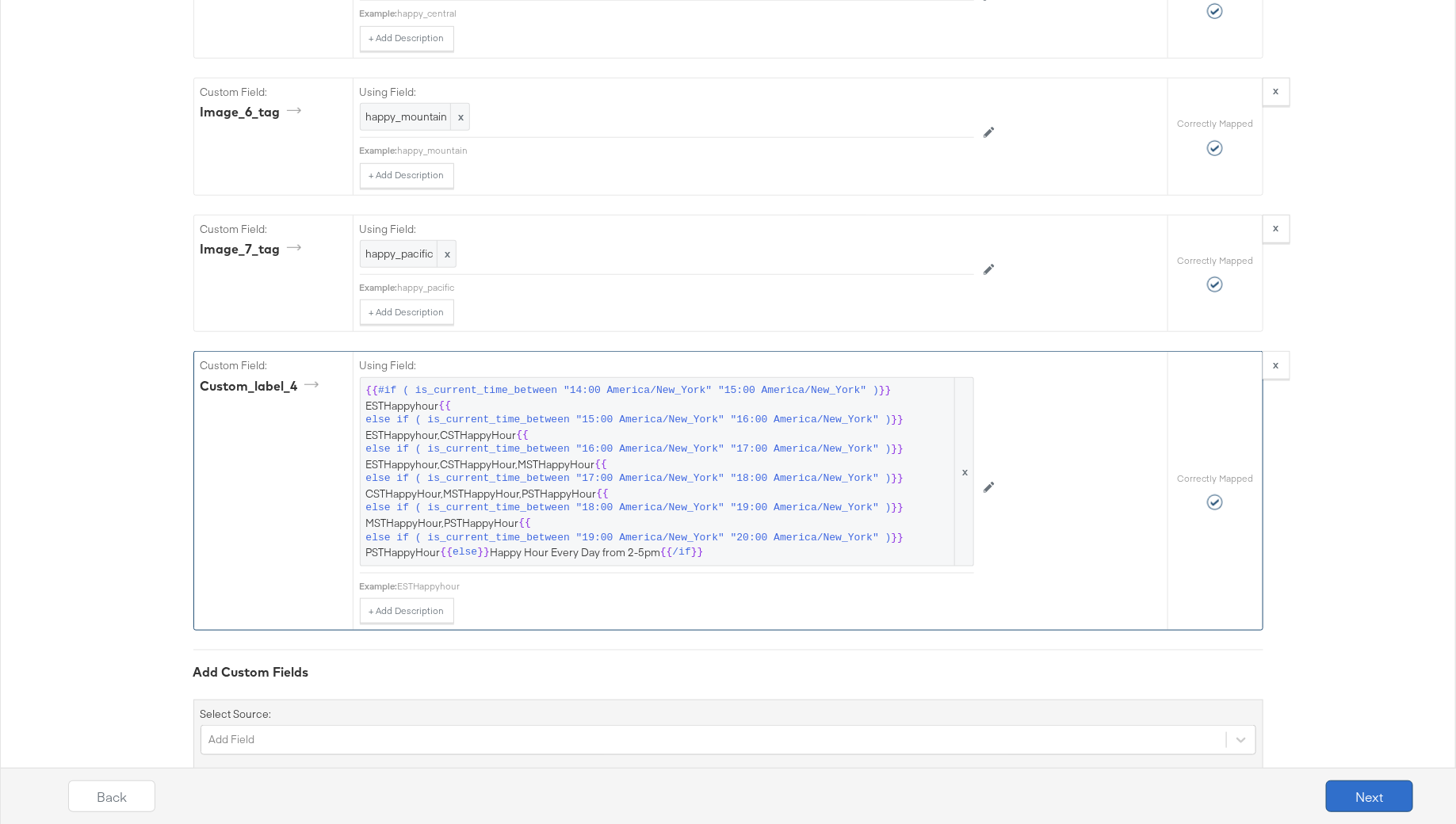
click at [1376, 800] on button "Next" at bounding box center [1370, 797] width 87 height 32
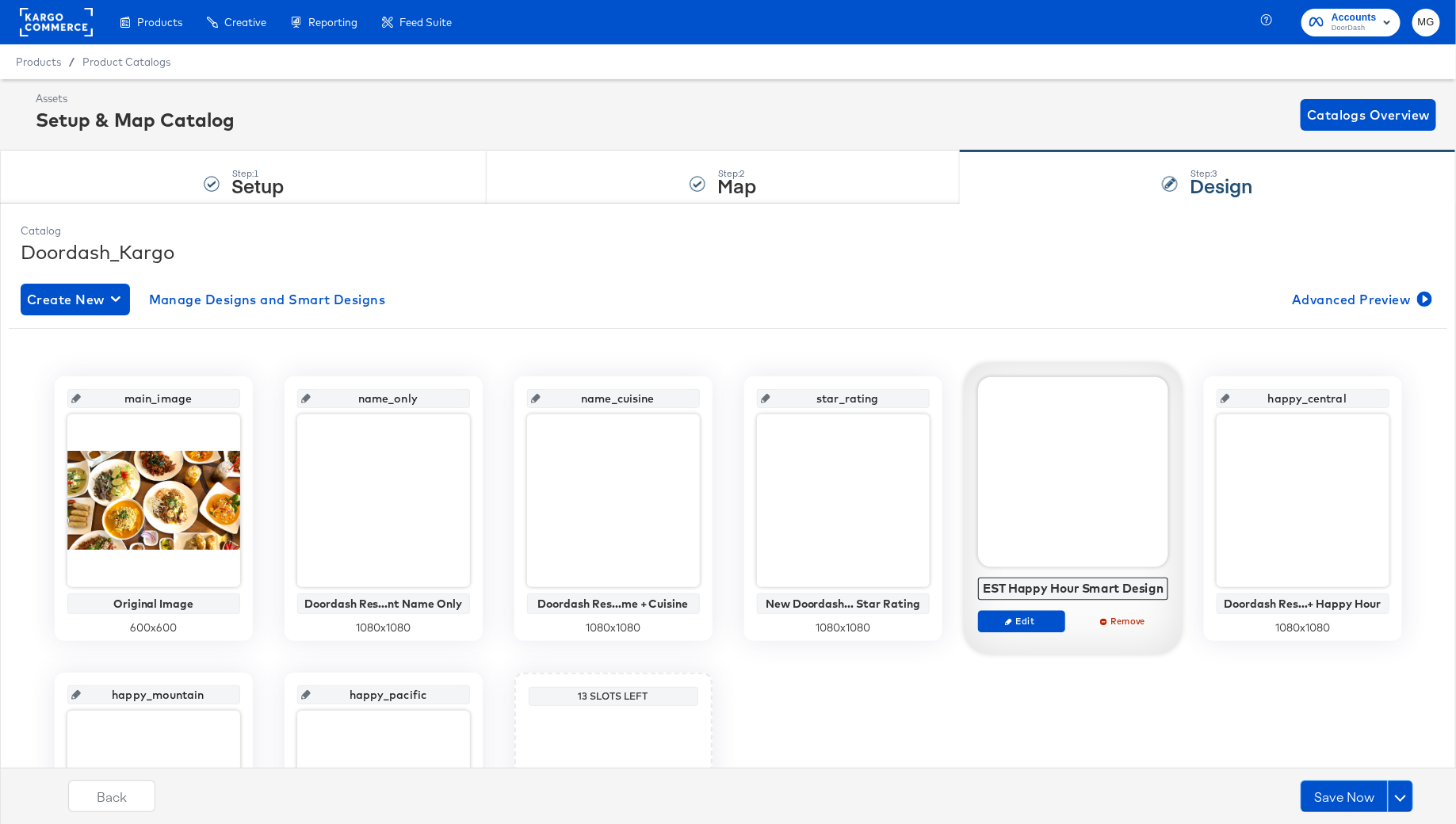
scroll to position [34, 0]
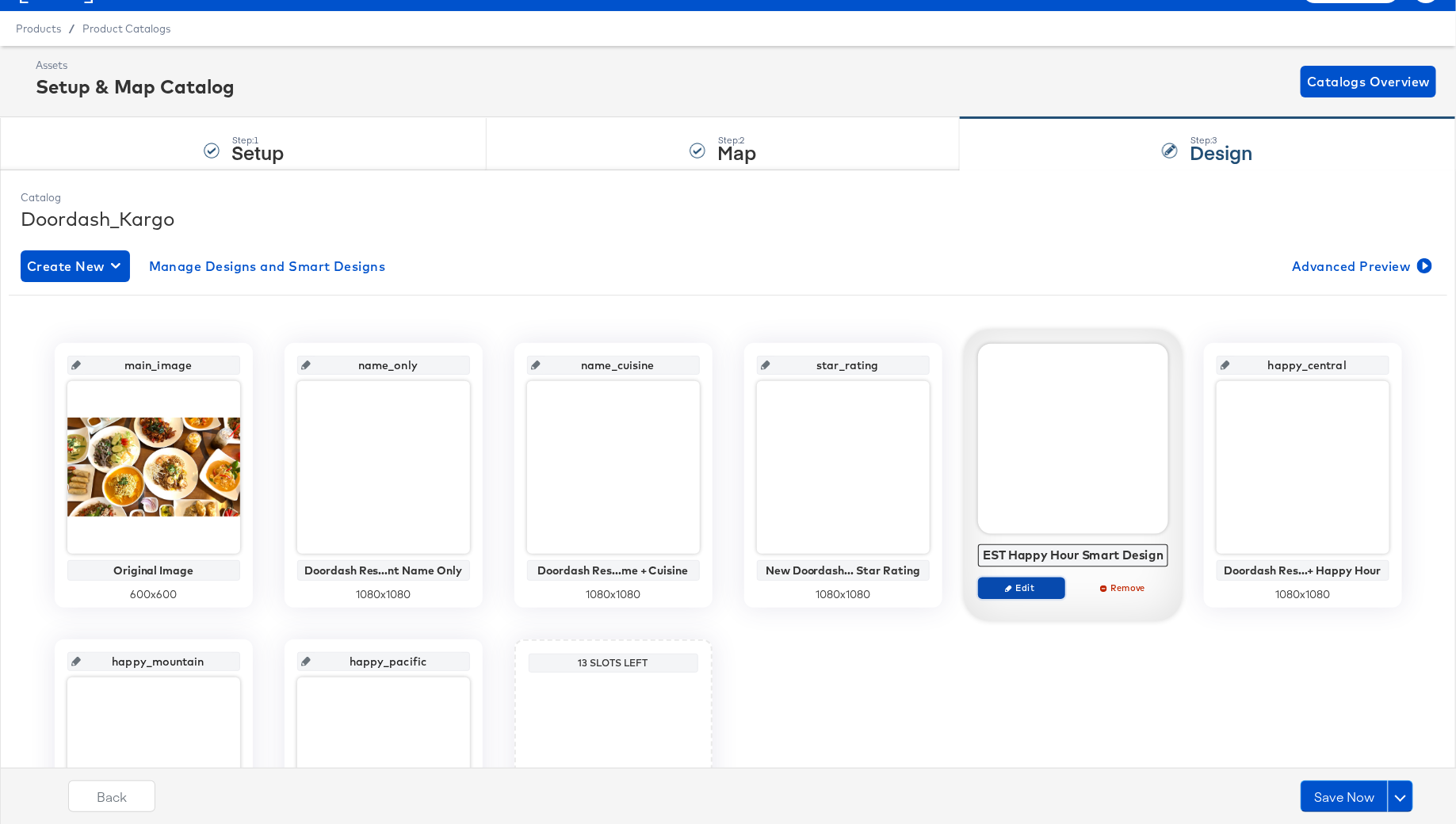
click at [1030, 586] on span "Edit" at bounding box center [1021, 587] width 73 height 12
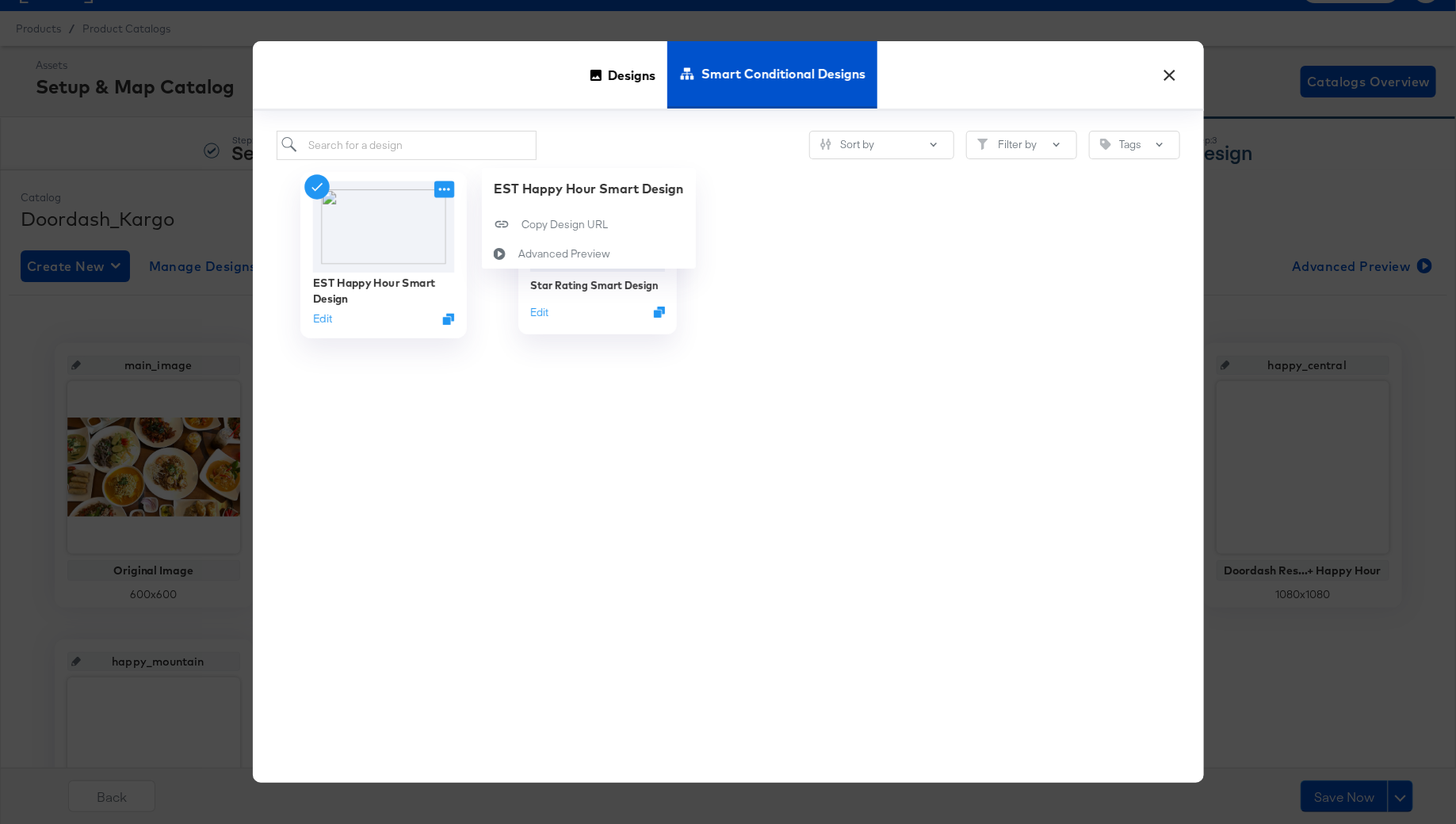
click at [446, 188] on icon at bounding box center [444, 189] width 19 height 17
click at [518, 253] on div "Advanced Preview Advanced Preview" at bounding box center [518, 253] width 0 height 0
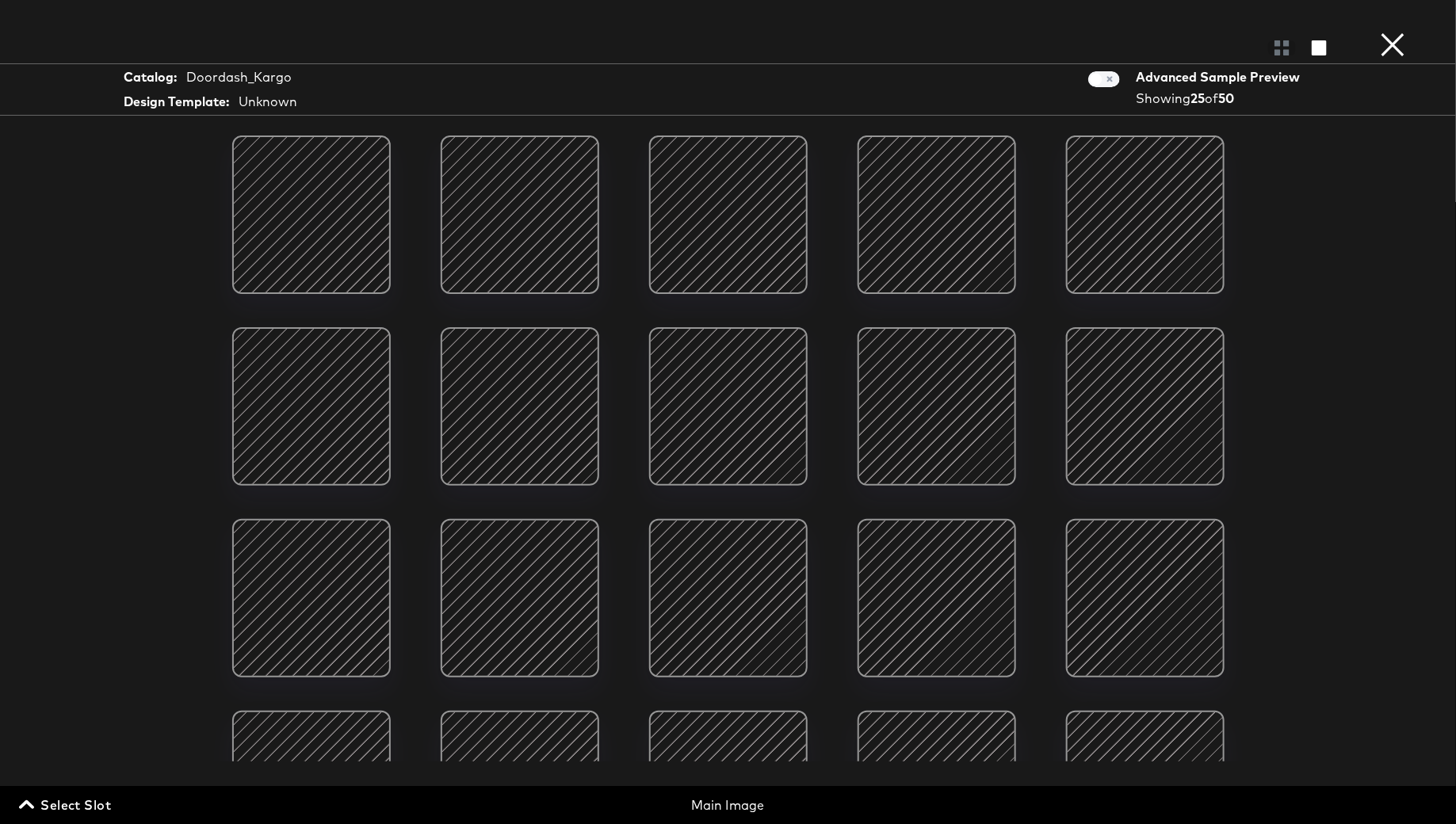
click at [1394, 32] on button "×" at bounding box center [1393, 16] width 32 height 32
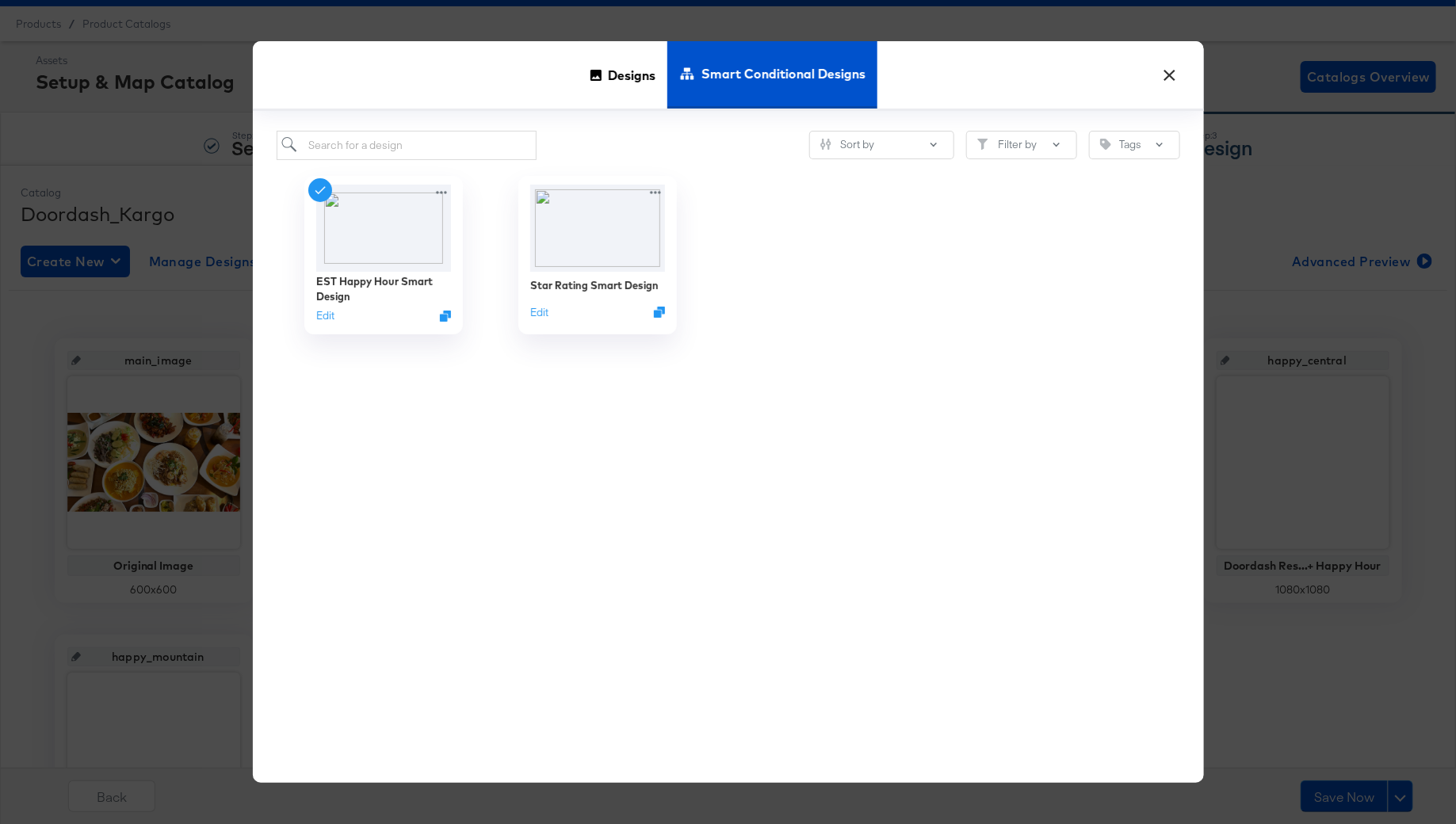
scroll to position [0, 0]
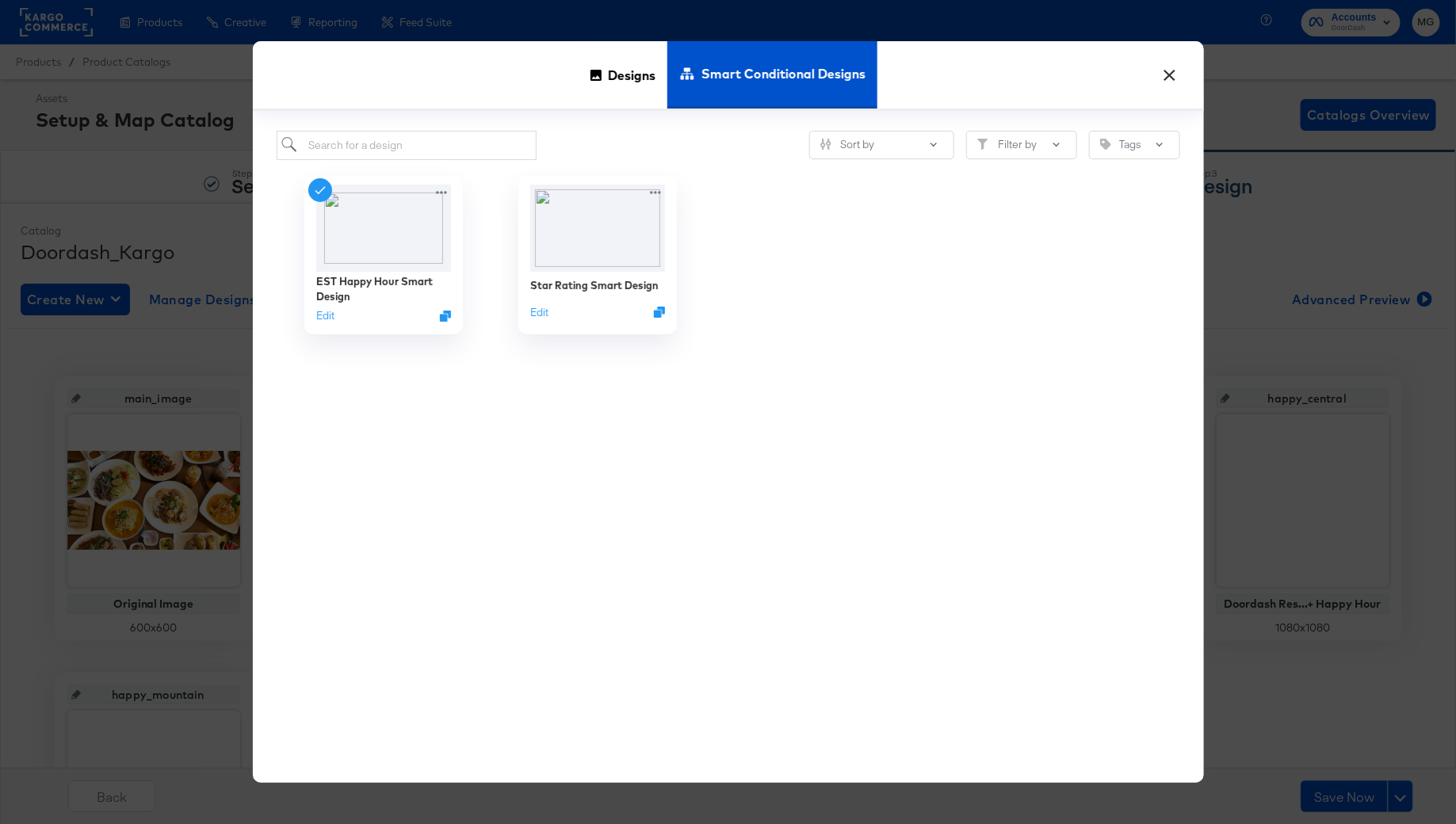
click at [1168, 67] on button "×" at bounding box center [1170, 71] width 28 height 28
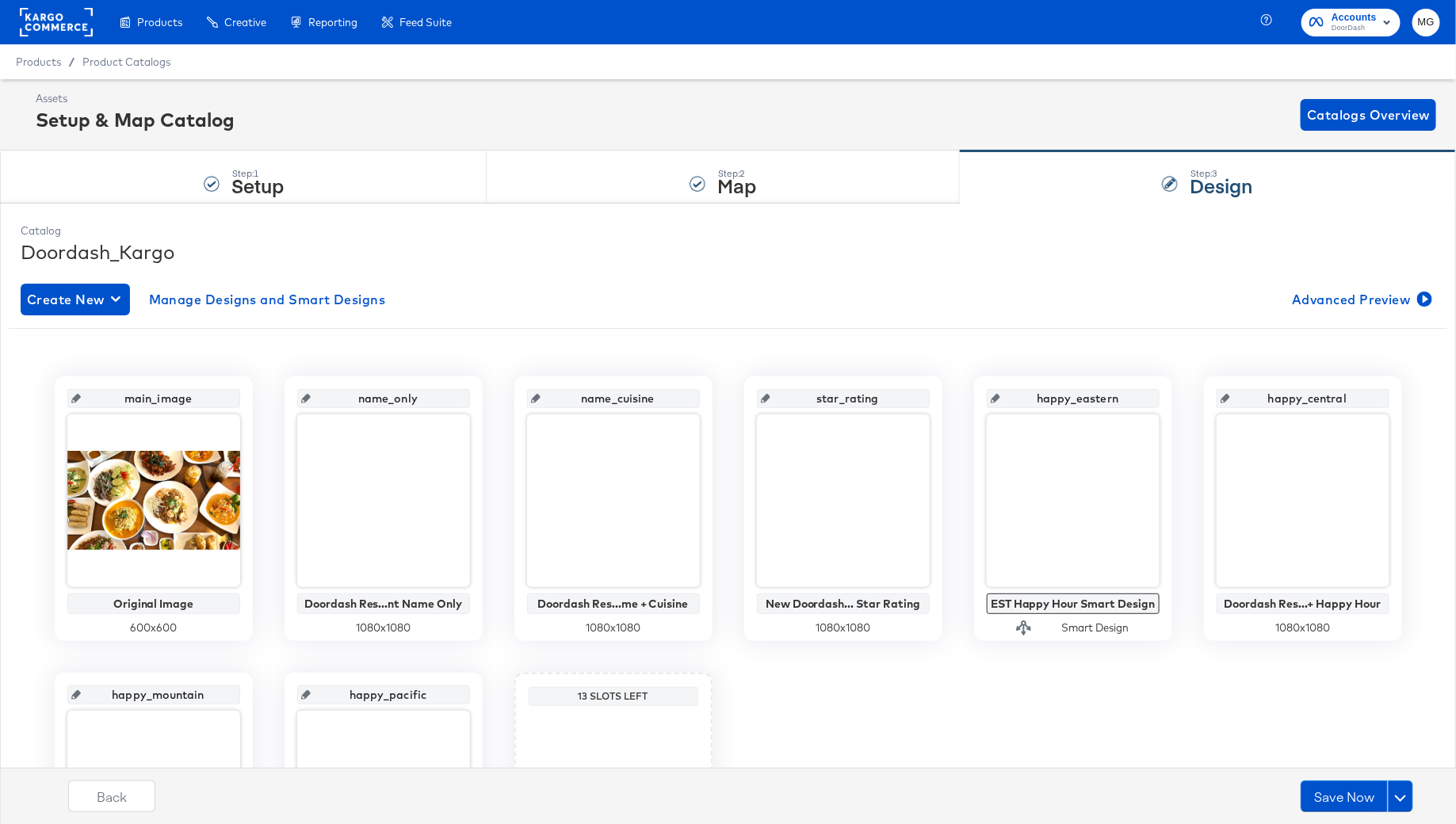
scroll to position [227, 0]
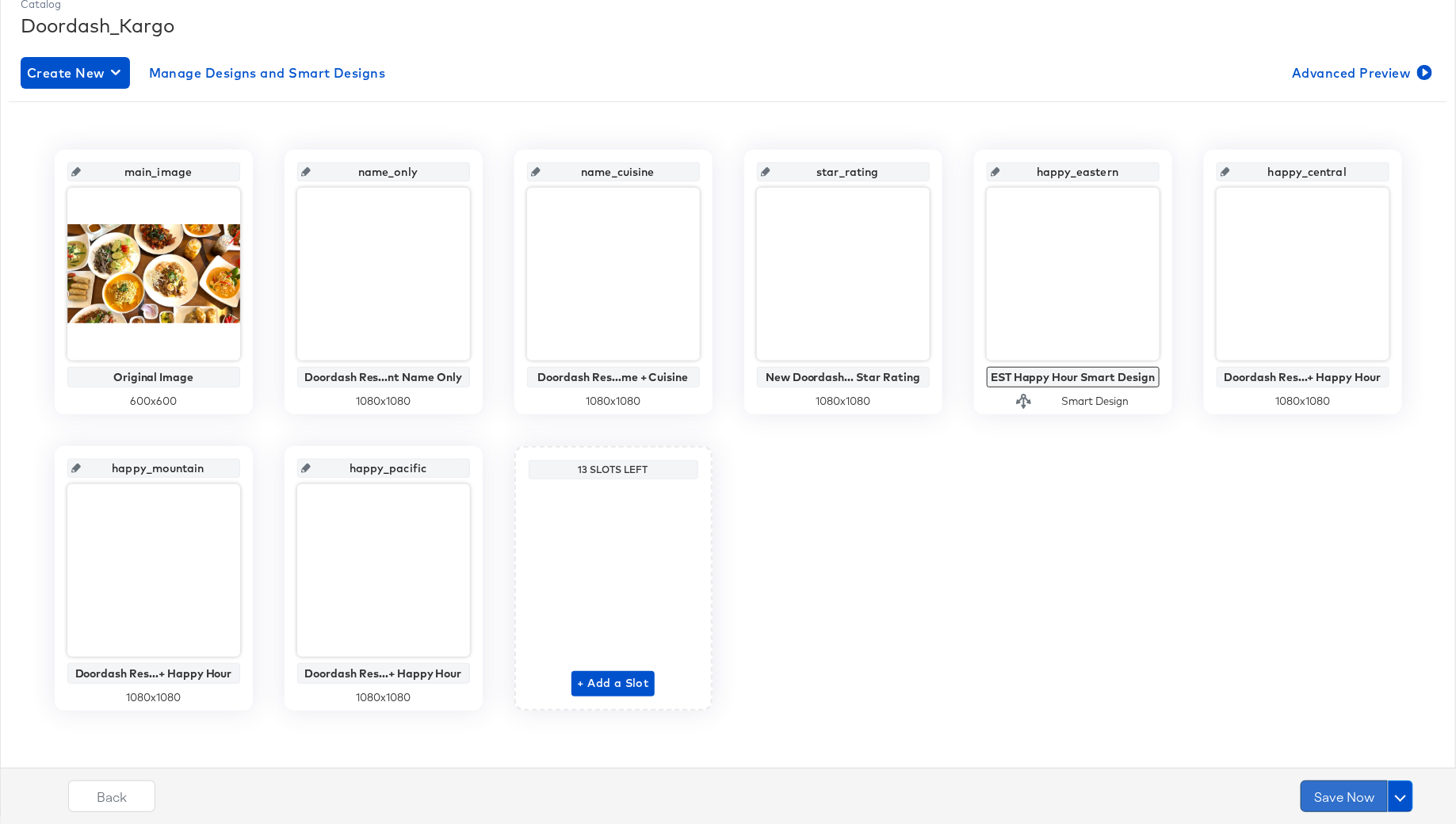
click at [1328, 795] on button "Save Now" at bounding box center [1344, 797] width 87 height 32
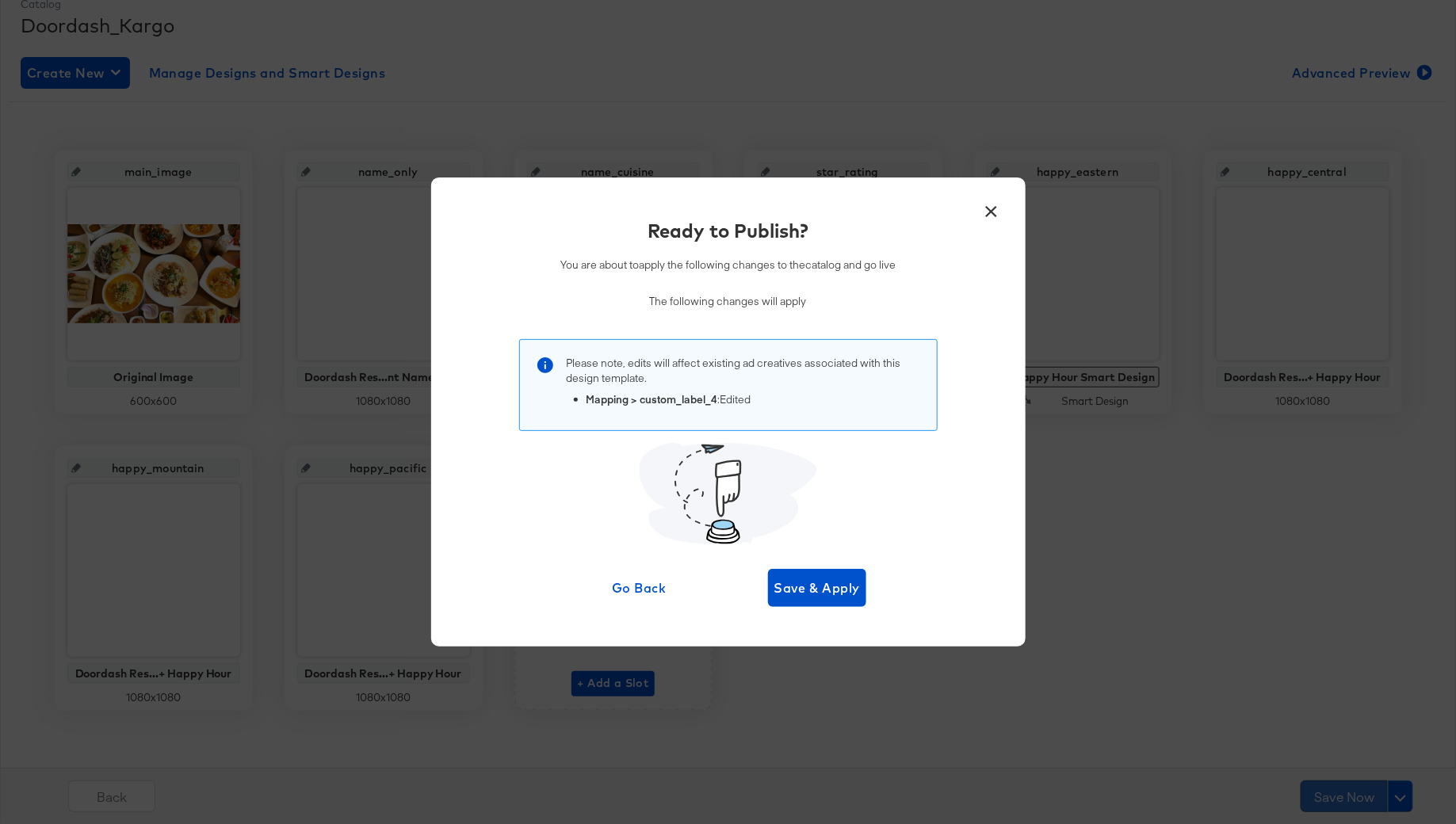
scroll to position [0, 0]
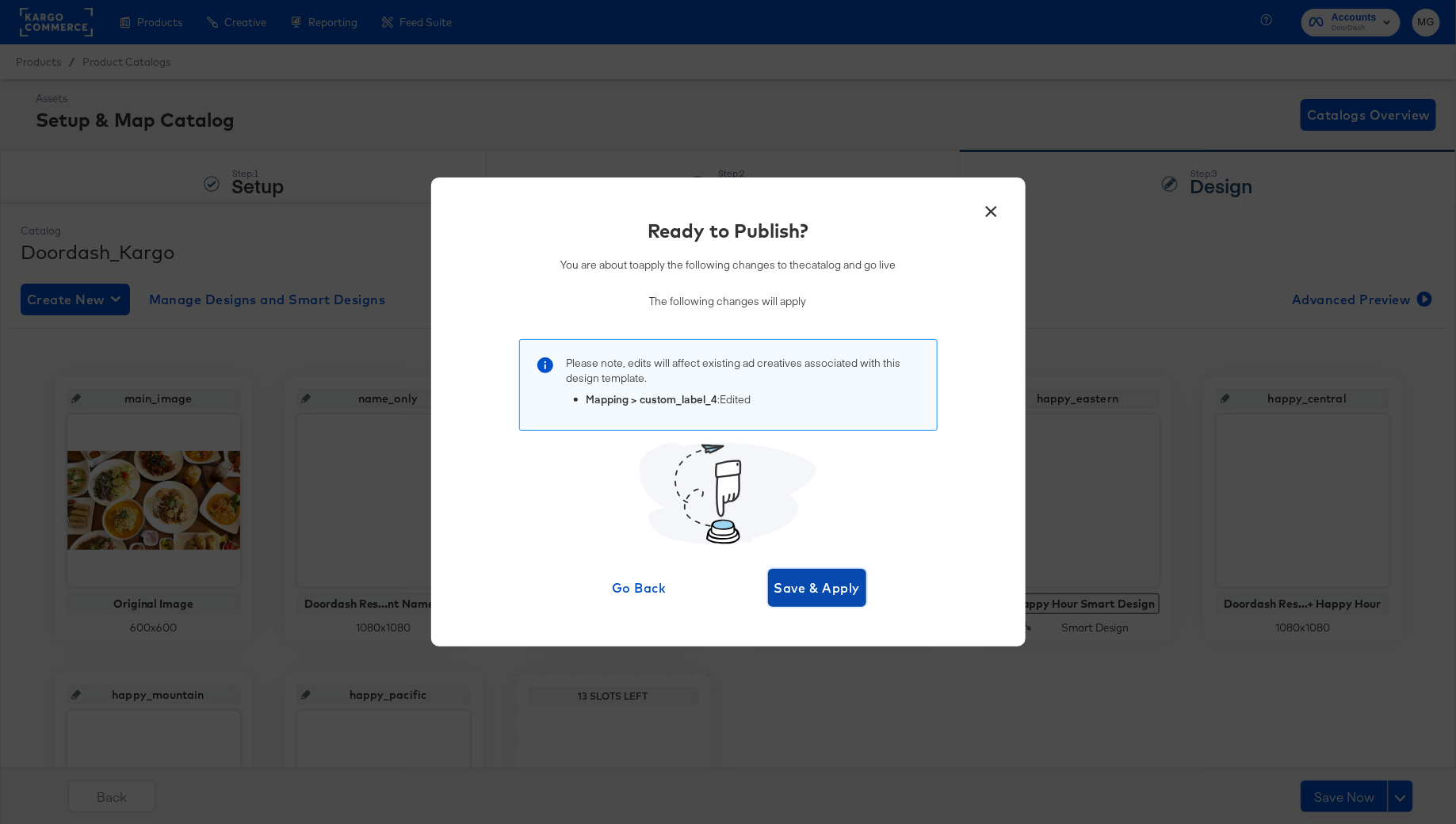
click at [838, 585] on span "Save & Apply" at bounding box center [818, 587] width 87 height 22
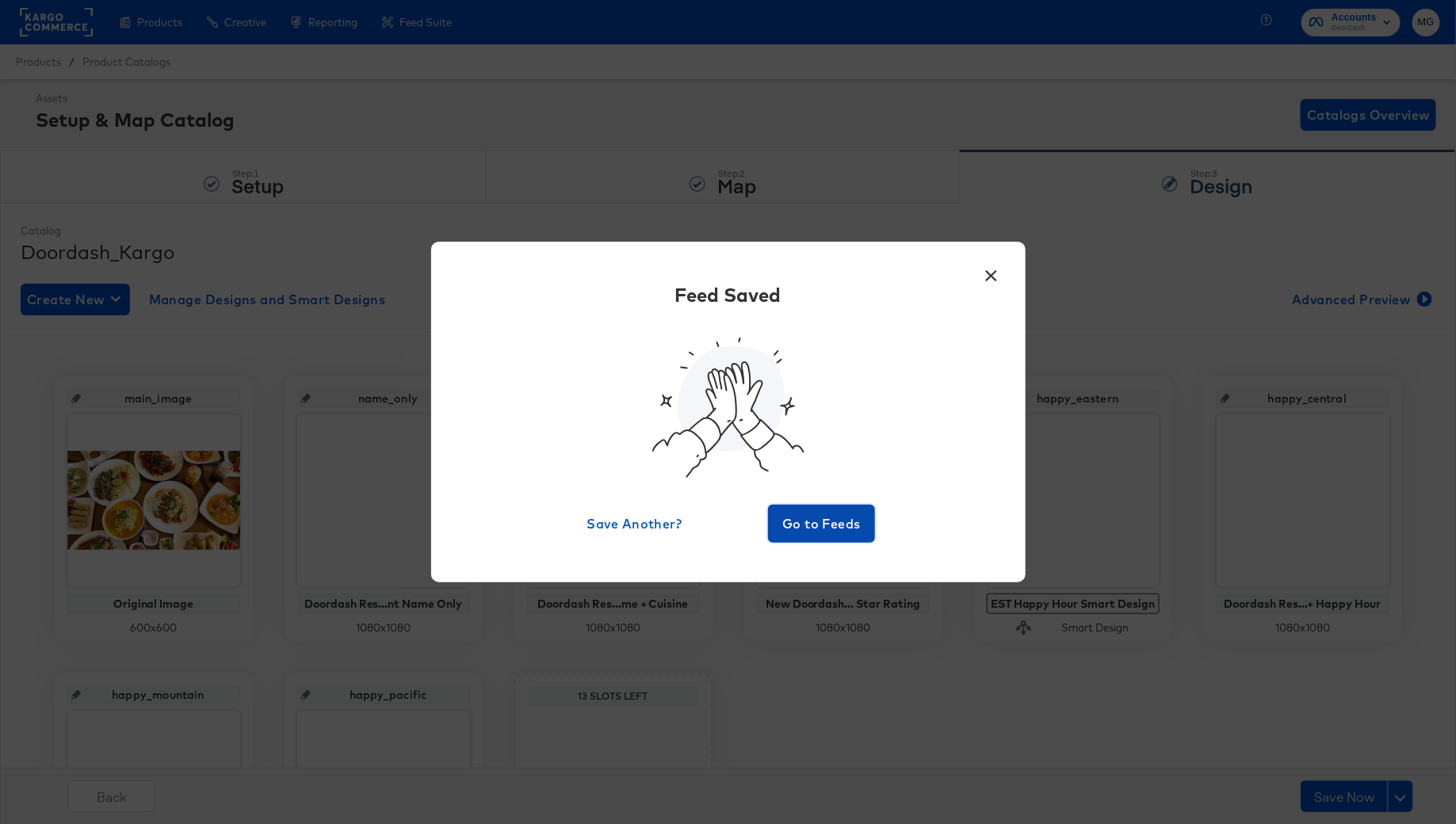
click at [788, 530] on span "Go to Feeds" at bounding box center [821, 524] width 95 height 22
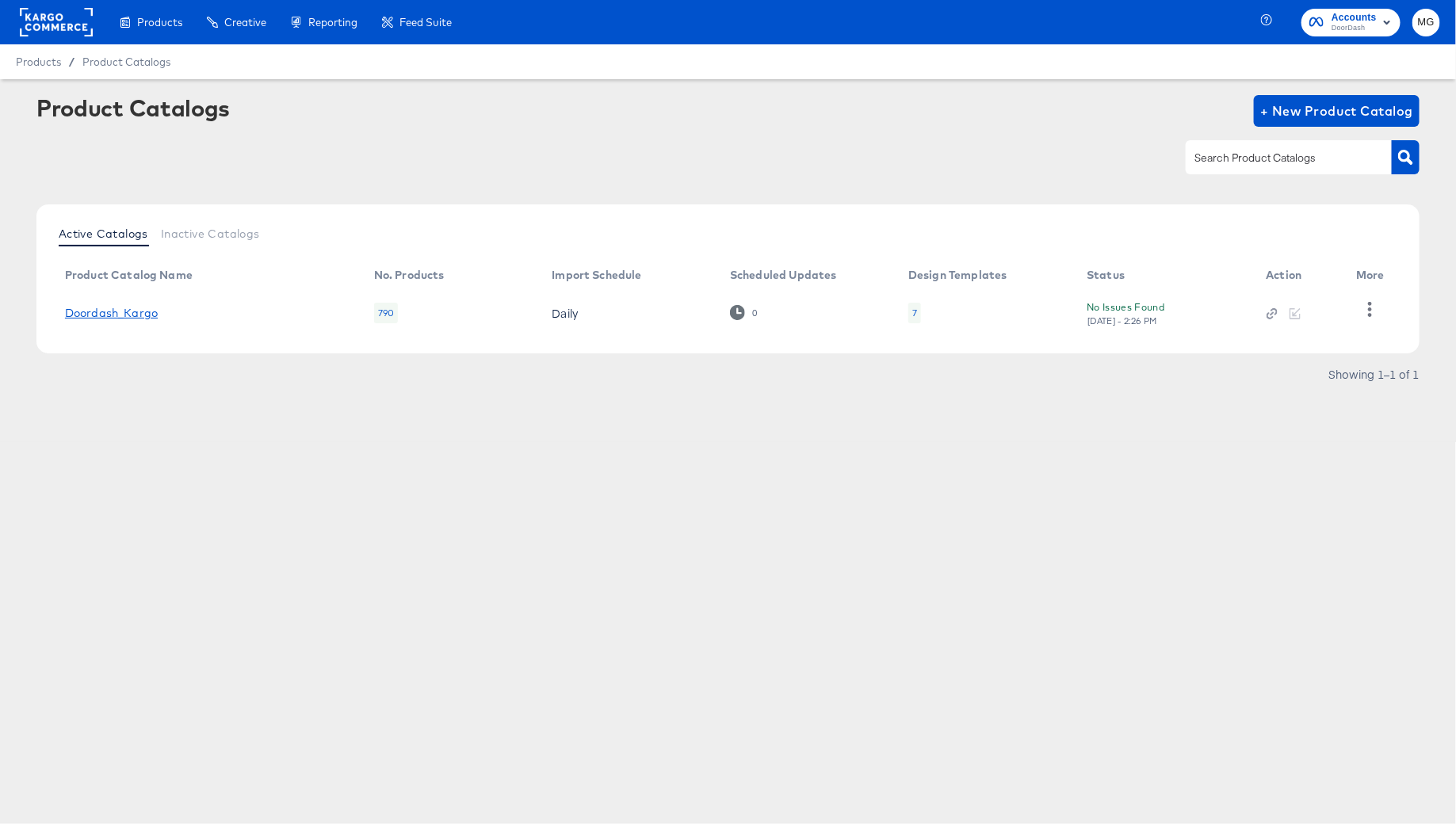
click at [146, 314] on link "Doordash_Kargo" at bounding box center [111, 313] width 93 height 12
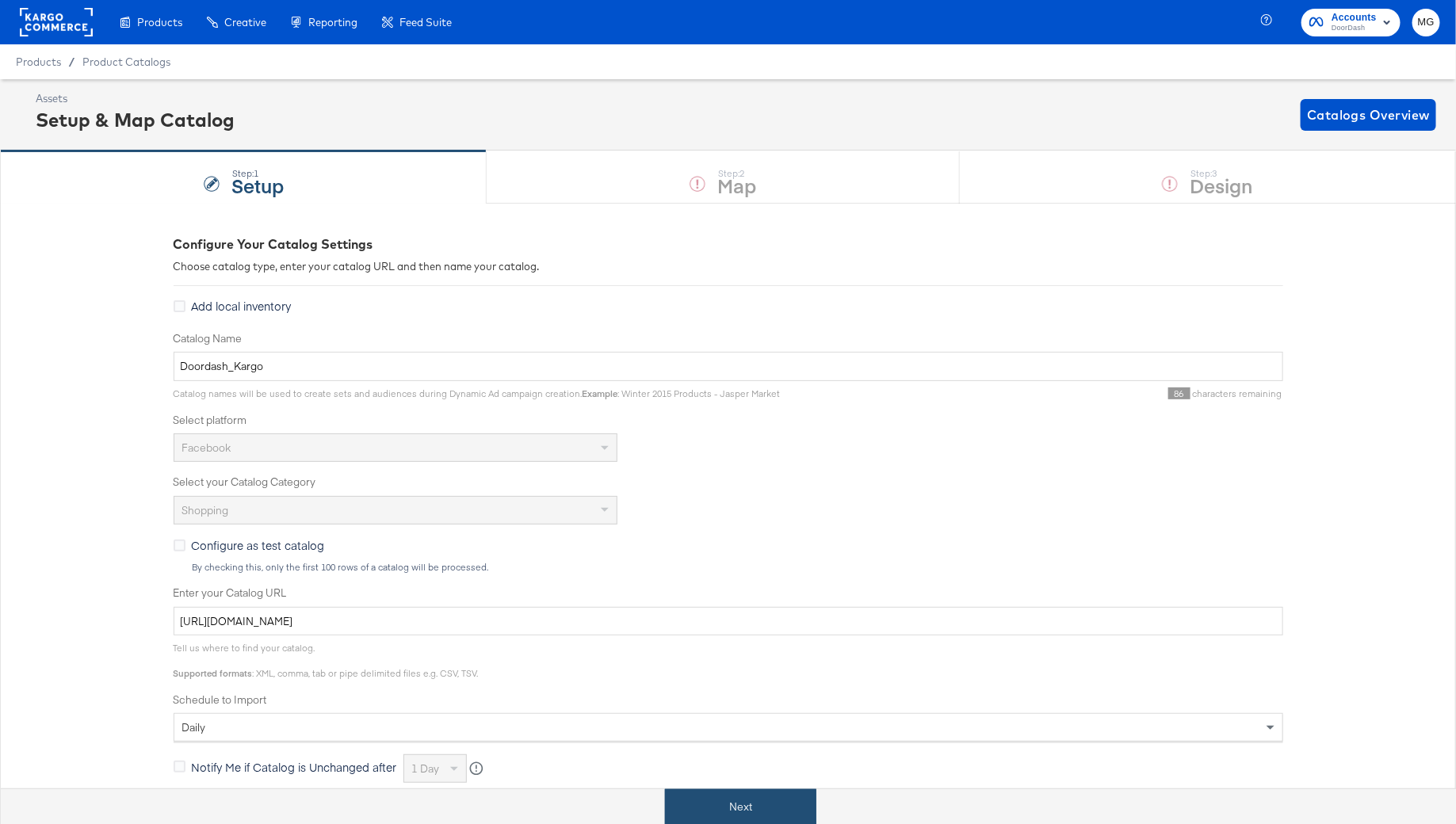
click at [754, 805] on button "Next" at bounding box center [740, 807] width 152 height 35
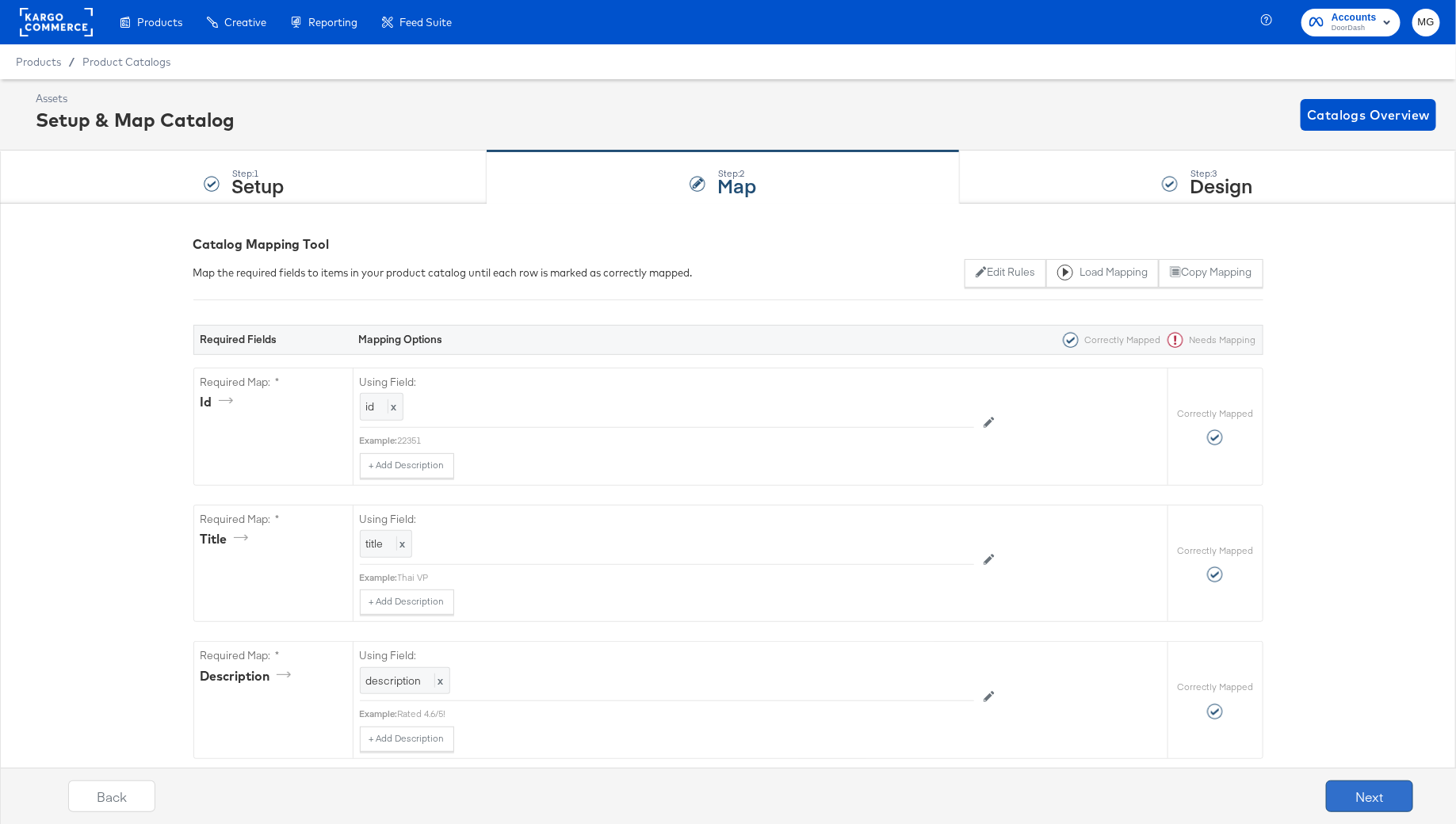
click at [1384, 803] on button "Next" at bounding box center [1370, 797] width 87 height 32
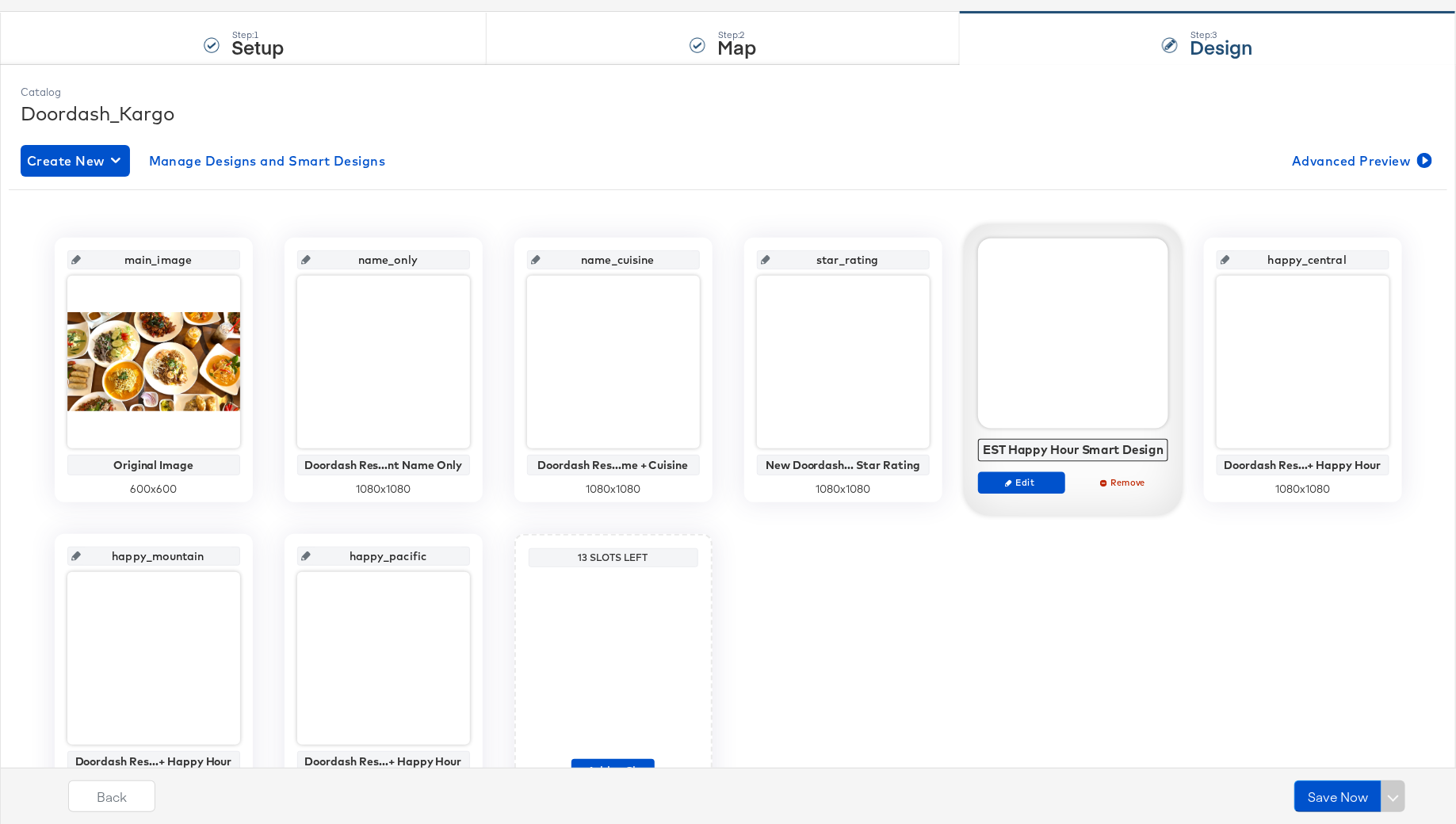
scroll to position [175, 0]
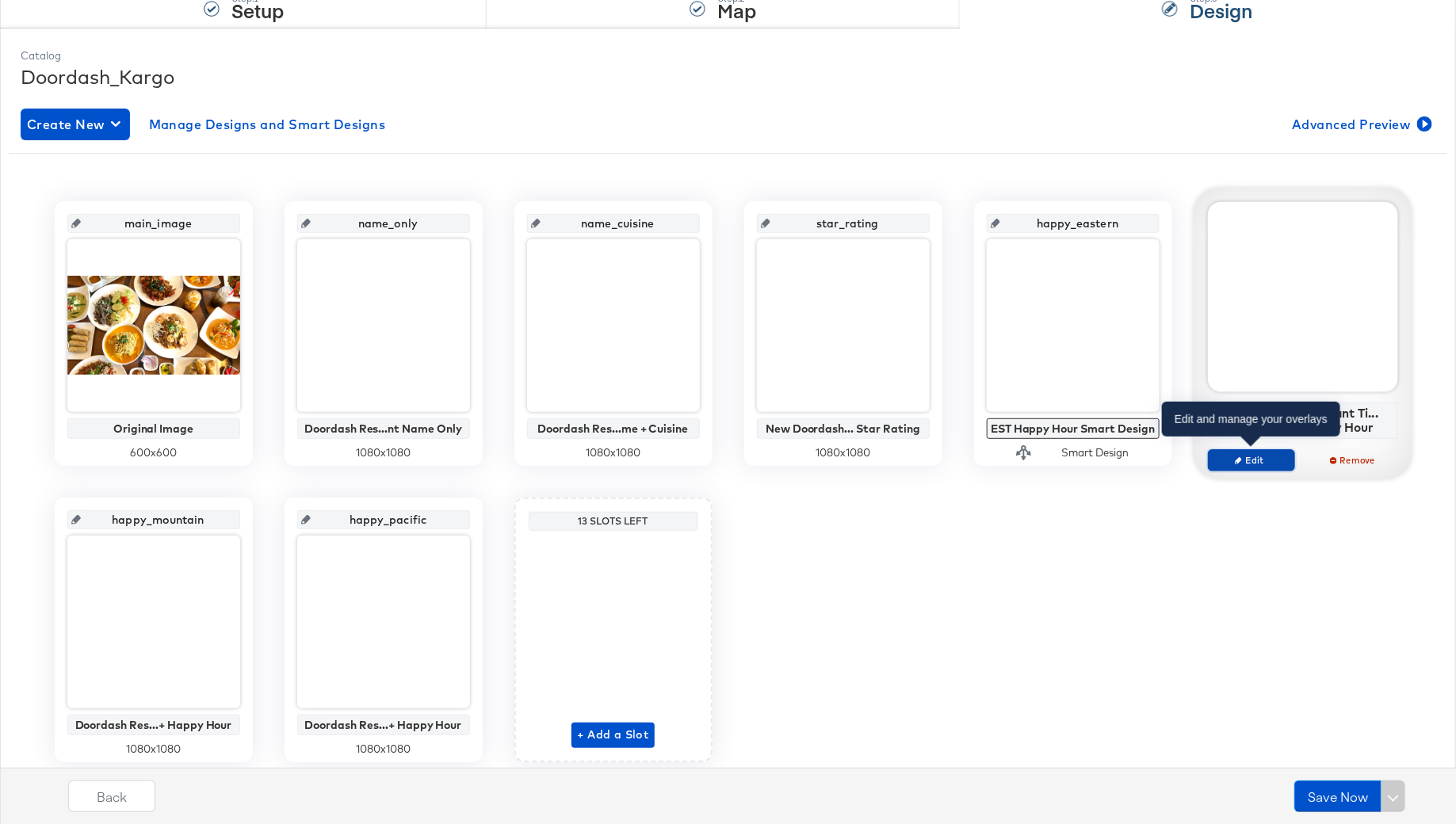
click at [1268, 455] on span "Edit" at bounding box center [1250, 460] width 73 height 12
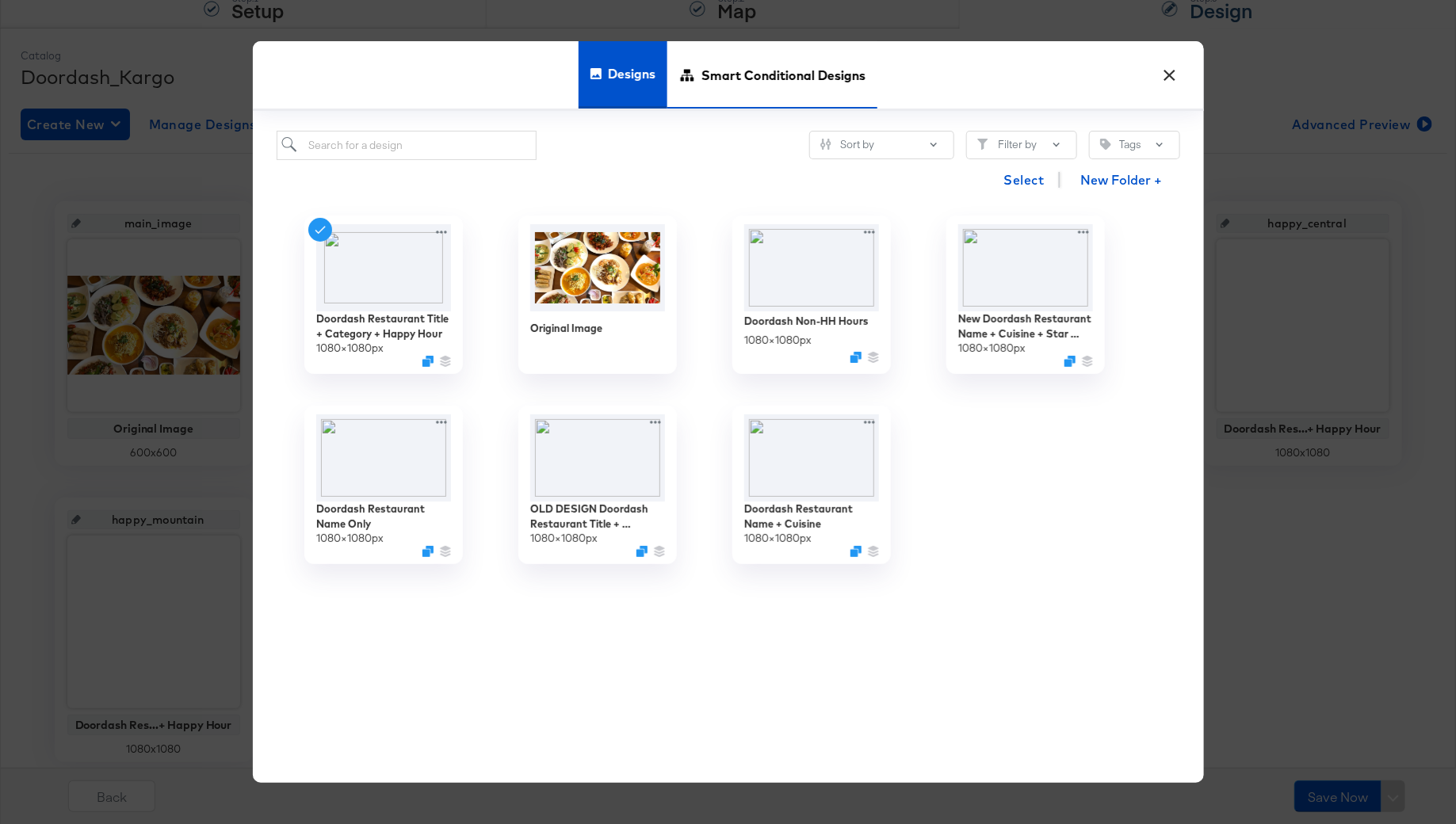
click at [745, 81] on span "Smart Conditional Designs" at bounding box center [783, 75] width 164 height 70
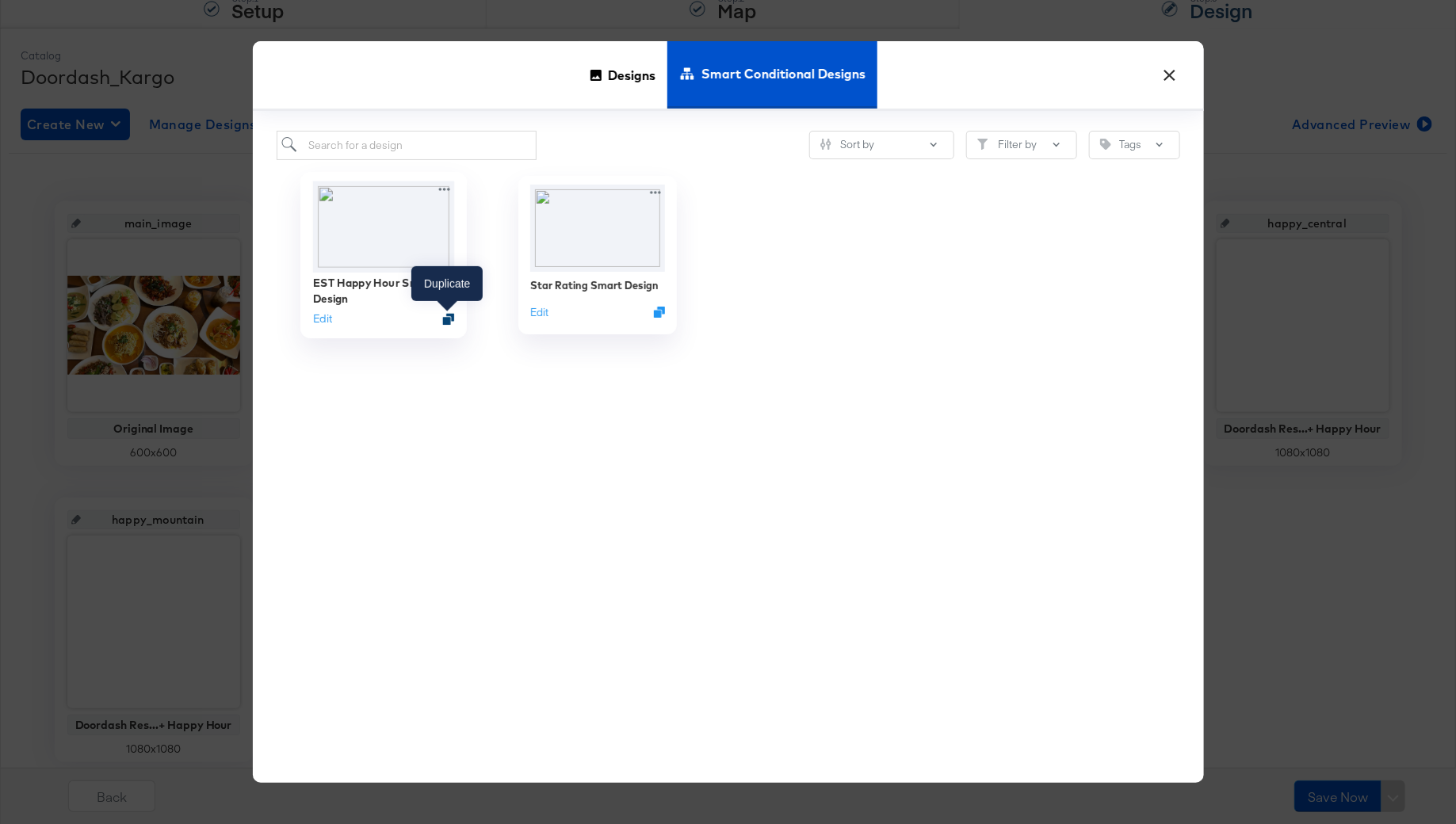
click at [446, 314] on icon "Duplicate" at bounding box center [448, 318] width 12 height 12
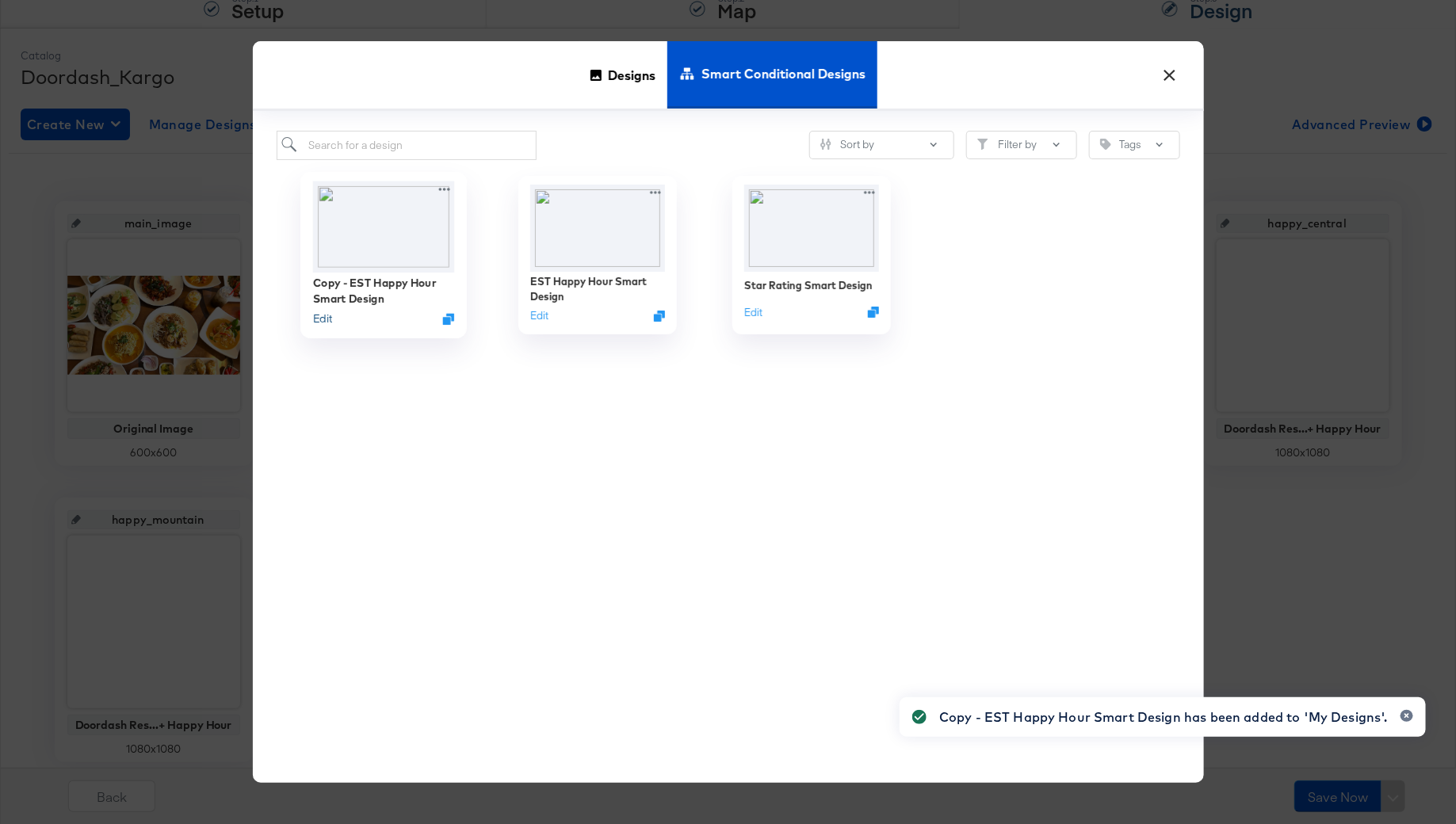
click at [322, 319] on button "Edit" at bounding box center [321, 318] width 19 height 15
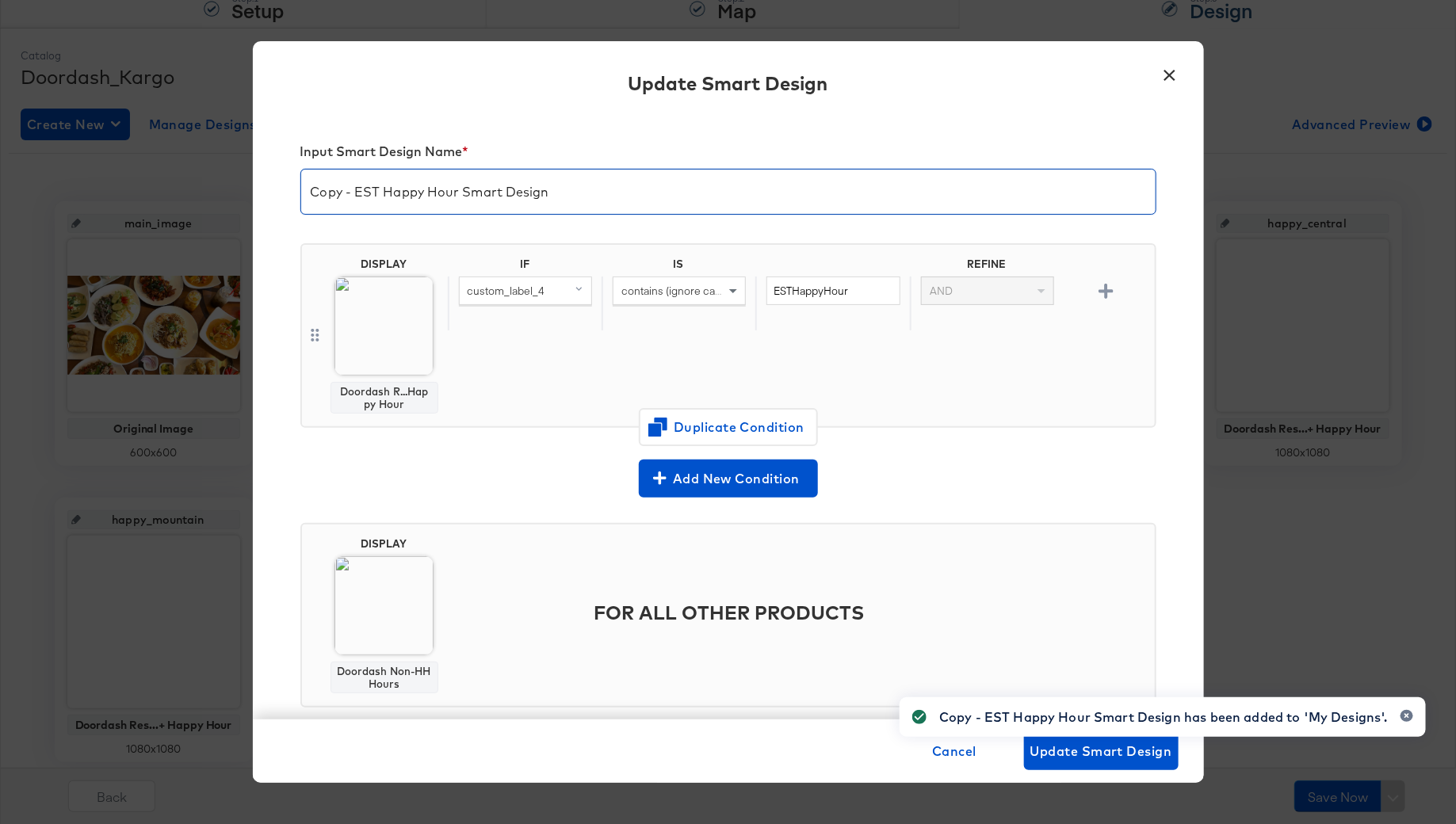
drag, startPoint x: 362, startPoint y: 193, endPoint x: 276, endPoint y: 193, distance: 86.0
click at [276, 193] on div "Input Smart Design Name * Copy - EST Happy Hour Smart Design DISPLAY Doordash R…" at bounding box center [728, 417] width 951 height 605
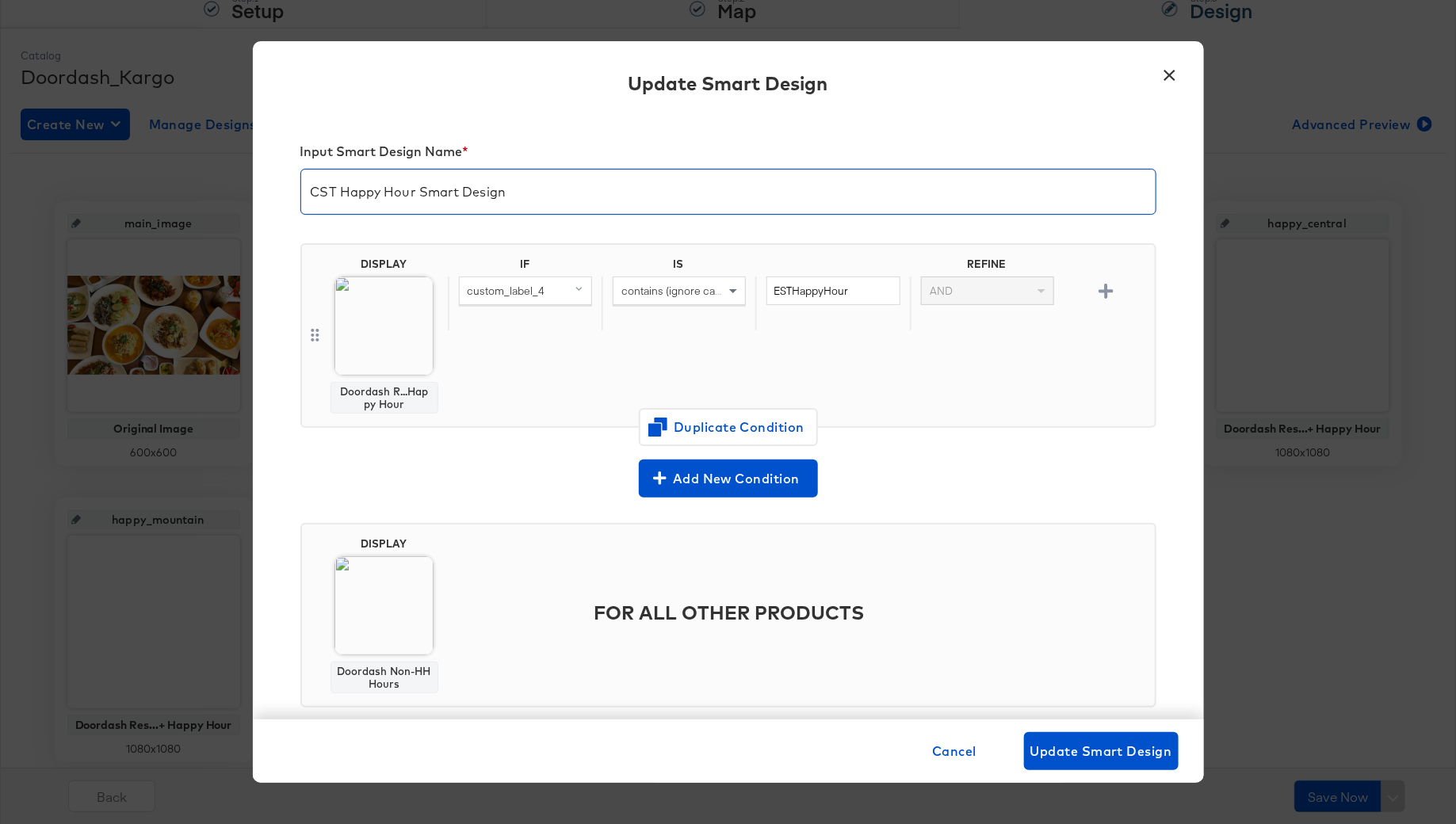
type input "CST Happy Hour Smart Design"
click at [780, 287] on input "ESTHappyHour" at bounding box center [833, 291] width 133 height 29
type input "CSTHappyHour"
click at [958, 590] on div "FOR ALL OTHER PRODUCTS" at bounding box center [798, 612] width 701 height 74
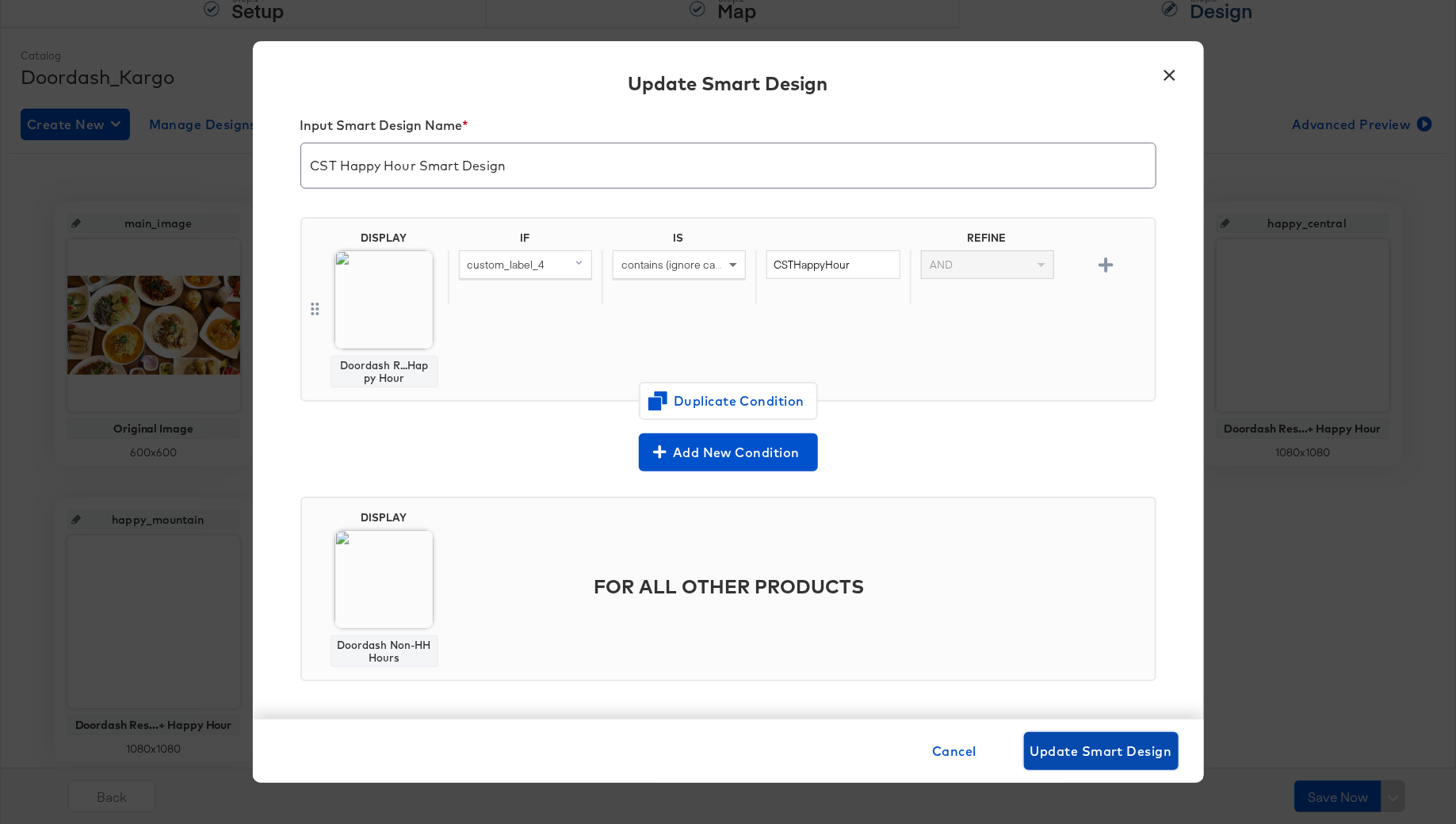
click at [1110, 749] on span "Update Smart Design" at bounding box center [1102, 750] width 142 height 22
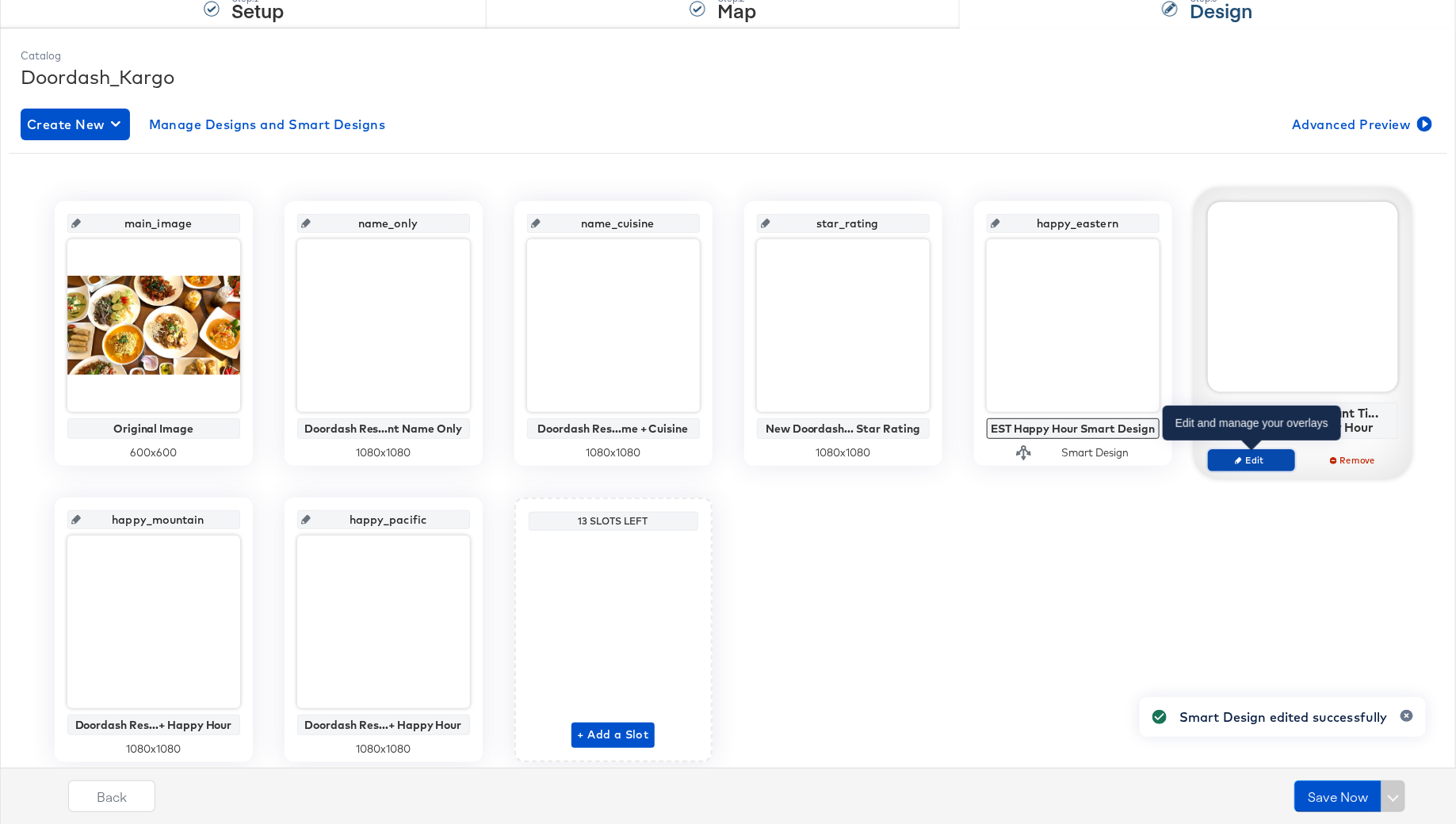
click at [1242, 461] on span "Edit" at bounding box center [1250, 460] width 73 height 12
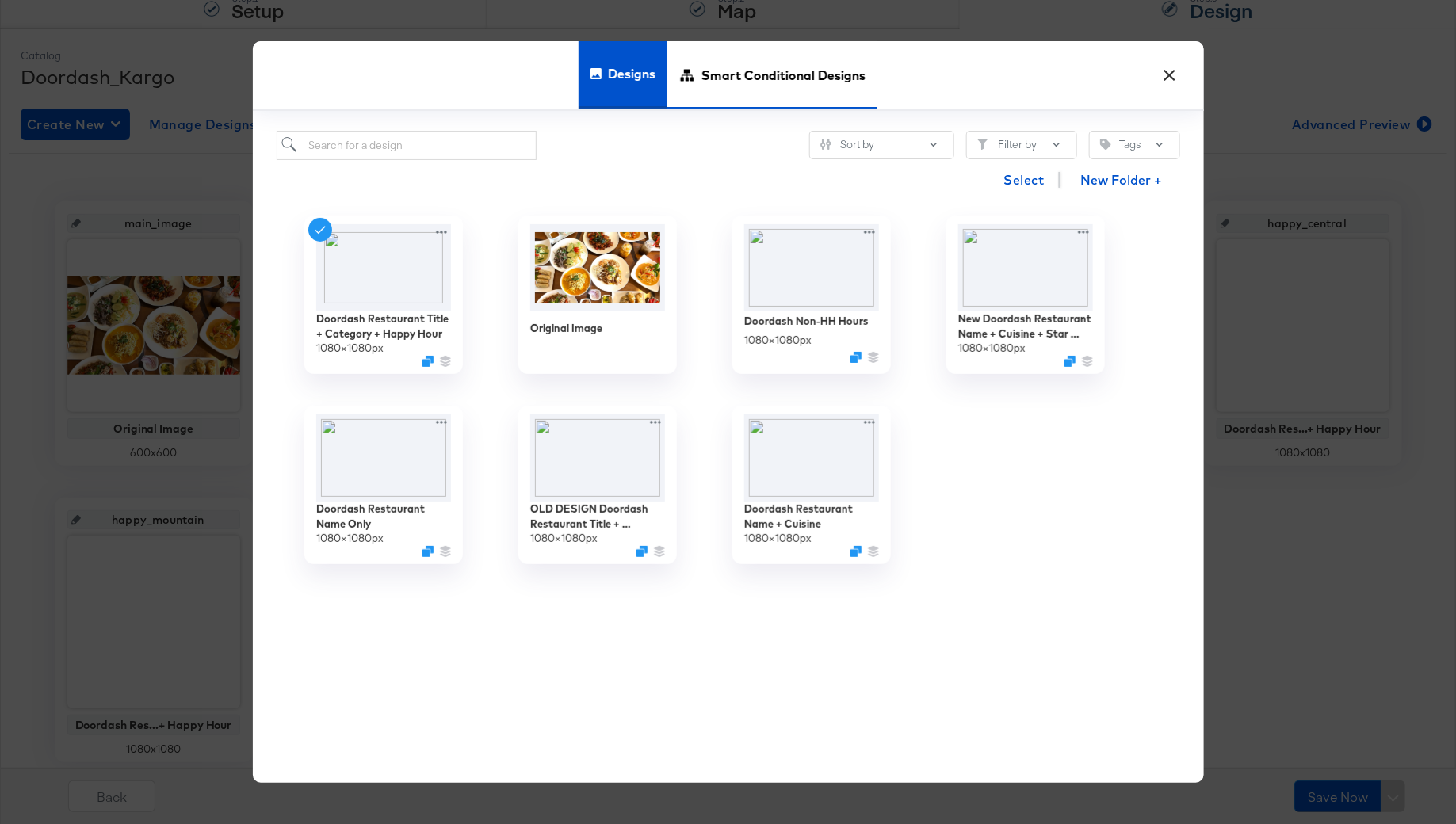
click at [721, 82] on span "Smart Conditional Designs" at bounding box center [783, 75] width 164 height 70
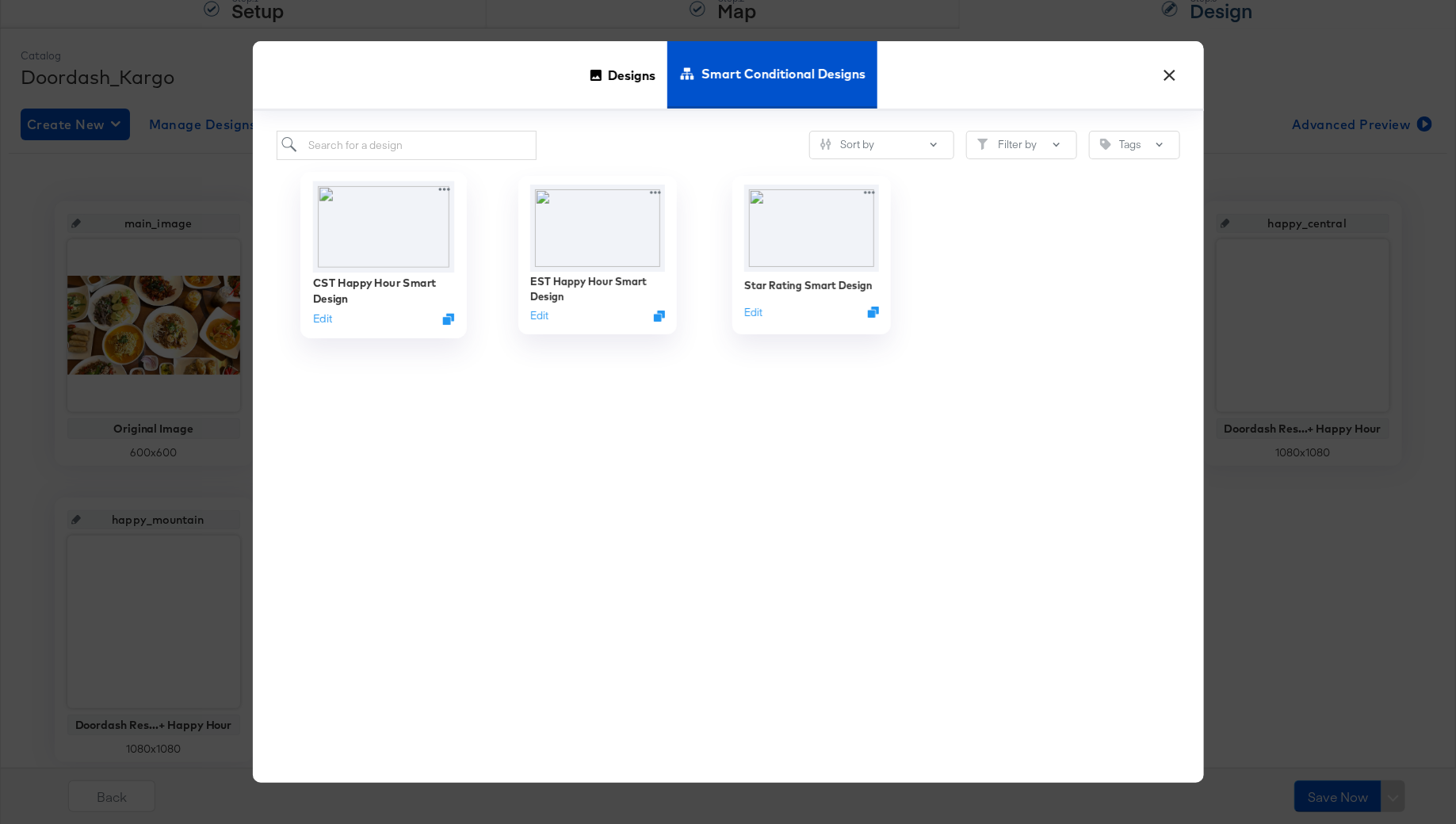
click at [401, 224] on img at bounding box center [383, 226] width 142 height 91
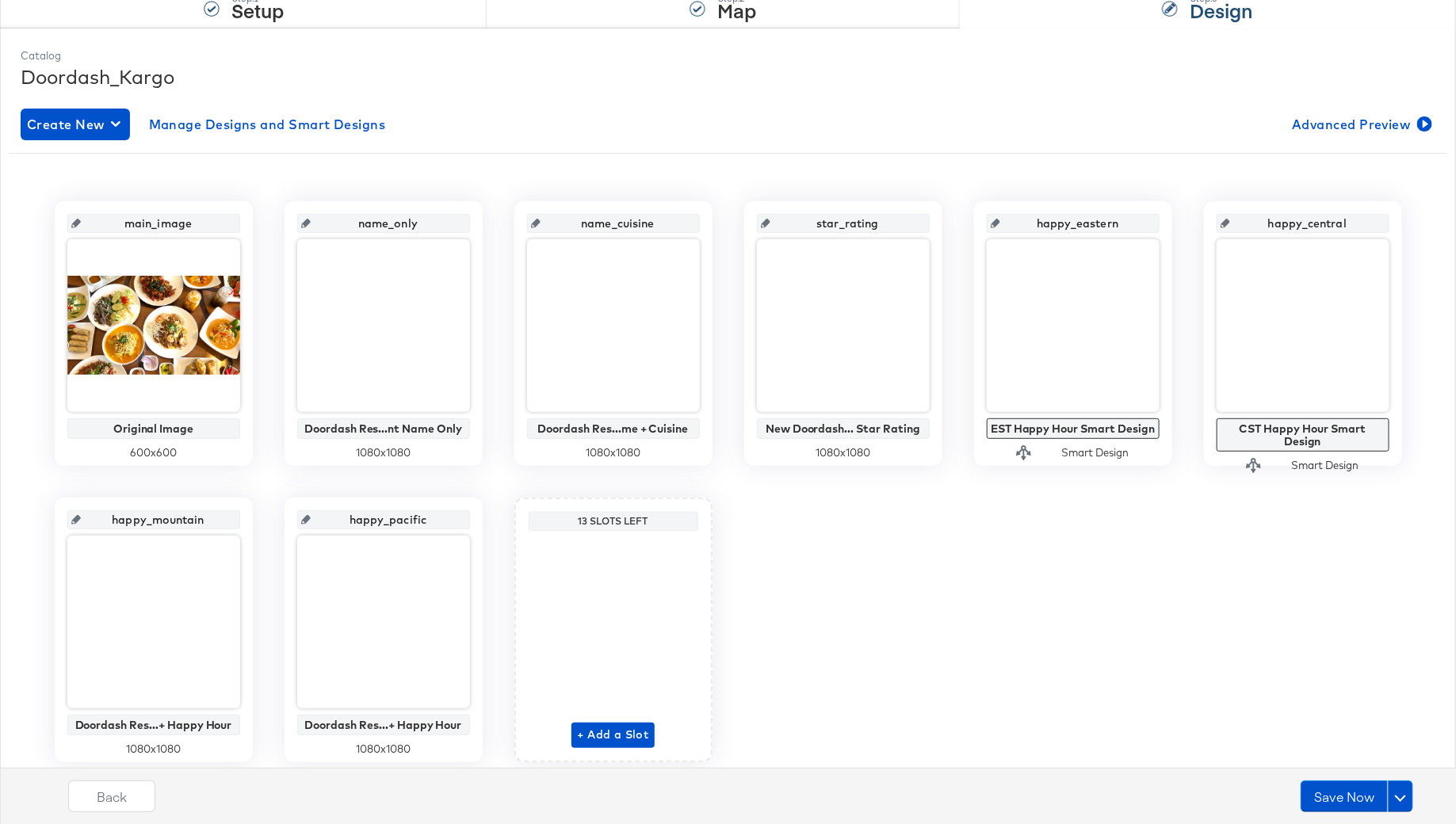
scroll to position [227, 0]
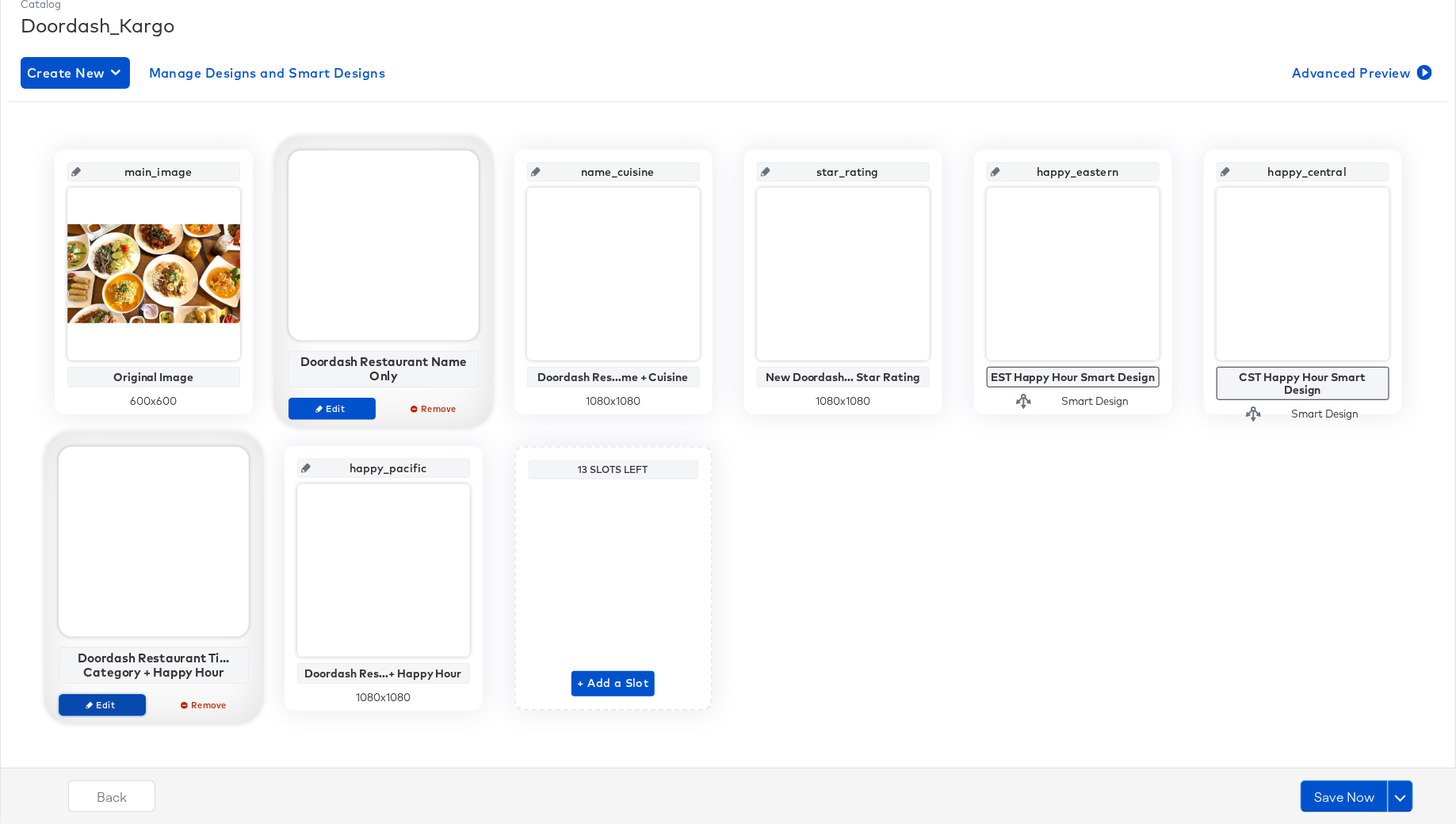
click at [121, 704] on span "Edit" at bounding box center [101, 704] width 73 height 12
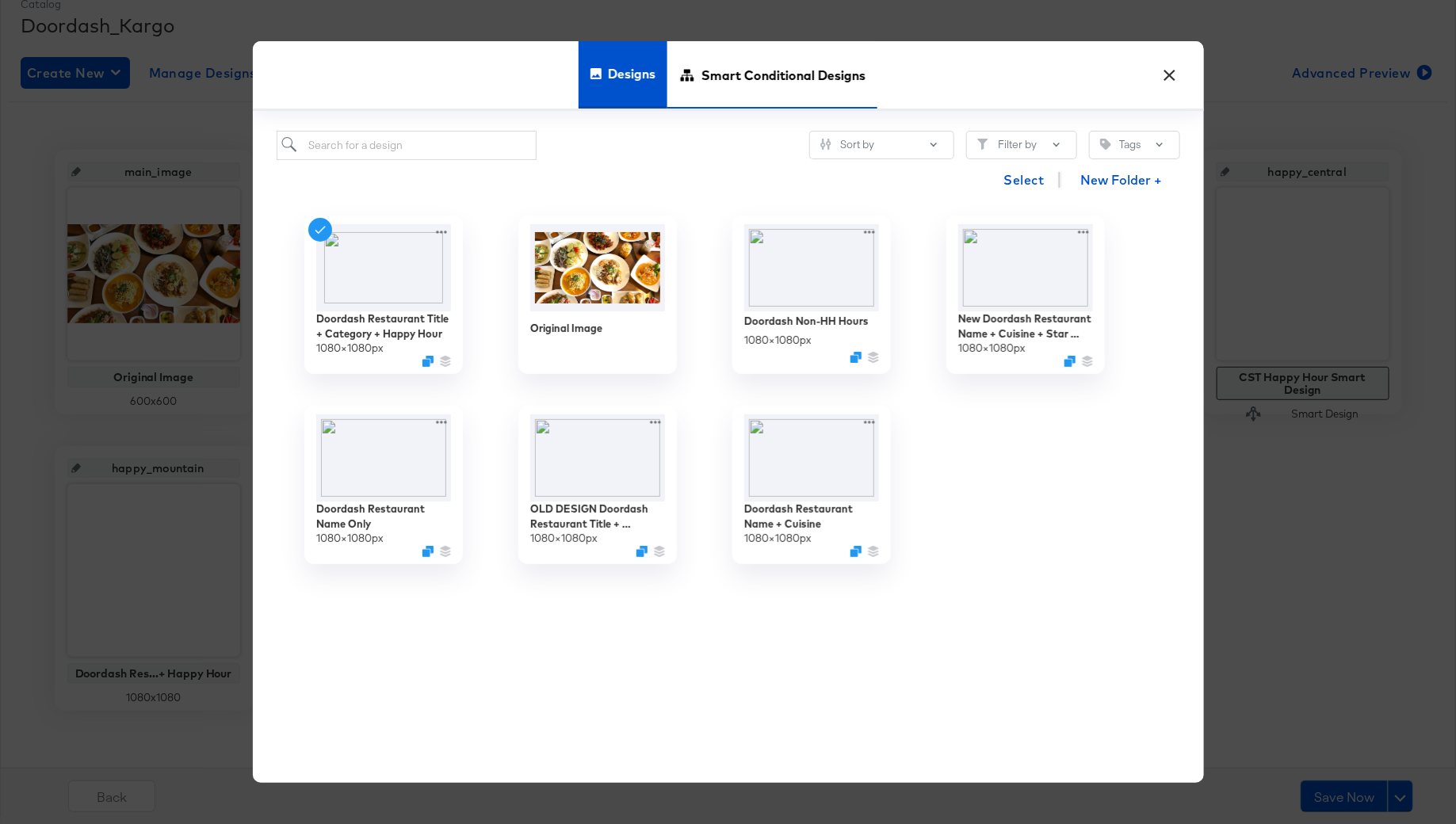
click at [772, 80] on span "Smart Conditional Designs" at bounding box center [783, 75] width 164 height 70
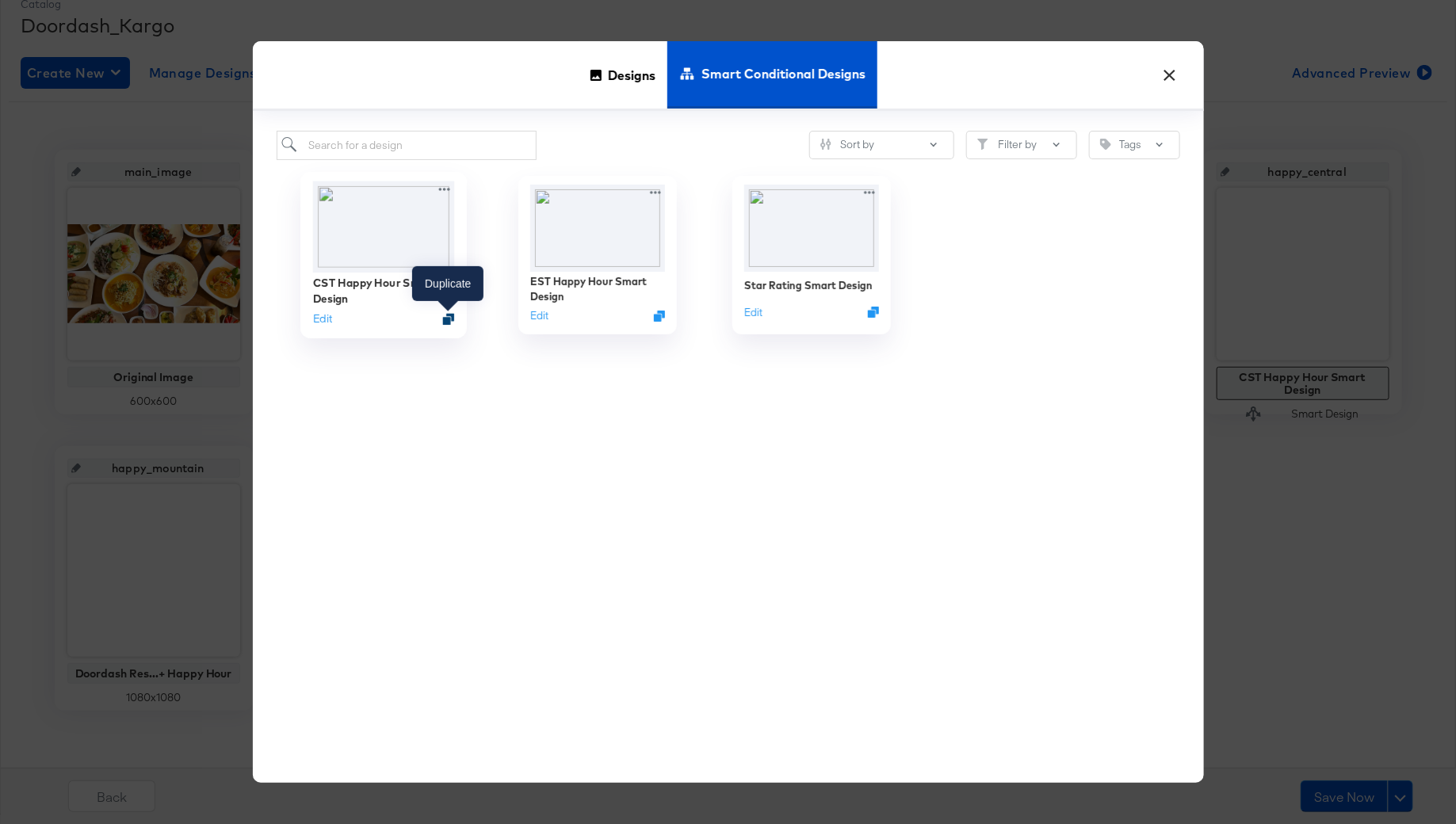
click at [444, 321] on icon "Duplicate" at bounding box center [448, 318] width 12 height 12
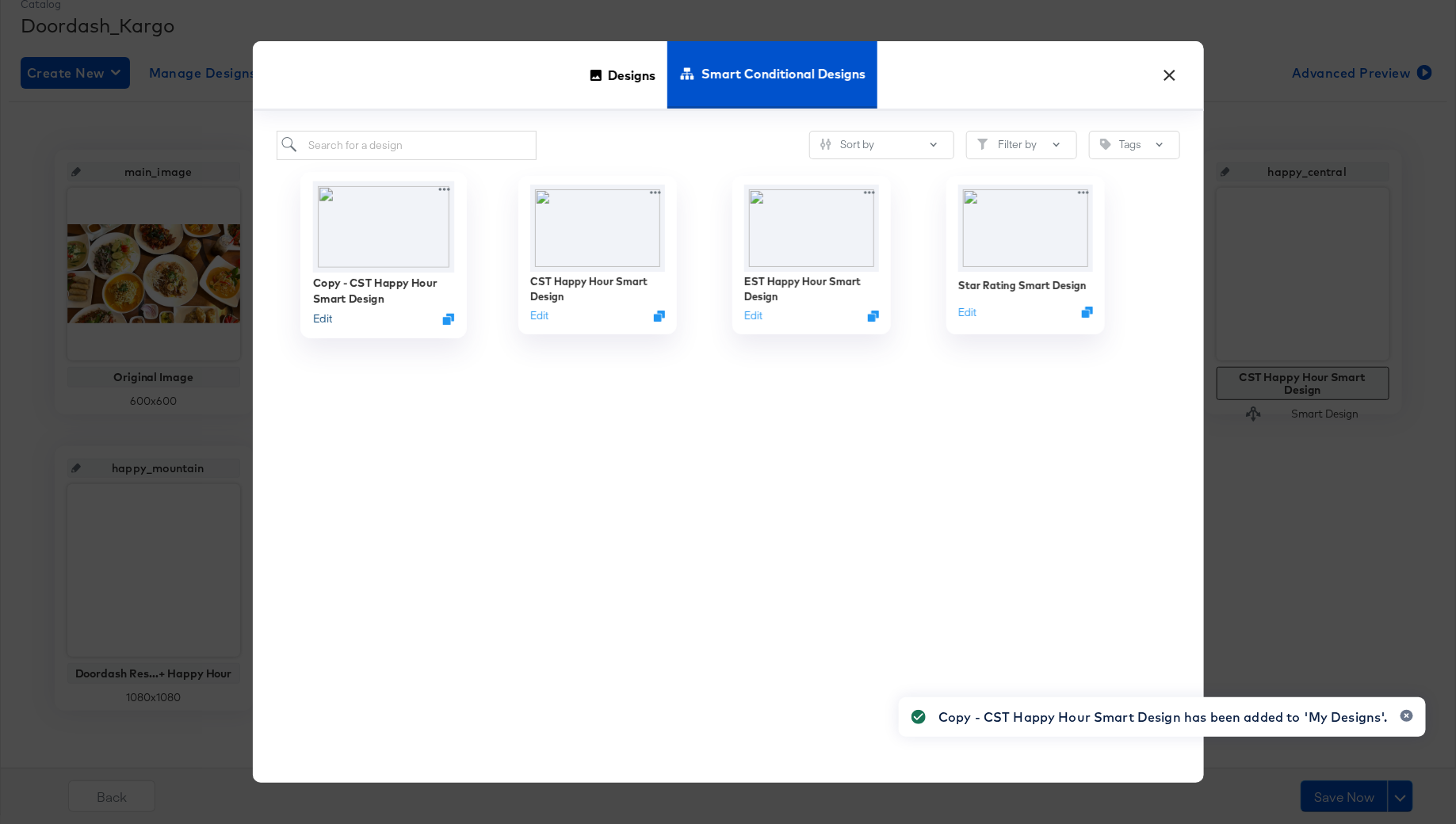
click at [326, 316] on button "Edit" at bounding box center [321, 318] width 19 height 15
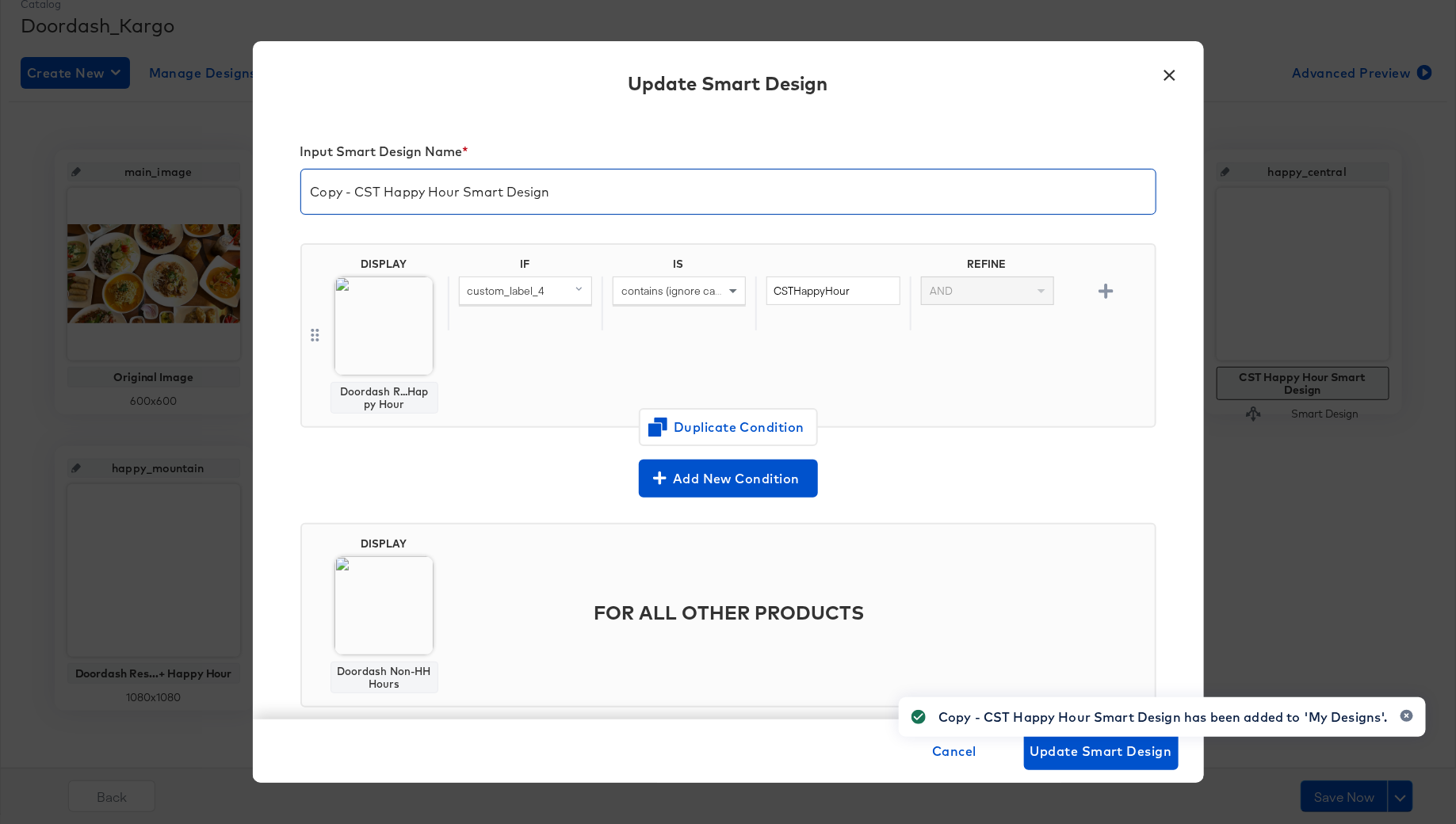
drag, startPoint x: 385, startPoint y: 191, endPoint x: 261, endPoint y: 196, distance: 124.1
click at [261, 194] on div "Input Smart Design Name * Copy - CST Happy Hour Smart Design DISPLAY Doordash R…" at bounding box center [728, 417] width 951 height 605
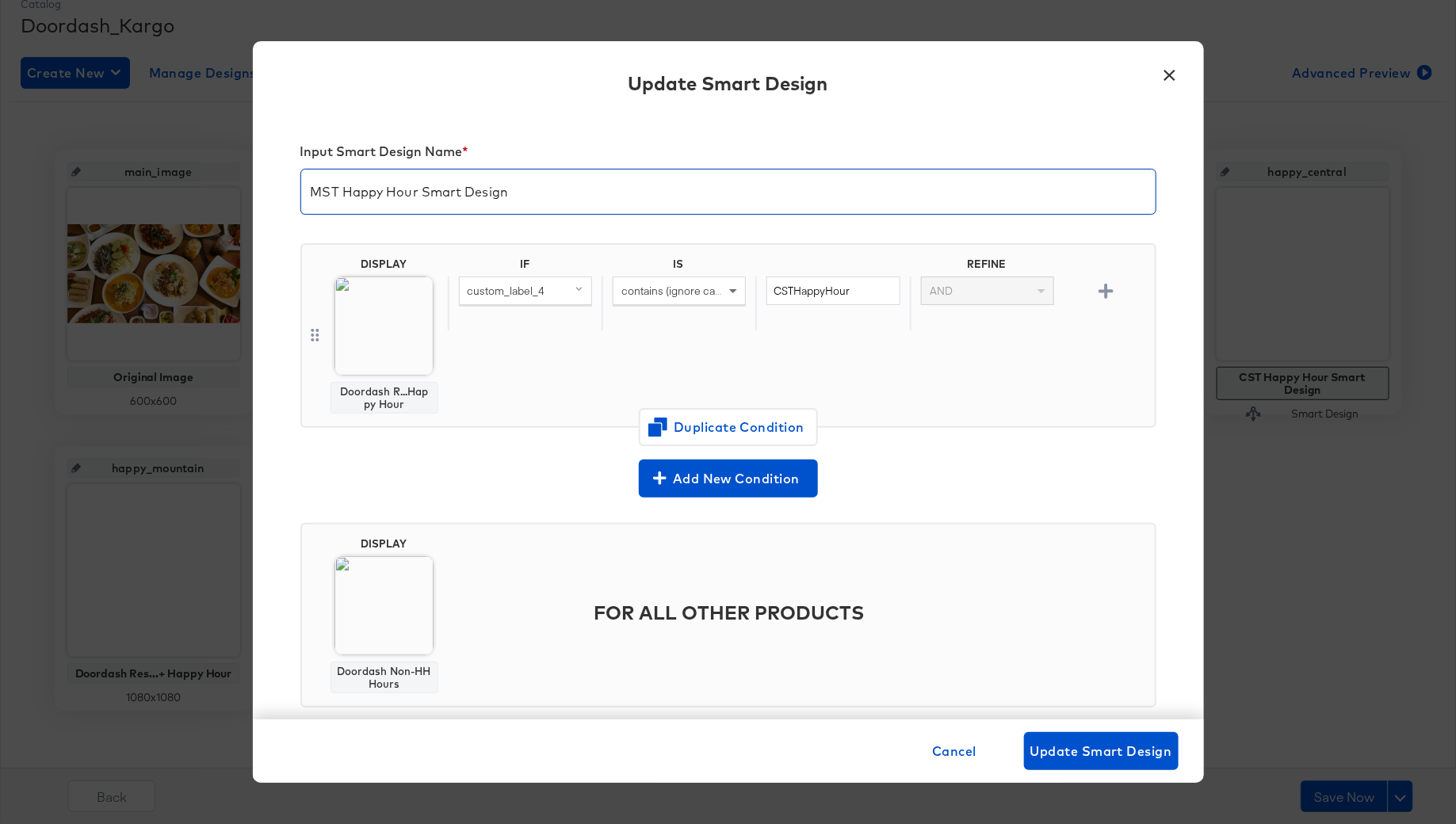
type input "MST Happy Hour Smart Design"
click at [784, 289] on input "CSTHappyHour" at bounding box center [833, 291] width 133 height 29
type input "MSTHappyHour"
click at [476, 501] on div "Input Smart Design Name * MST Happy Hour Smart Design DISPLAY Doordash R...Happ…" at bounding box center [728, 417] width 951 height 605
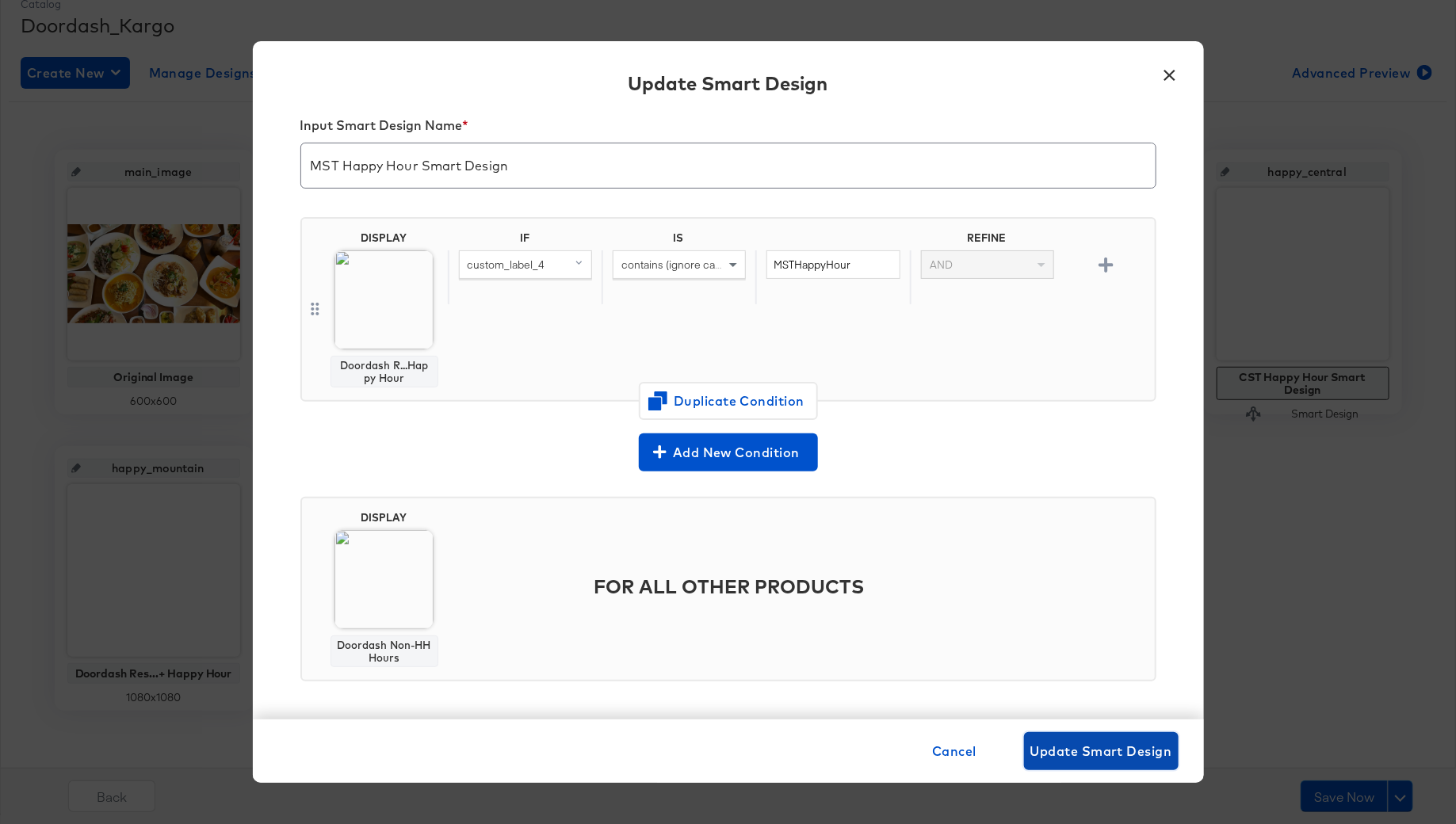
click at [1057, 752] on span "Update Smart Design" at bounding box center [1102, 750] width 142 height 22
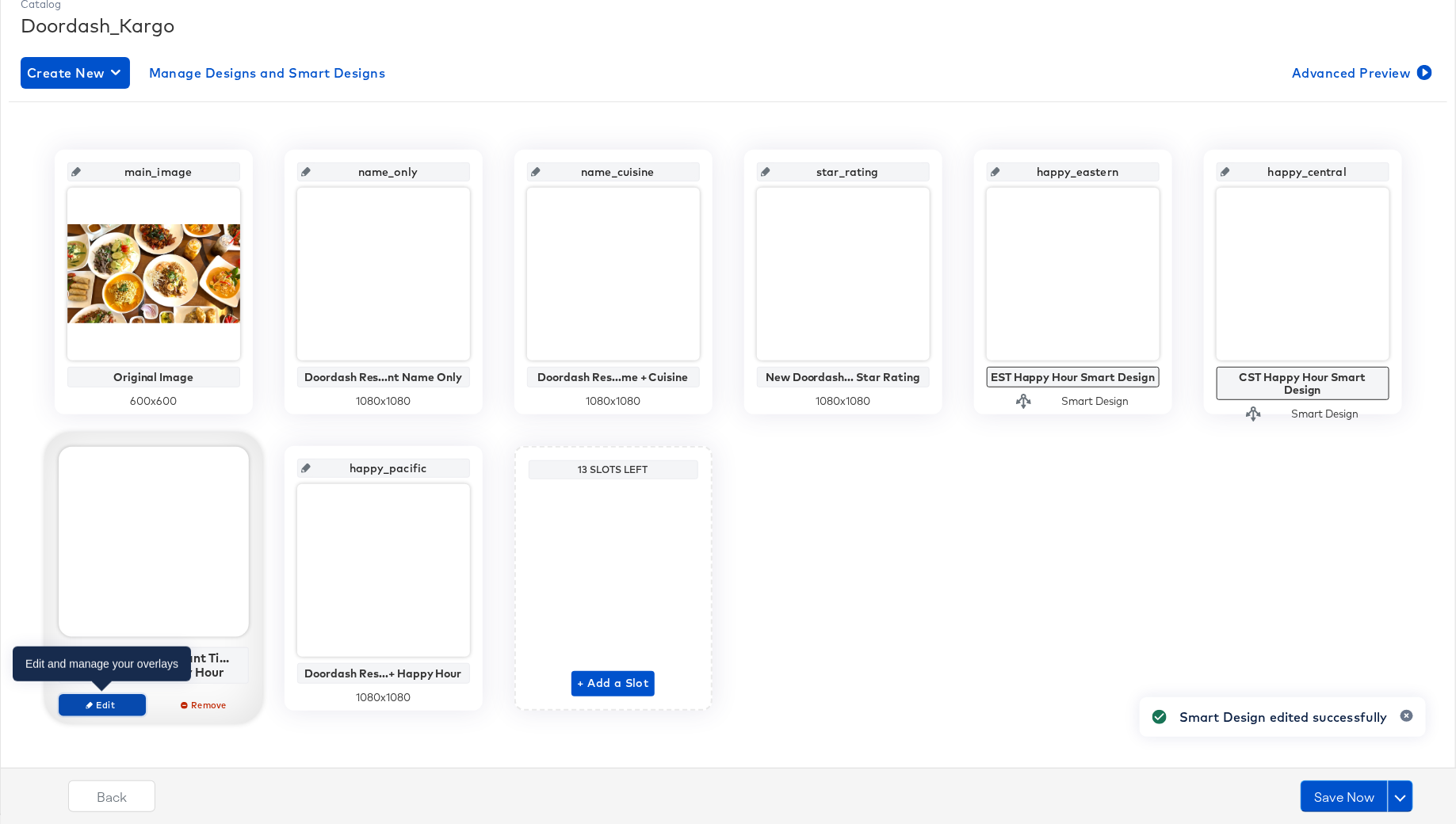
click at [101, 704] on span "Edit" at bounding box center [101, 704] width 73 height 12
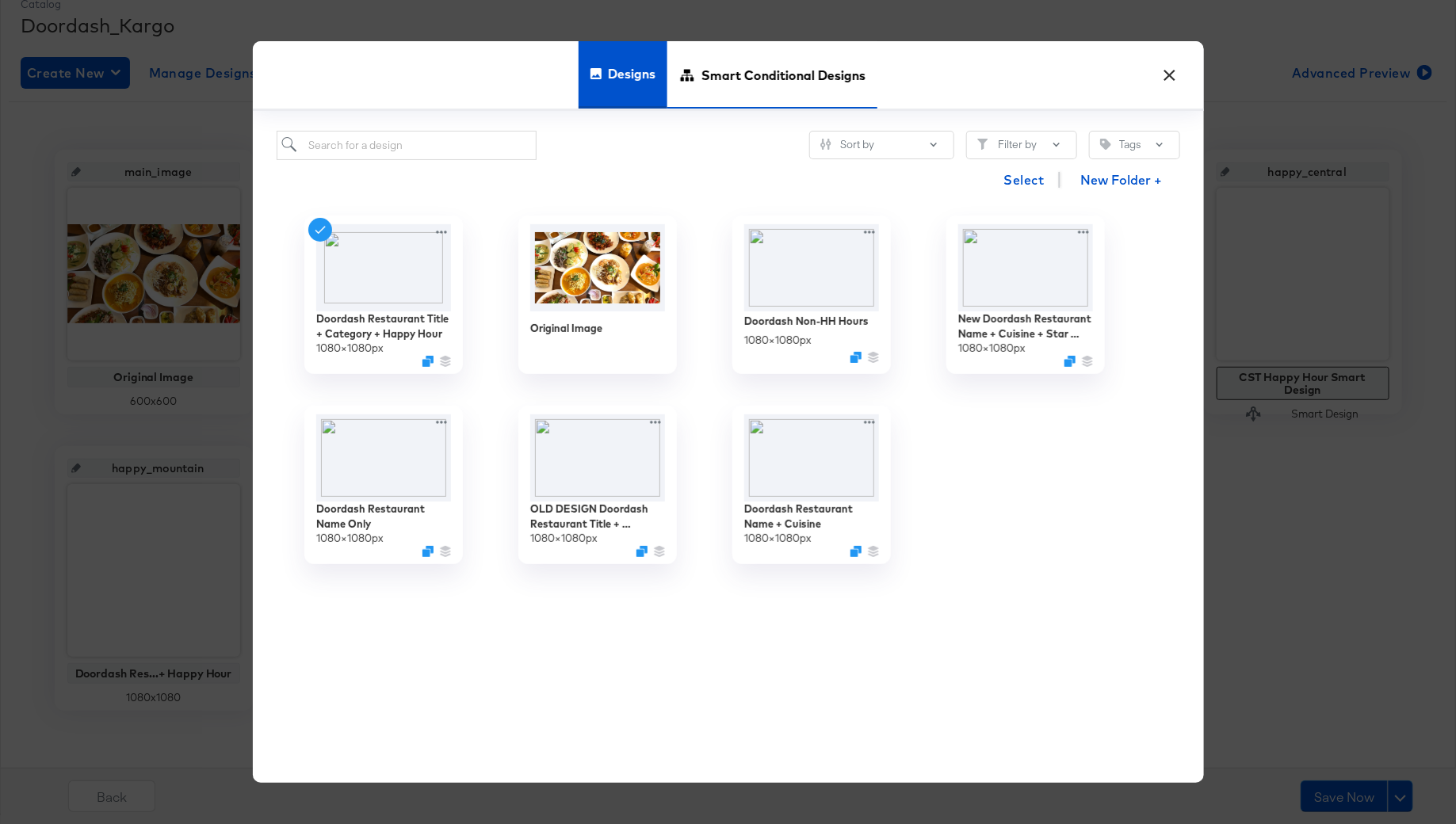
click at [728, 98] on span "Smart Conditional Designs" at bounding box center [783, 75] width 164 height 70
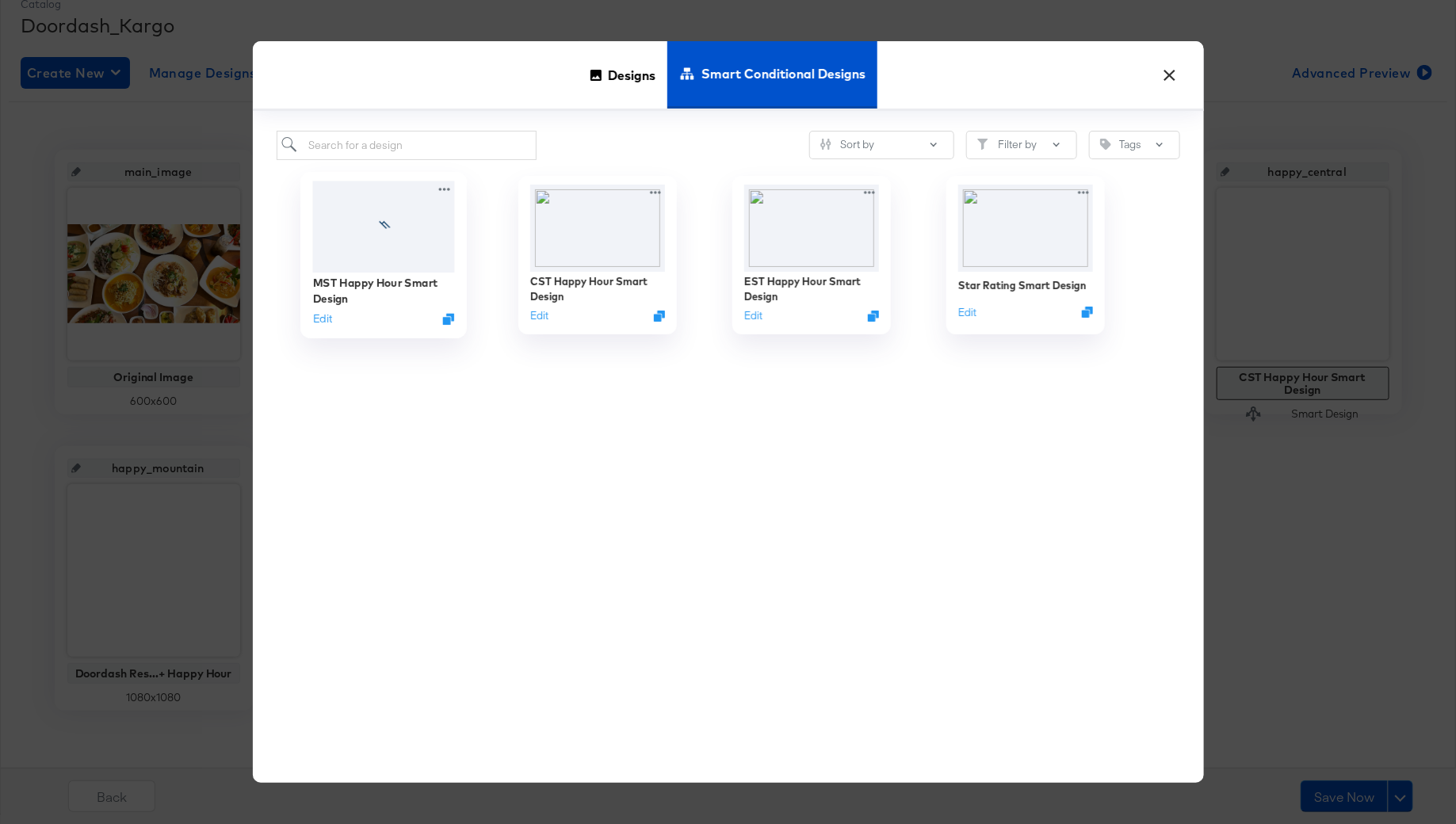
click at [417, 226] on div at bounding box center [383, 226] width 142 height 91
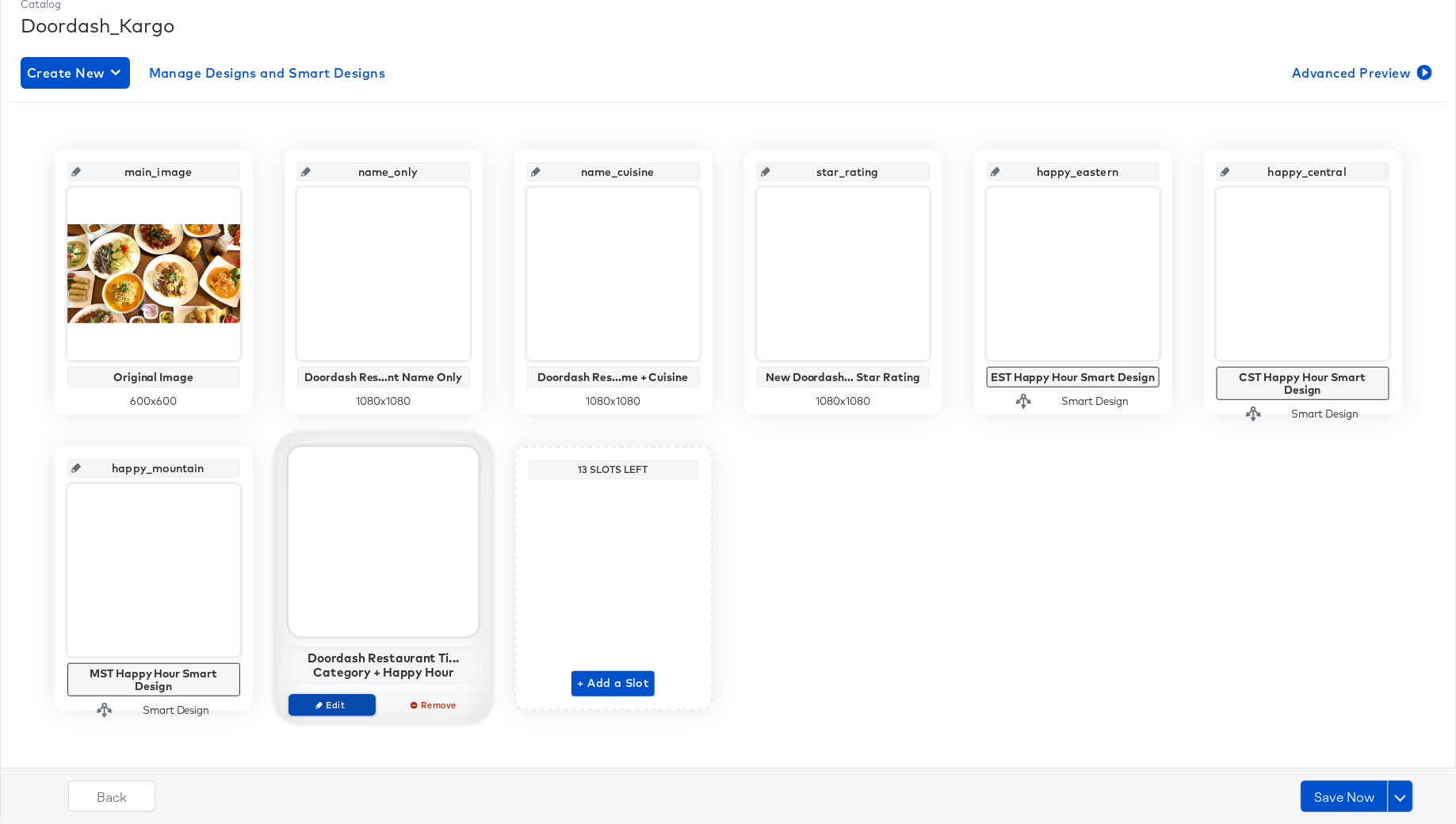
click at [331, 707] on span "Edit" at bounding box center [331, 704] width 73 height 12
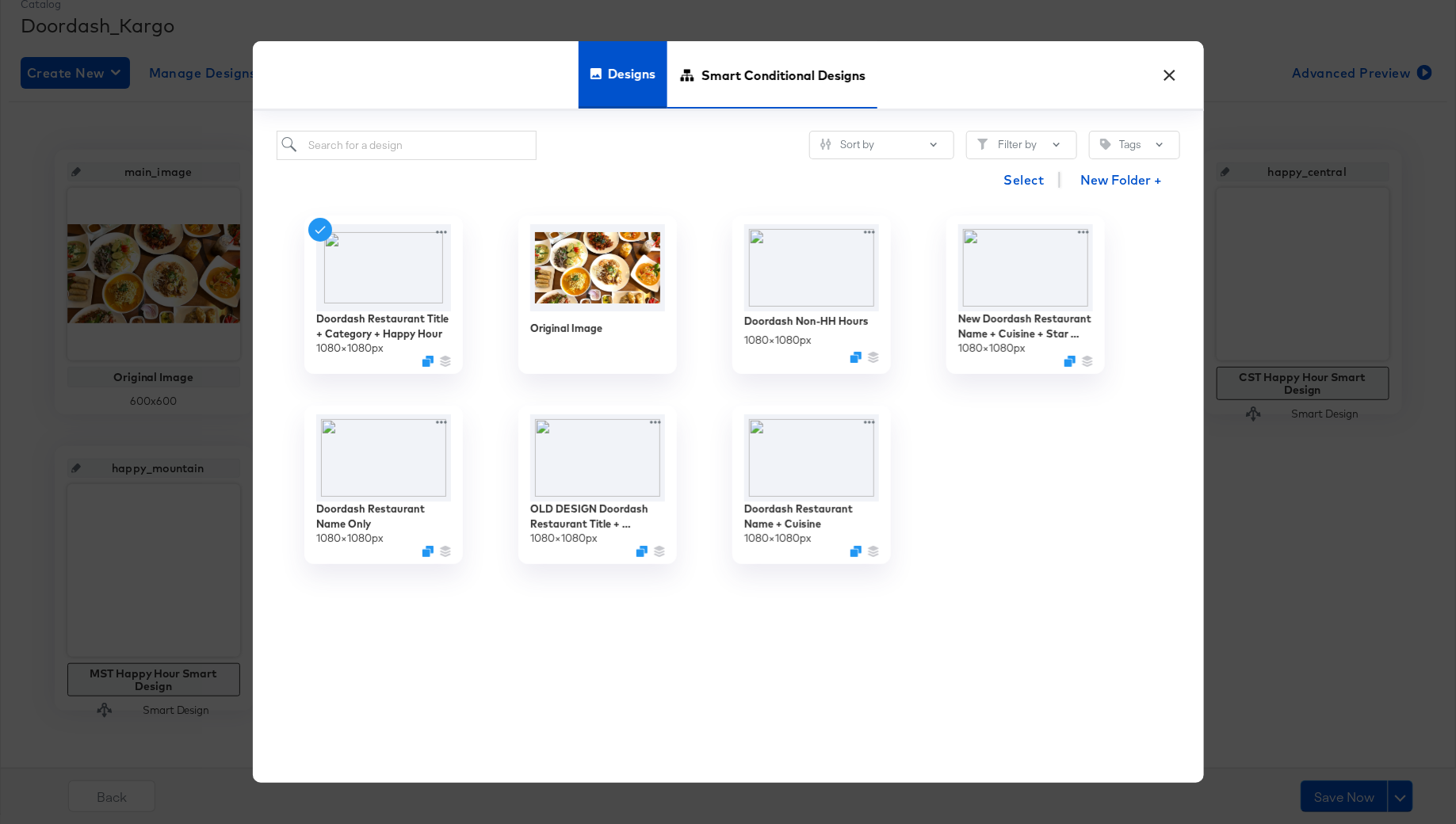
click at [706, 67] on span "Smart Conditional Designs" at bounding box center [783, 75] width 164 height 70
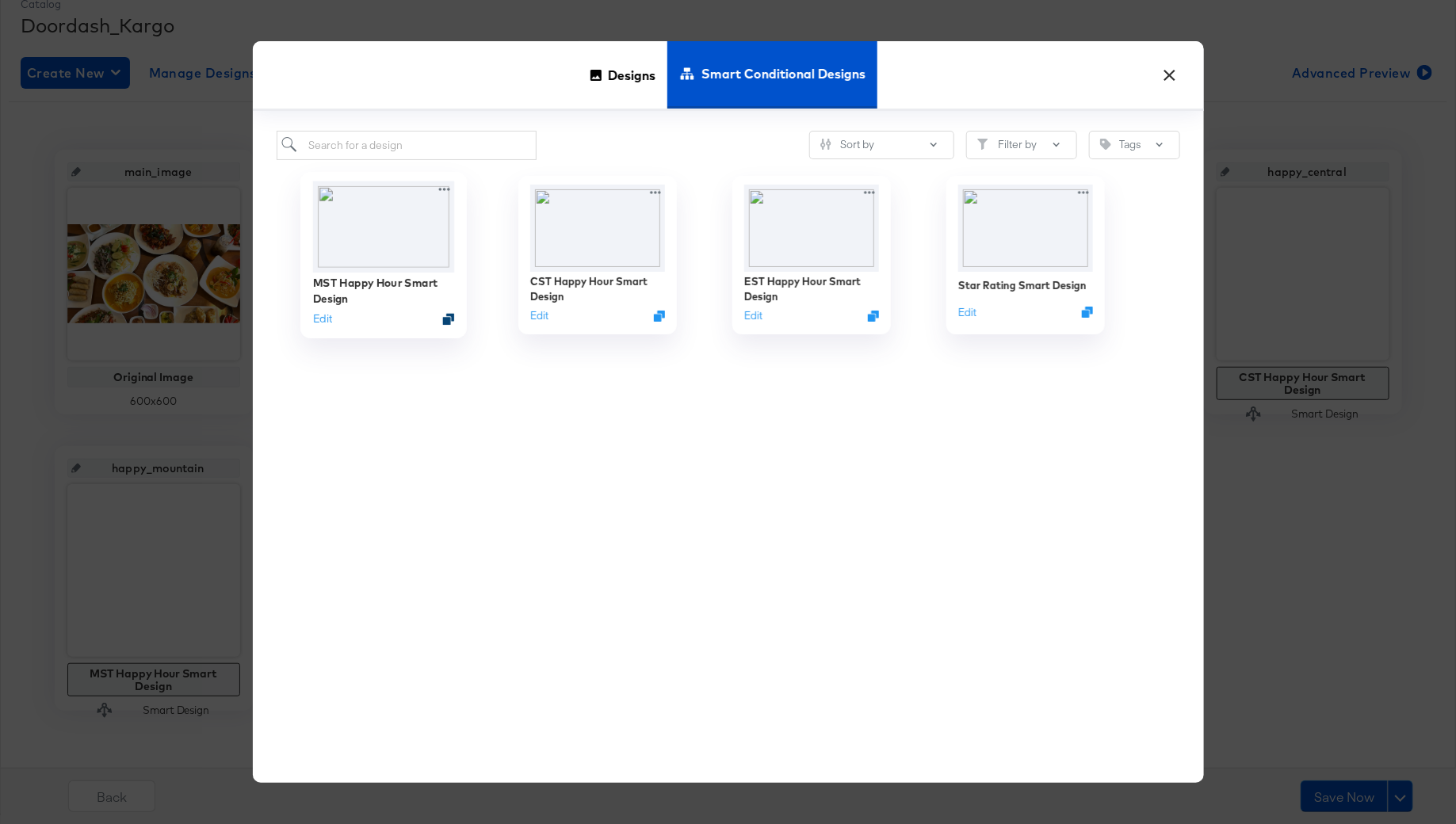
click at [445, 323] on icon "Duplicate" at bounding box center [448, 318] width 12 height 12
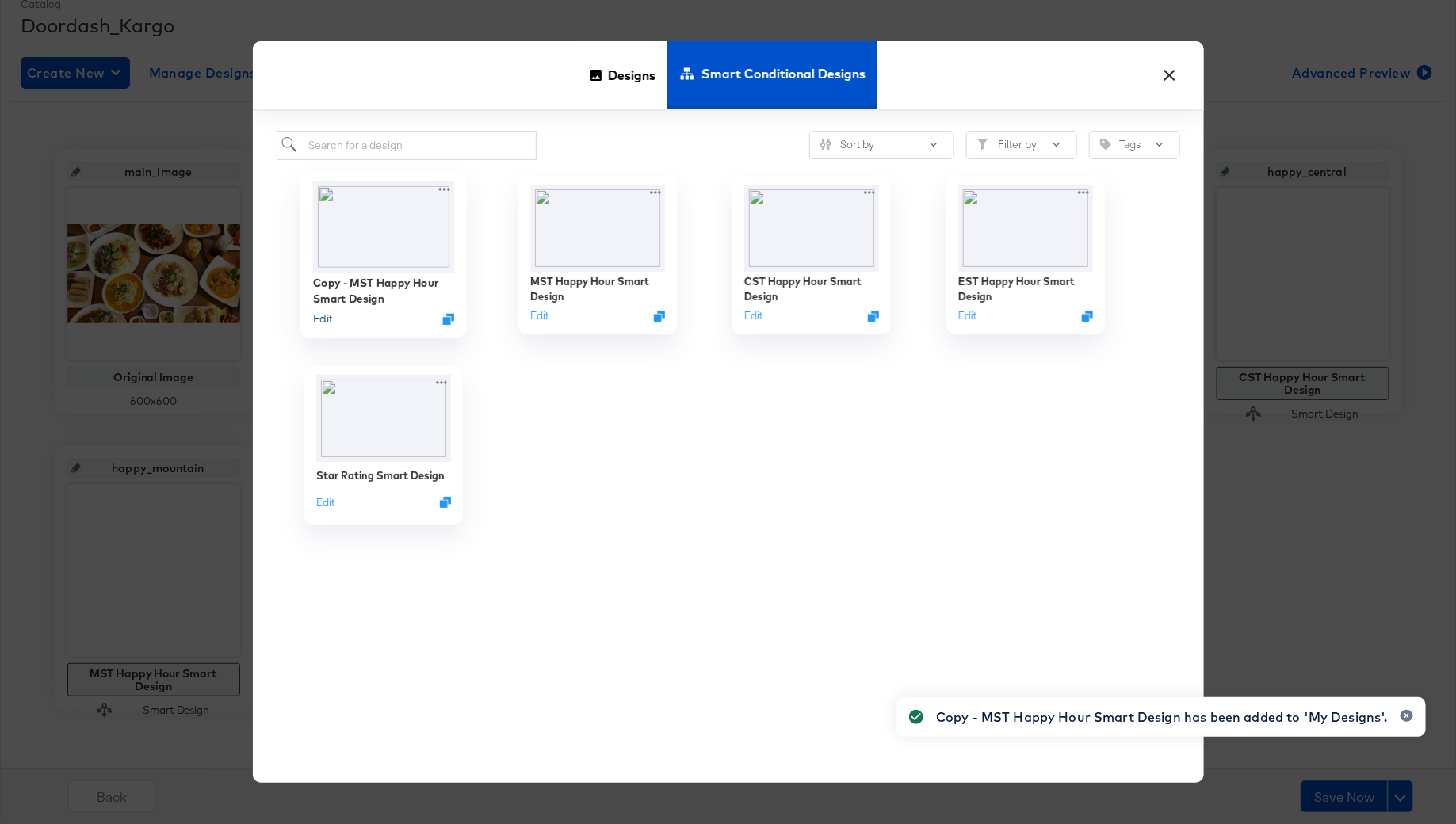
click at [322, 322] on button "Edit" at bounding box center [321, 318] width 19 height 15
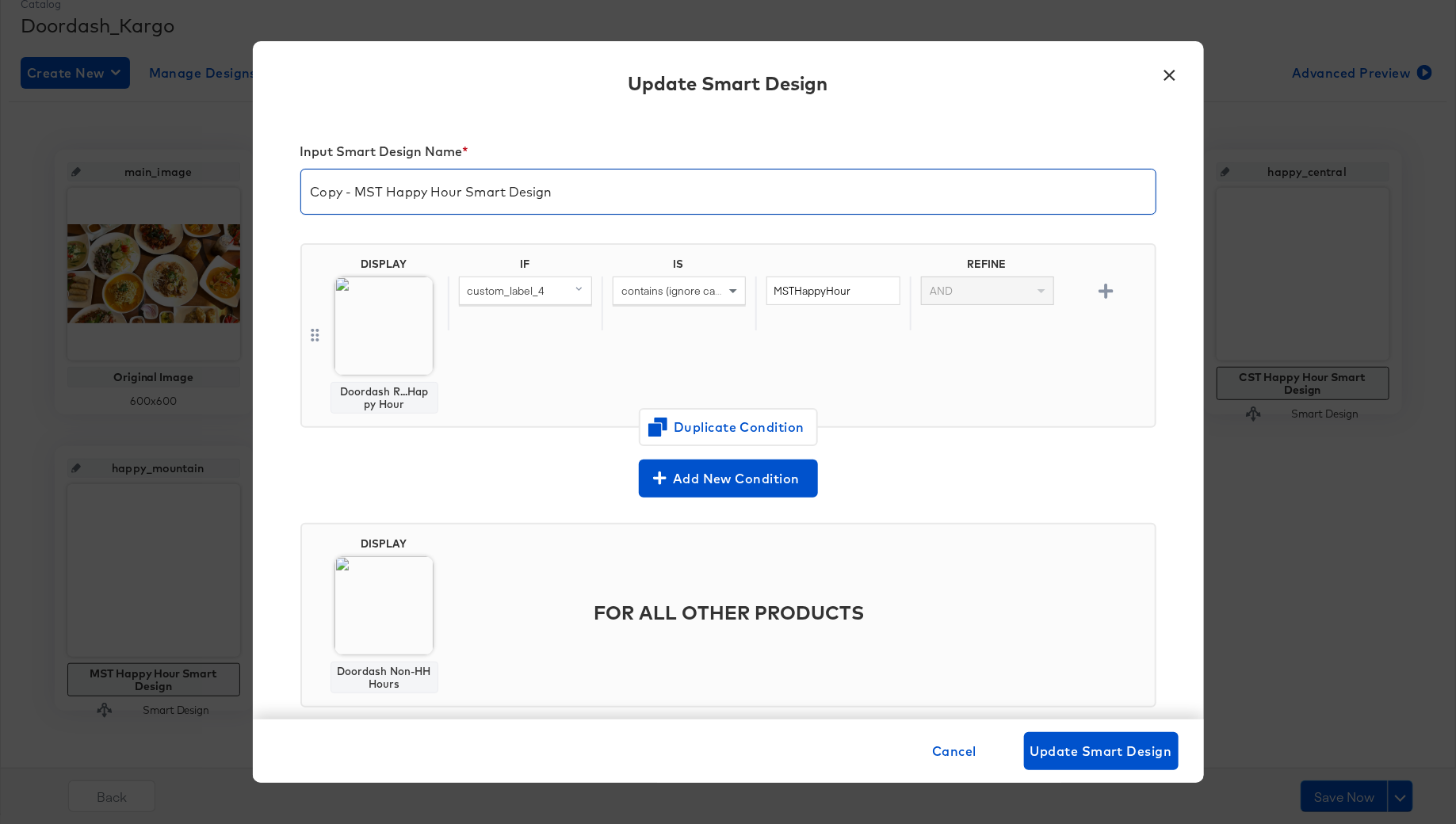
drag, startPoint x: 365, startPoint y: 191, endPoint x: 254, endPoint y: 191, distance: 111.0
click at [253, 191] on div "Input Smart Design Name * Copy - MST Happy Hour Smart Design DISPLAY Doordash R…" at bounding box center [728, 417] width 951 height 605
type input "PST Happy Hour Smart Design"
click at [487, 456] on div "Add New Condition" at bounding box center [728, 476] width 856 height 45
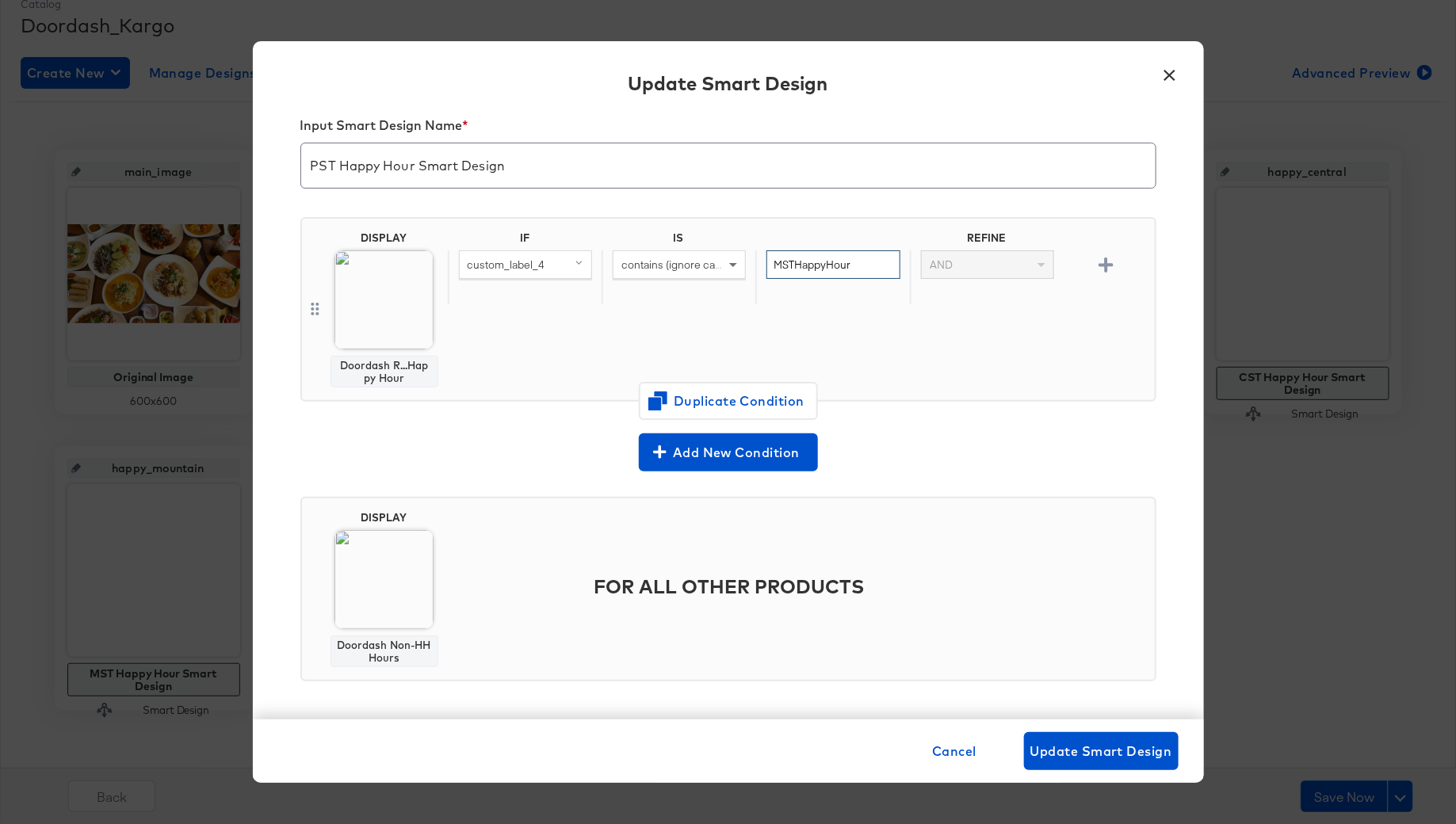
click at [781, 266] on input "MSTHappyHour" at bounding box center [833, 265] width 133 height 29
type input "PSTHappyHour"
click at [959, 472] on div "Input Smart Design Name * PST Happy Hour Smart Design DISPLAY Doordash R...Happ…" at bounding box center [728, 417] width 951 height 605
click at [1058, 757] on span "Update Smart Design" at bounding box center [1102, 750] width 142 height 22
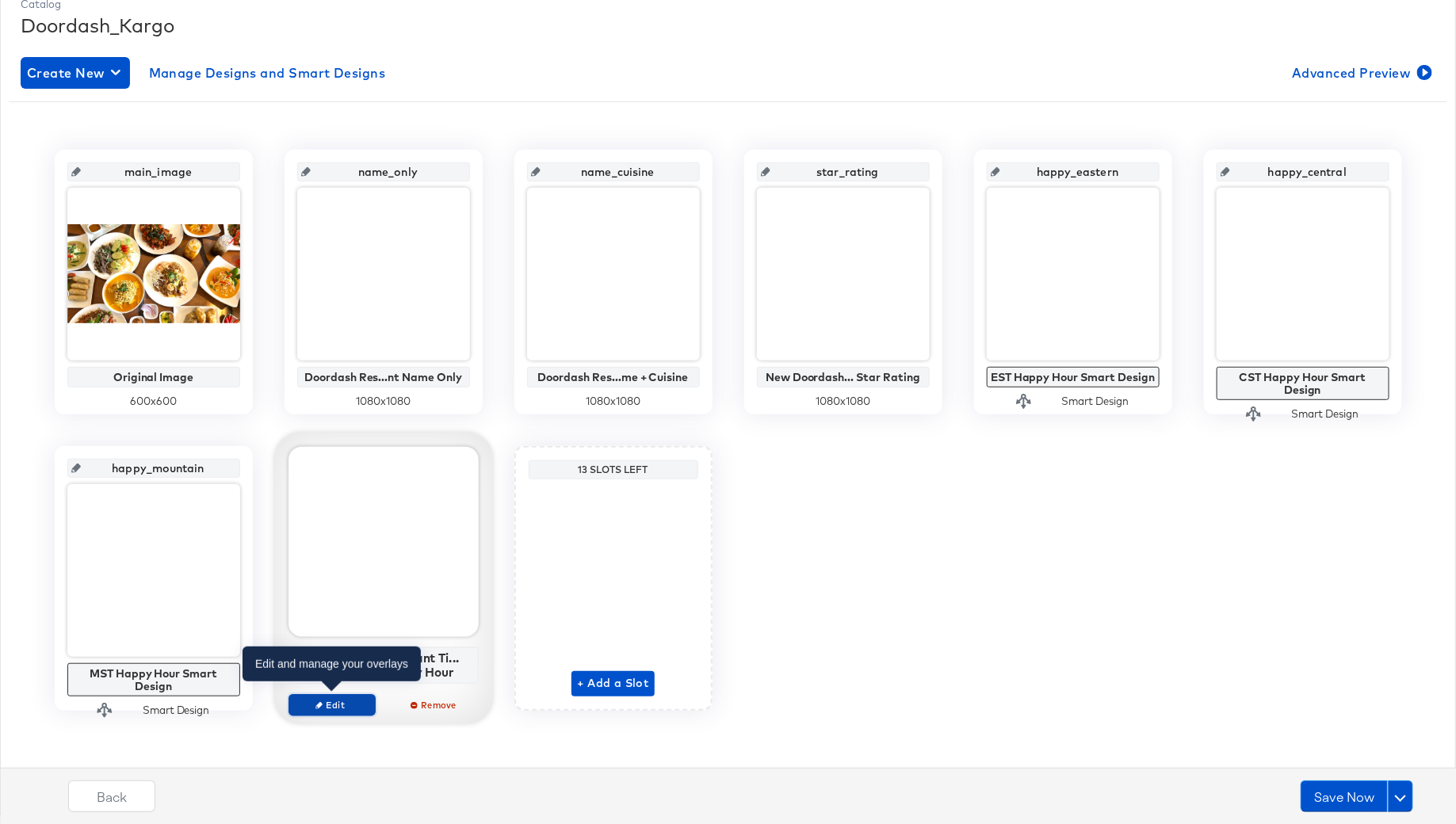
click at [332, 708] on span "Edit" at bounding box center [331, 704] width 73 height 12
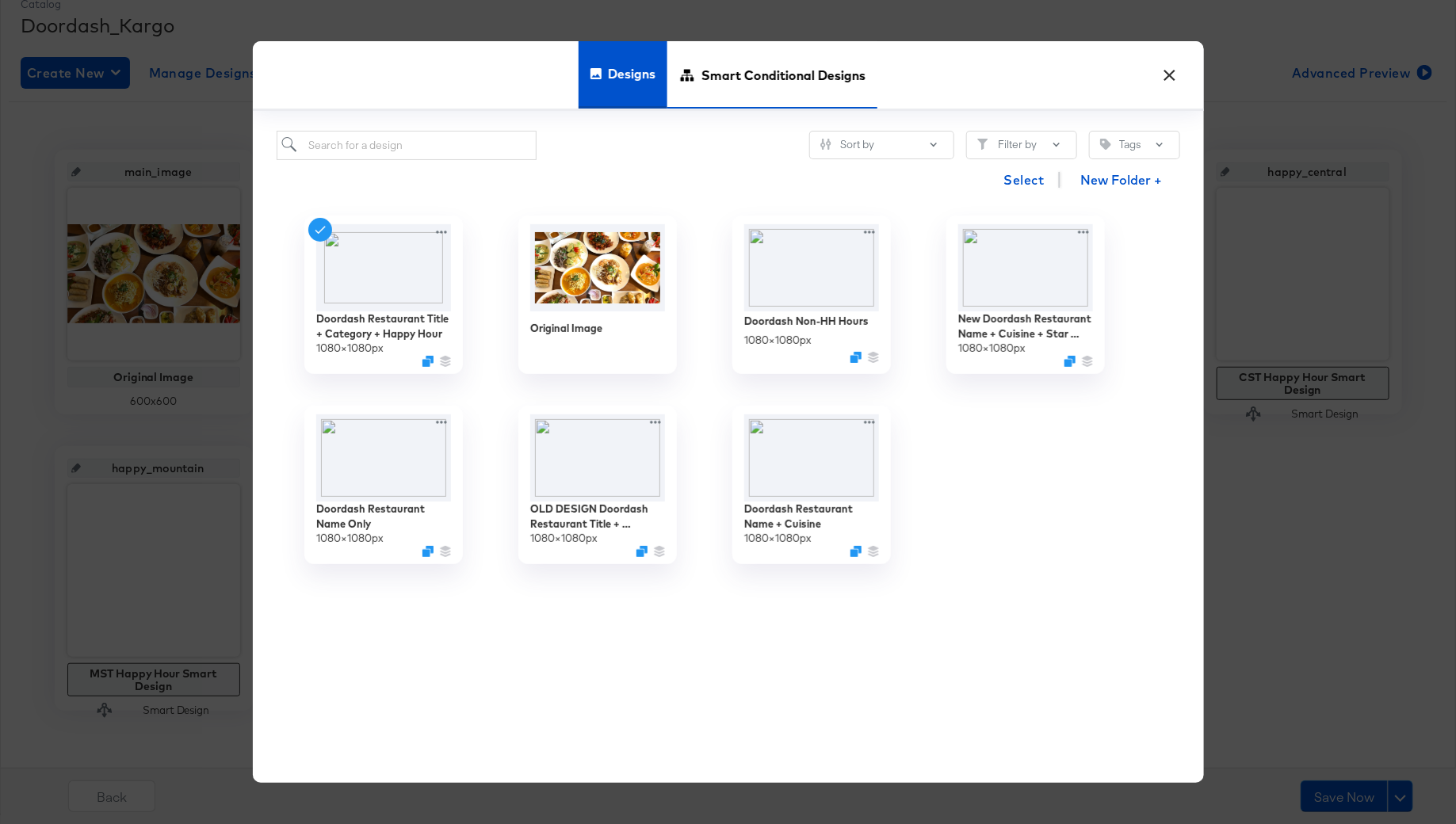
click at [748, 72] on span "Smart Conditional Designs" at bounding box center [783, 75] width 164 height 70
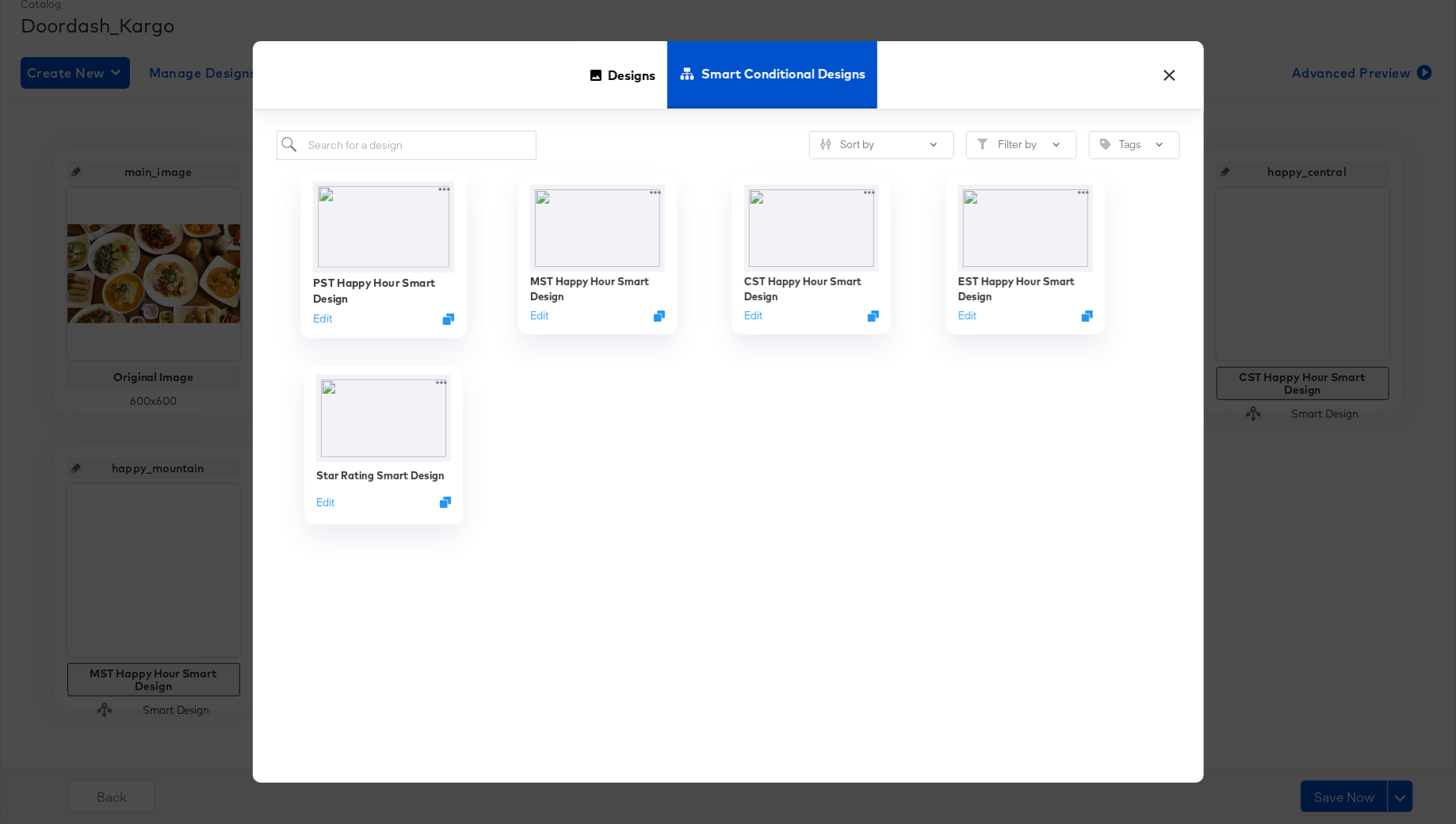
click at [386, 247] on img at bounding box center [383, 226] width 142 height 91
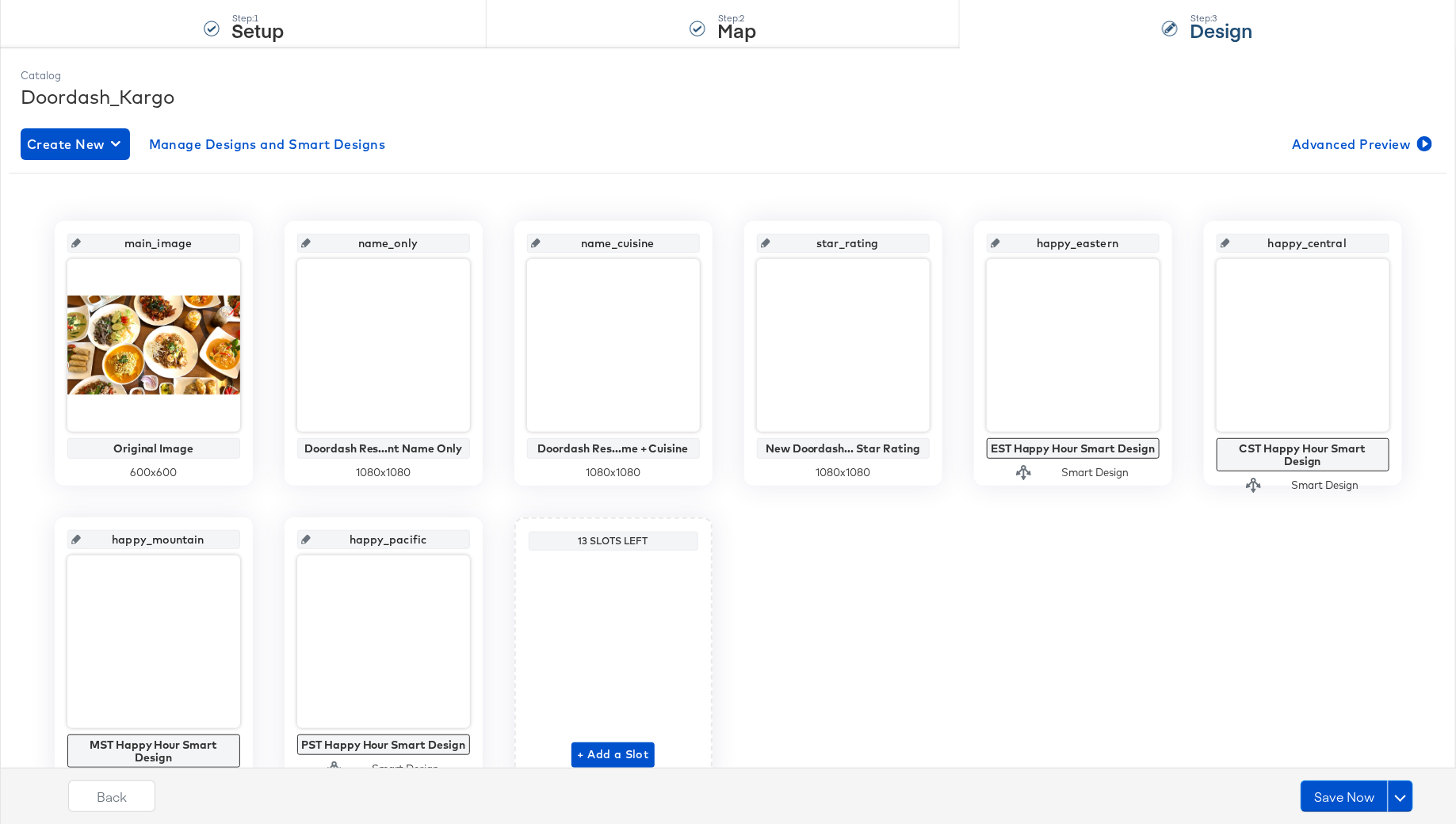
scroll to position [227, 0]
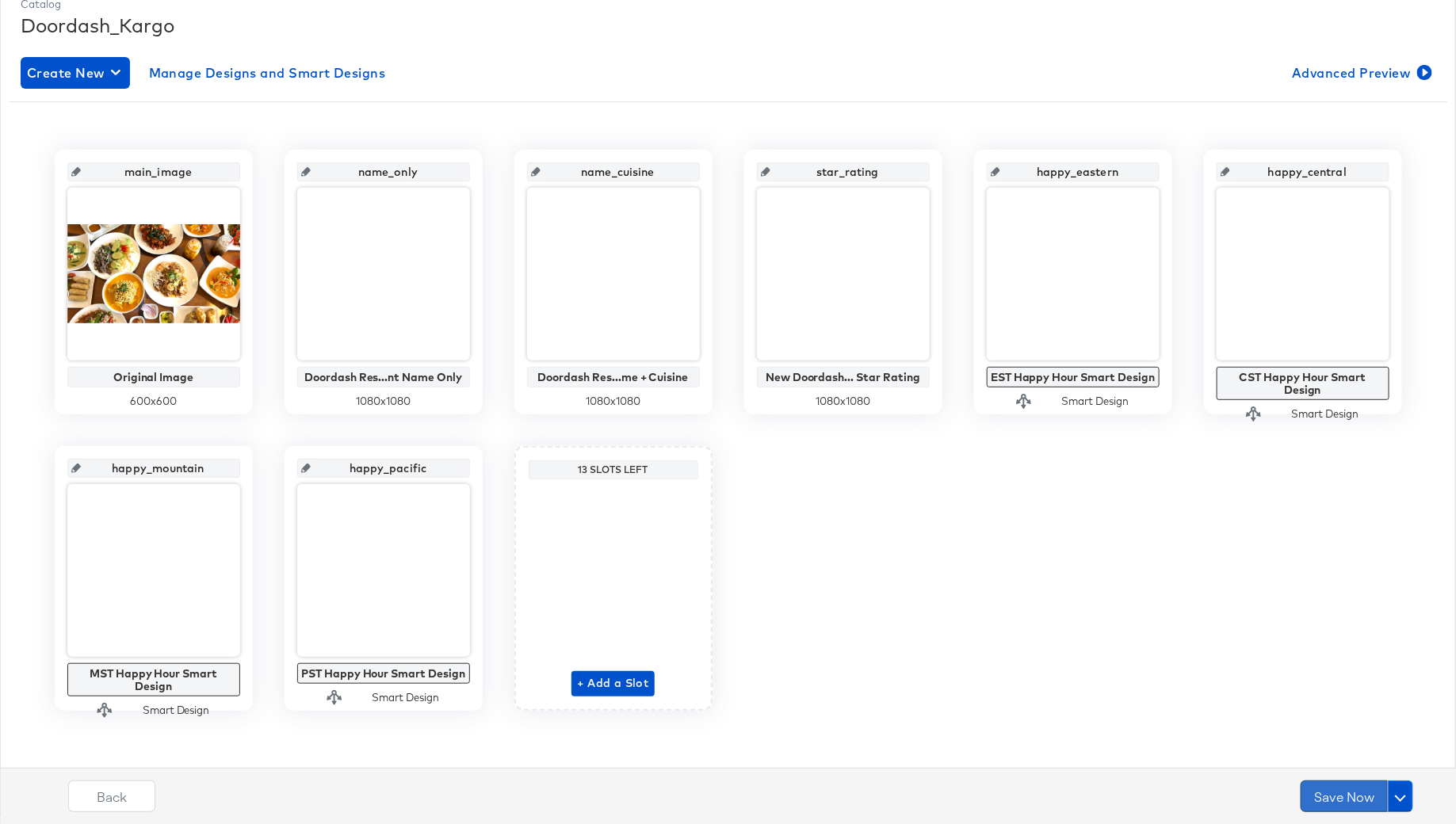
click at [1364, 797] on button "Save Now" at bounding box center [1344, 797] width 87 height 32
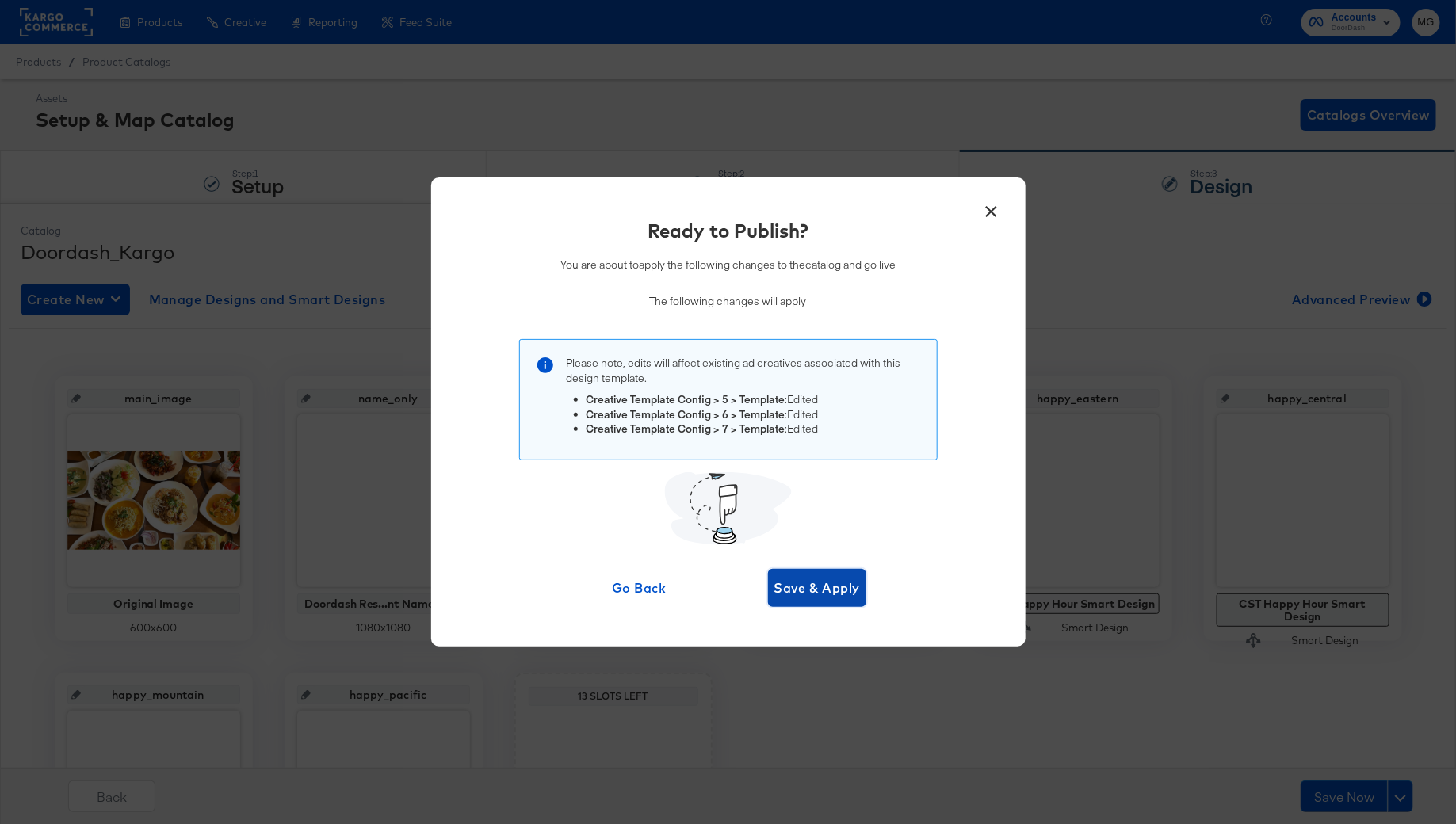
click at [789, 596] on span "Save & Apply" at bounding box center [818, 587] width 87 height 22
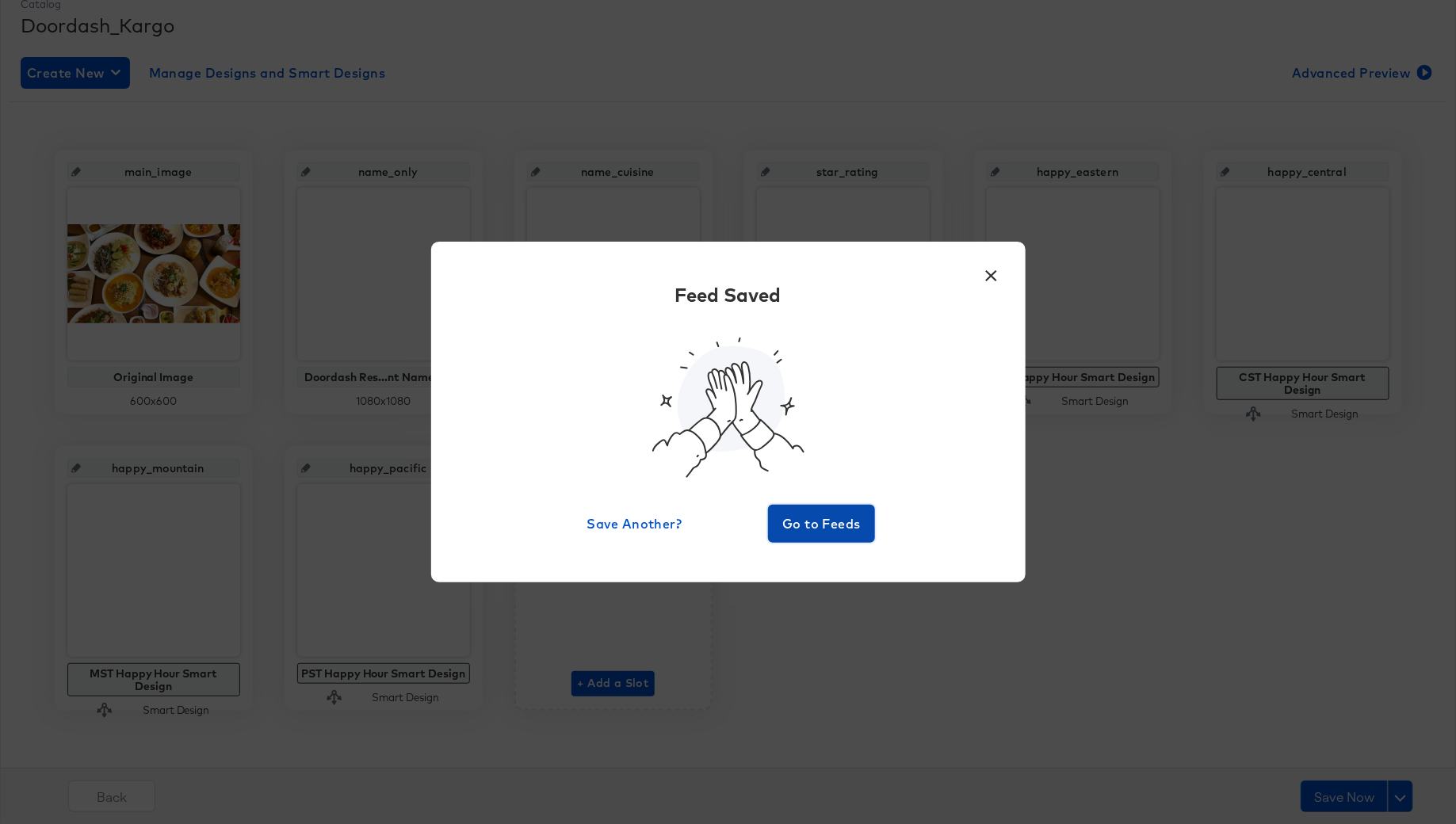
click at [837, 528] on span "Go to Feeds" at bounding box center [821, 524] width 95 height 22
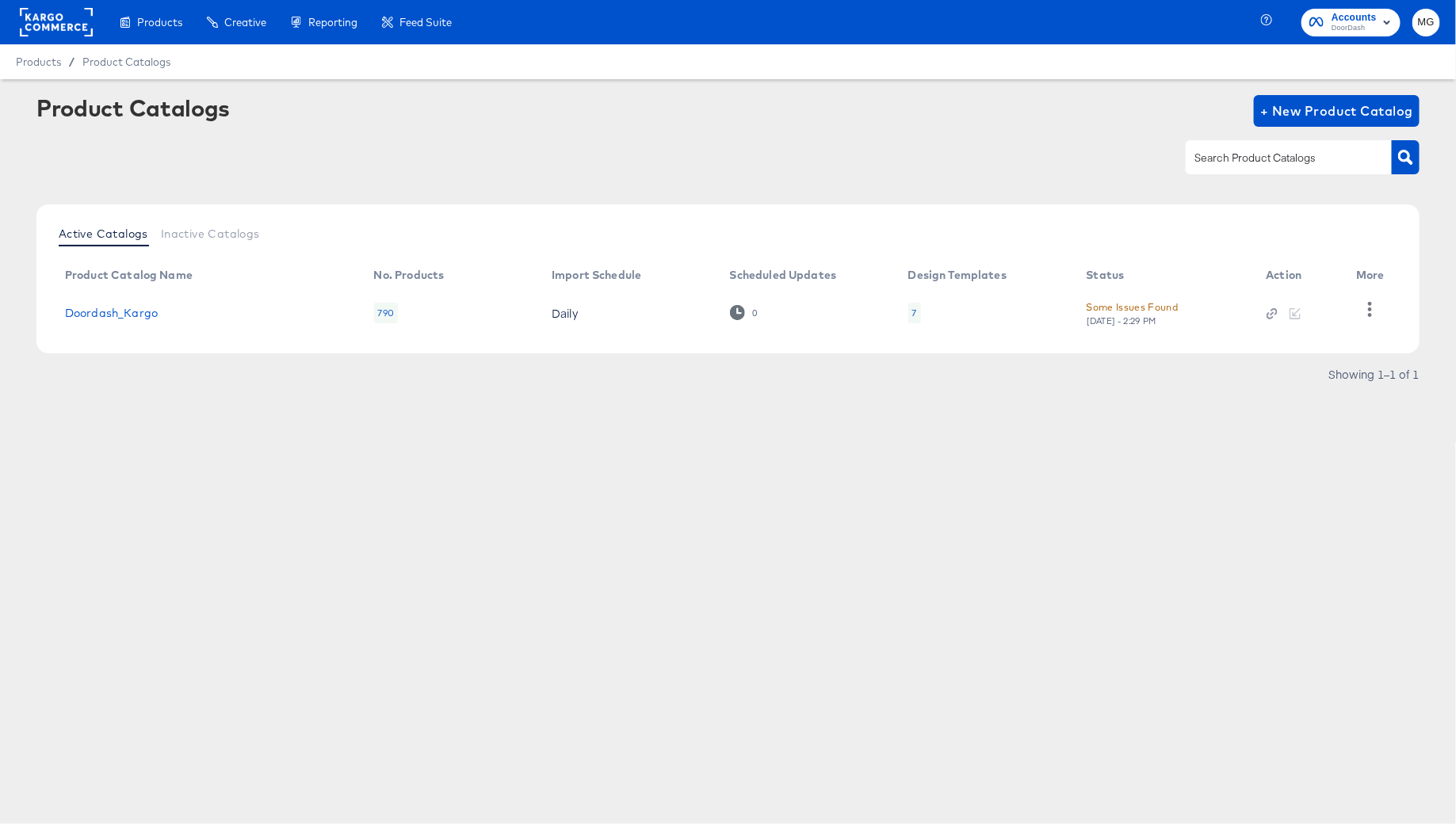
click at [39, 27] on rect at bounding box center [56, 22] width 73 height 28
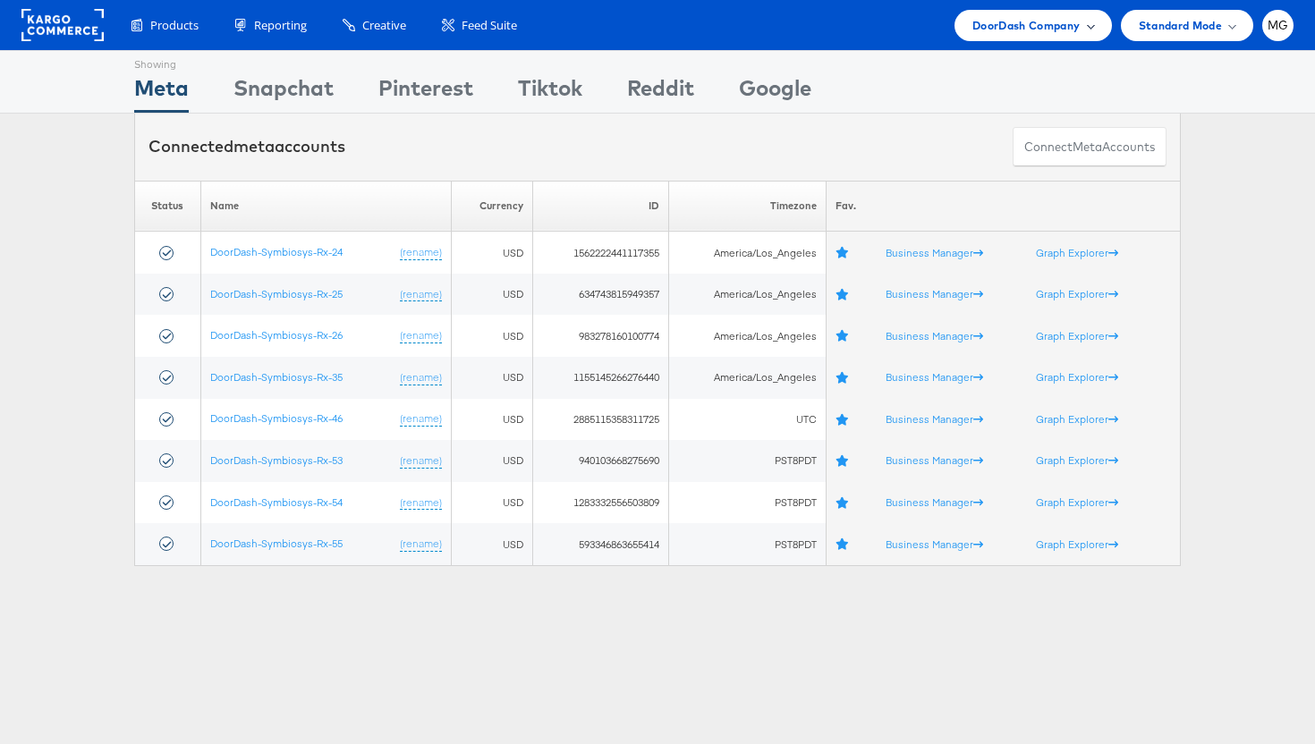
click at [1042, 17] on span "DoorDash Company" at bounding box center [1026, 25] width 108 height 19
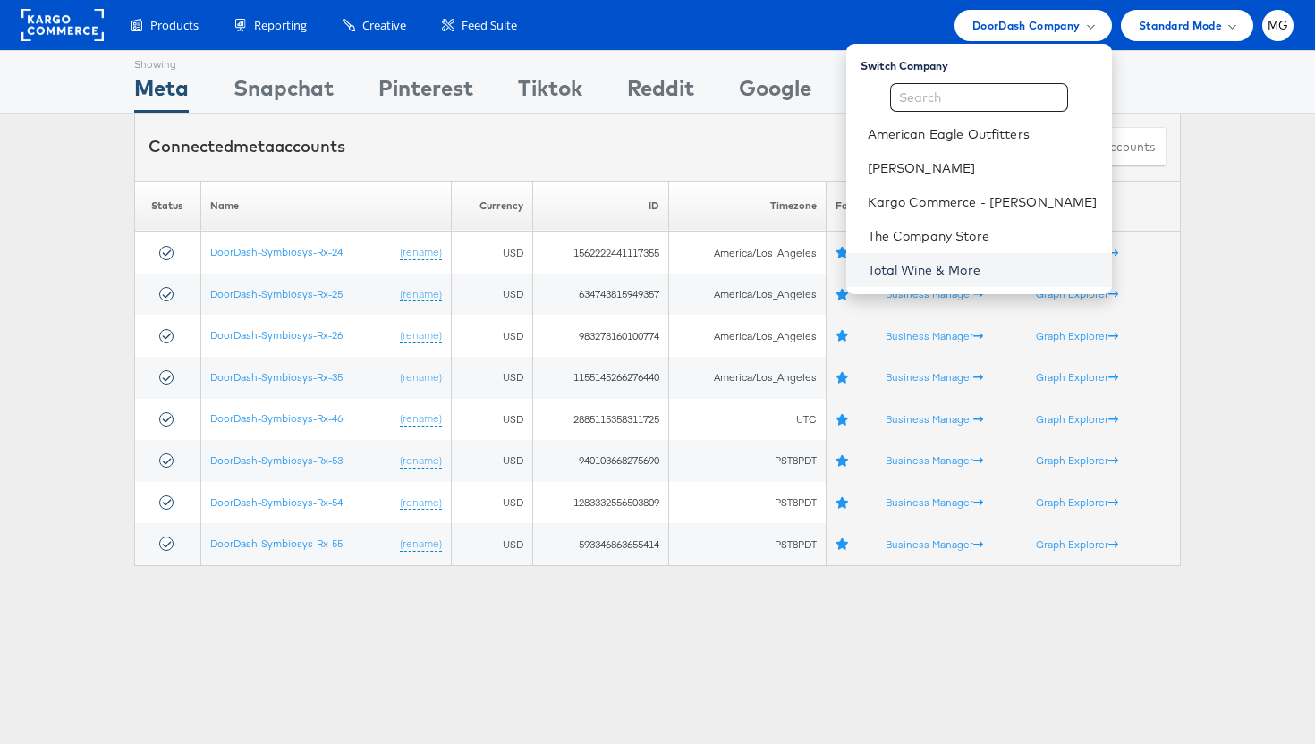
click at [904, 273] on link "Total Wine & More" at bounding box center [983, 270] width 230 height 18
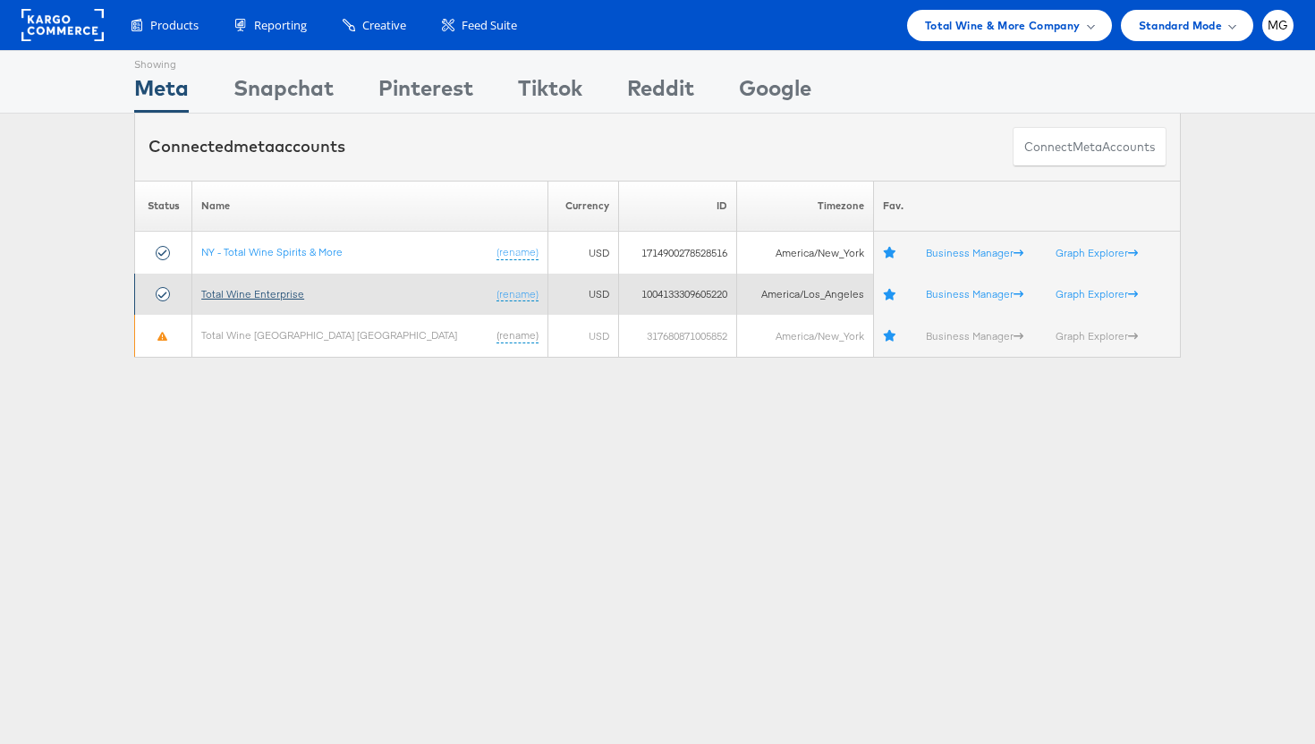
click at [273, 294] on link "Total Wine Enterprise" at bounding box center [252, 293] width 103 height 13
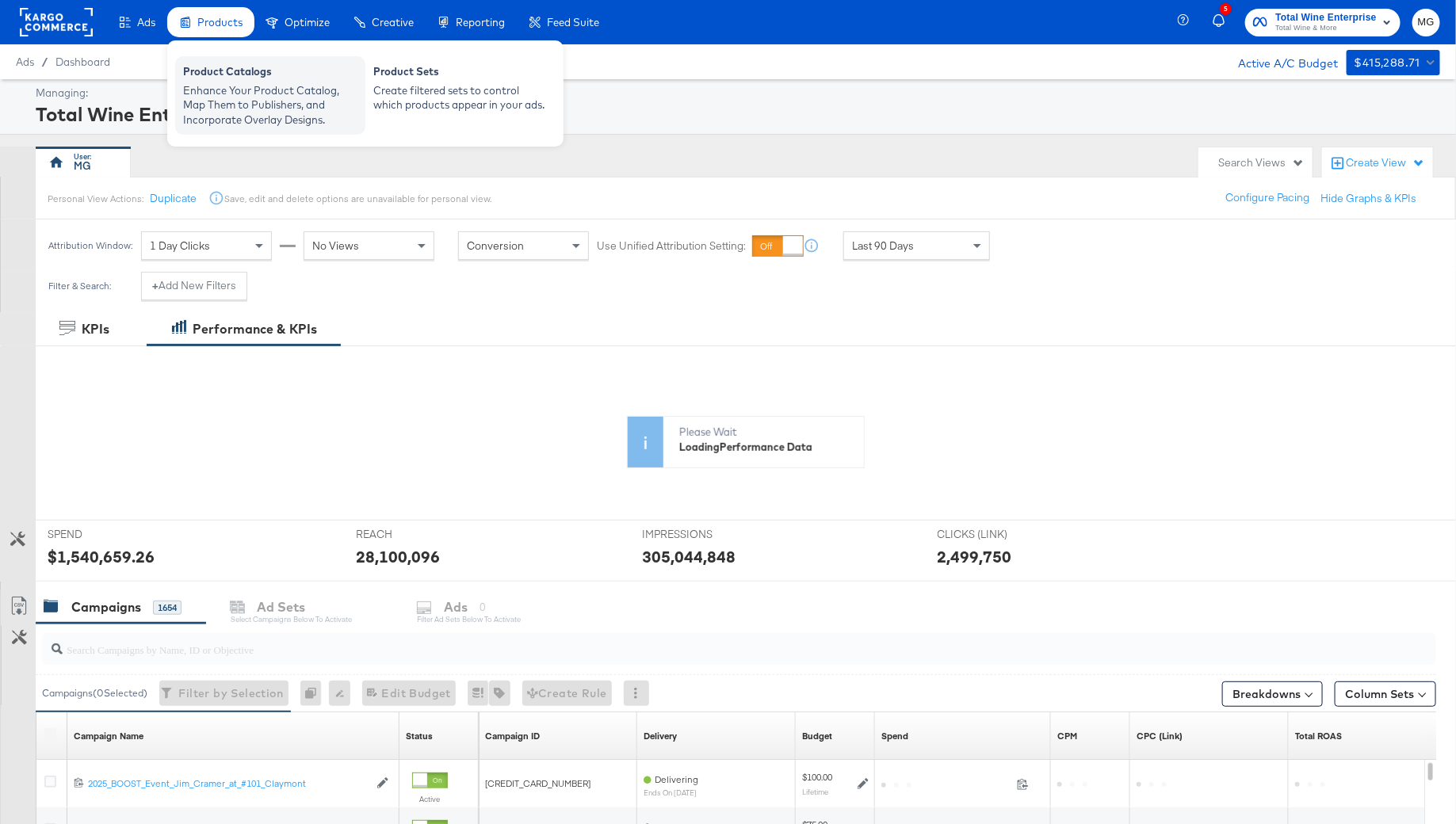
click at [213, 110] on div "Enhance Your Product Catalog, Map Them to Publishers, and Incorporate Overlay D…" at bounding box center [270, 105] width 175 height 44
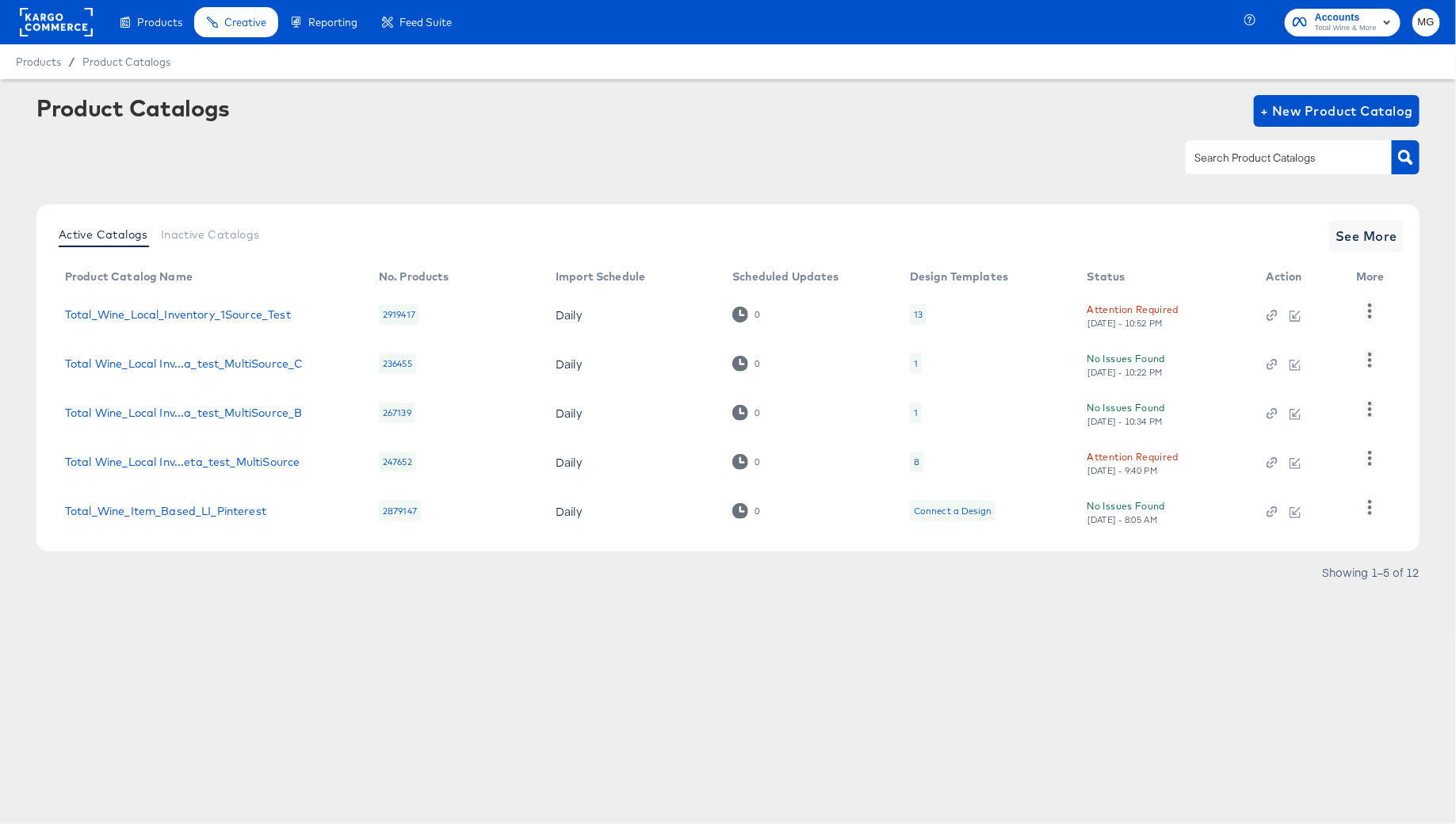
click at [1352, 212] on div "Active Catalogs Inactive Catalogs See More Product Catalog Name No. Products Im…" at bounding box center [728, 378] width 1383 height 347
click at [1357, 228] on span "See More" at bounding box center [1366, 236] width 62 height 22
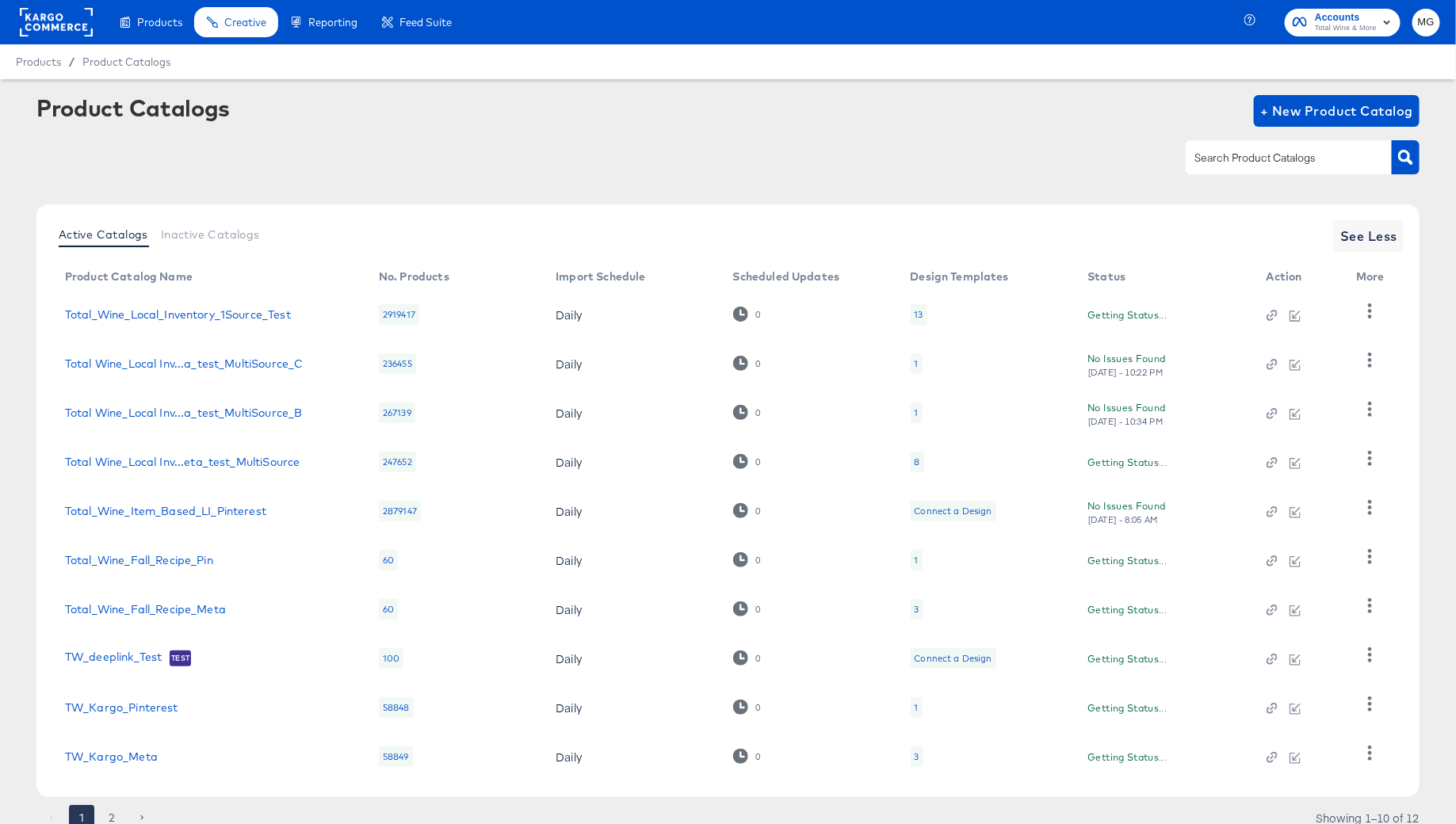
scroll to position [61, 0]
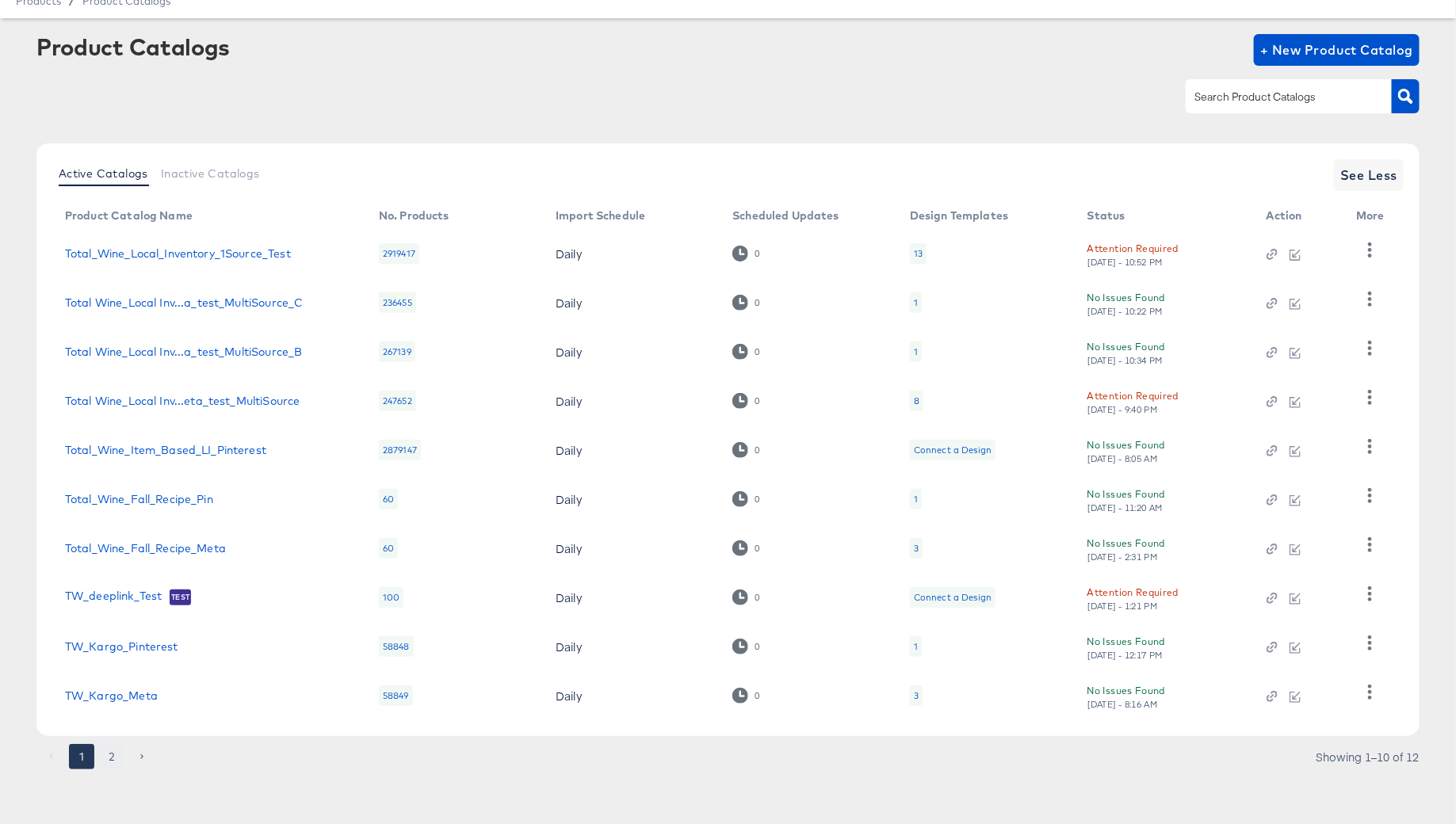
click at [112, 755] on button "2" at bounding box center [112, 757] width 26 height 26
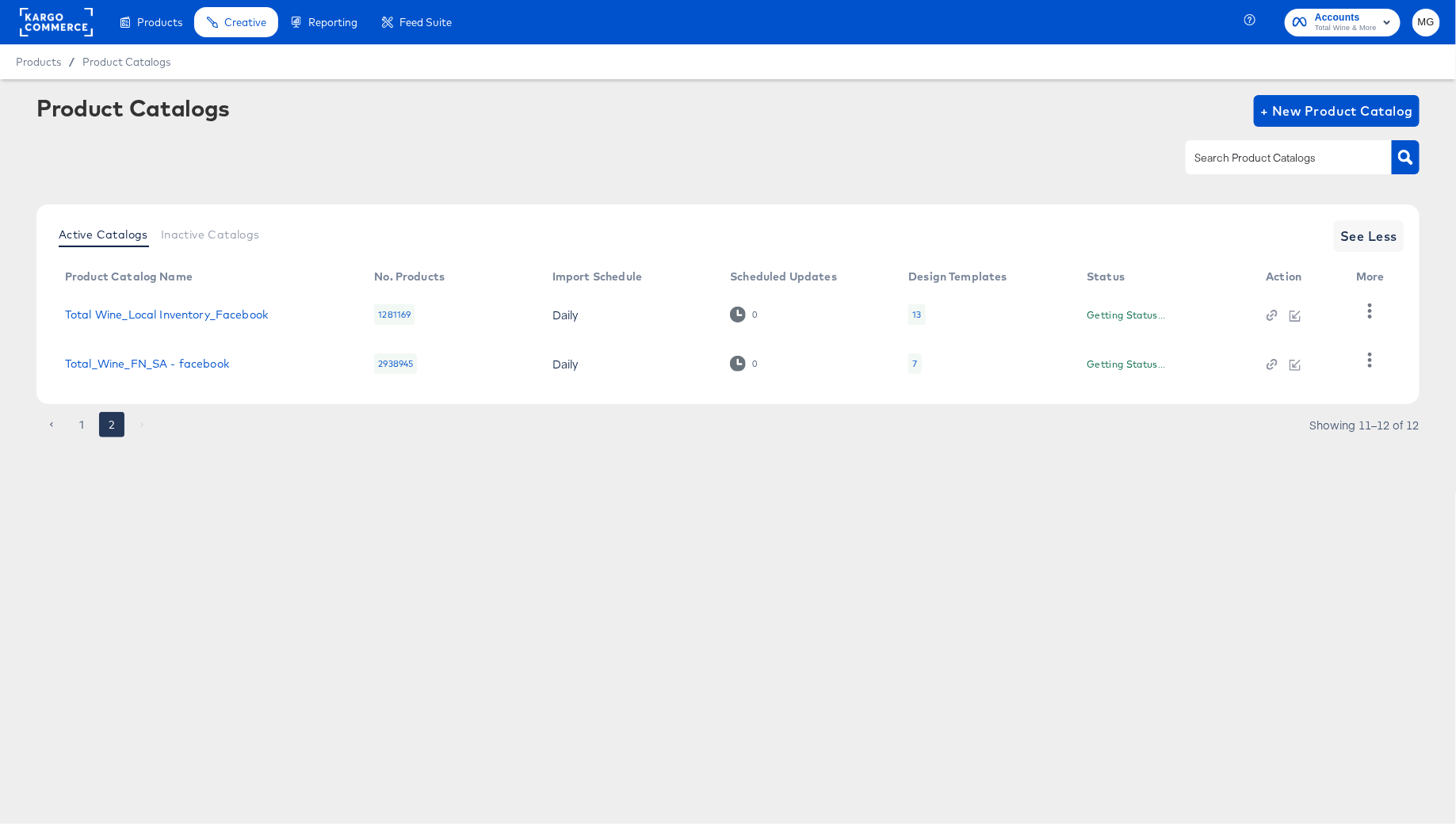
scroll to position [0, 0]
click at [176, 312] on link "Total Wine_Local Inventory_Facebook" at bounding box center [166, 315] width 203 height 12
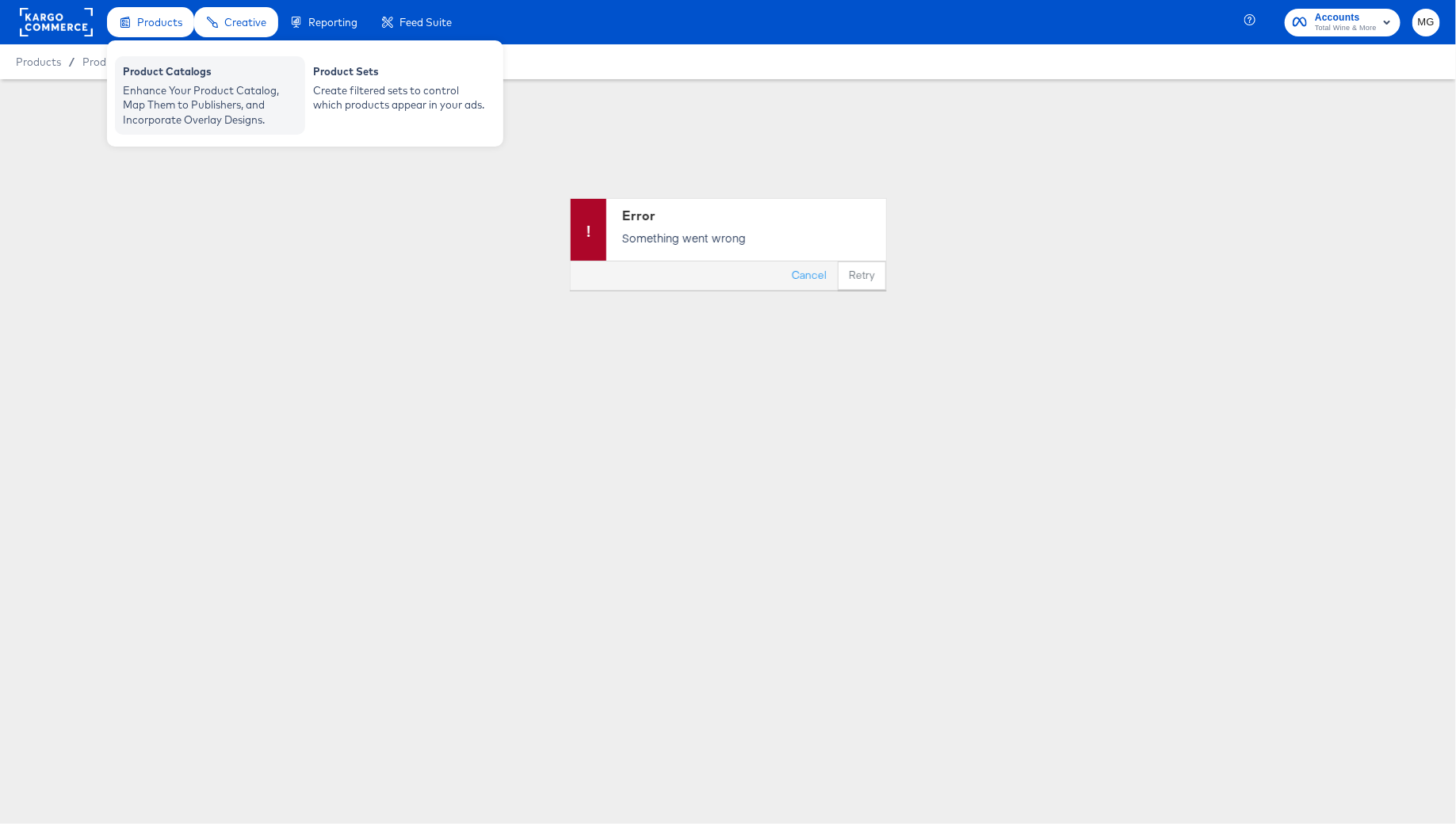
click at [197, 86] on div "Enhance Your Product Catalog, Map Them to Publishers, and Incorporate Overlay D…" at bounding box center [210, 105] width 175 height 44
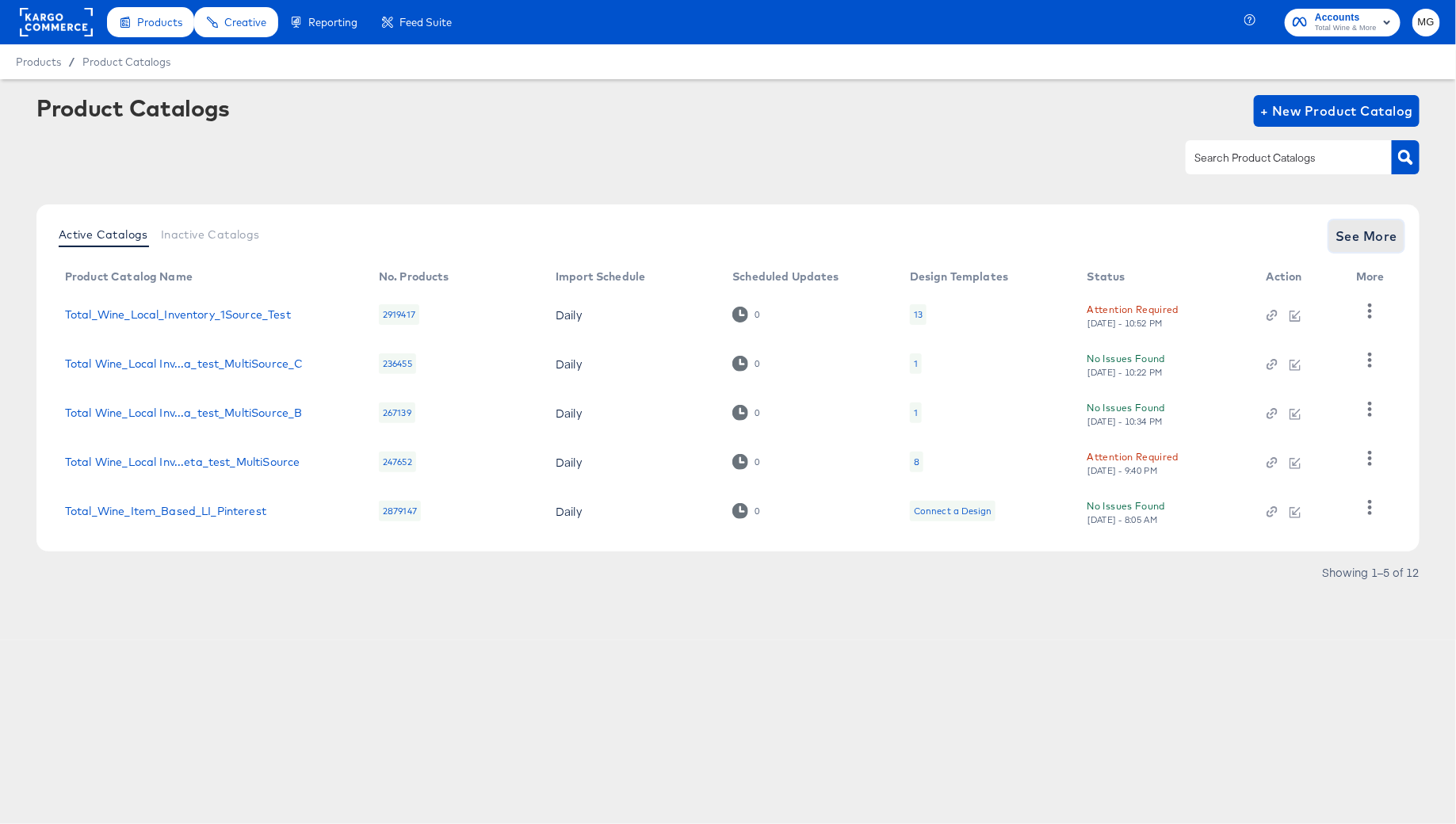
click at [1369, 229] on span "See More" at bounding box center [1366, 236] width 62 height 22
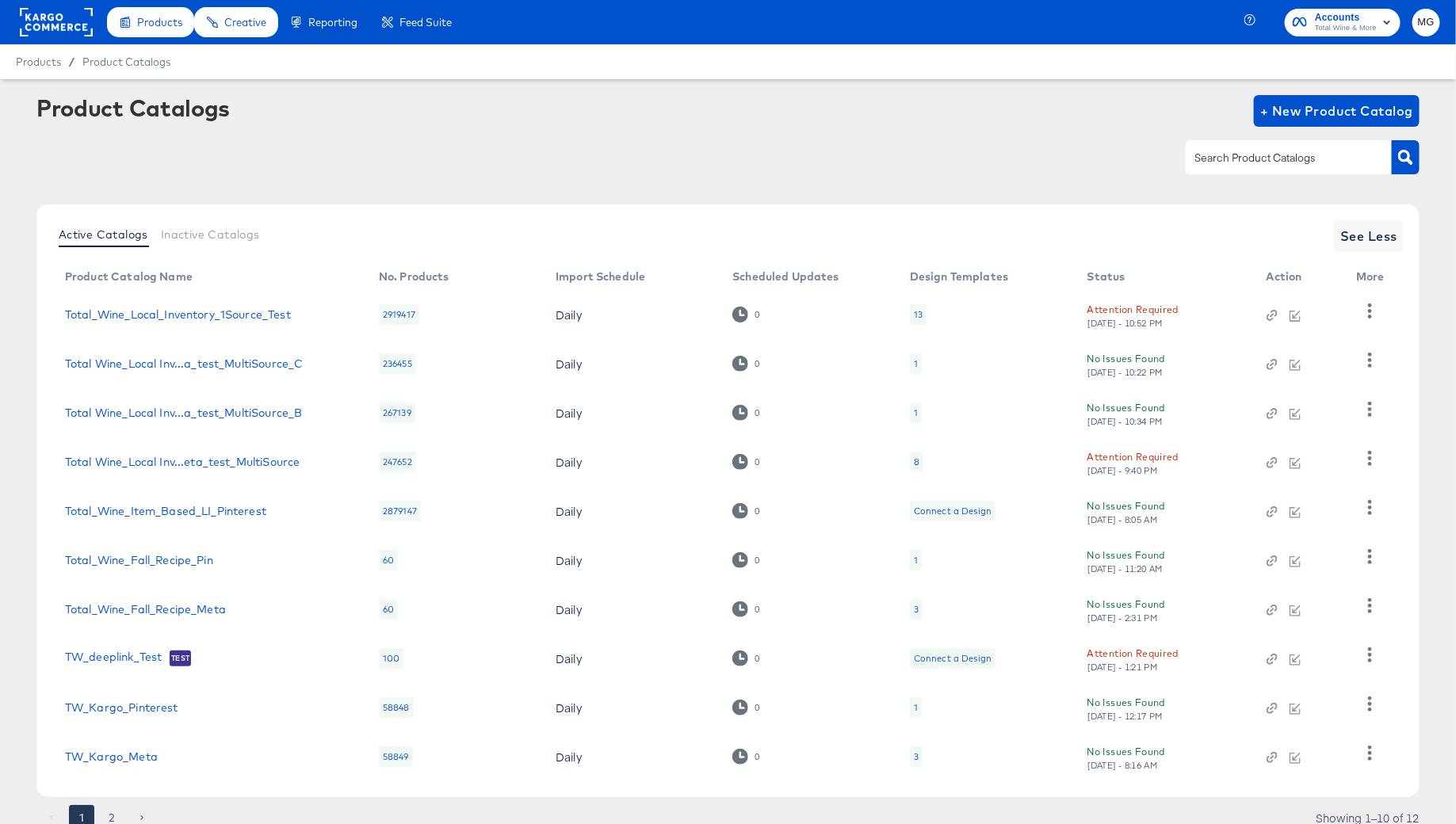
scroll to position [61, 0]
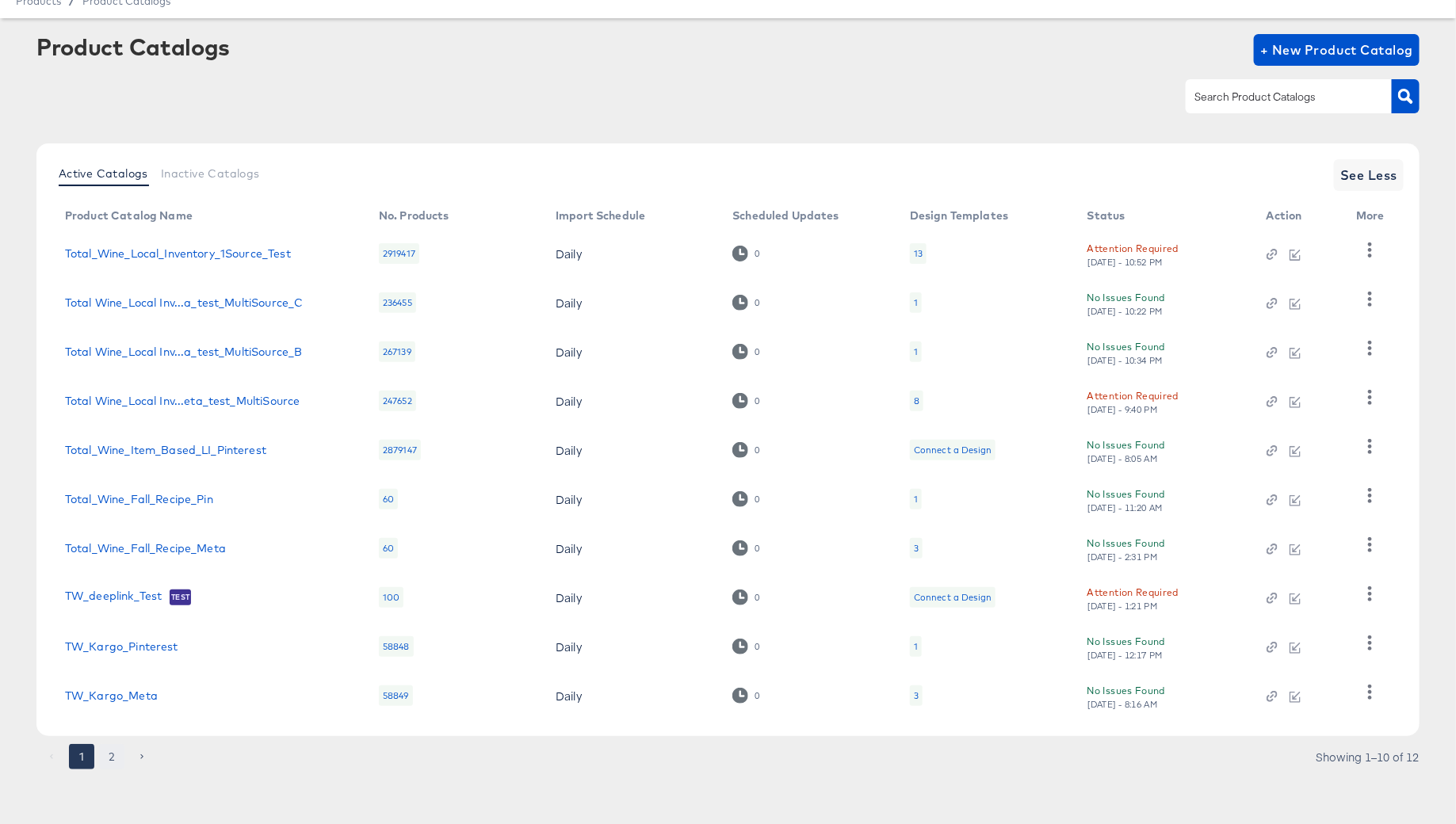
click at [109, 747] on button "2" at bounding box center [112, 757] width 26 height 26
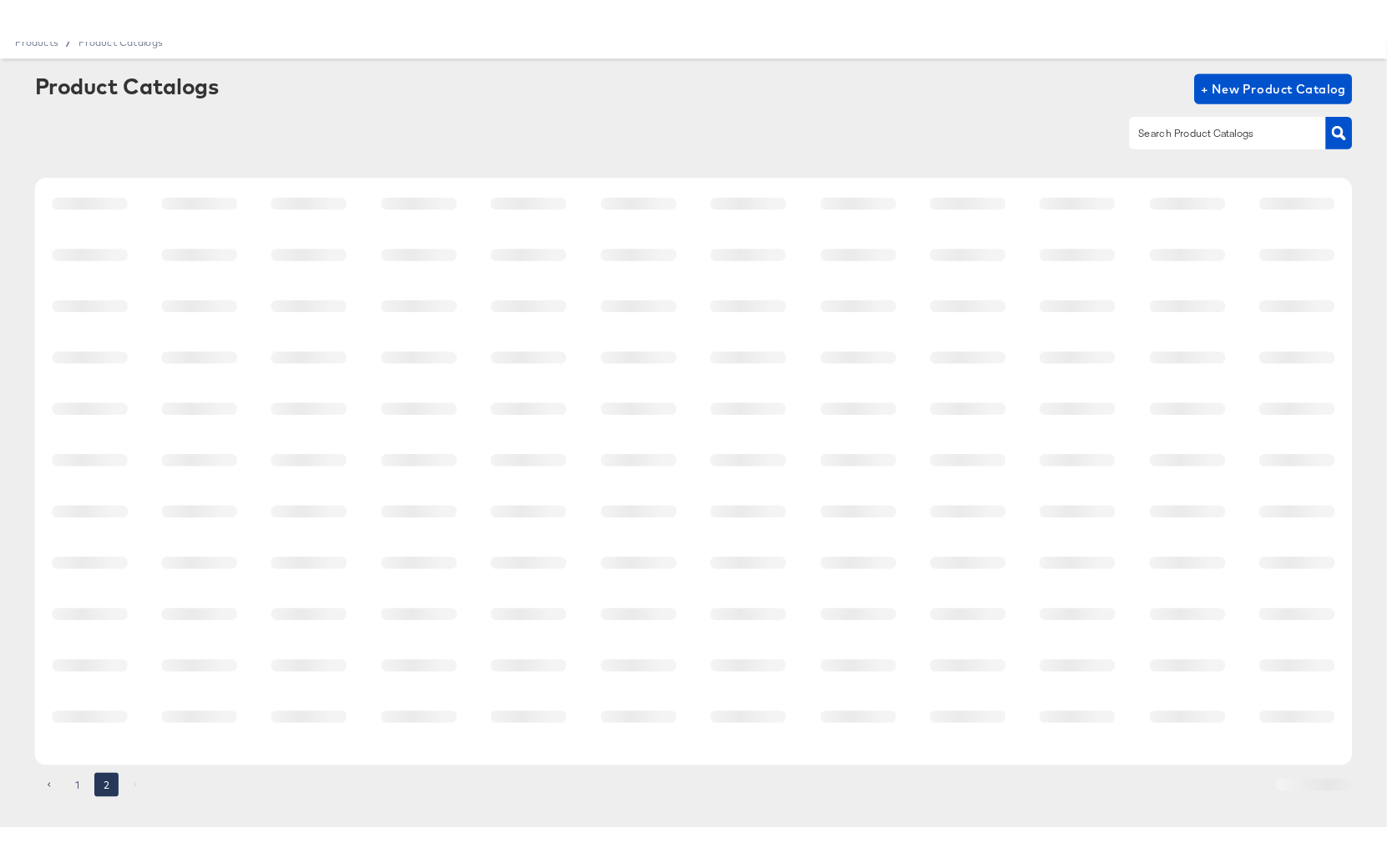
scroll to position [0, 0]
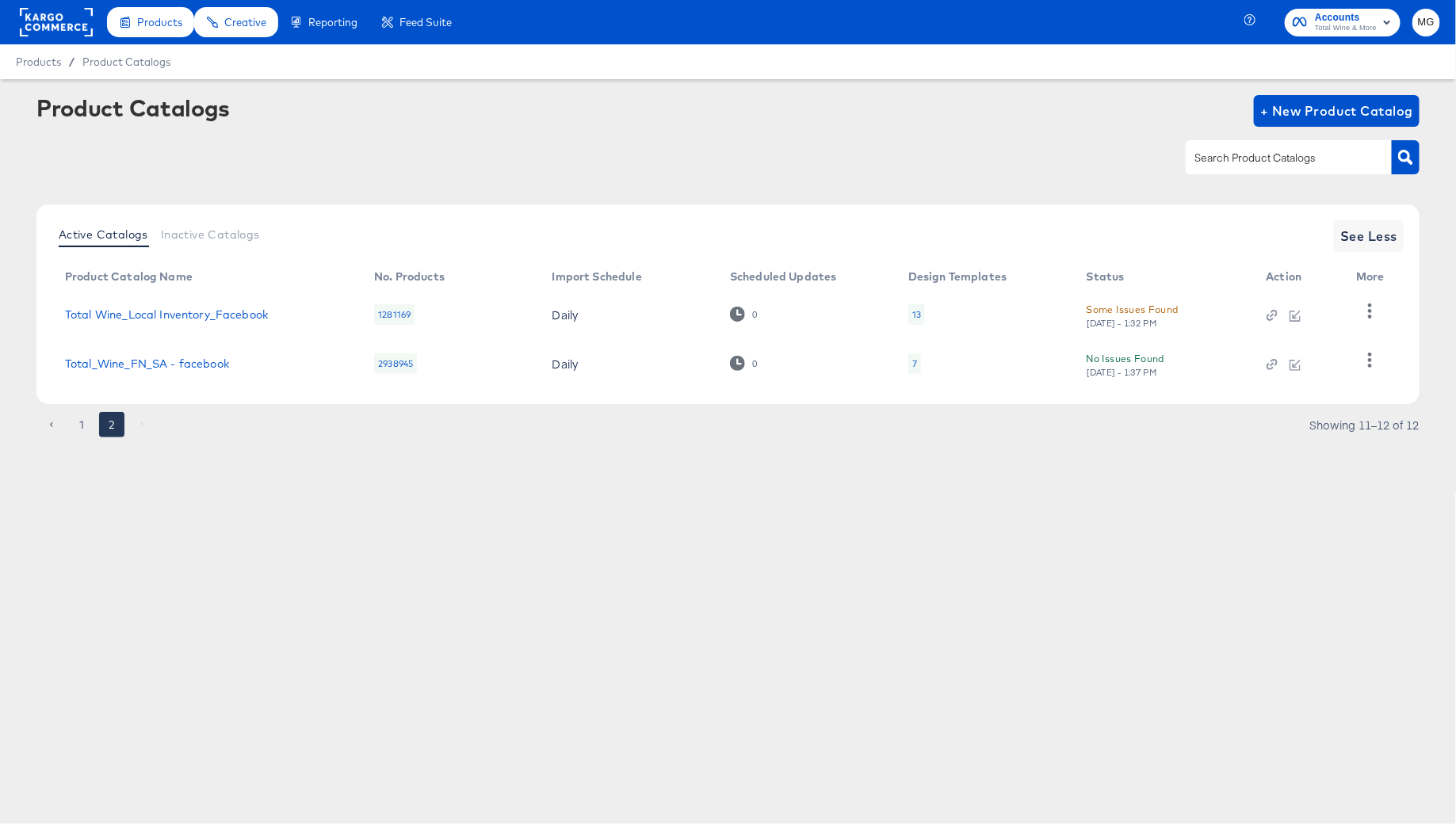
click at [1156, 314] on div "Some Issues Found" at bounding box center [1133, 309] width 92 height 17
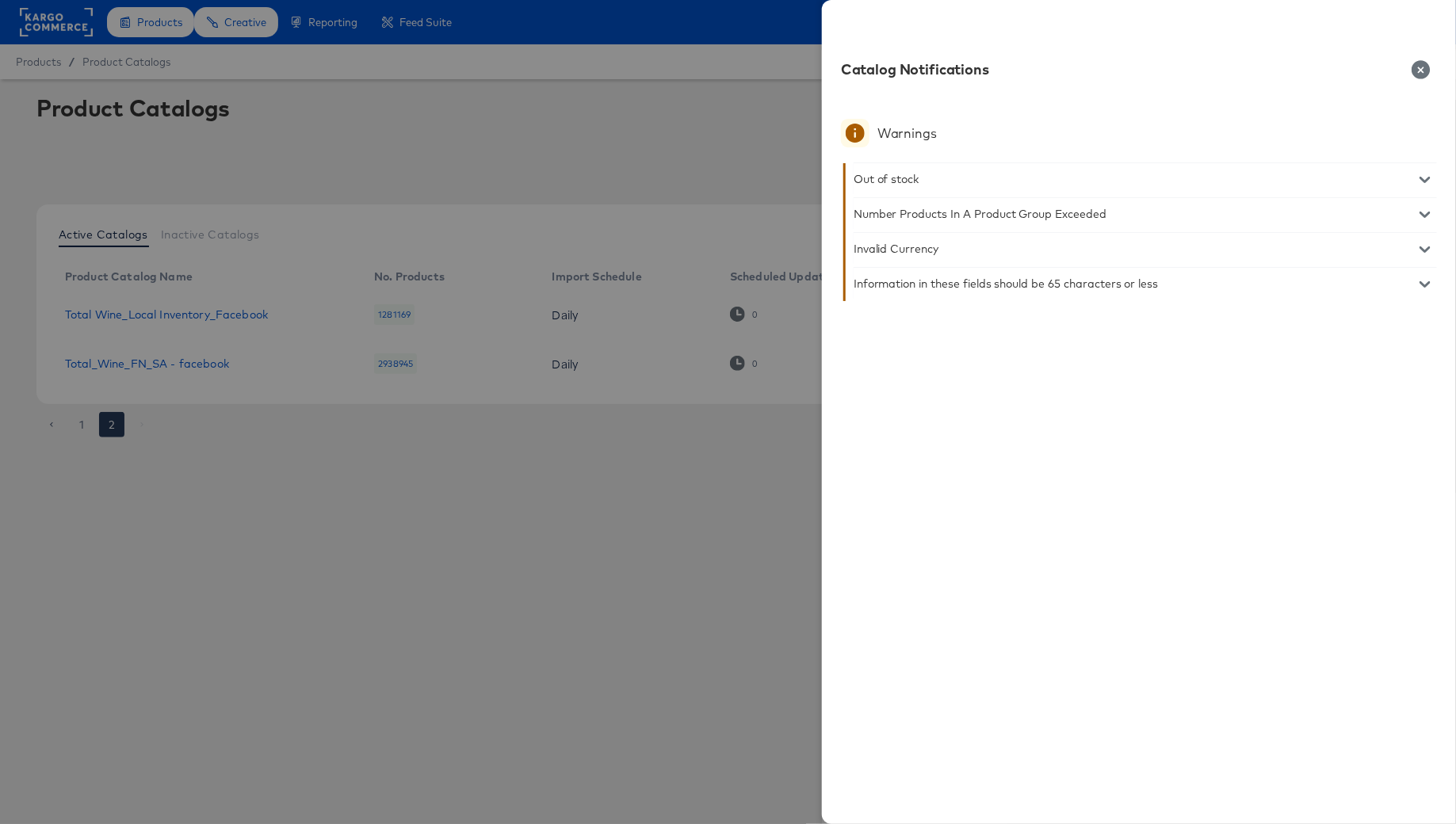
click at [1091, 213] on div "Number Products In A Product Group Exceeded" at bounding box center [979, 214] width 253 height 12
click at [1094, 249] on div "Invalid Currency" at bounding box center [1145, 249] width 583 height 32
click at [1424, 188] on div "Out of stock" at bounding box center [1145, 179] width 583 height 32
click at [1425, 201] on div "Number Products In A Product Group Exceeded" at bounding box center [1145, 214] width 583 height 32
click at [1425, 210] on icon "button" at bounding box center [1425, 214] width 12 height 12
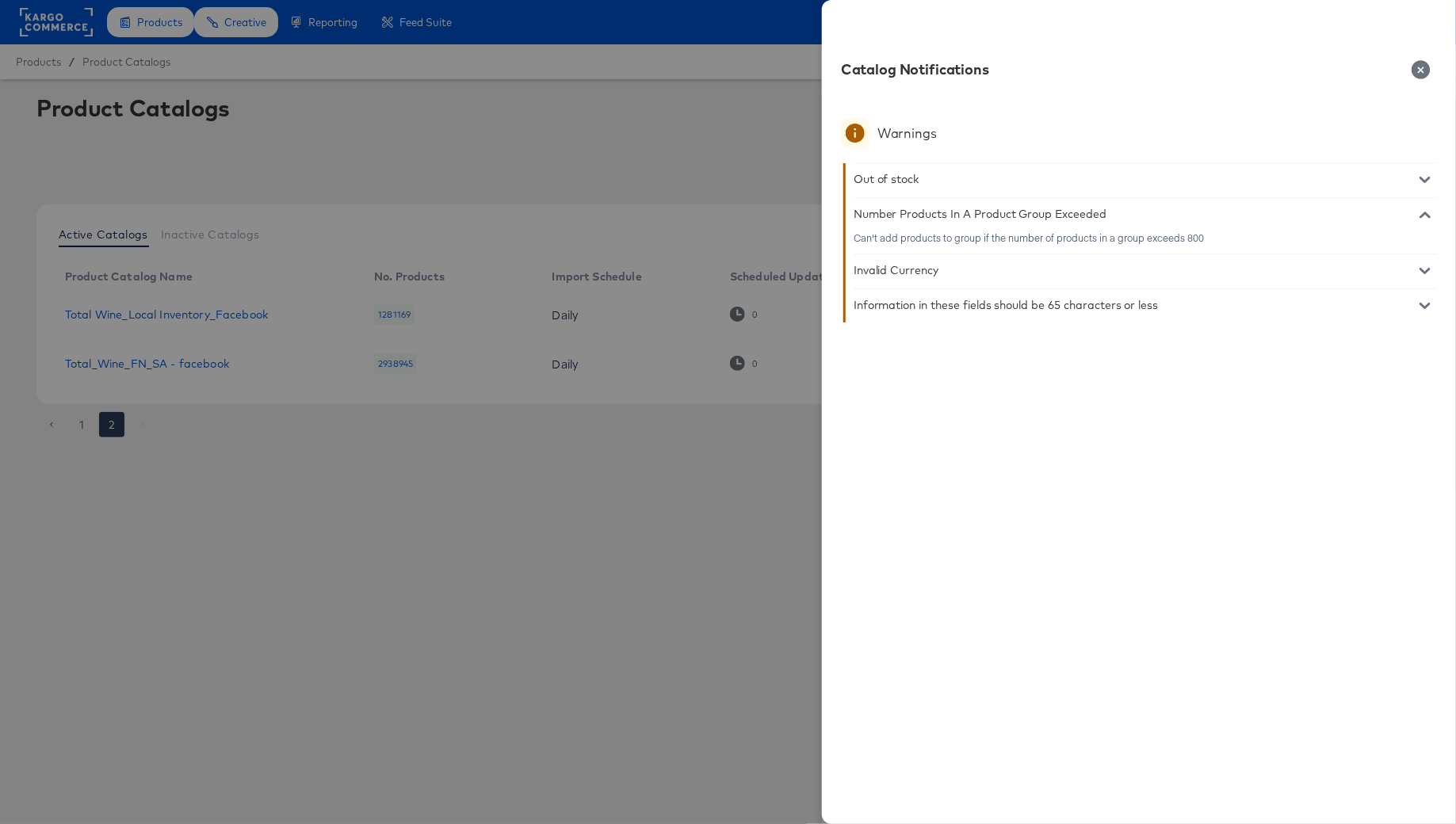
click at [1429, 275] on icon "button" at bounding box center [1425, 271] width 12 height 12
click at [1425, 325] on icon "button" at bounding box center [1425, 327] width 12 height 12
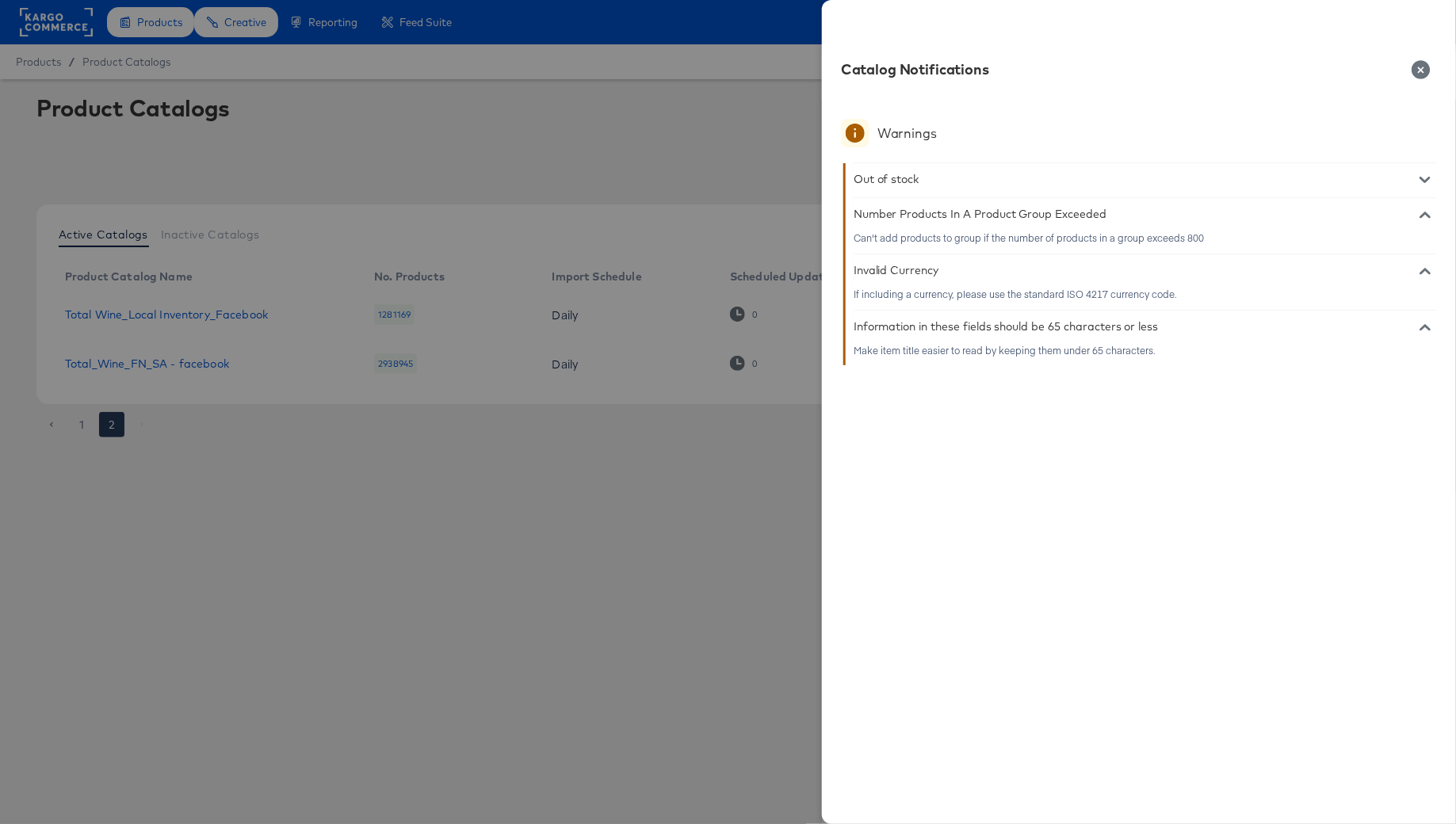
click at [1426, 327] on icon "button" at bounding box center [1425, 327] width 12 height 6
click at [1426, 327] on icon "button" at bounding box center [1425, 327] width 12 height 12
click at [1428, 74] on icon "button" at bounding box center [1421, 69] width 19 height 19
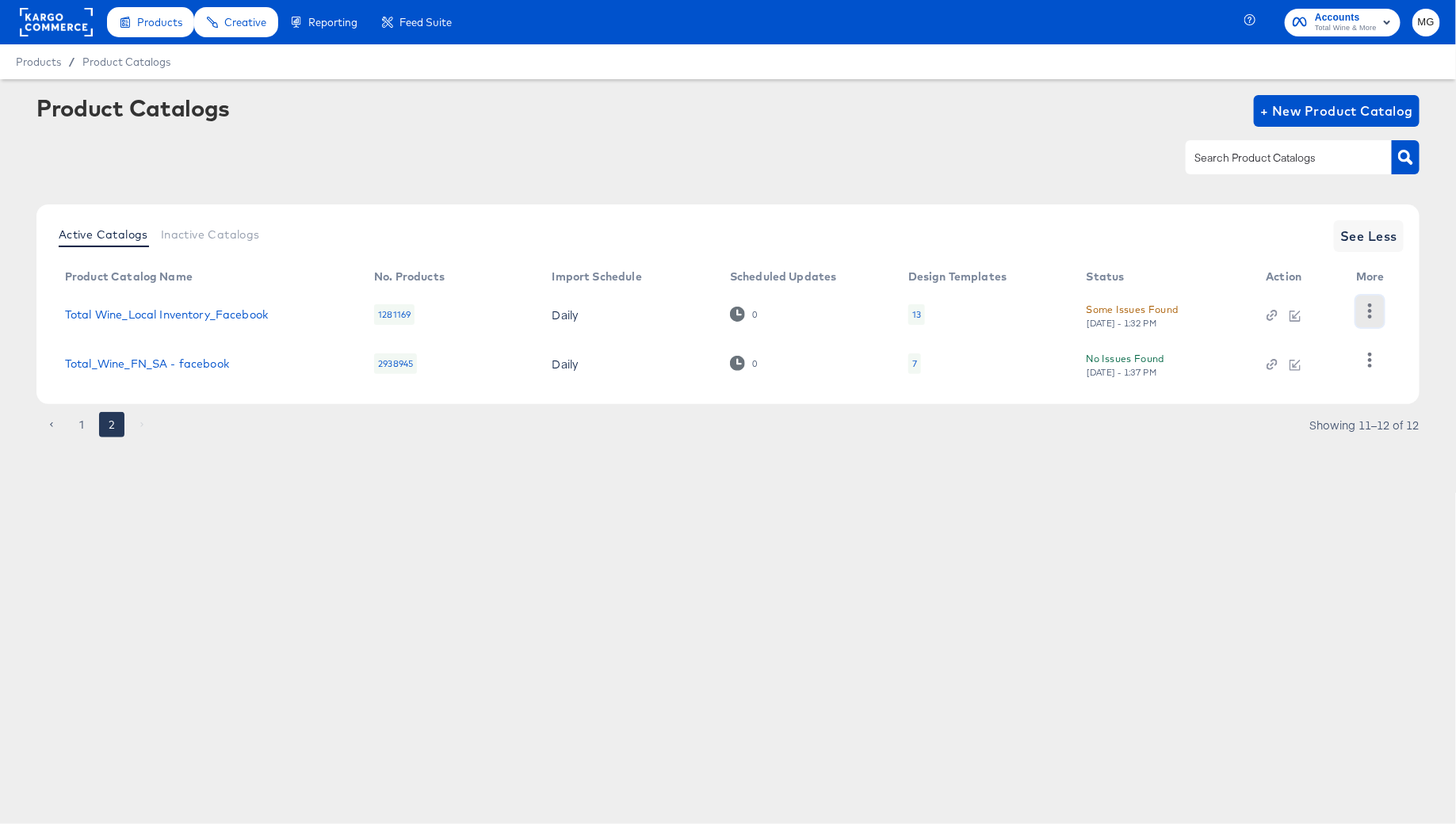
click at [1368, 315] on icon "button" at bounding box center [1370, 311] width 15 height 15
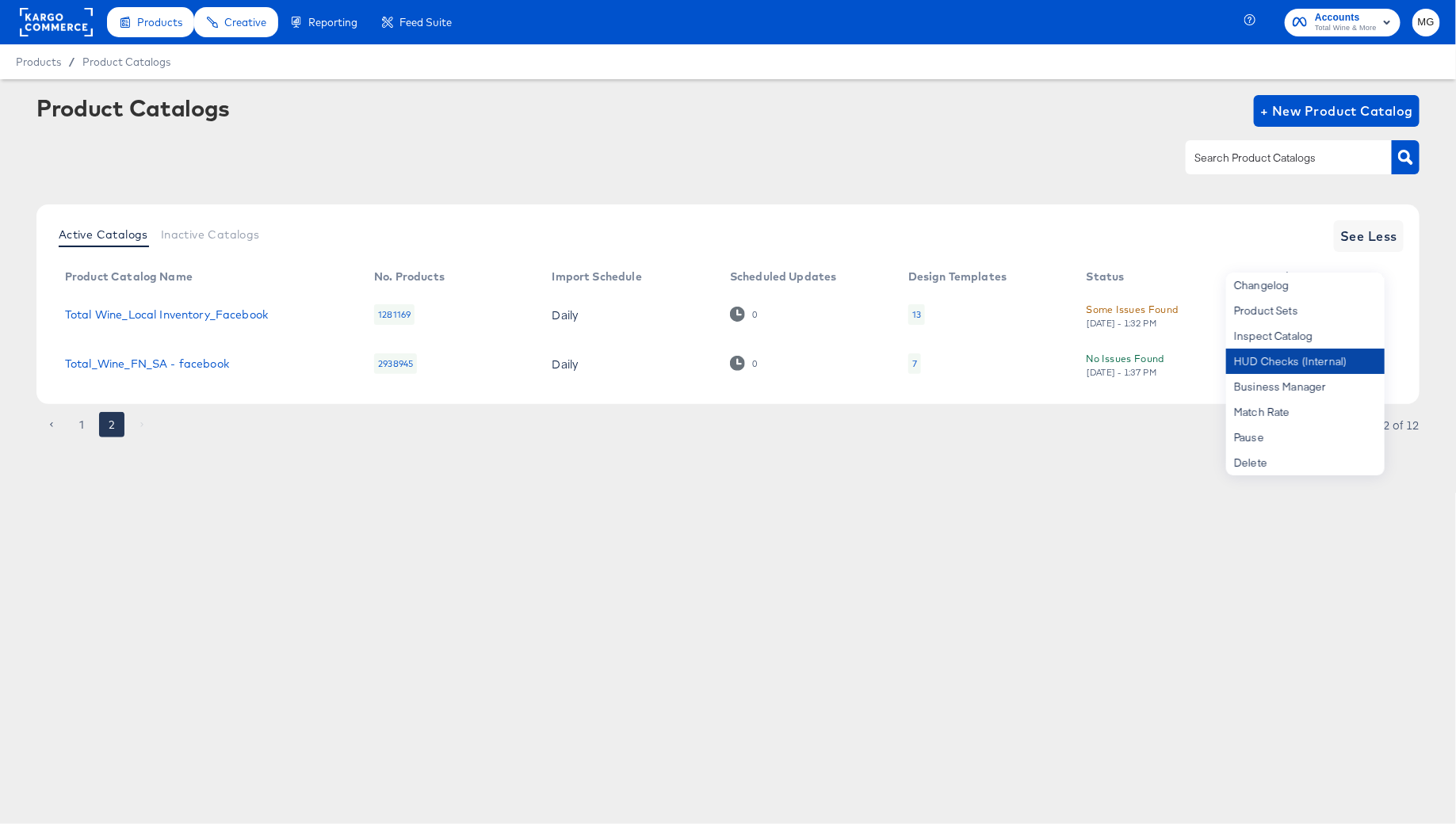
click at [1313, 359] on div "HUD Checks (Internal)" at bounding box center [1305, 361] width 159 height 26
click at [205, 457] on article "Product Catalogs + New Product Catalog Active Catalogs Inactive Catalogs See Le…" at bounding box center [728, 285] width 1456 height 414
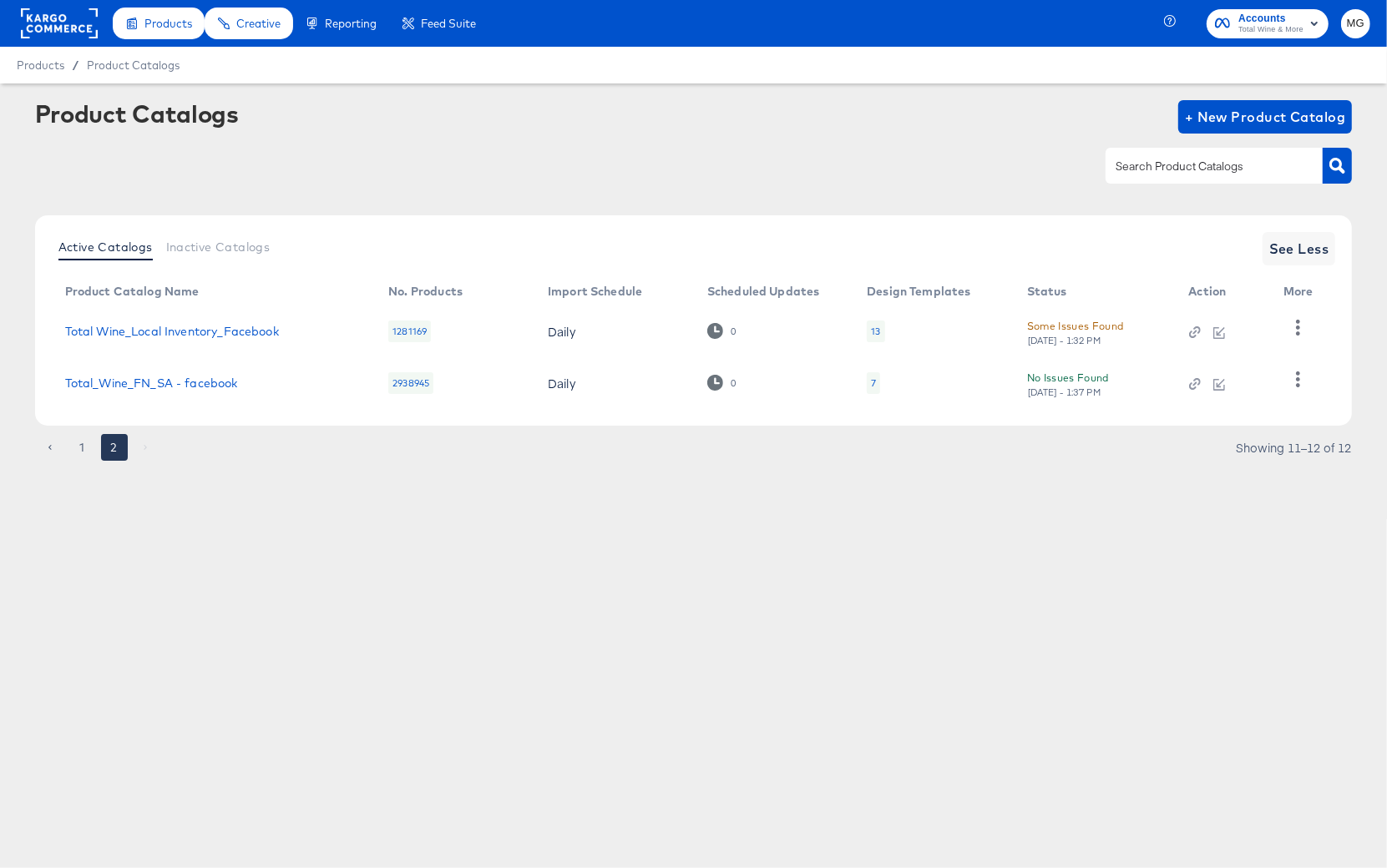
drag, startPoint x: 542, startPoint y: 497, endPoint x: 504, endPoint y: 496, distance: 38.0
click at [542, 497] on article "Product Catalogs + New Product Catalog Active Catalogs Inactive Catalogs See Le…" at bounding box center [694, 301] width 1387 height 436
click at [233, 339] on td "Total Wine_Local Inventory_Facebook" at bounding box center [213, 330] width 324 height 51
click at [225, 329] on link "Total Wine_Local Inventory_Facebook" at bounding box center [172, 331] width 214 height 13
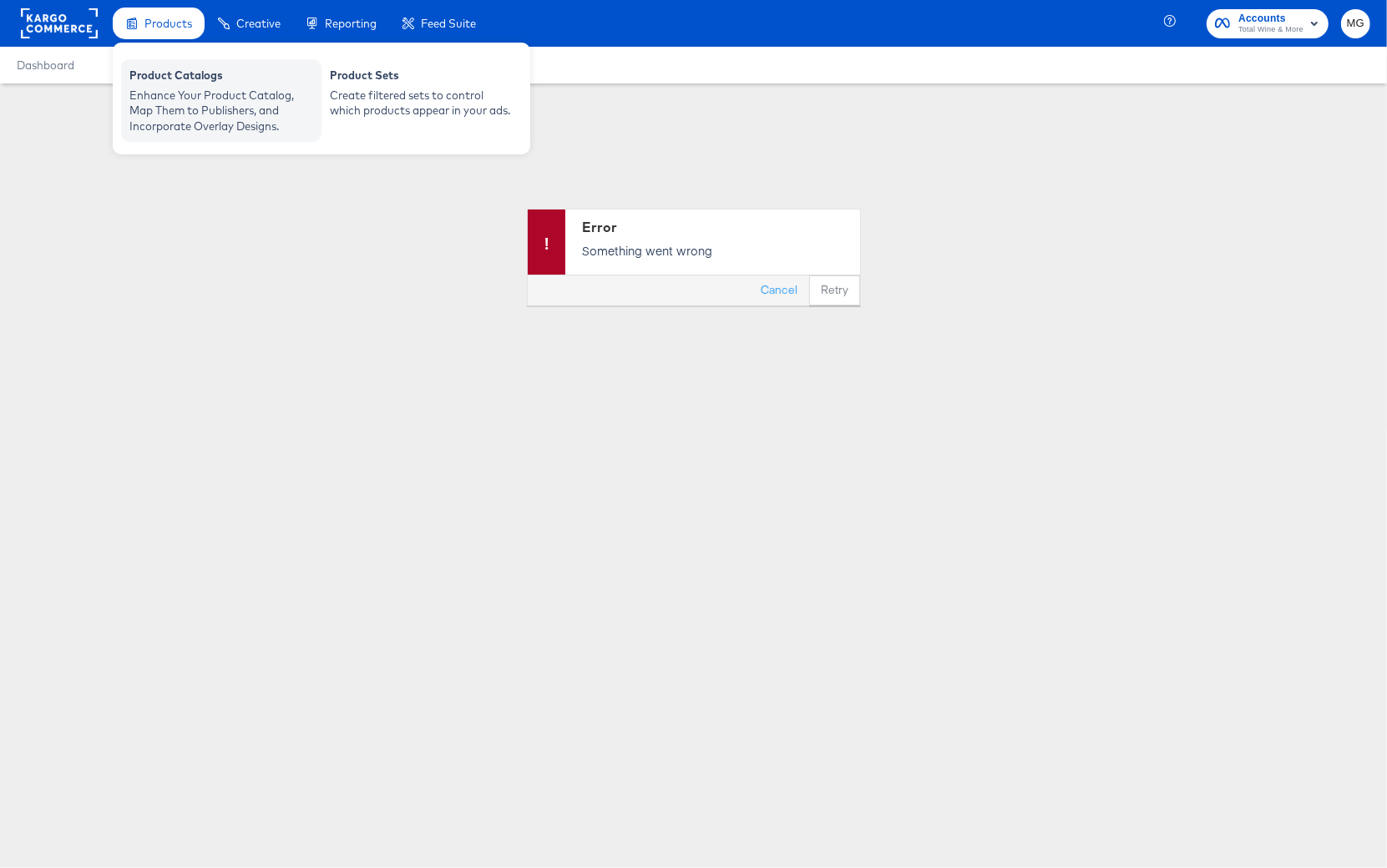
click at [185, 120] on div "Enhance Your Product Catalog, Map Them to Publishers, and Incorporate Overlay D…" at bounding box center [221, 111] width 184 height 47
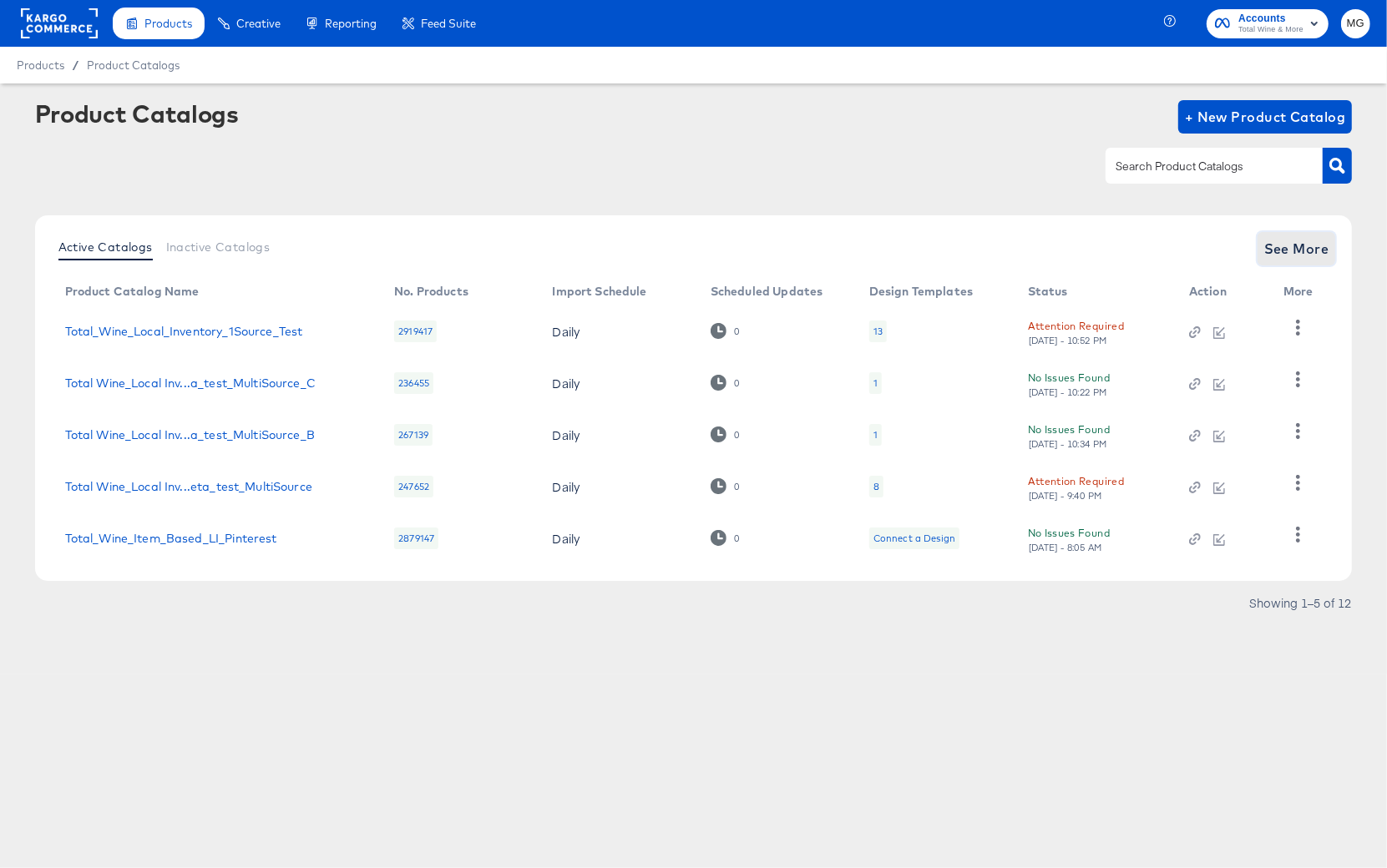
click at [1271, 258] on span "See More" at bounding box center [1296, 248] width 65 height 23
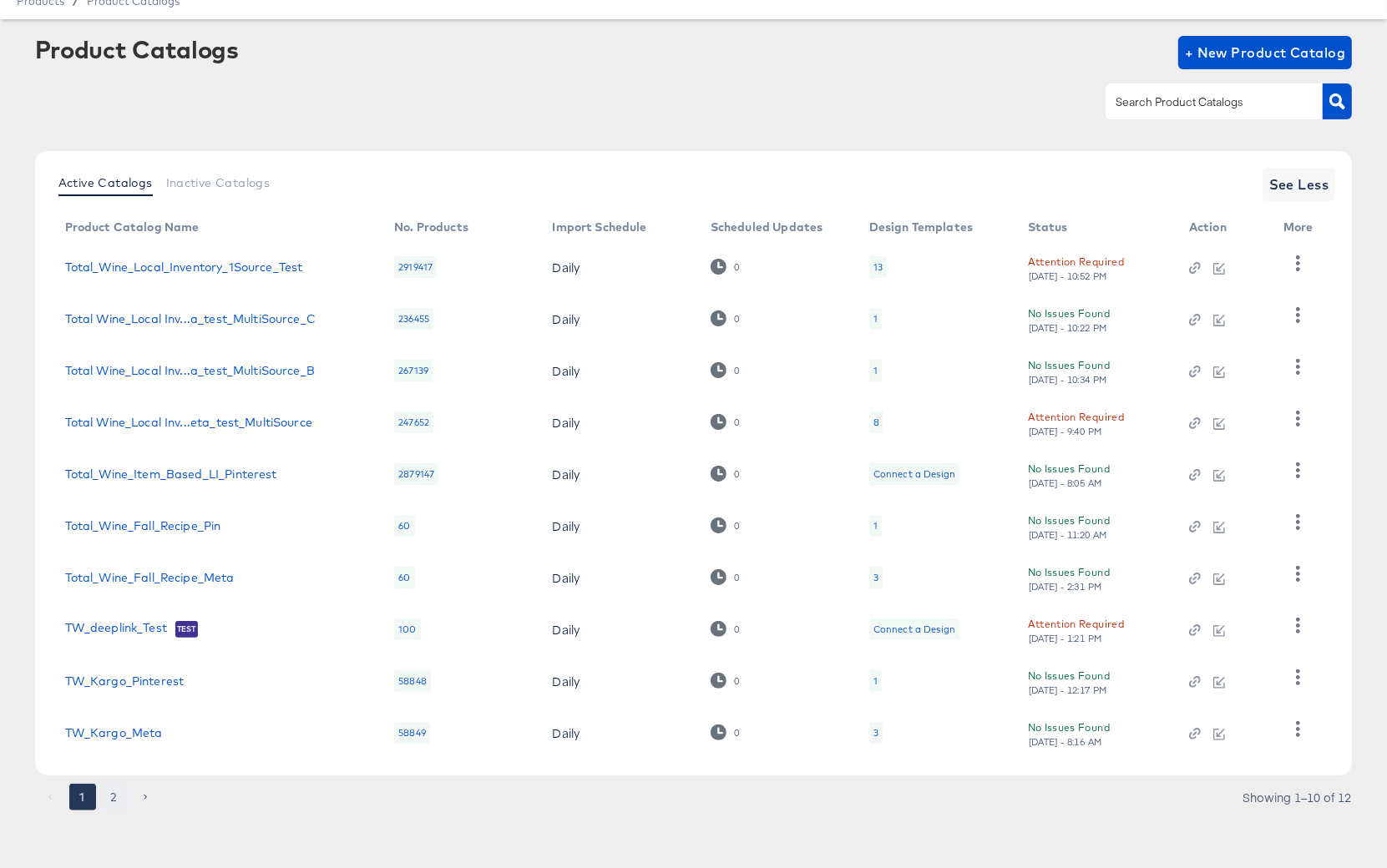
click at [113, 789] on button "2" at bounding box center [114, 797] width 27 height 27
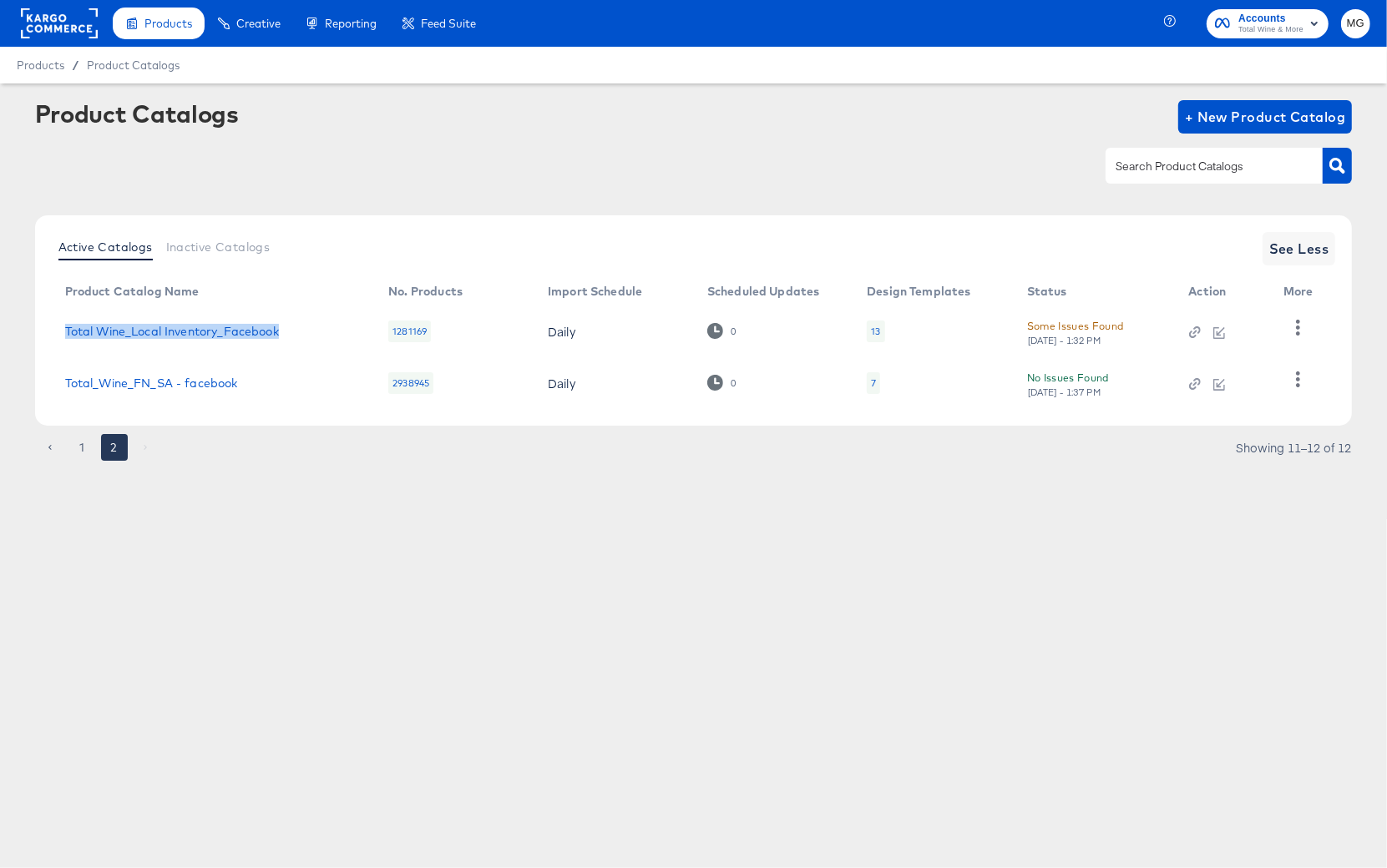
drag, startPoint x: 293, startPoint y: 332, endPoint x: 59, endPoint y: 332, distance: 234.0
click at [59, 332] on td "Total Wine_Local Inventory_Facebook" at bounding box center [213, 330] width 324 height 51
copy link "Total Wine_Local Inventory_Facebook"
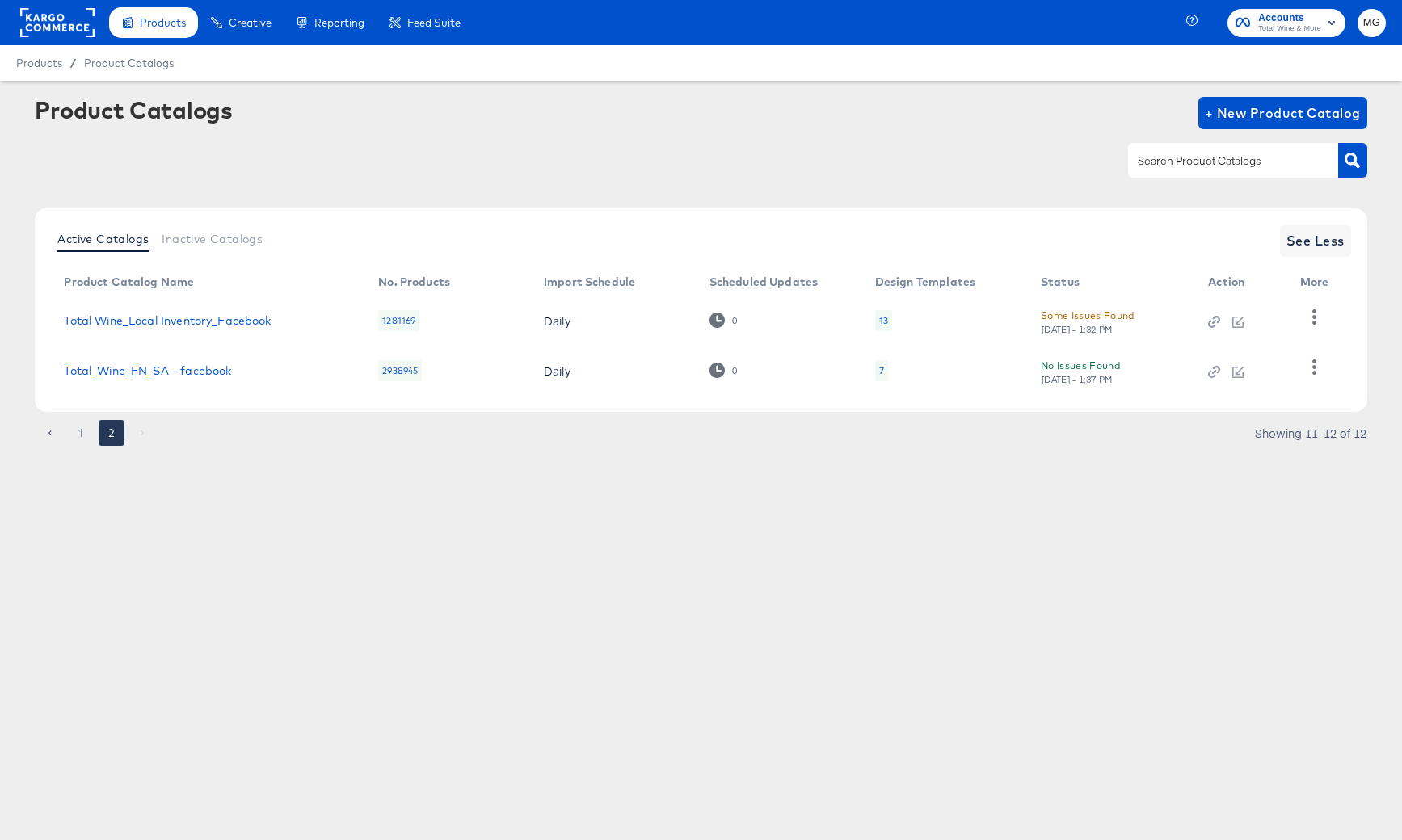
click at [49, 22] on rect at bounding box center [57, 23] width 74 height 29
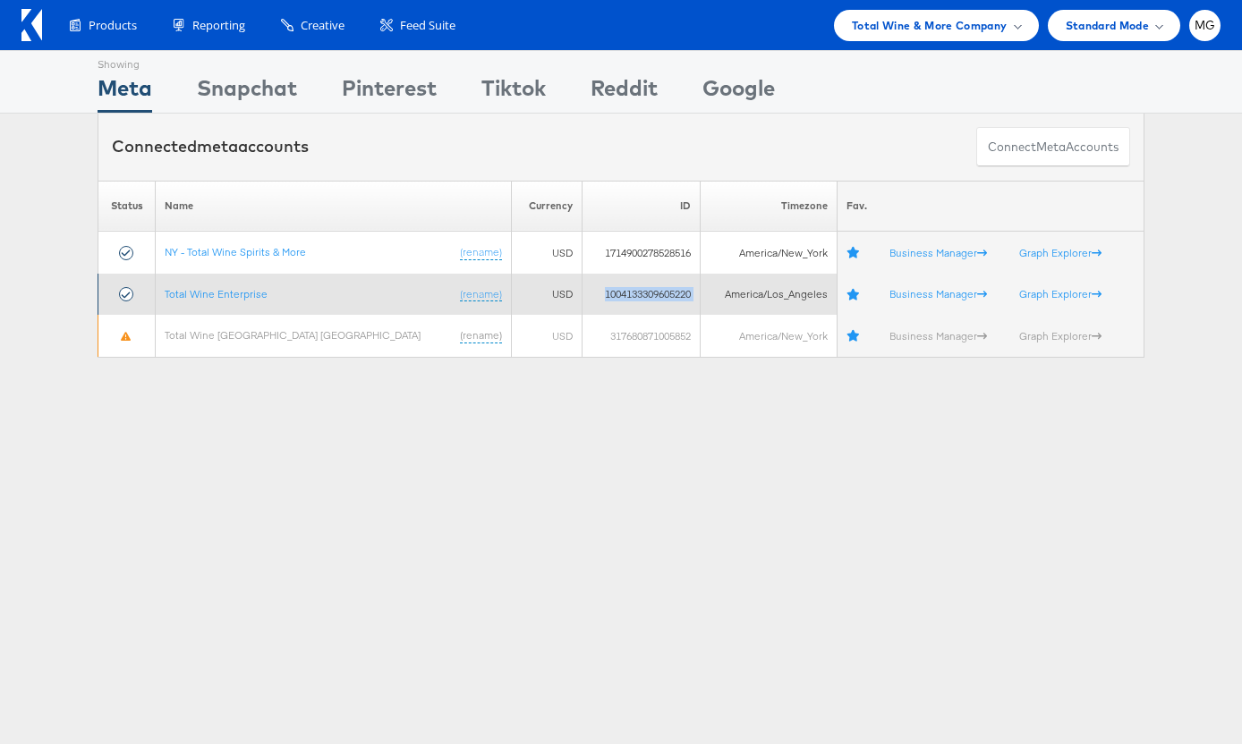
drag, startPoint x: 533, startPoint y: 292, endPoint x: 641, endPoint y: 293, distance: 108.2
click at [641, 294] on tr "Total Wine Enterprise (rename) USD 1004133309605220 America/Los_Angeles Busines…" at bounding box center [621, 295] width 1046 height 42
copy tr "1004133309605220"
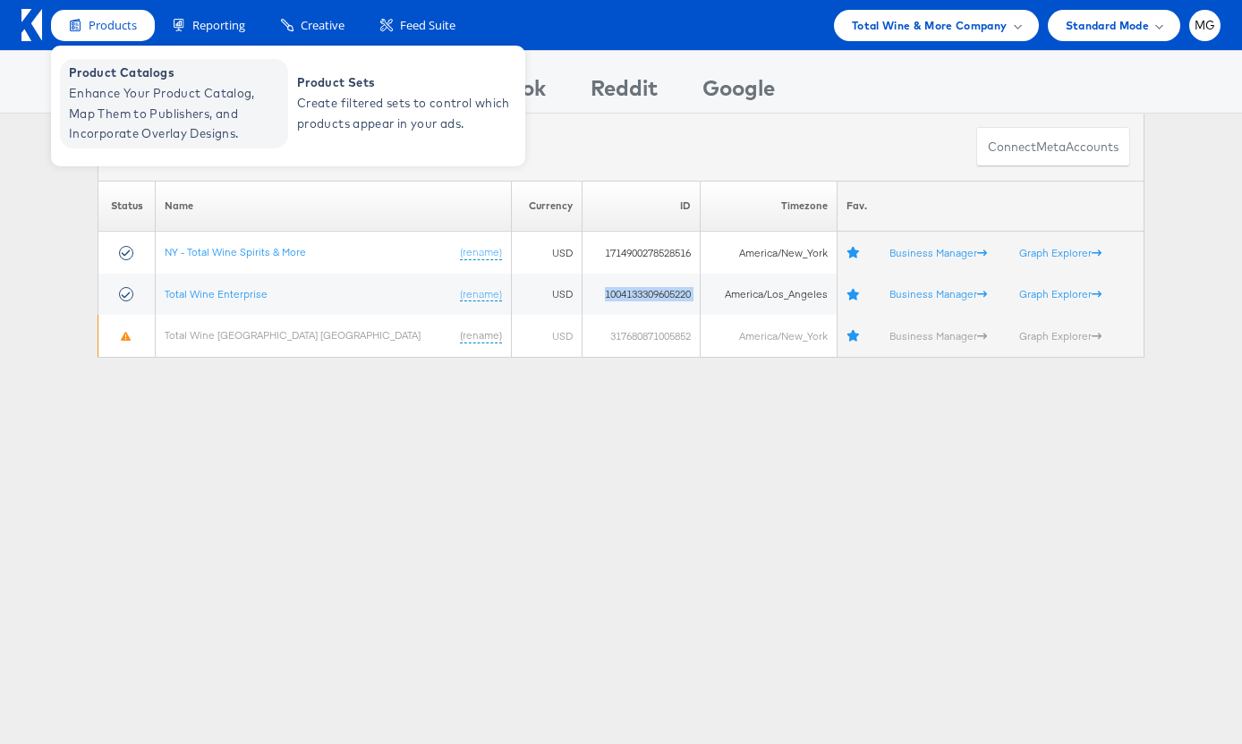
click at [152, 138] on span "Enhance Your Product Catalog, Map Them to Publishers, and Incorporate Overlay D…" at bounding box center [176, 113] width 215 height 61
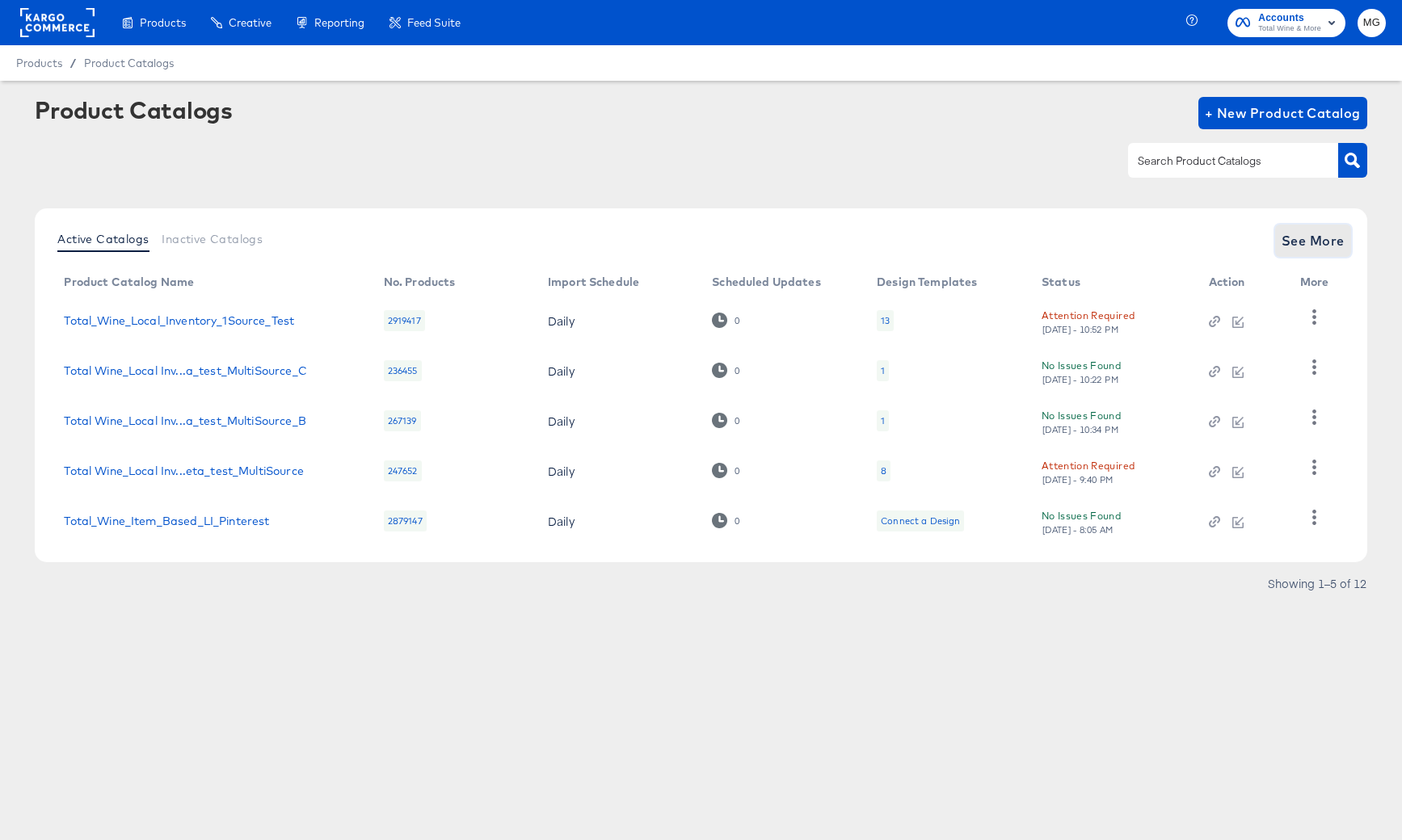
click at [1306, 239] on span "See More" at bounding box center [1313, 240] width 63 height 23
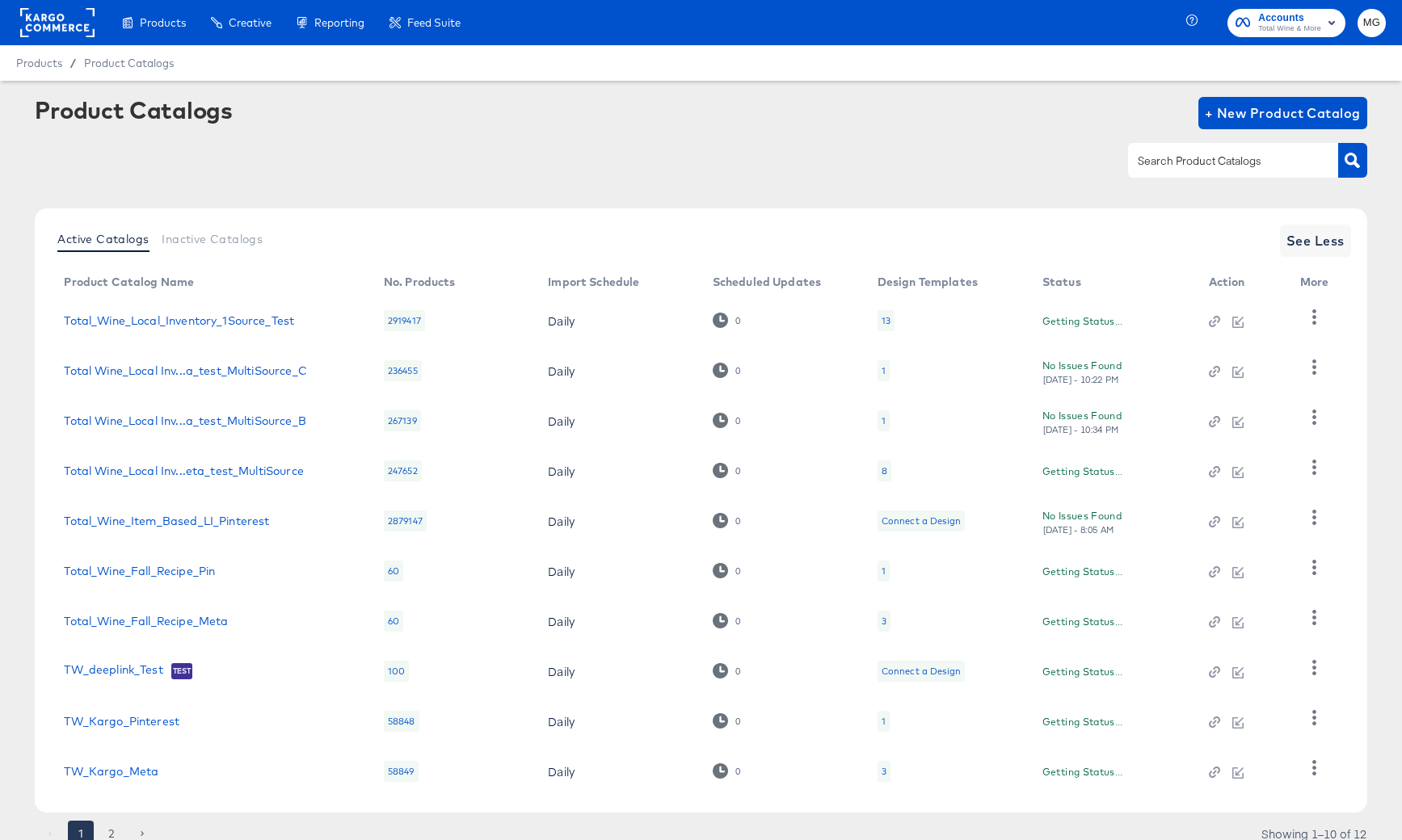
scroll to position [62, 0]
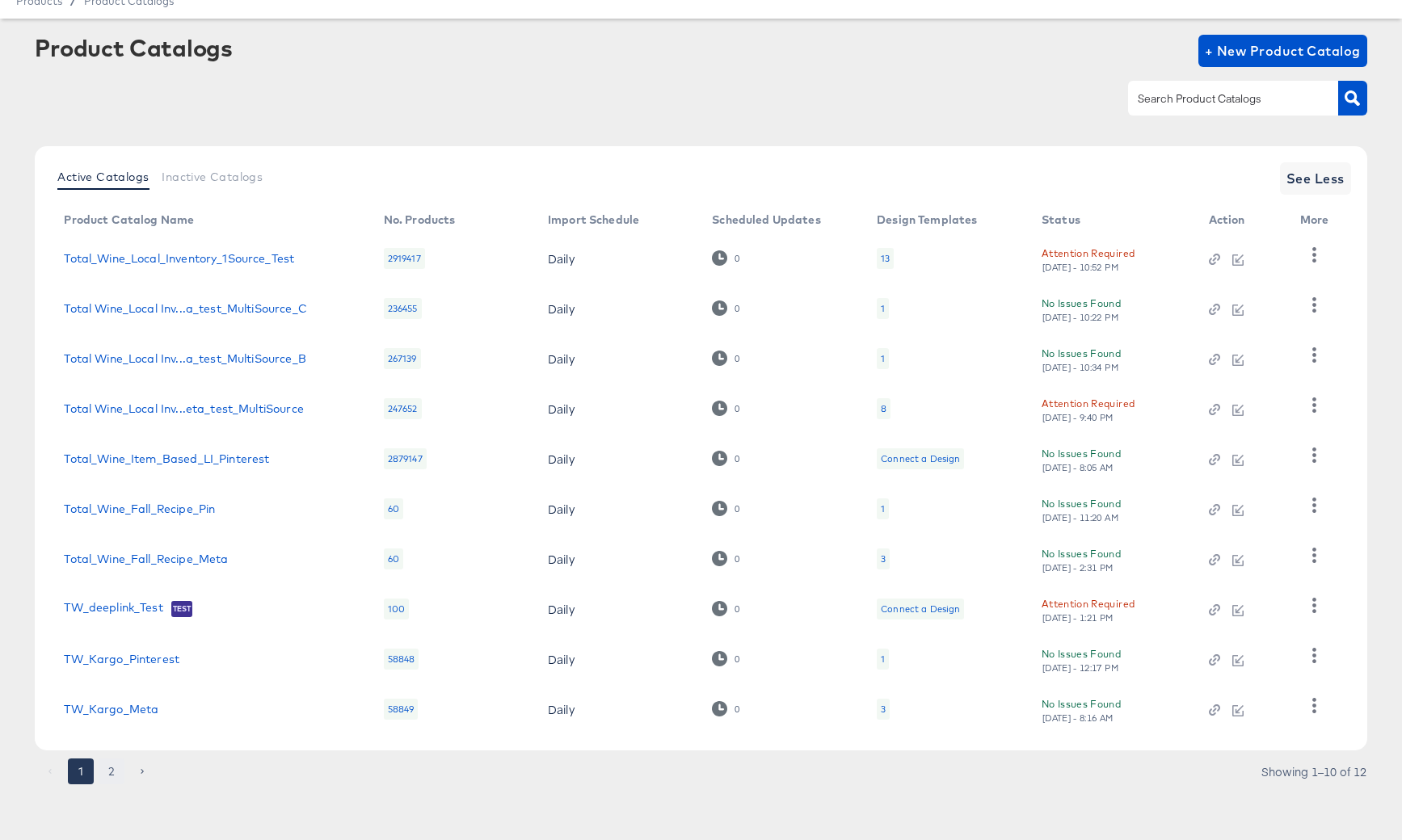
click at [114, 767] on button "2" at bounding box center [111, 771] width 26 height 26
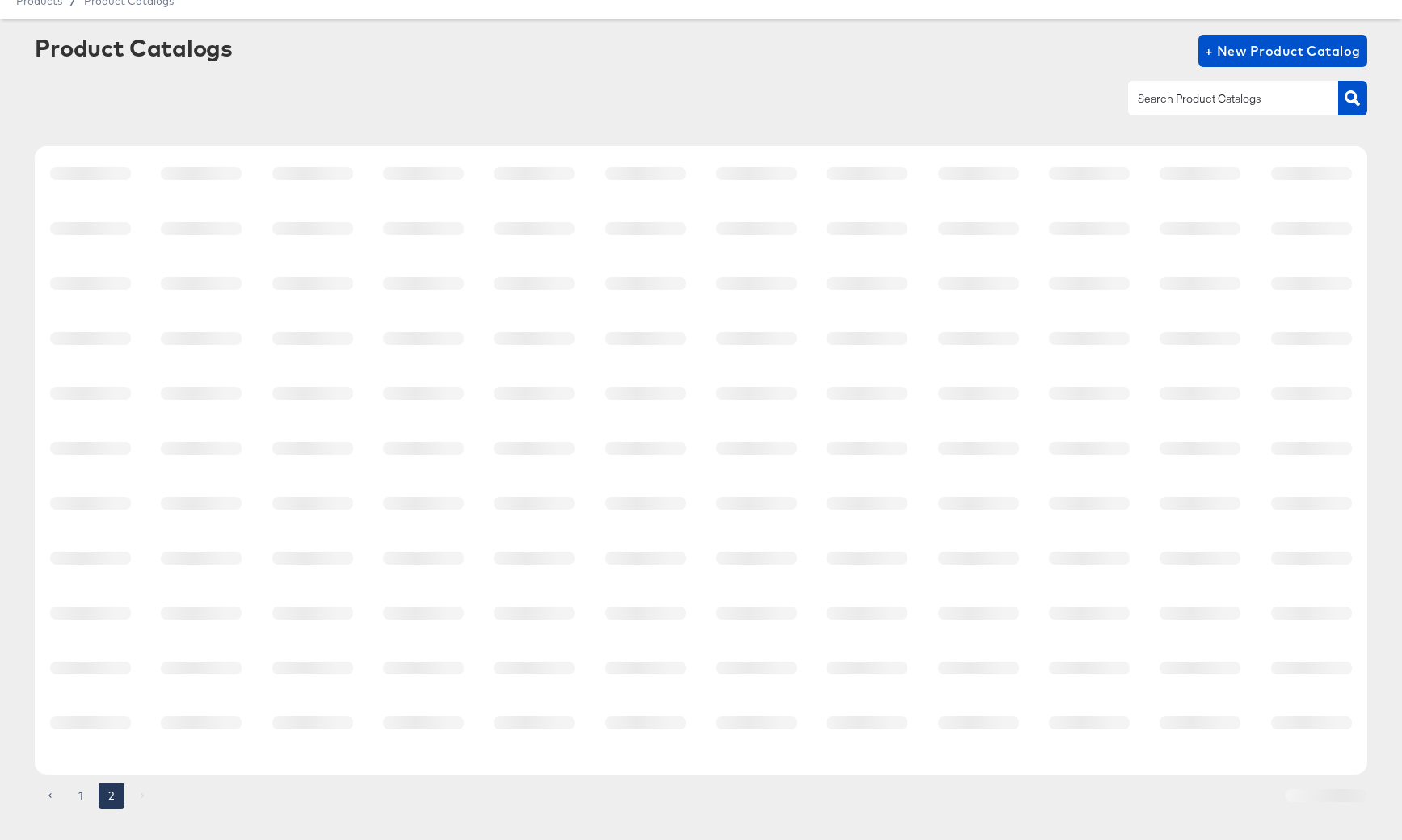
scroll to position [0, 0]
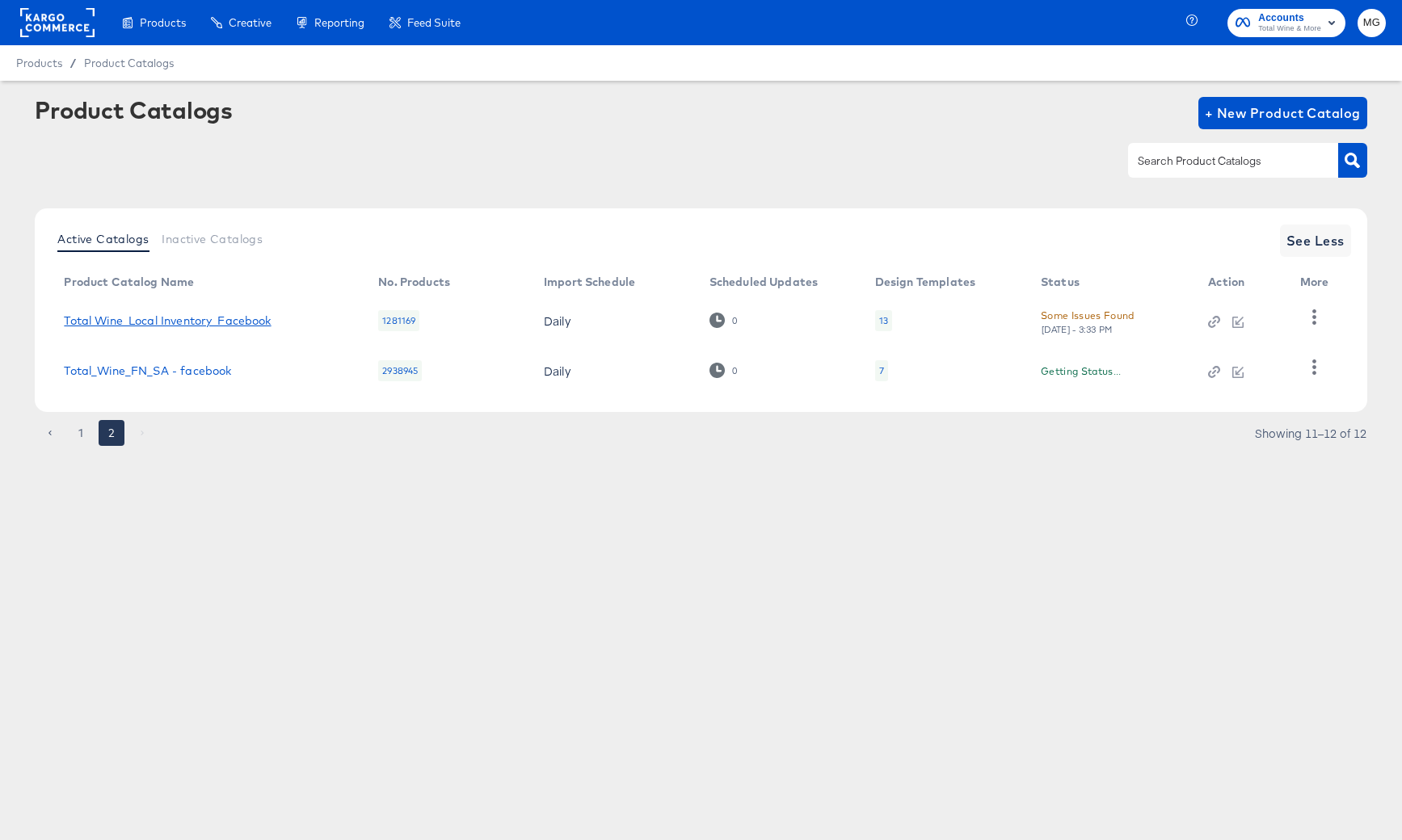
click at [198, 323] on link "Total Wine_Local Inventory_Facebook" at bounding box center [167, 321] width 207 height 13
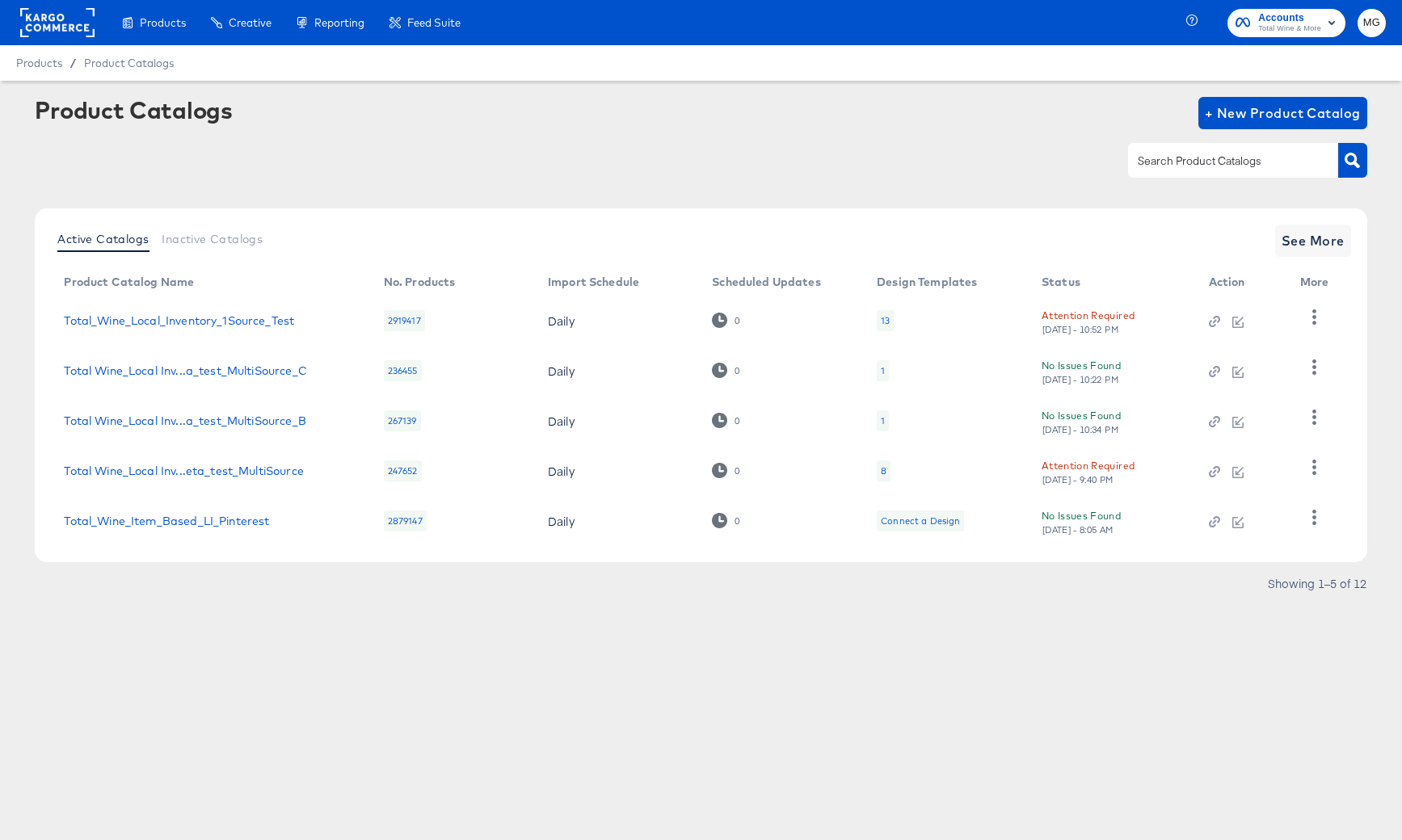
click at [213, 215] on div "Active Catalogs Inactive Catalogs See More Product Catalog Name No. Products Im…" at bounding box center [700, 386] width 1332 height 354
click at [1313, 245] on span "See More" at bounding box center [1313, 240] width 63 height 23
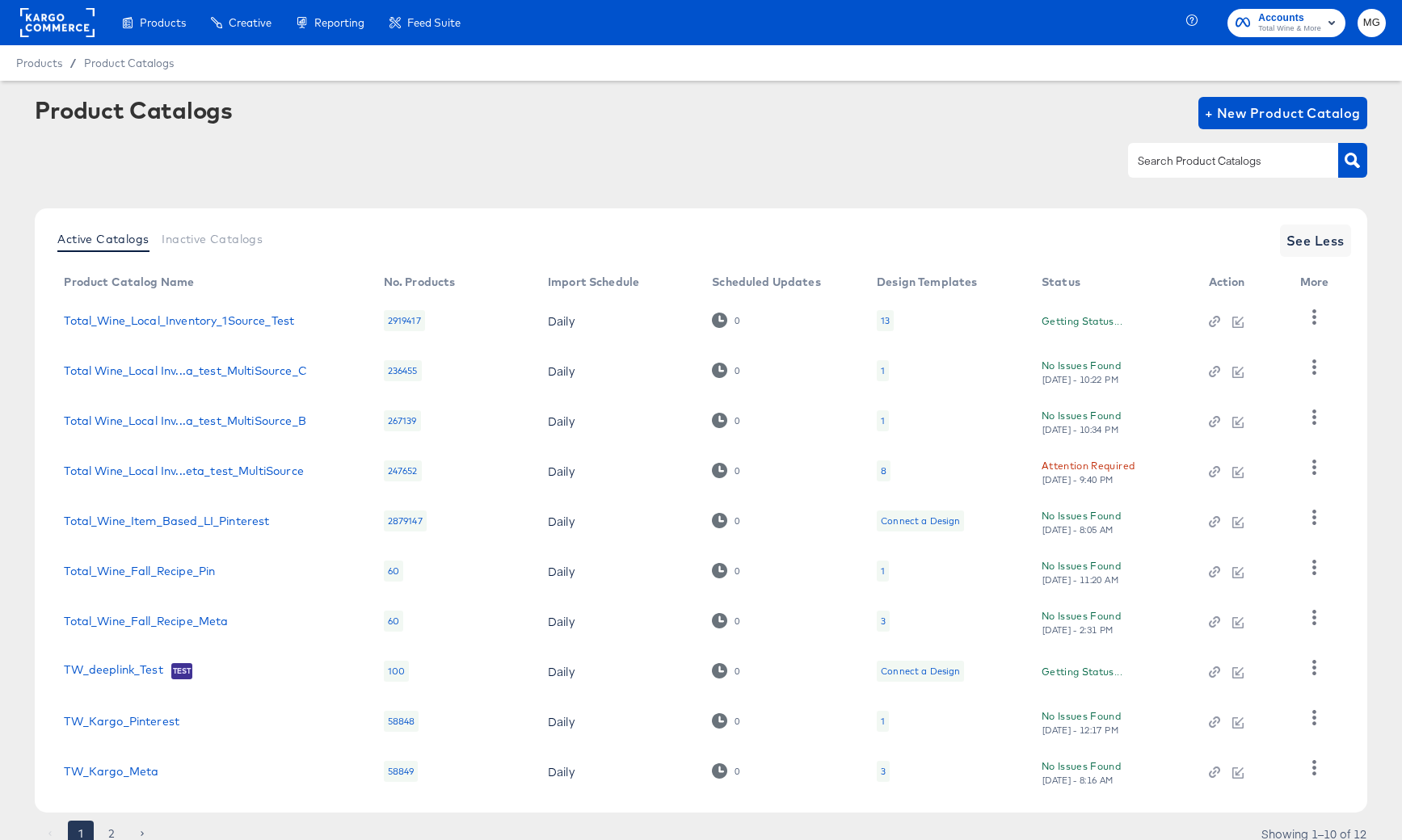
scroll to position [62, 0]
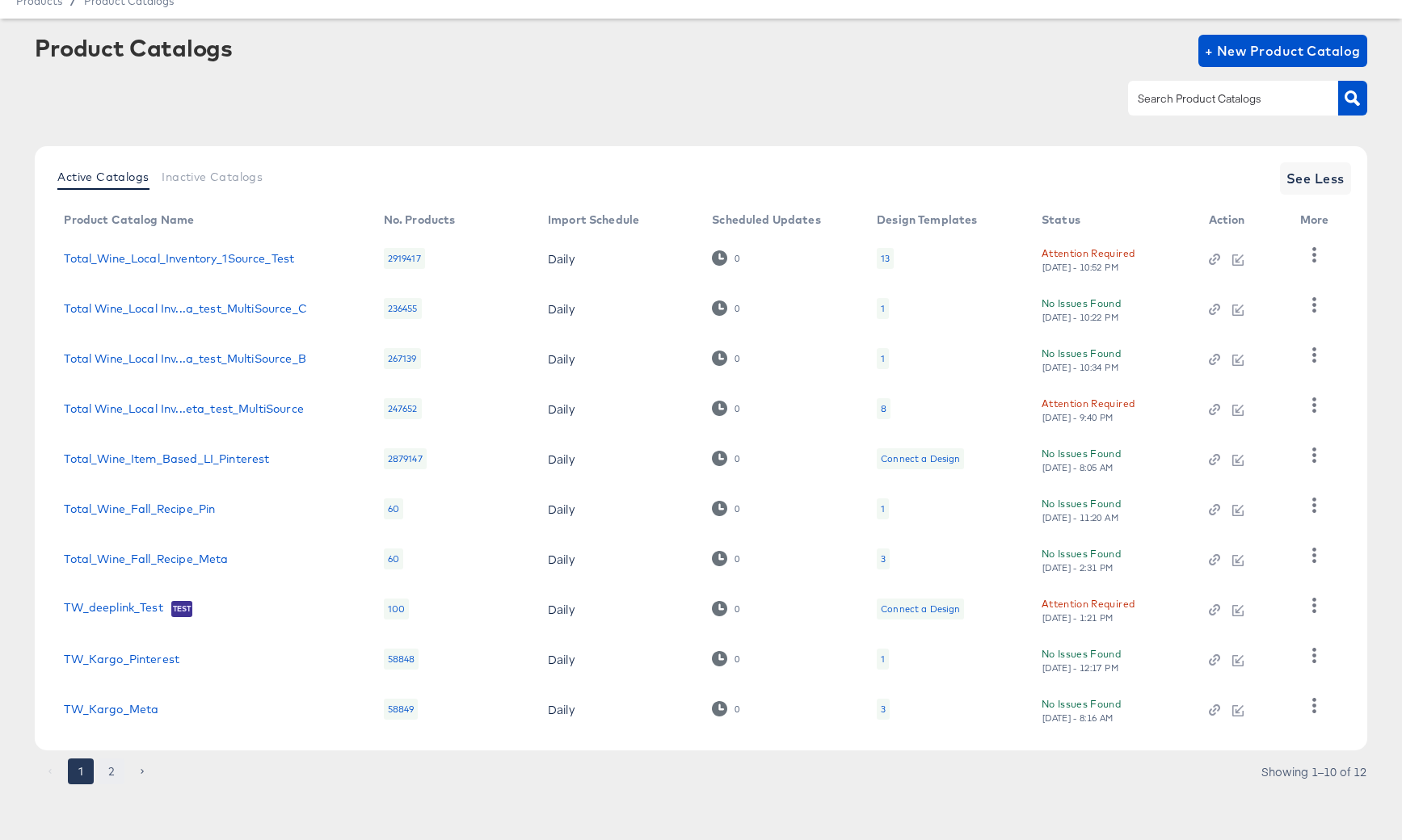
click at [110, 766] on button "2" at bounding box center [111, 771] width 26 height 26
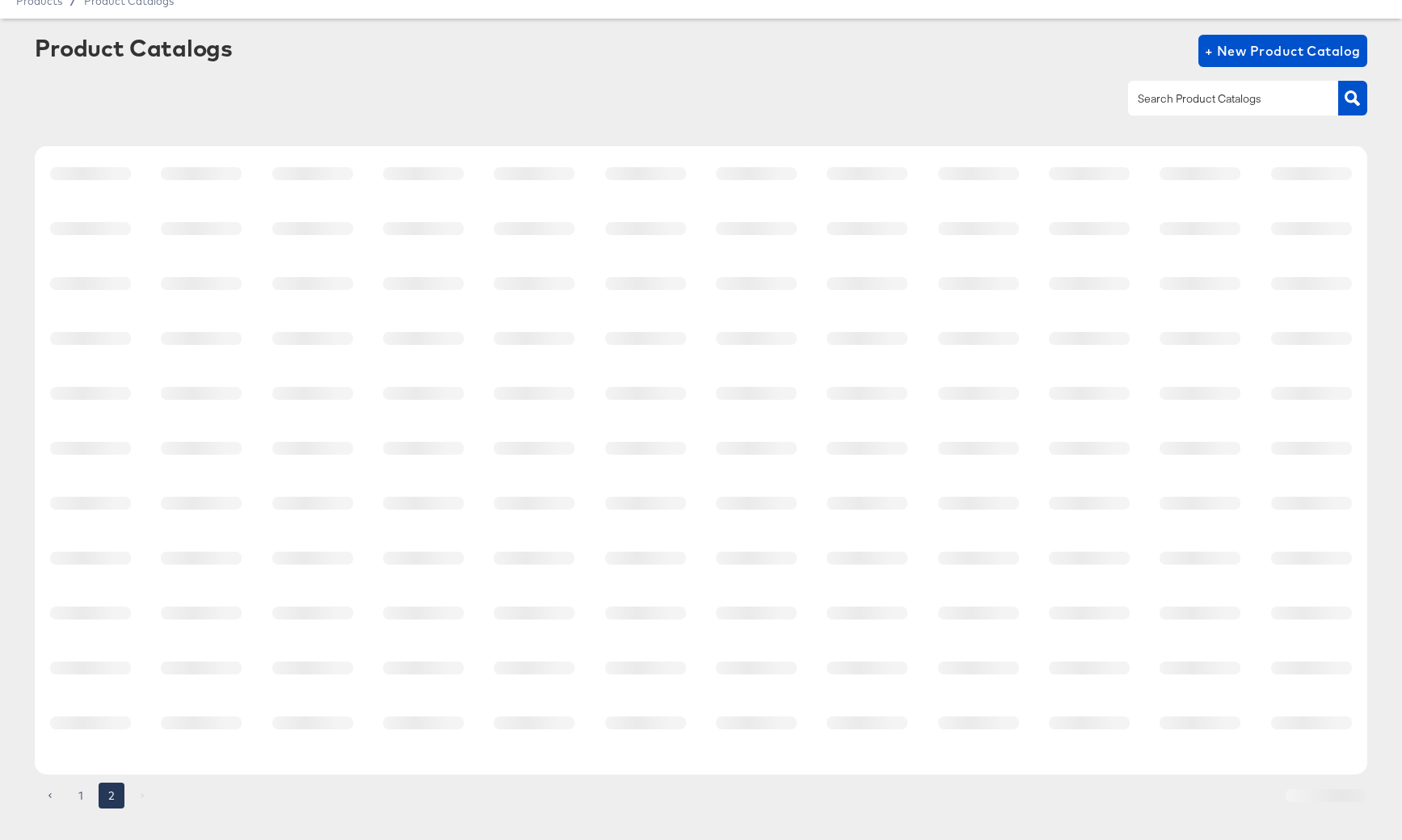
scroll to position [0, 0]
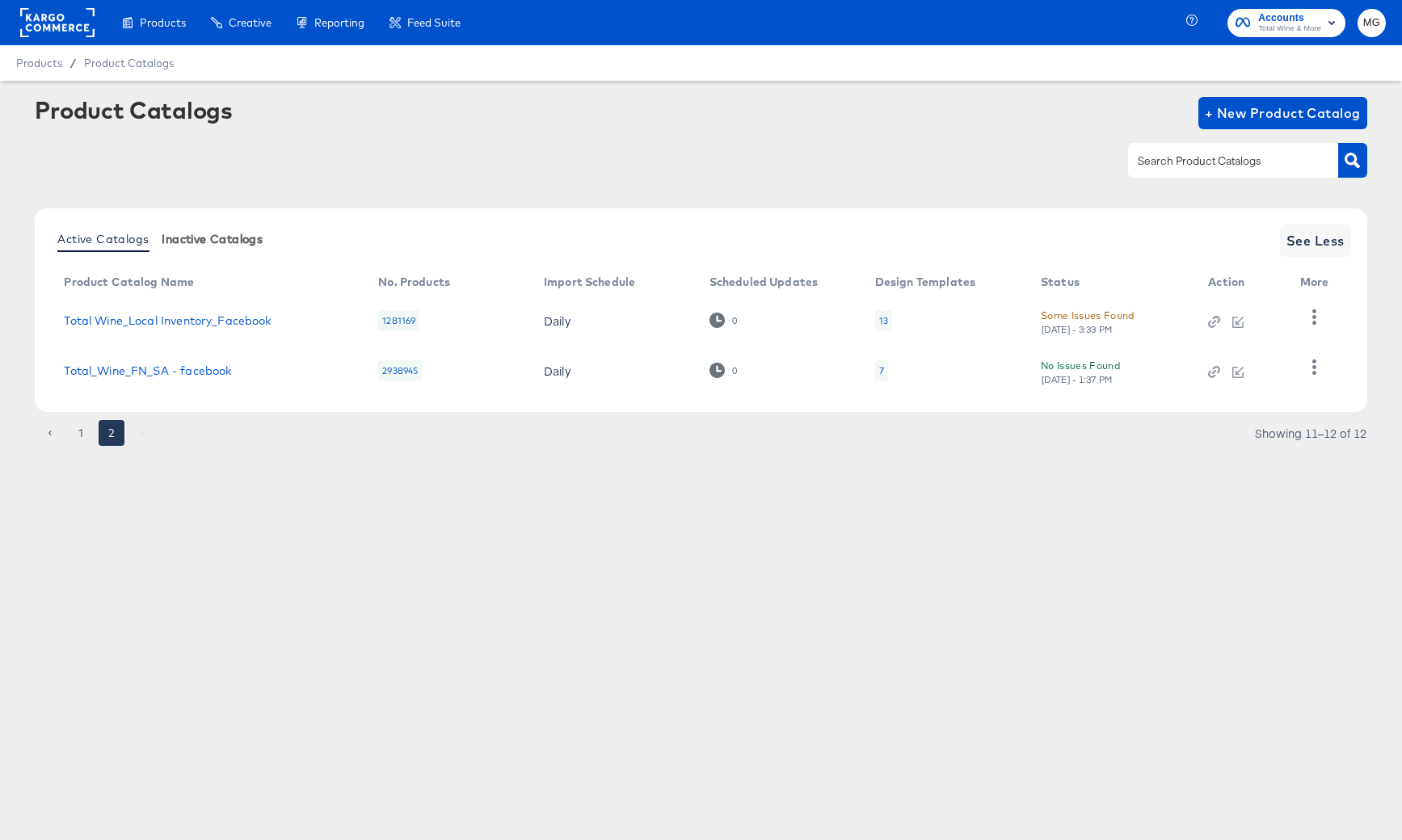
click at [227, 242] on span "Inactive Catalogs" at bounding box center [212, 239] width 101 height 13
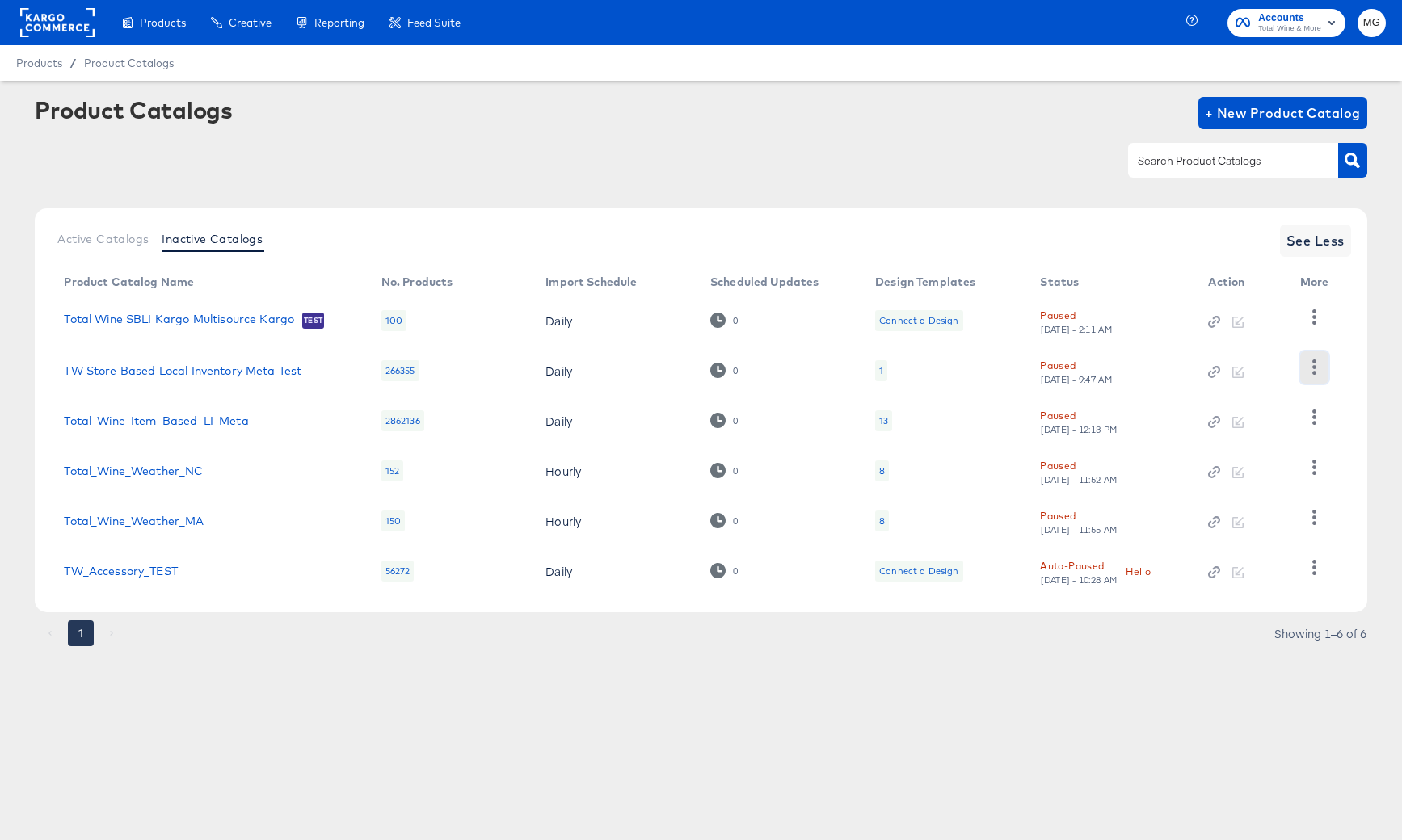
click at [1319, 364] on icon "button" at bounding box center [1313, 367] width 15 height 15
click at [1243, 686] on article "Product Catalogs + New Product Catalog Active Catalogs Inactive Catalogs See Le…" at bounding box center [701, 391] width 1402 height 622
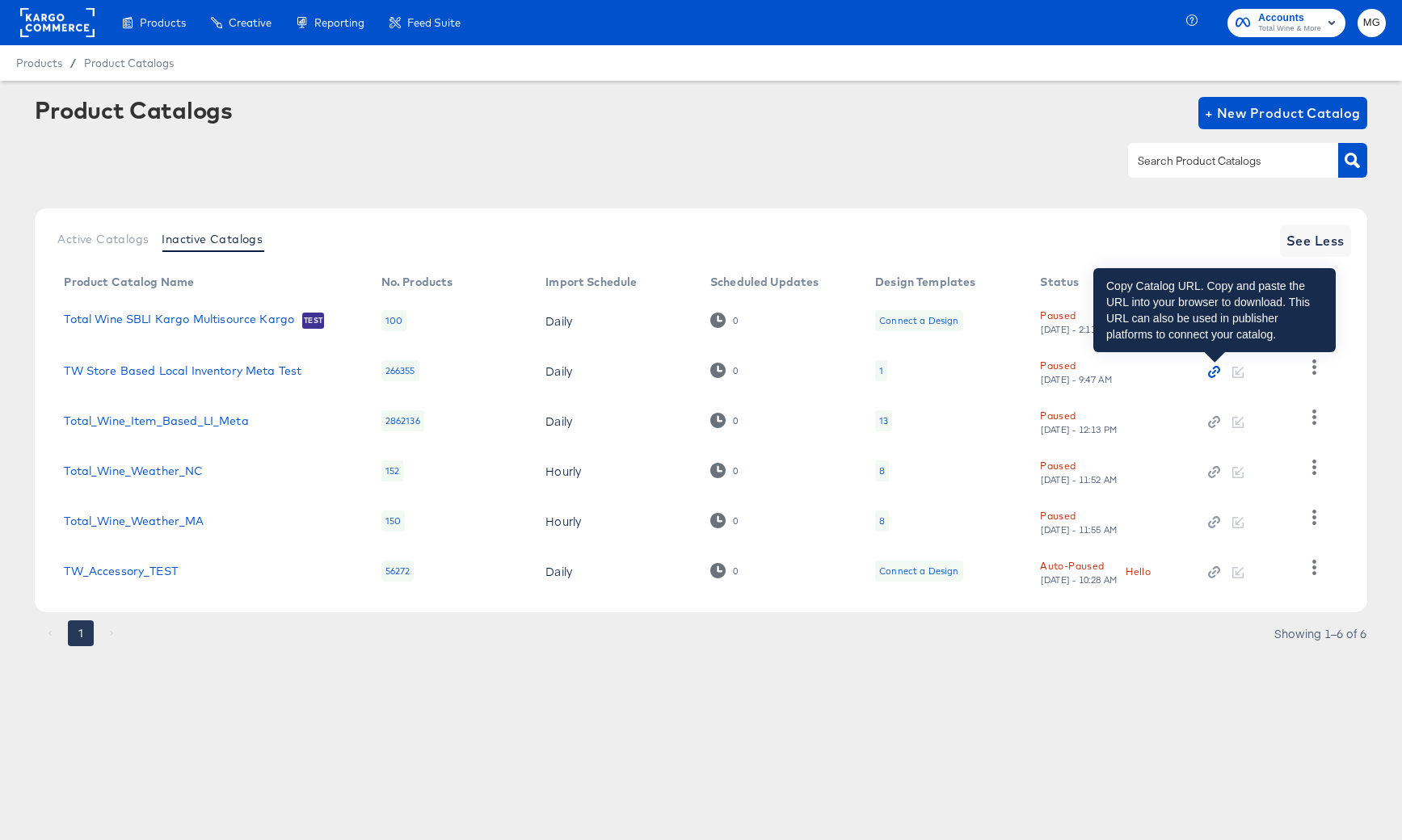
click at [1220, 369] on icon "button" at bounding box center [1217, 369] width 7 height 7
